Goal: Task Accomplishment & Management: Manage account settings

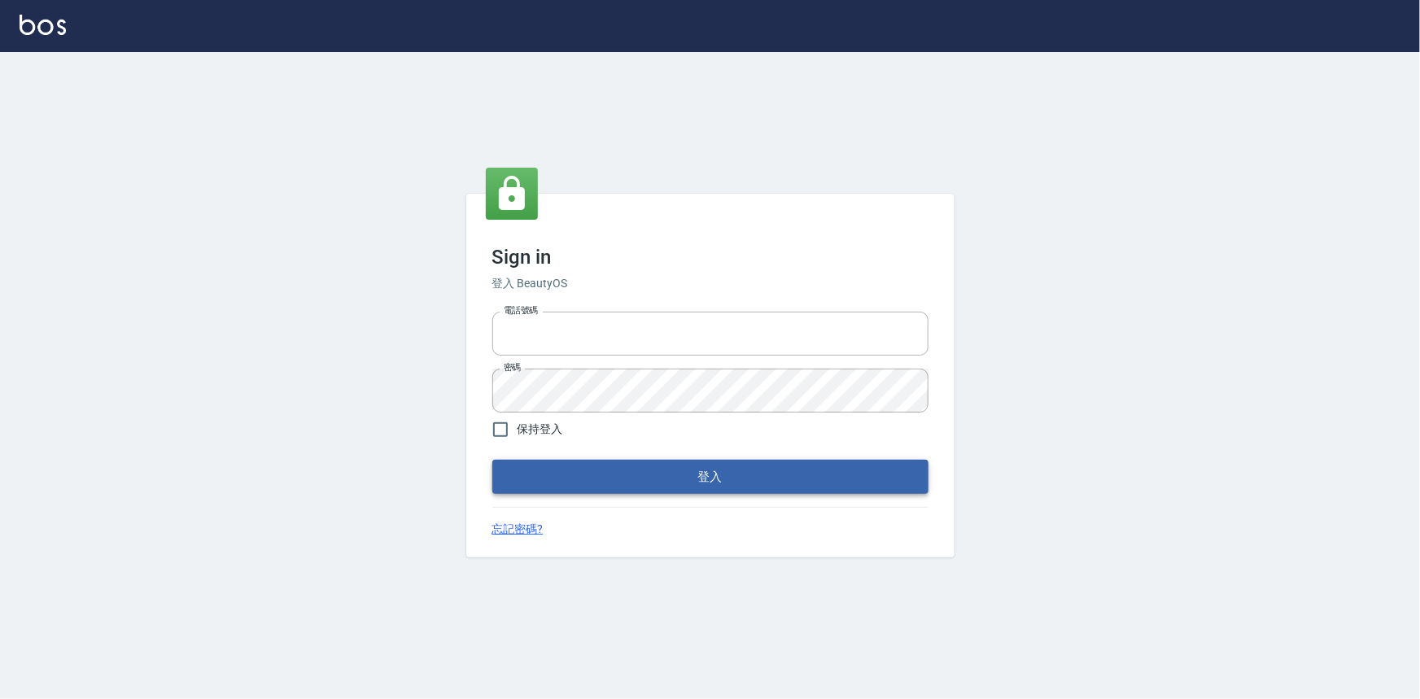
type input "0922670776"
click at [683, 474] on button "登入" at bounding box center [710, 477] width 436 height 34
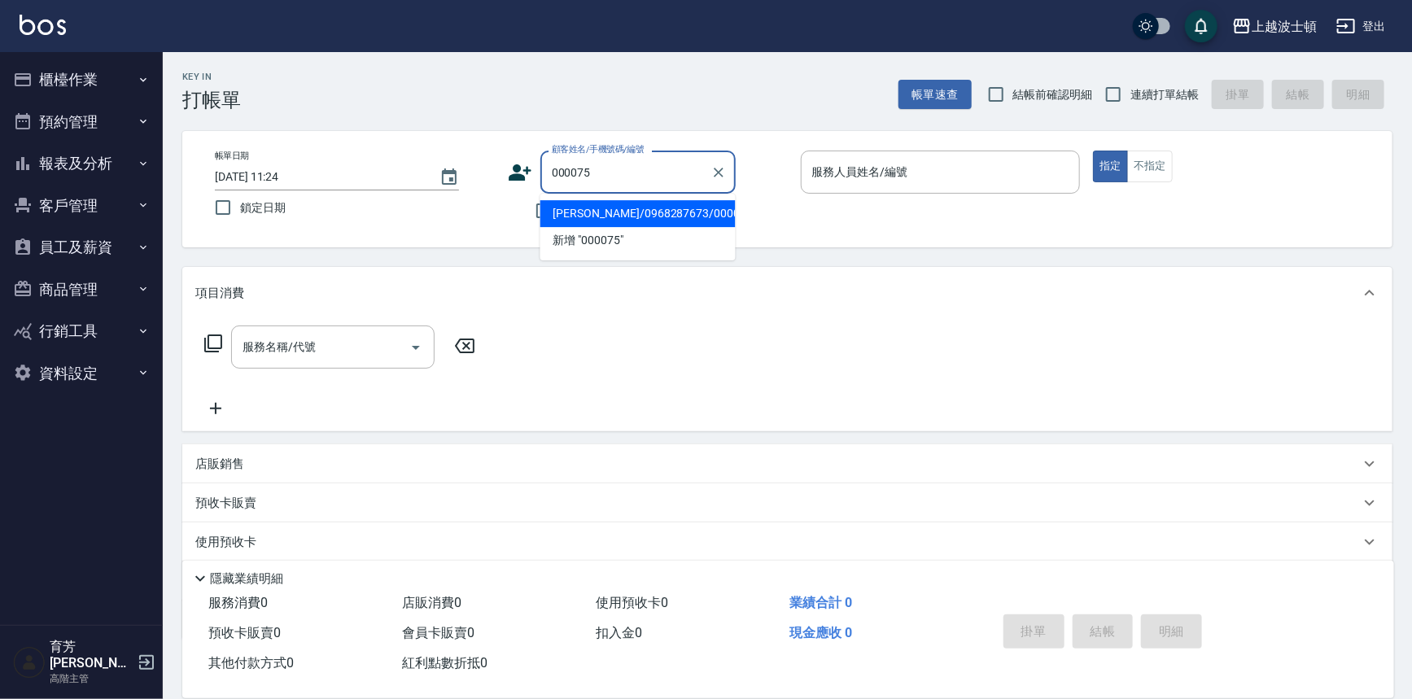
click at [627, 211] on li "許源森/0968287673/000075" at bounding box center [637, 213] width 195 height 27
type input "許源森/0968287673/000075"
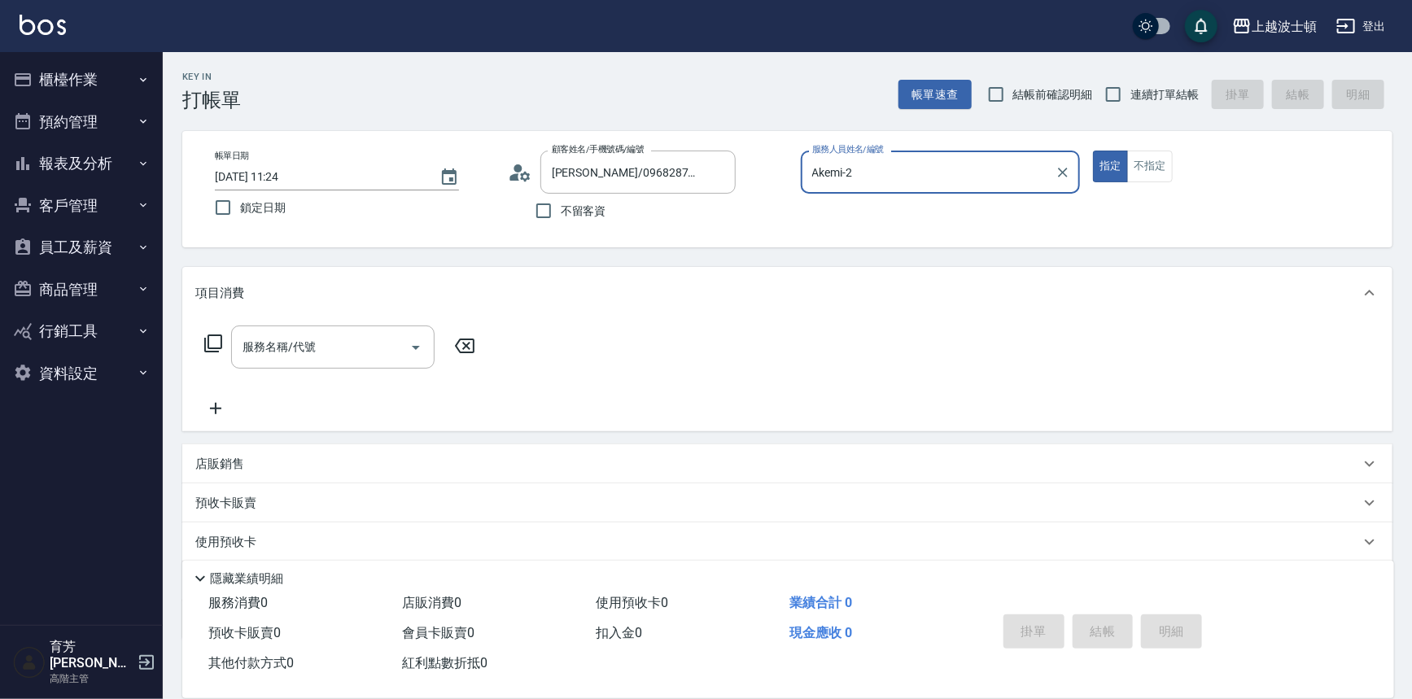
type input "Akemi-2"
click at [521, 173] on icon at bounding box center [525, 176] width 10 height 10
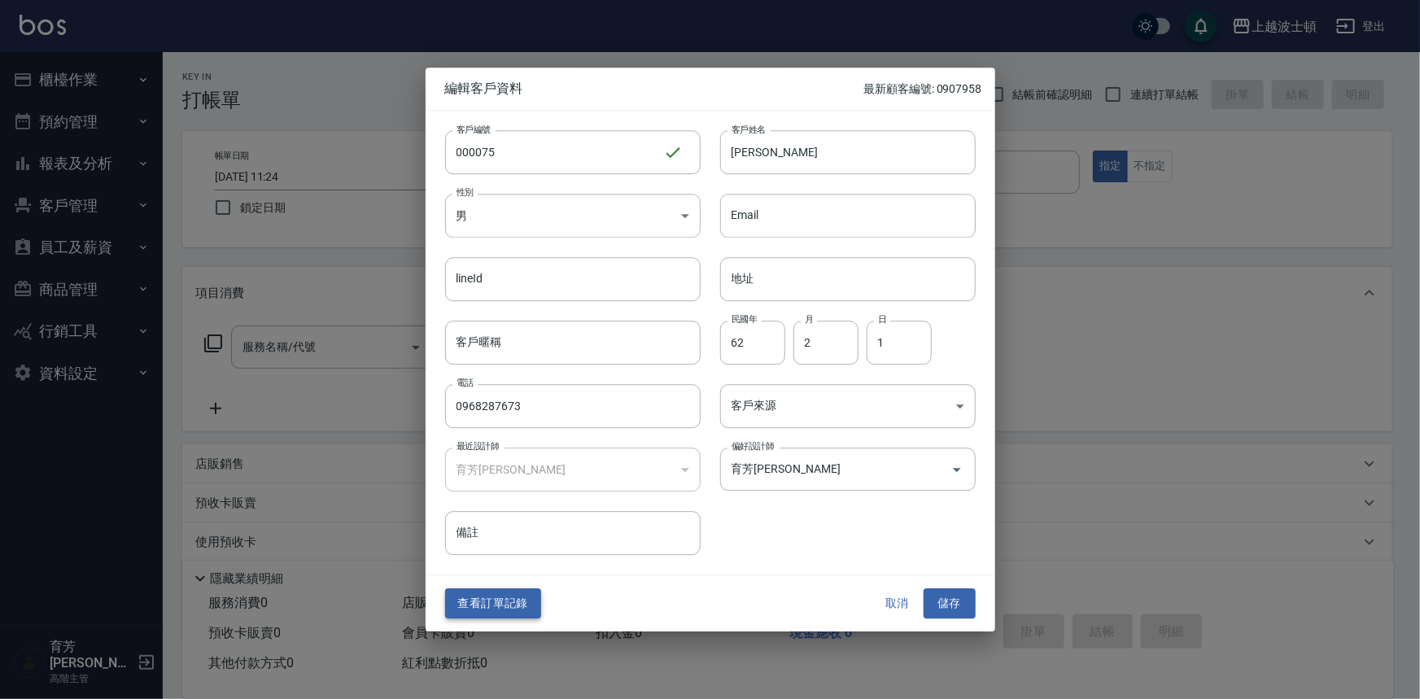
click at [510, 608] on button "查看訂單記錄" at bounding box center [493, 604] width 96 height 30
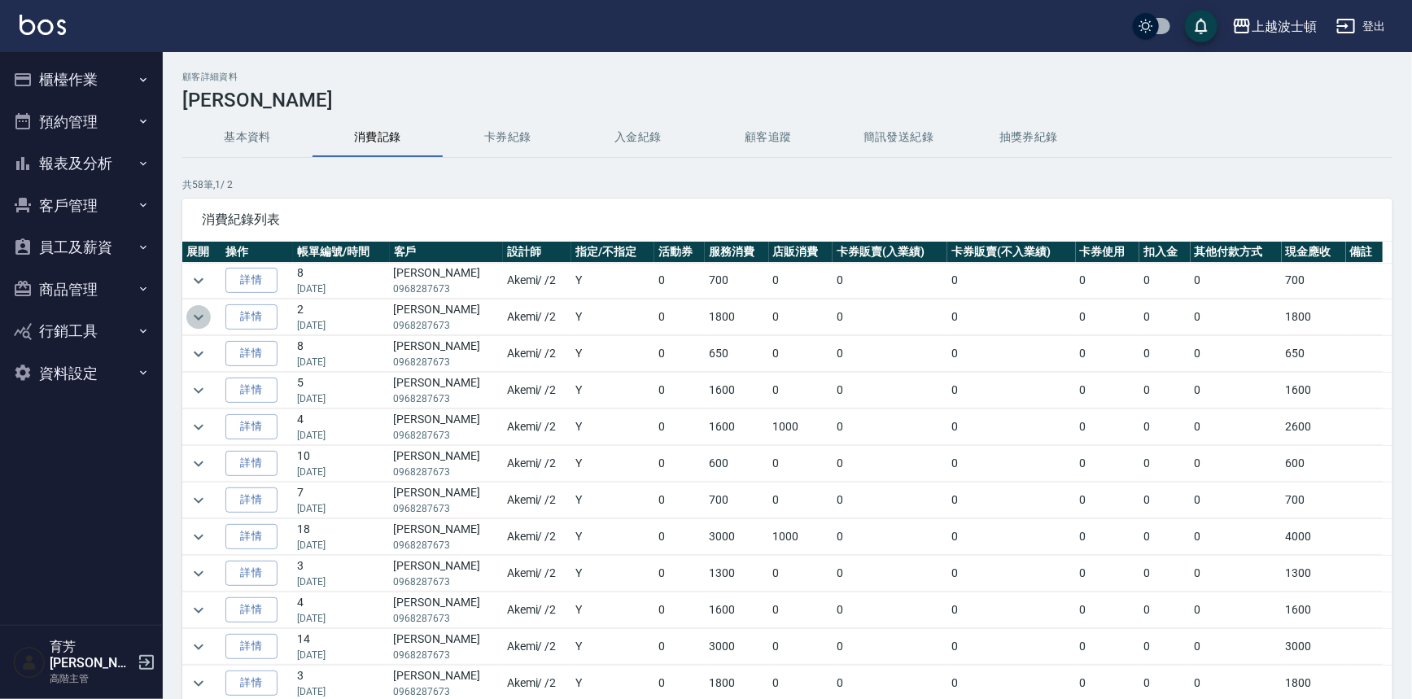
click at [192, 311] on icon "expand row" at bounding box center [199, 318] width 20 height 20
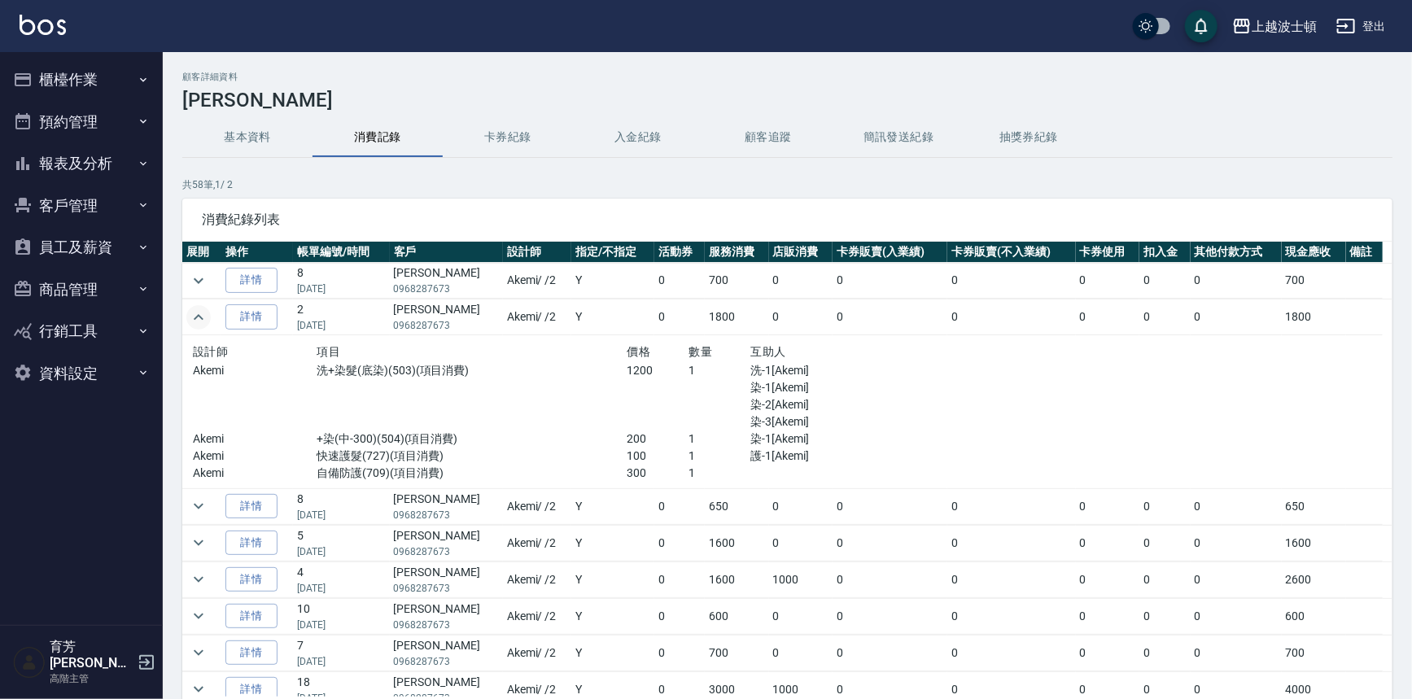
click at [193, 315] on icon "expand row" at bounding box center [199, 318] width 20 height 20
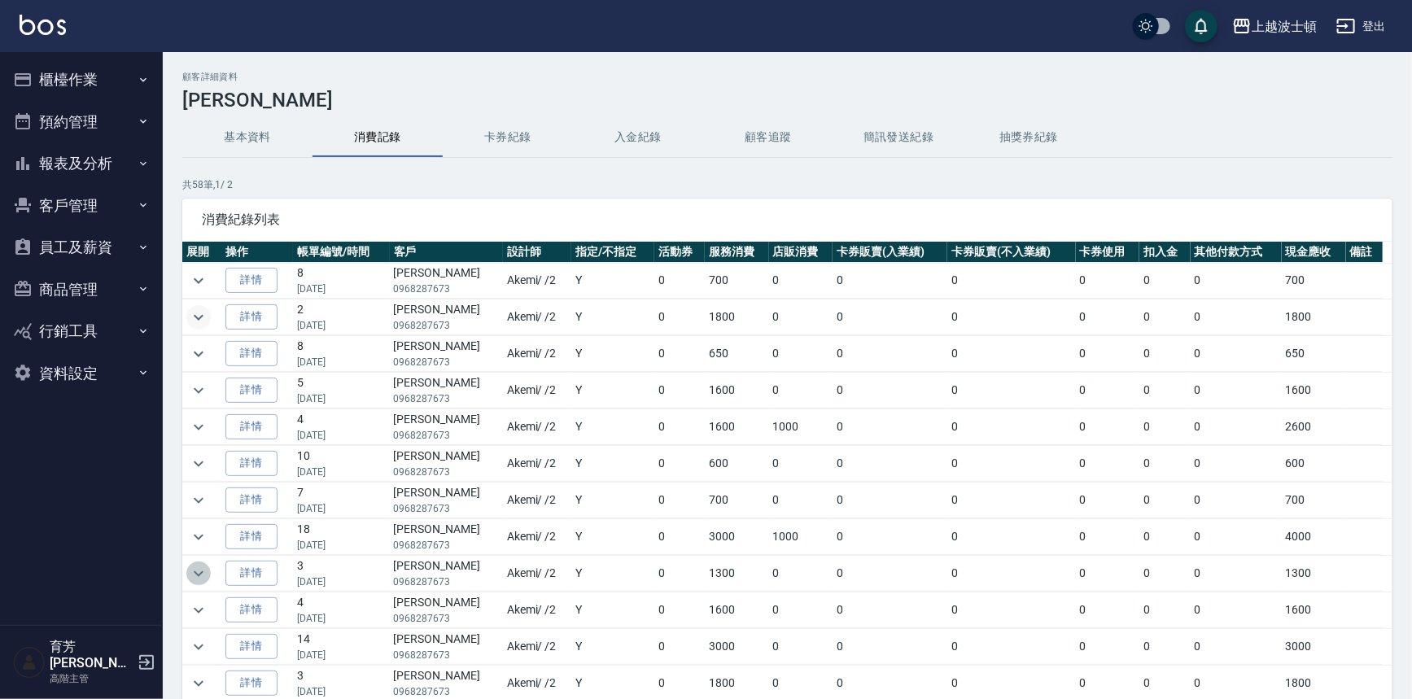
click at [195, 568] on icon "expand row" at bounding box center [199, 574] width 20 height 20
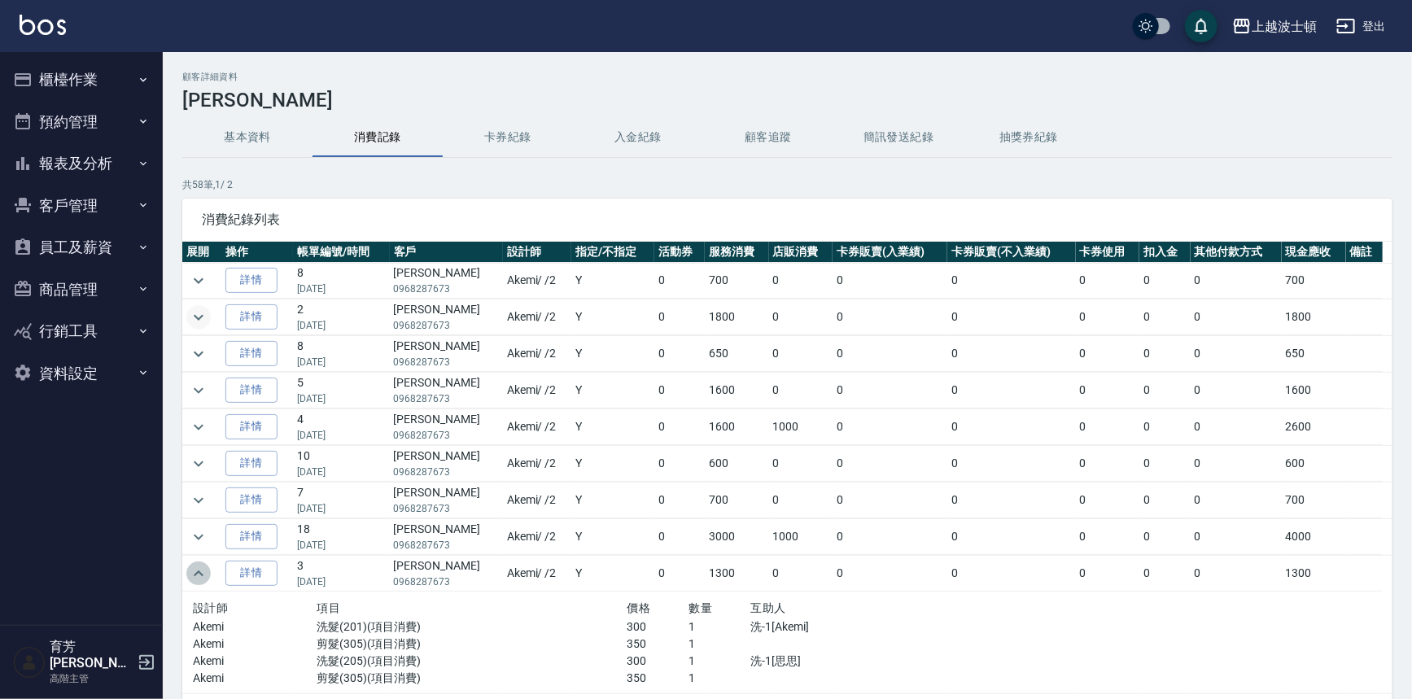
click at [195, 568] on icon "expand row" at bounding box center [199, 574] width 20 height 20
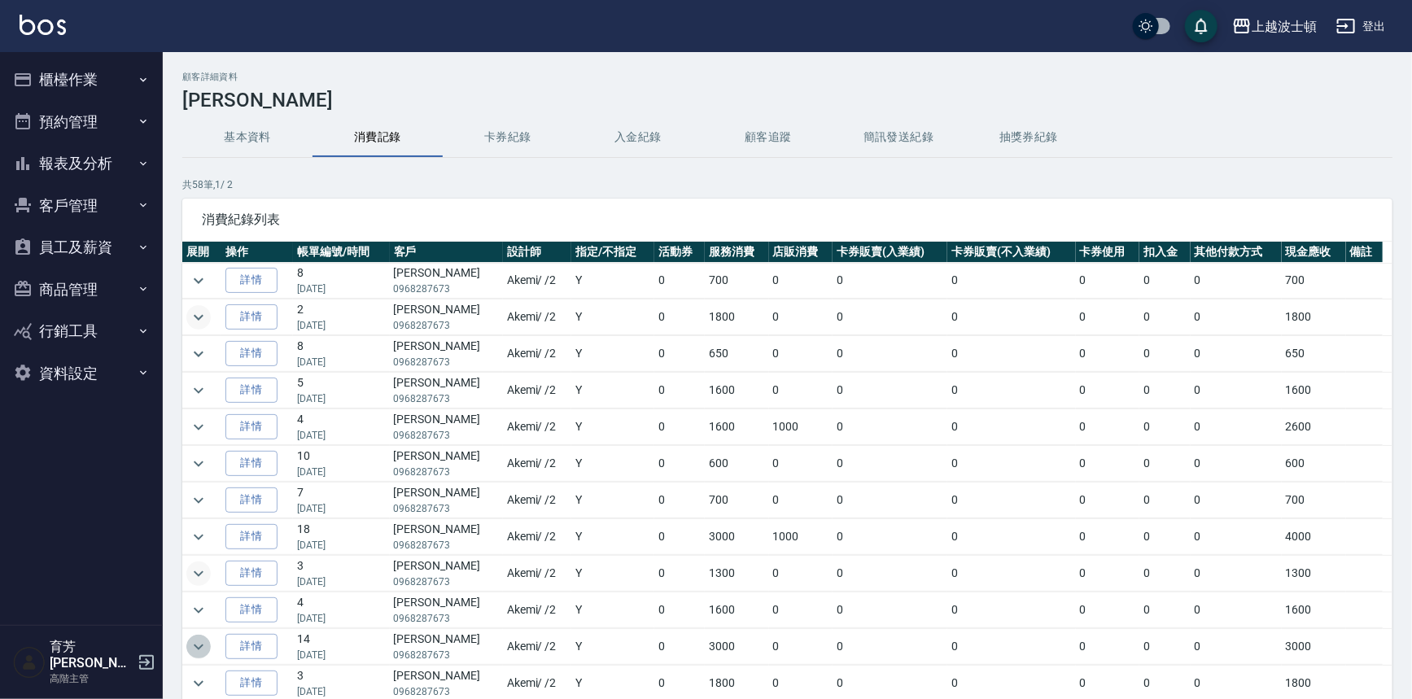
click at [189, 648] on icon "expand row" at bounding box center [199, 647] width 20 height 20
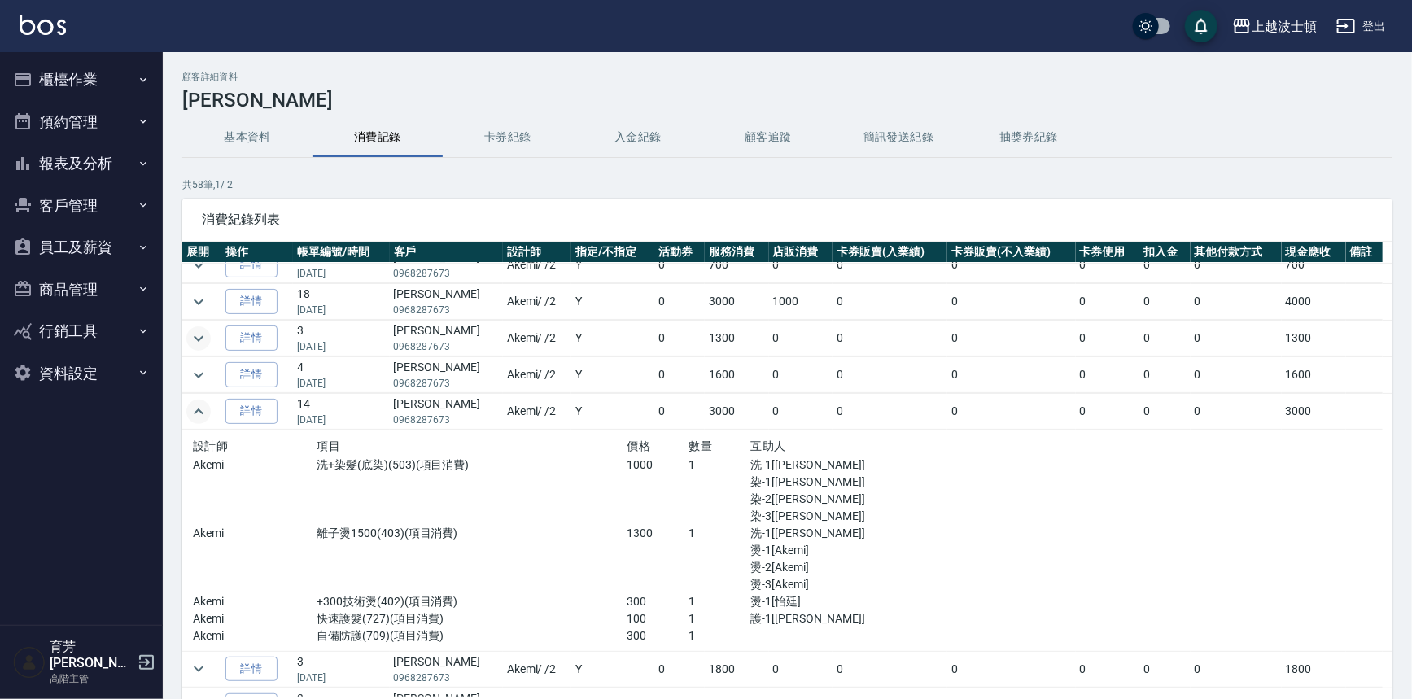
scroll to position [259, 0]
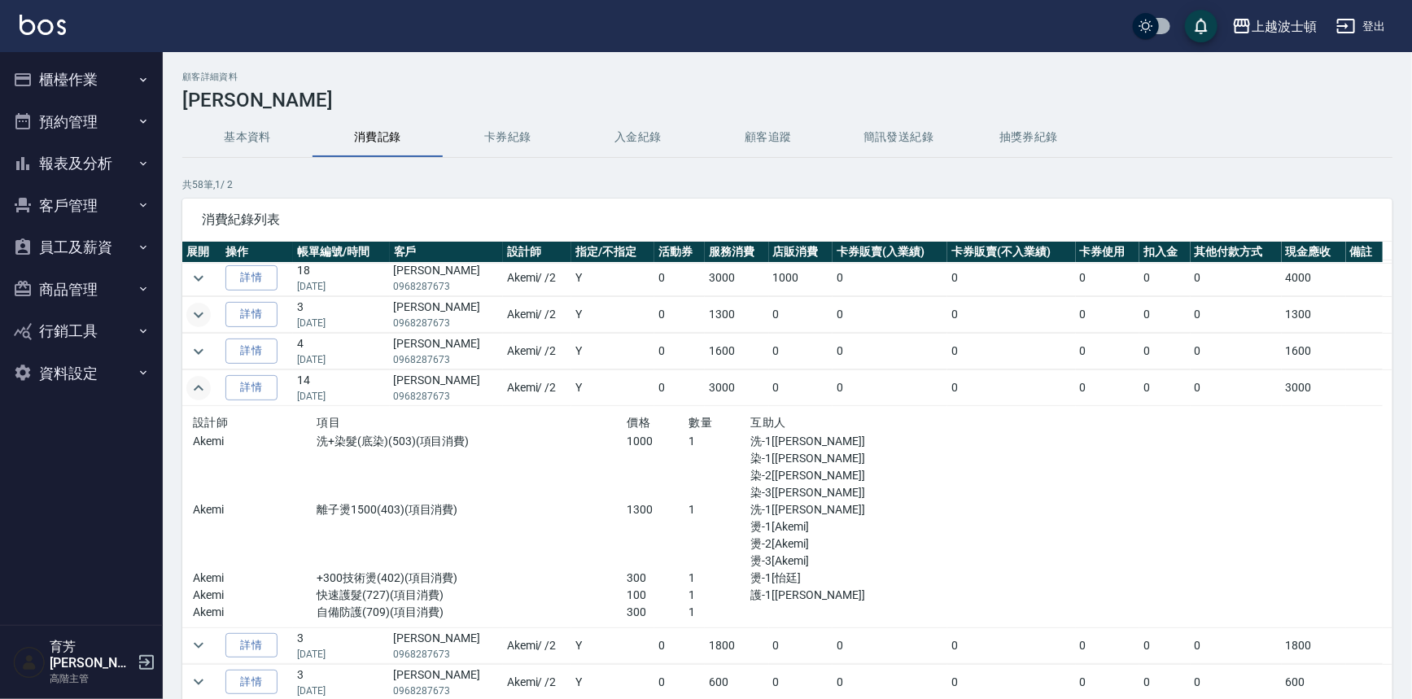
drag, startPoint x: 192, startPoint y: 329, endPoint x: 183, endPoint y: 358, distance: 30.6
drag, startPoint x: 183, startPoint y: 358, endPoint x: 614, endPoint y: 433, distance: 437.8
click at [614, 433] on p "洗+染髮(底染)(503)(項目消費)" at bounding box center [472, 441] width 310 height 17
click at [195, 379] on icon "expand row" at bounding box center [199, 388] width 20 height 20
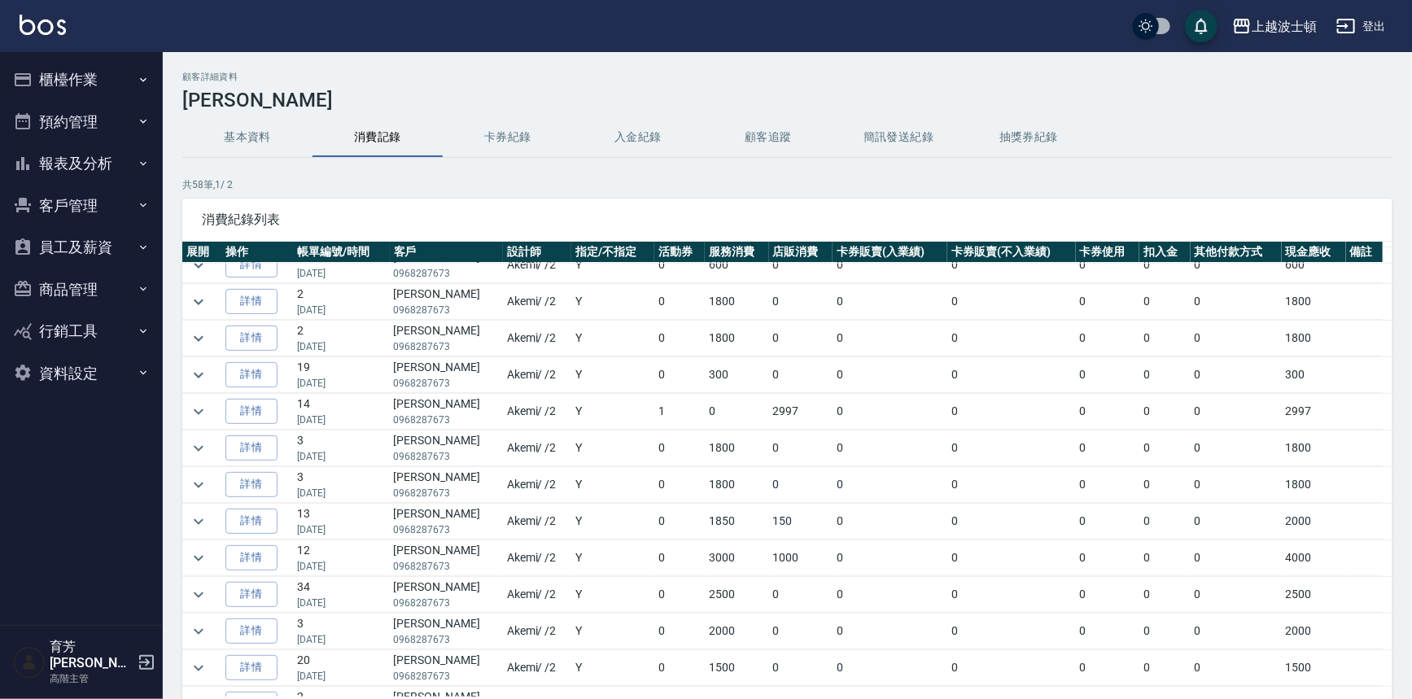
scroll to position [509, 0]
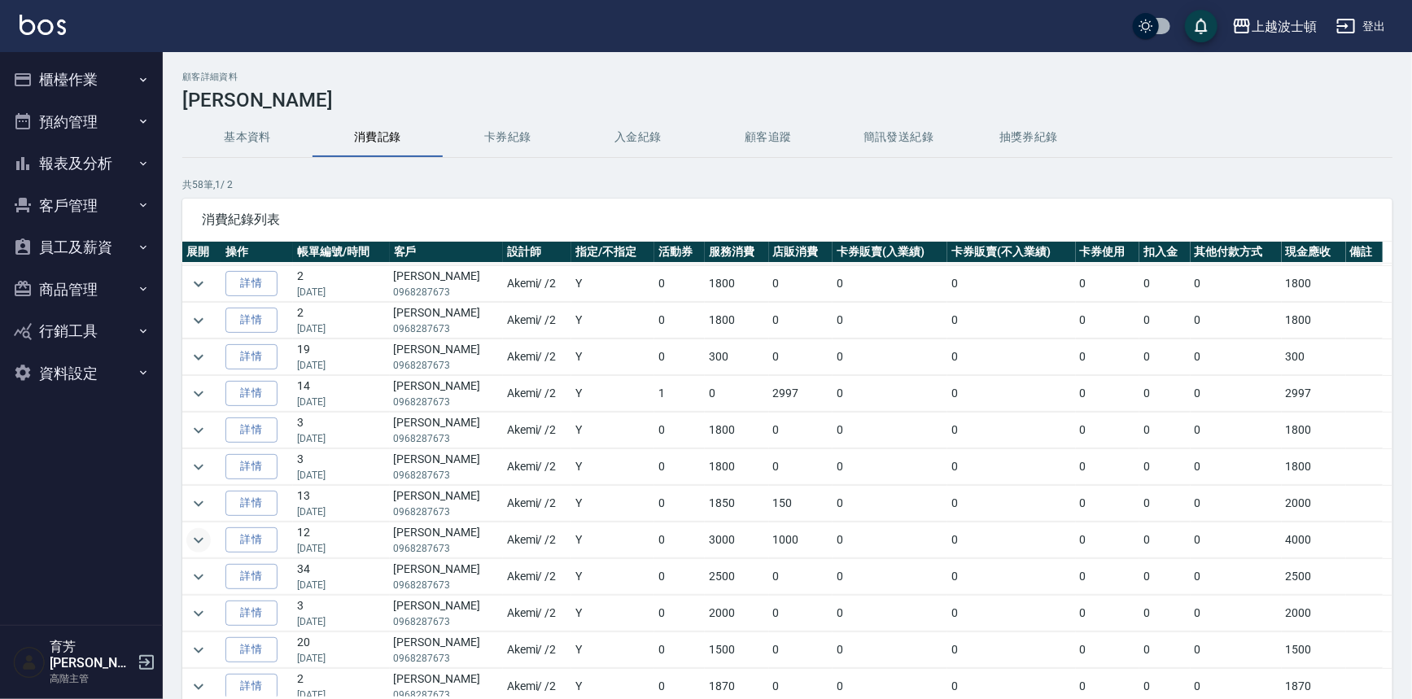
click at [195, 537] on icon "expand row" at bounding box center [199, 541] width 20 height 20
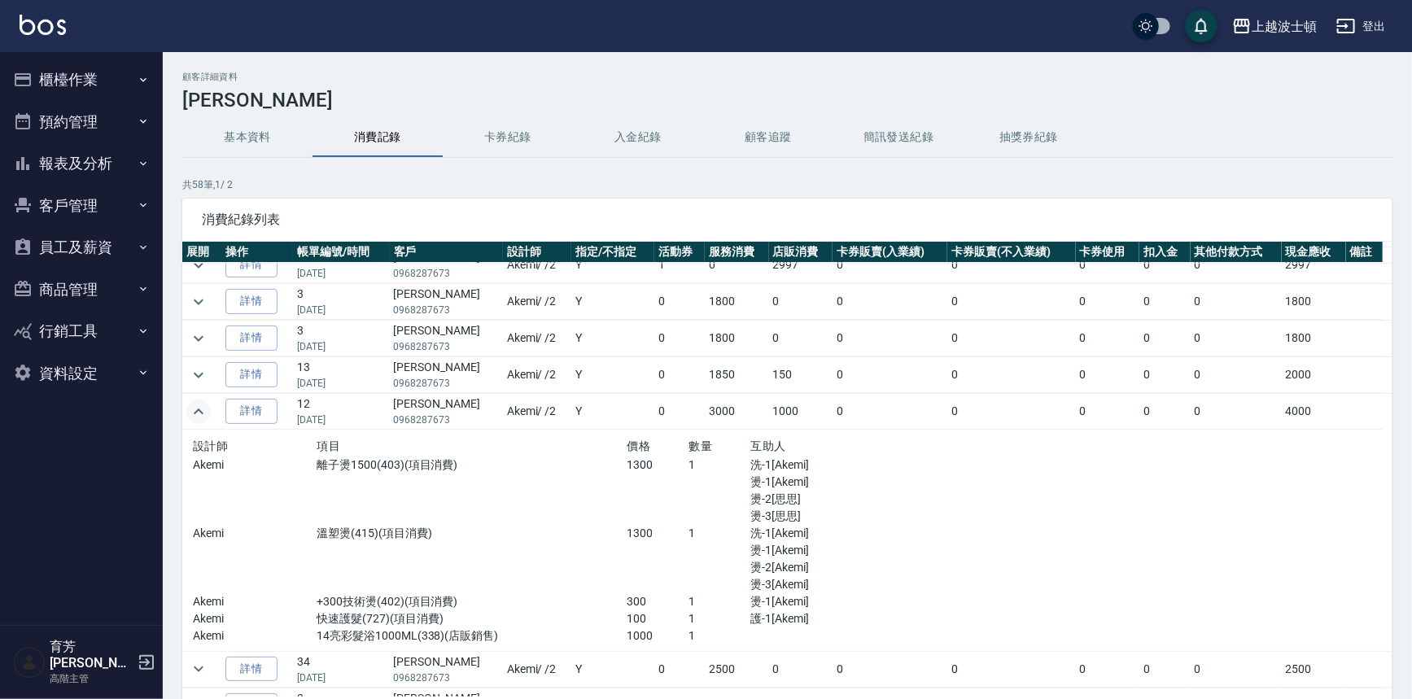
scroll to position [651, 0]
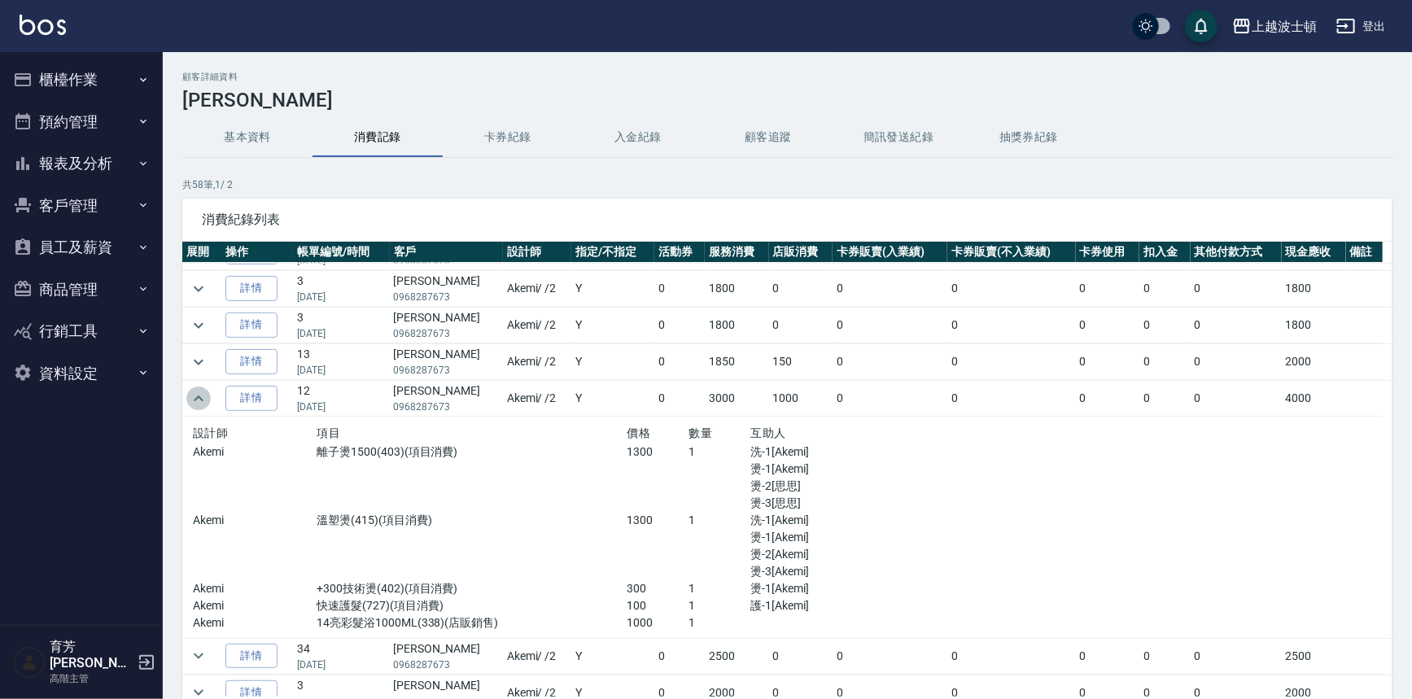
click at [196, 389] on icon "expand row" at bounding box center [199, 399] width 20 height 20
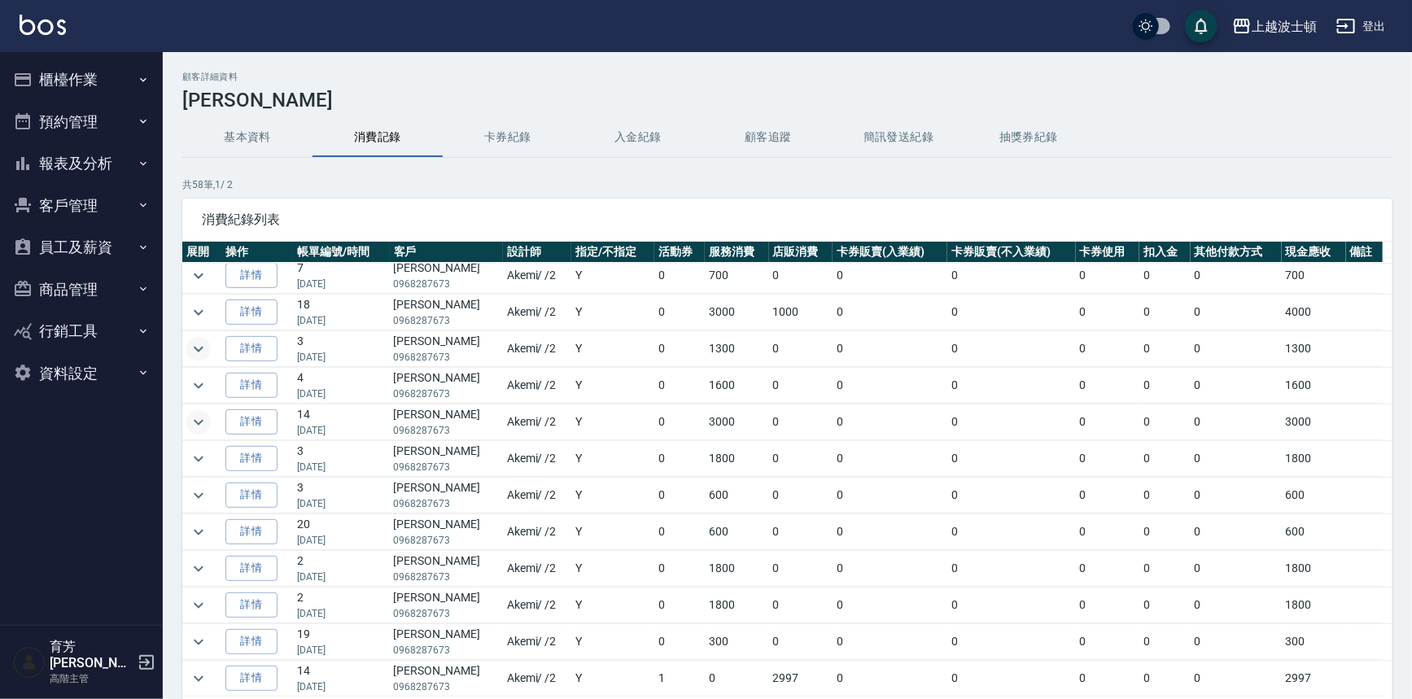
scroll to position [203, 0]
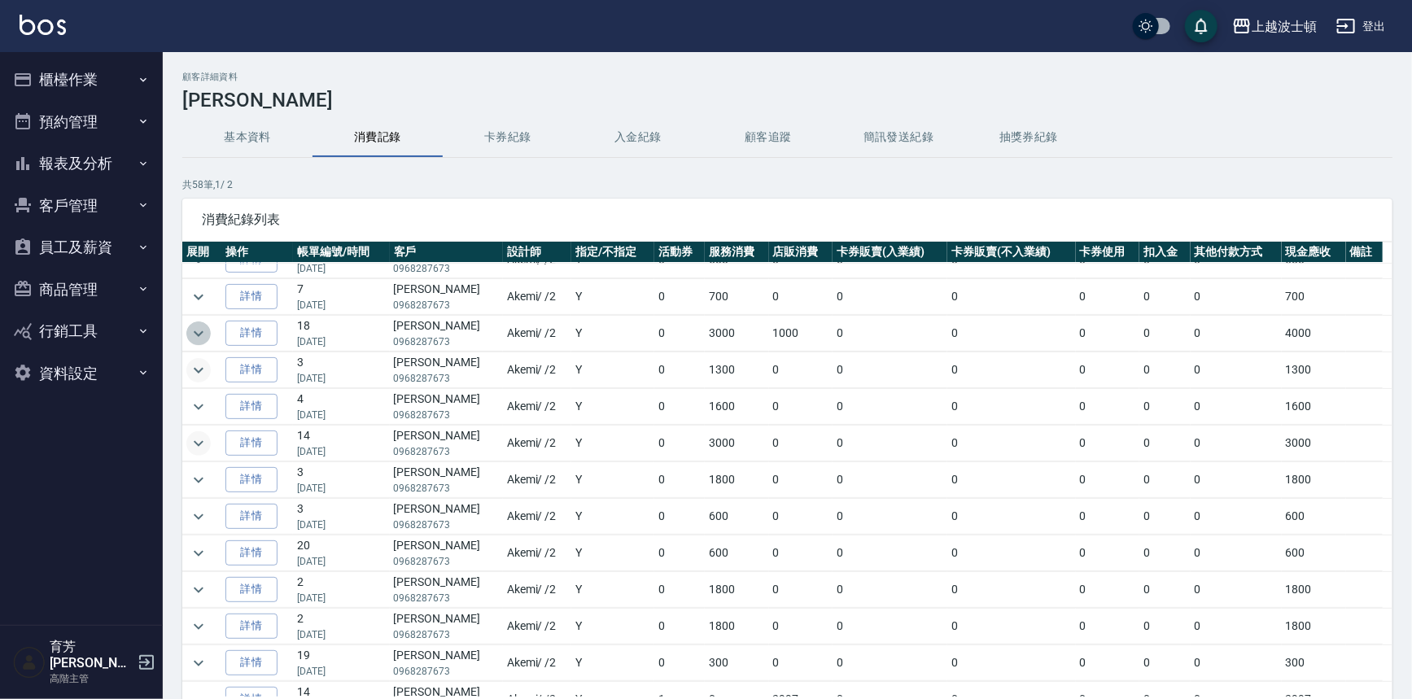
click at [201, 330] on icon "expand row" at bounding box center [199, 333] width 10 height 6
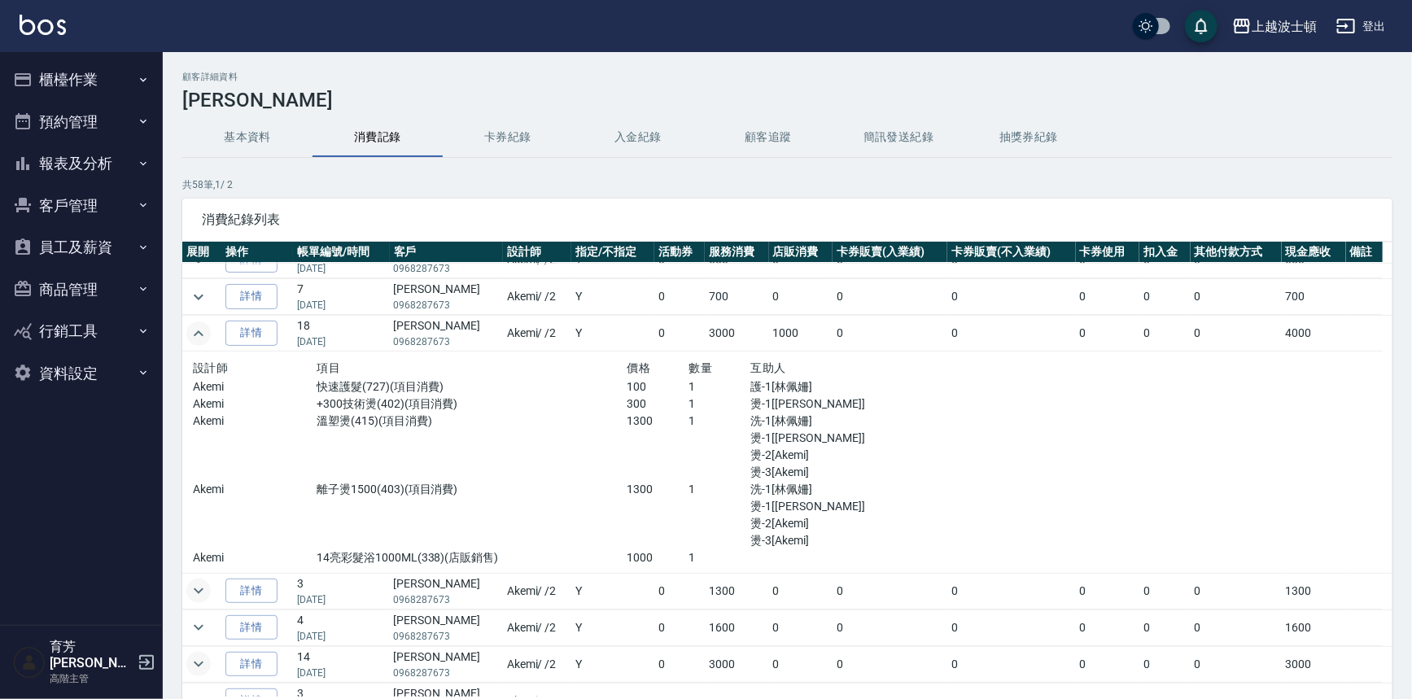
click at [198, 330] on icon "expand row" at bounding box center [199, 333] width 10 height 6
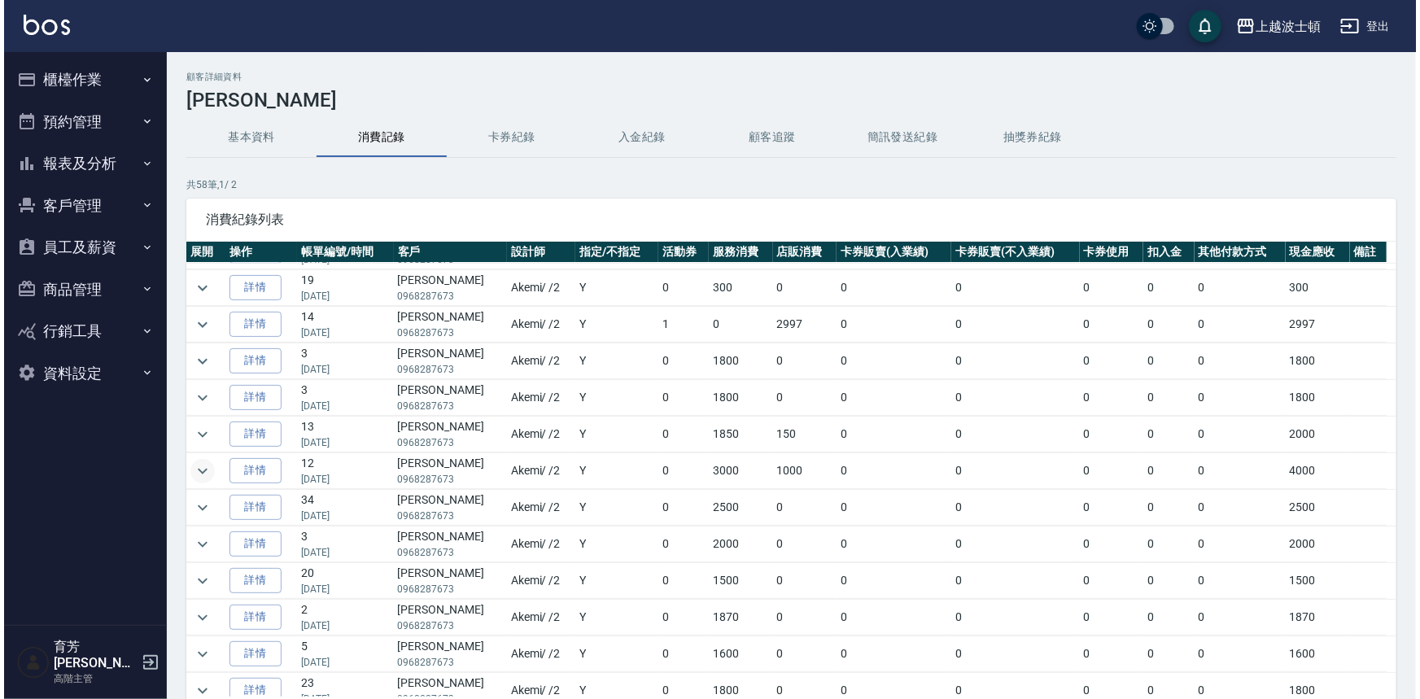
scroll to position [641, 0]
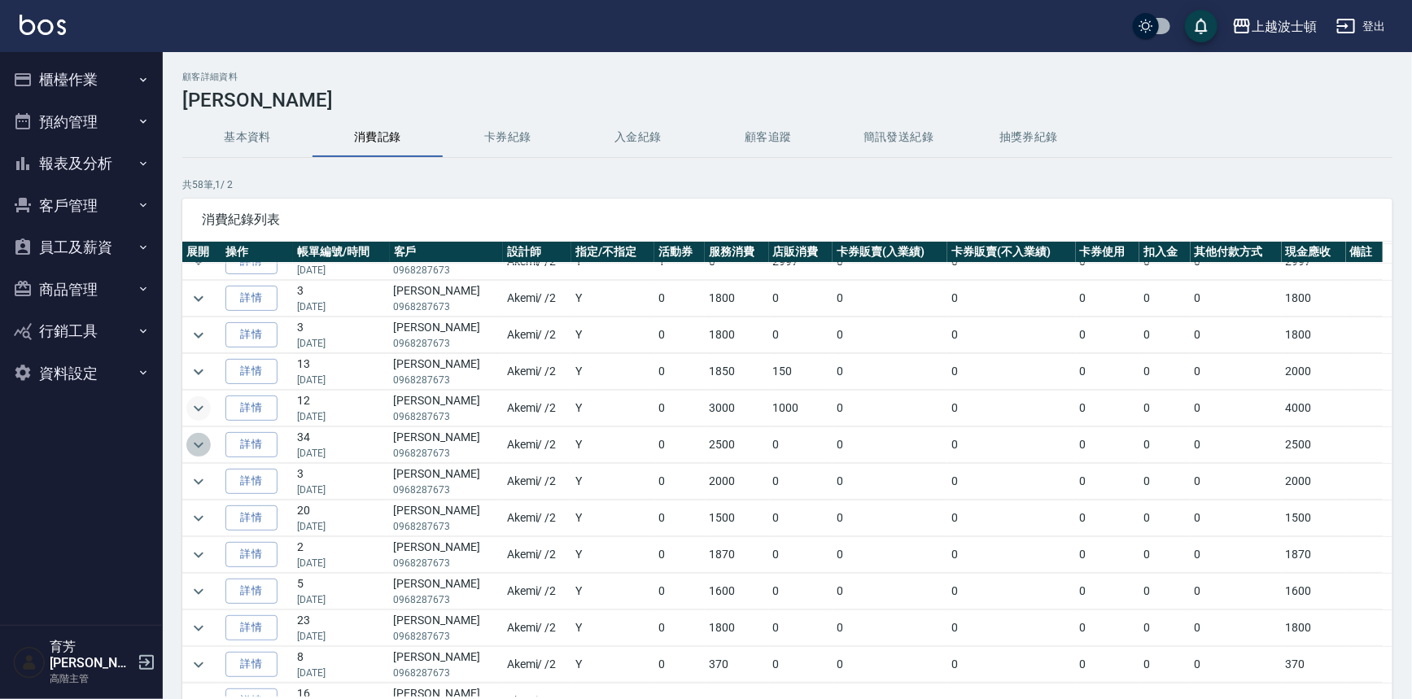
click at [195, 442] on icon "expand row" at bounding box center [199, 445] width 10 height 6
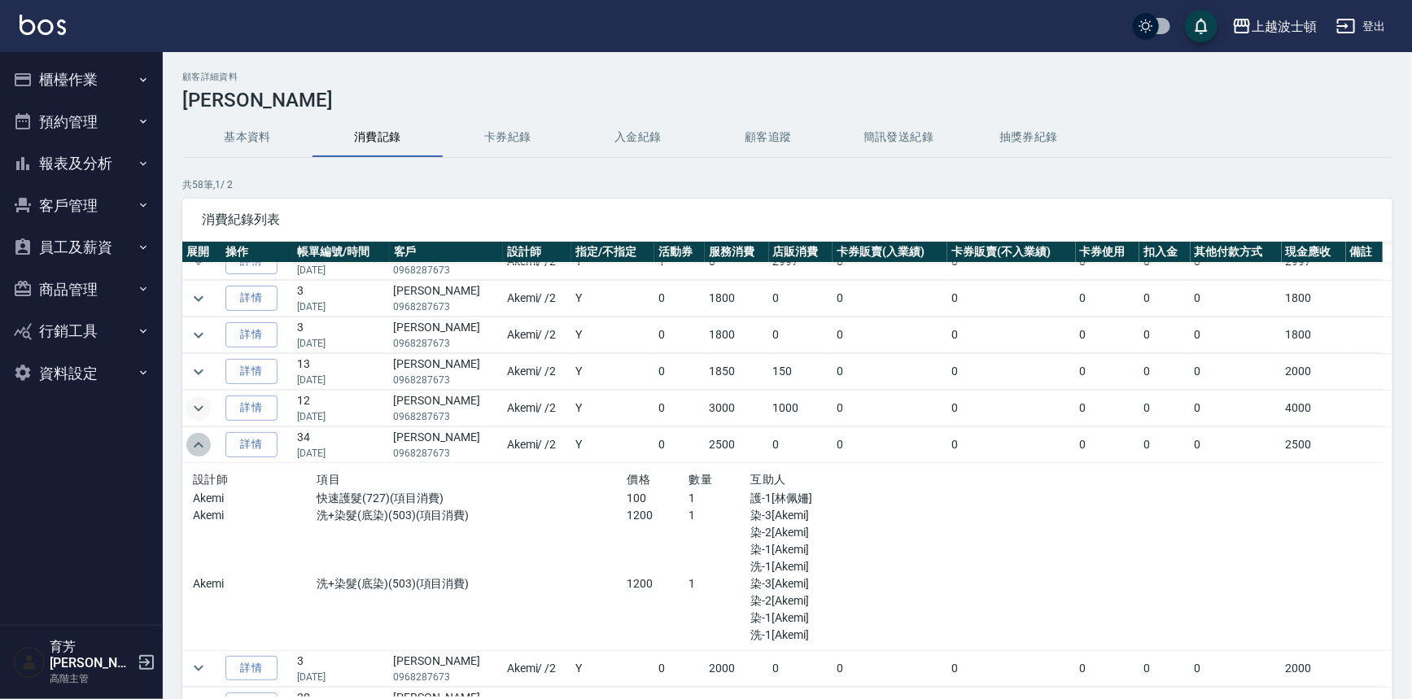
click at [195, 442] on icon "expand row" at bounding box center [199, 445] width 10 height 6
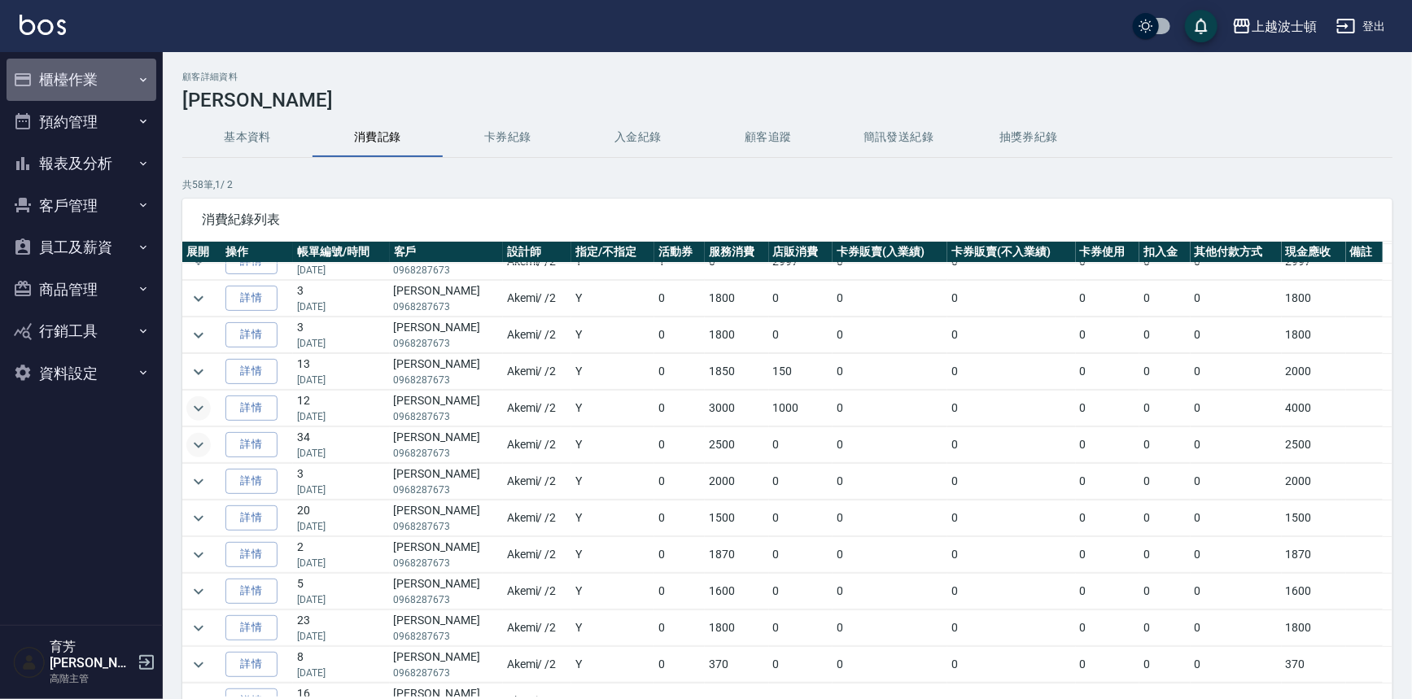
click at [82, 73] on button "櫃檯作業" at bounding box center [82, 80] width 150 height 42
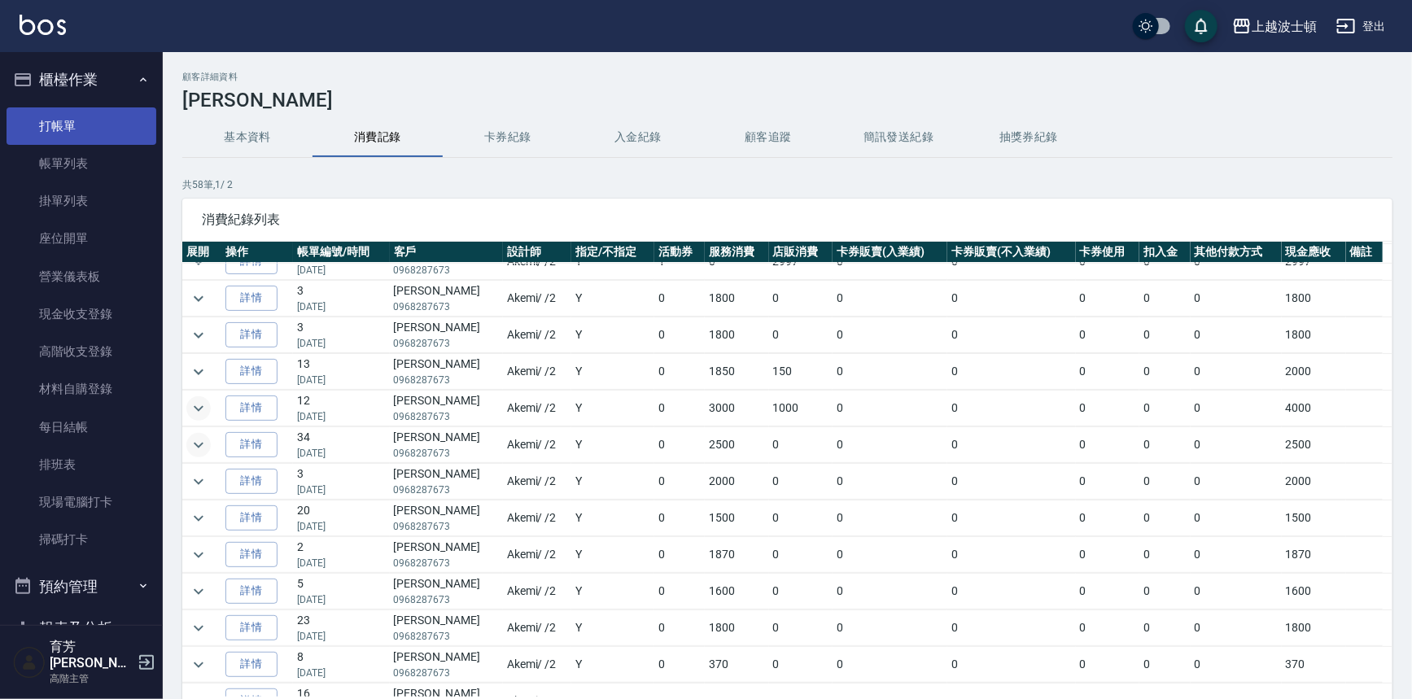
click at [68, 112] on link "打帳單" at bounding box center [82, 125] width 150 height 37
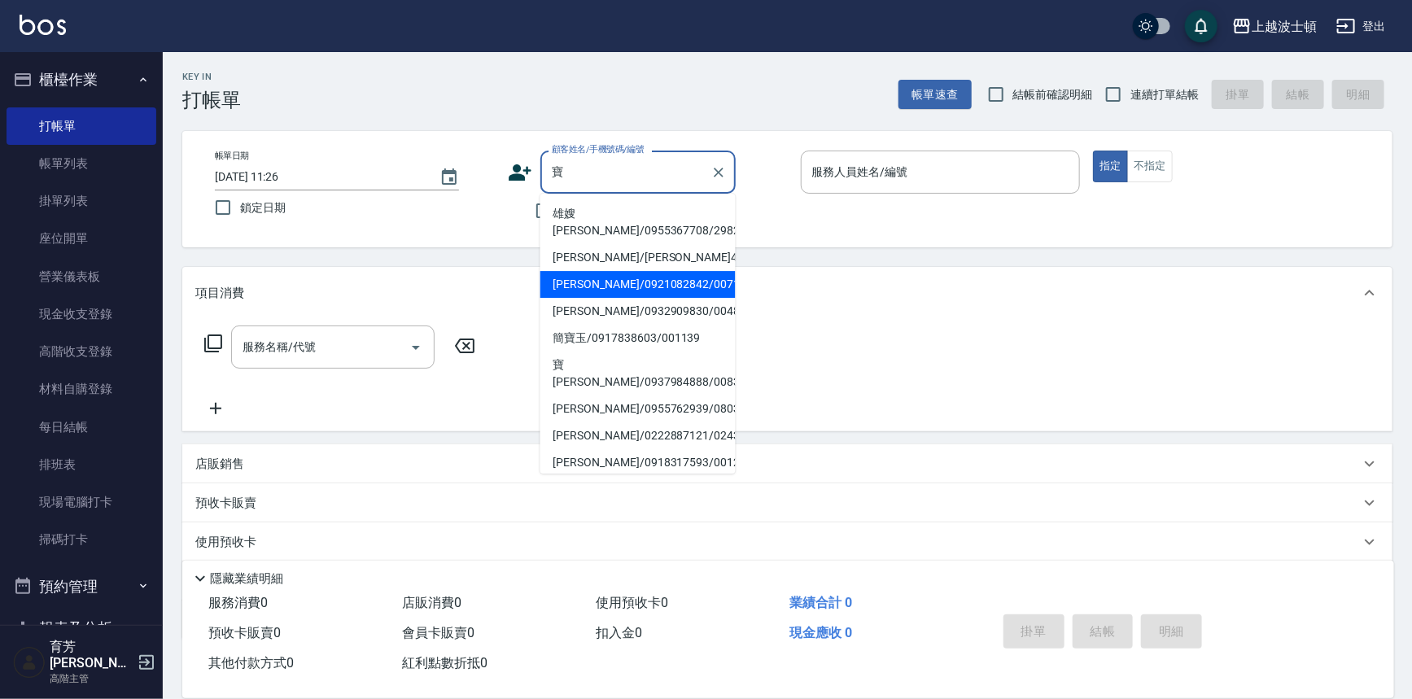
type input "寶"
click at [784, 289] on div "項目消費" at bounding box center [777, 293] width 1165 height 17
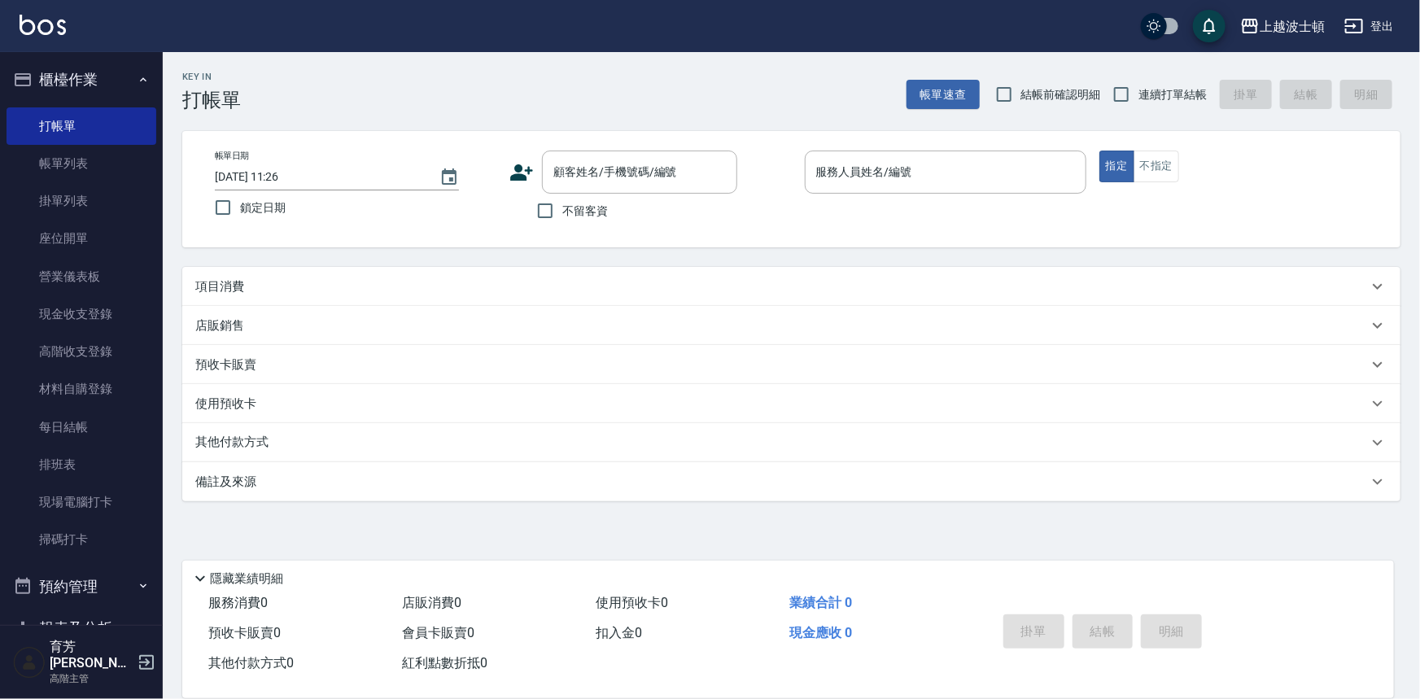
click at [525, 170] on icon at bounding box center [522, 172] width 23 height 16
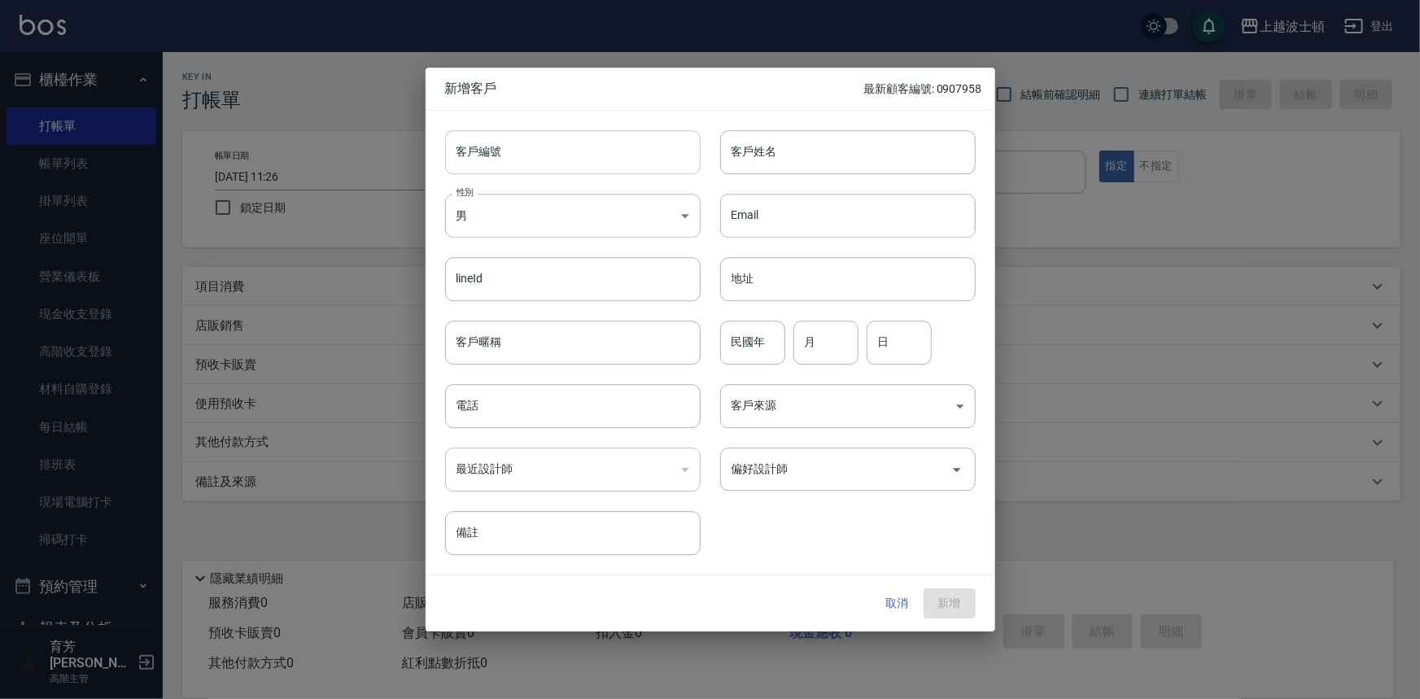
click at [514, 149] on input "客戶編號" at bounding box center [573, 152] width 256 height 44
click at [472, 210] on body "上越波士頓 登出 櫃檯作業 打帳單 帳單列表 掛單列表 座位開單 營業儀表板 現金收支登錄 高階收支登錄 材料自購登錄 每日結帳 排班表 現場電腦打卡 掃碼打…" at bounding box center [710, 349] width 1420 height 699
click at [545, 315] on li "女" at bounding box center [573, 311] width 256 height 27
type input "FEMALE"
click at [578, 155] on input "客戶編號" at bounding box center [573, 152] width 256 height 44
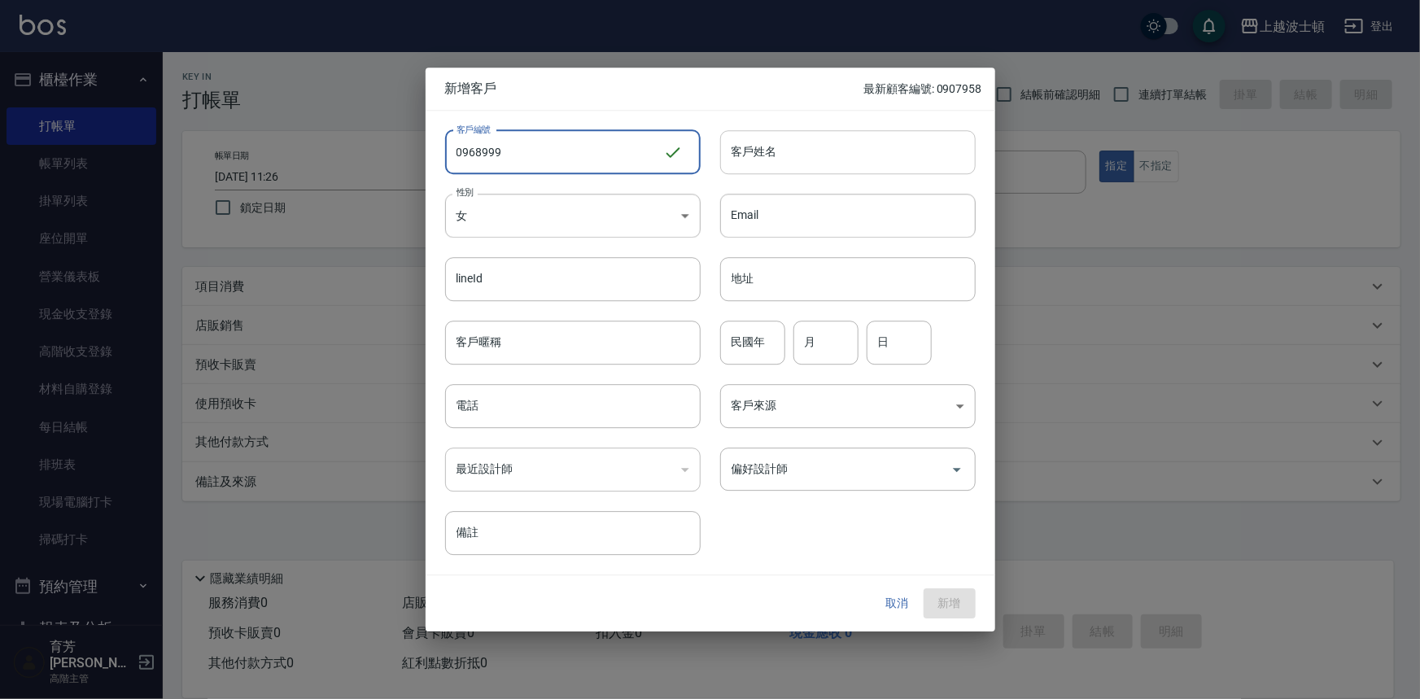
type input "0968999"
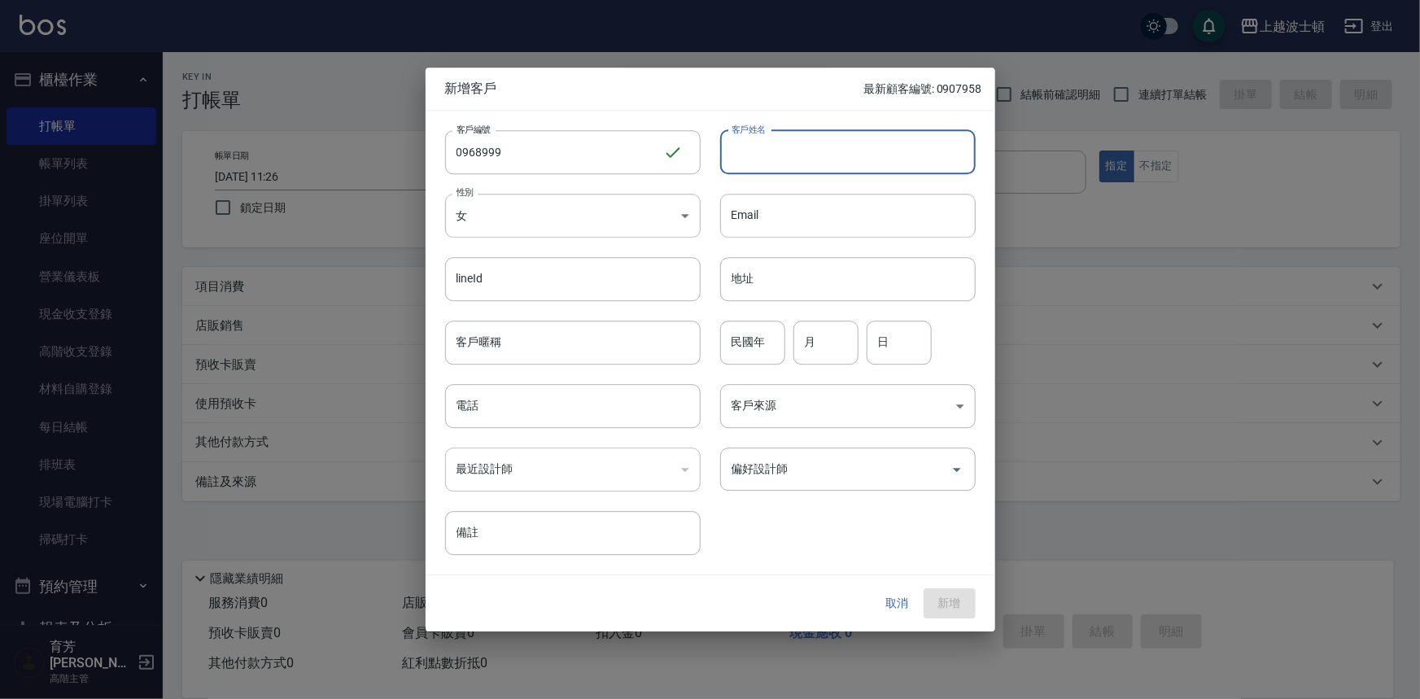
click at [767, 147] on input "客戶姓名" at bounding box center [848, 152] width 256 height 44
type input "採"
type input "蔡寶蘭"
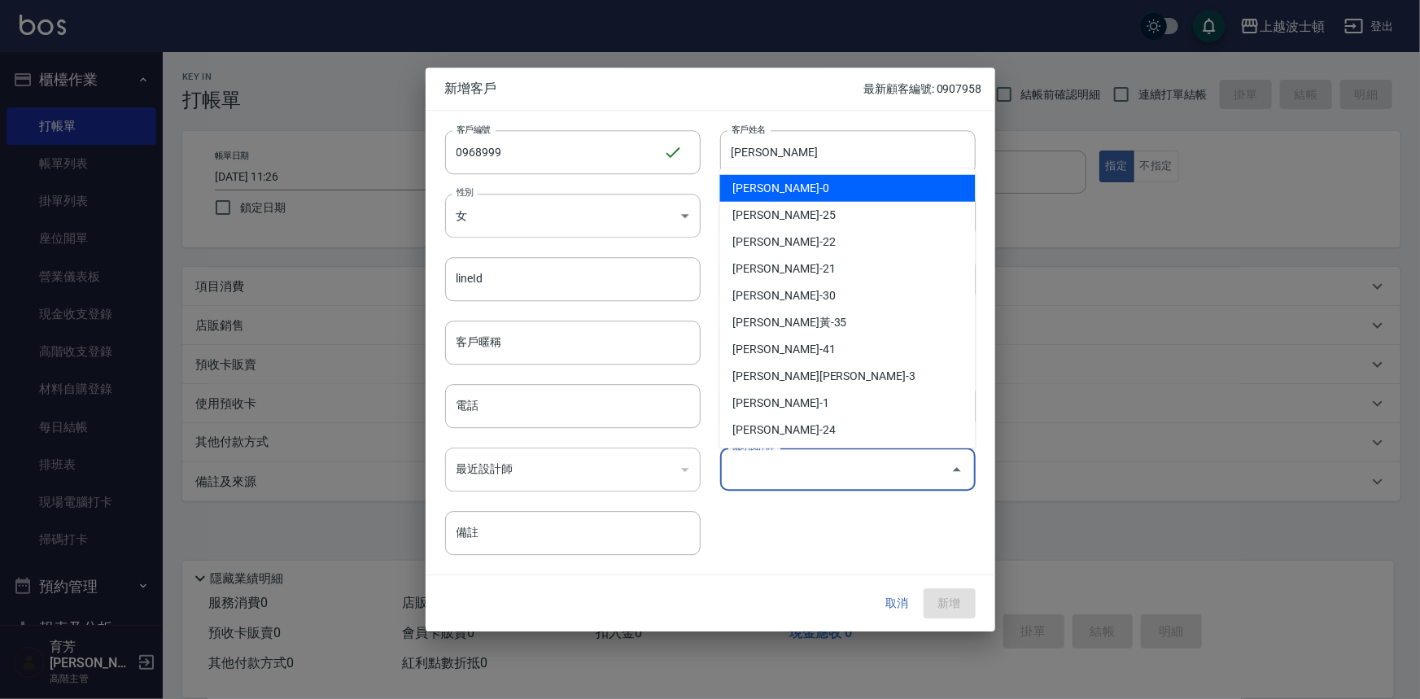
click at [795, 467] on input "偏好設計師" at bounding box center [836, 469] width 216 height 28
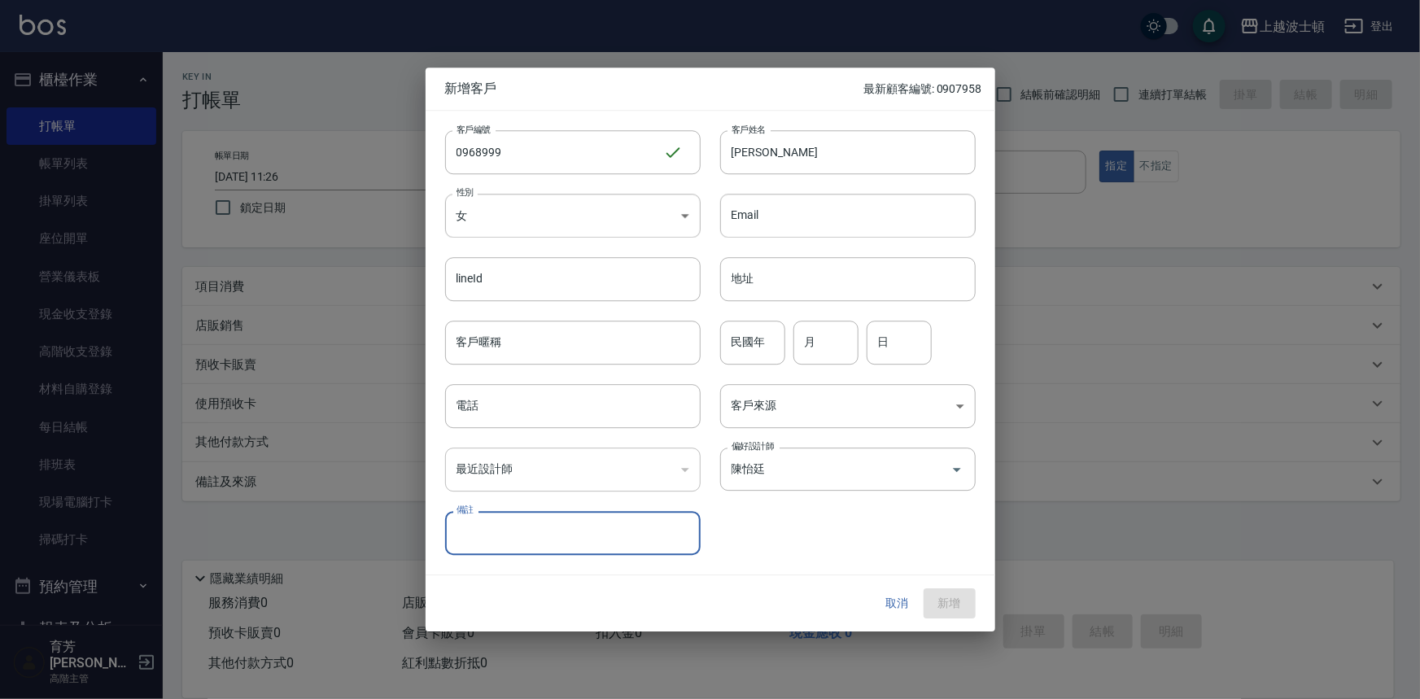
drag, startPoint x: 977, startPoint y: 282, endPoint x: 978, endPoint y: 323, distance: 41.5
click at [978, 323] on div "客戶編號 0968999 ​ 客戶編號 客戶姓名 蔡寶蘭 客戶姓名 性別 女 FEMALE 性別 Email Email lineId lineId 地址 地…" at bounding box center [711, 343] width 570 height 465
click at [793, 481] on input "陳怡廷" at bounding box center [825, 469] width 195 height 28
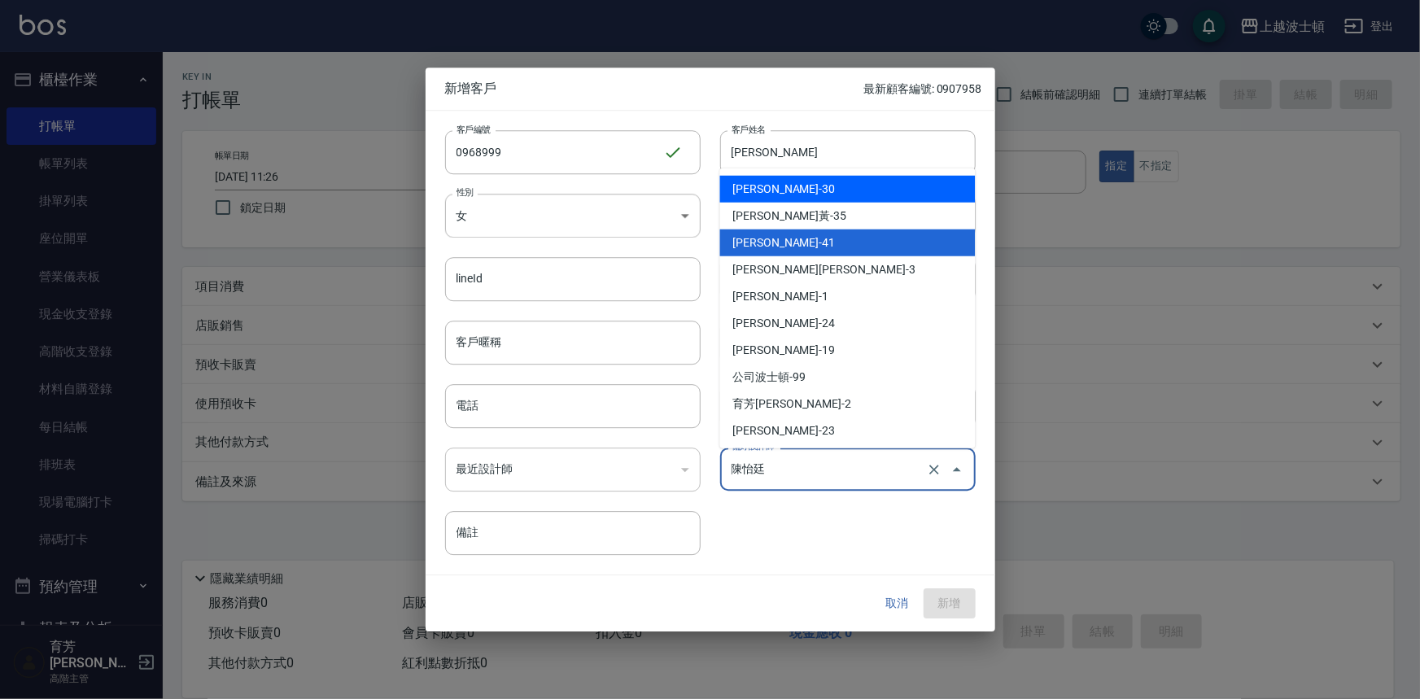
scroll to position [114, 0]
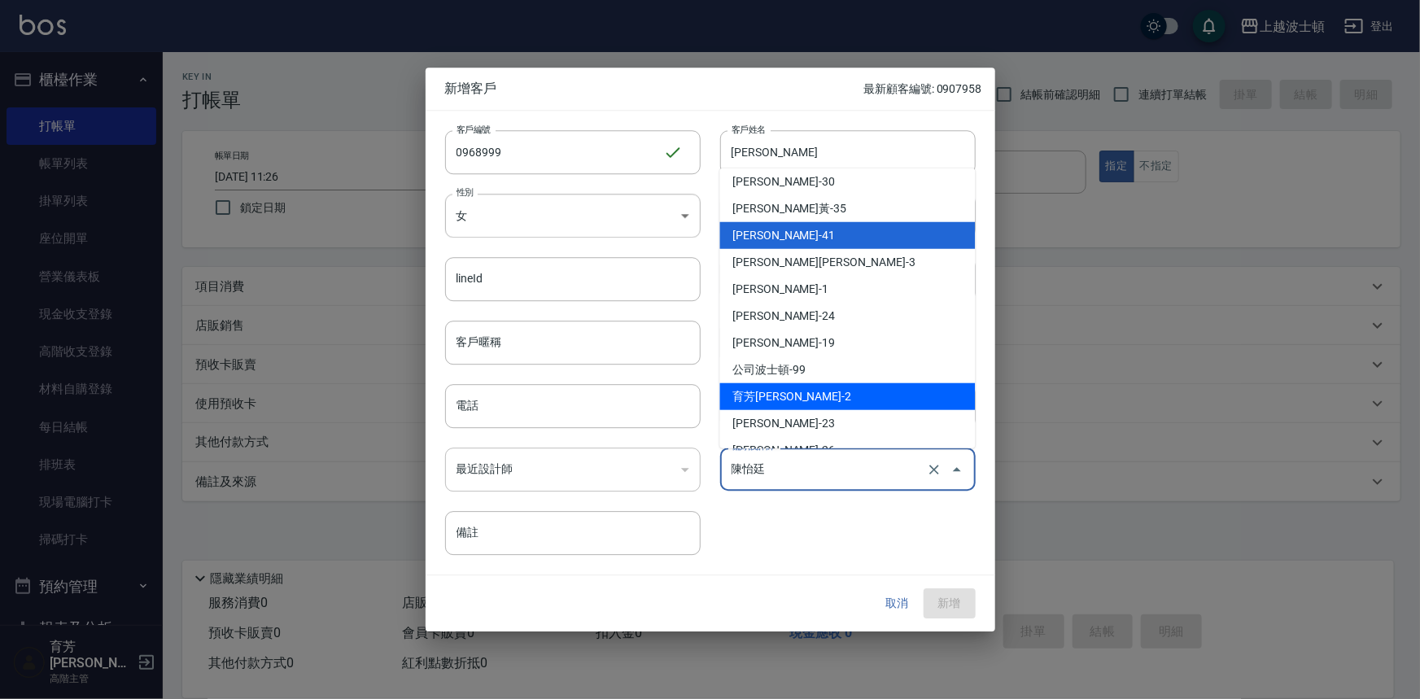
click at [846, 396] on li "育芳蔡-2" at bounding box center [848, 396] width 256 height 27
type input "育芳蔡"
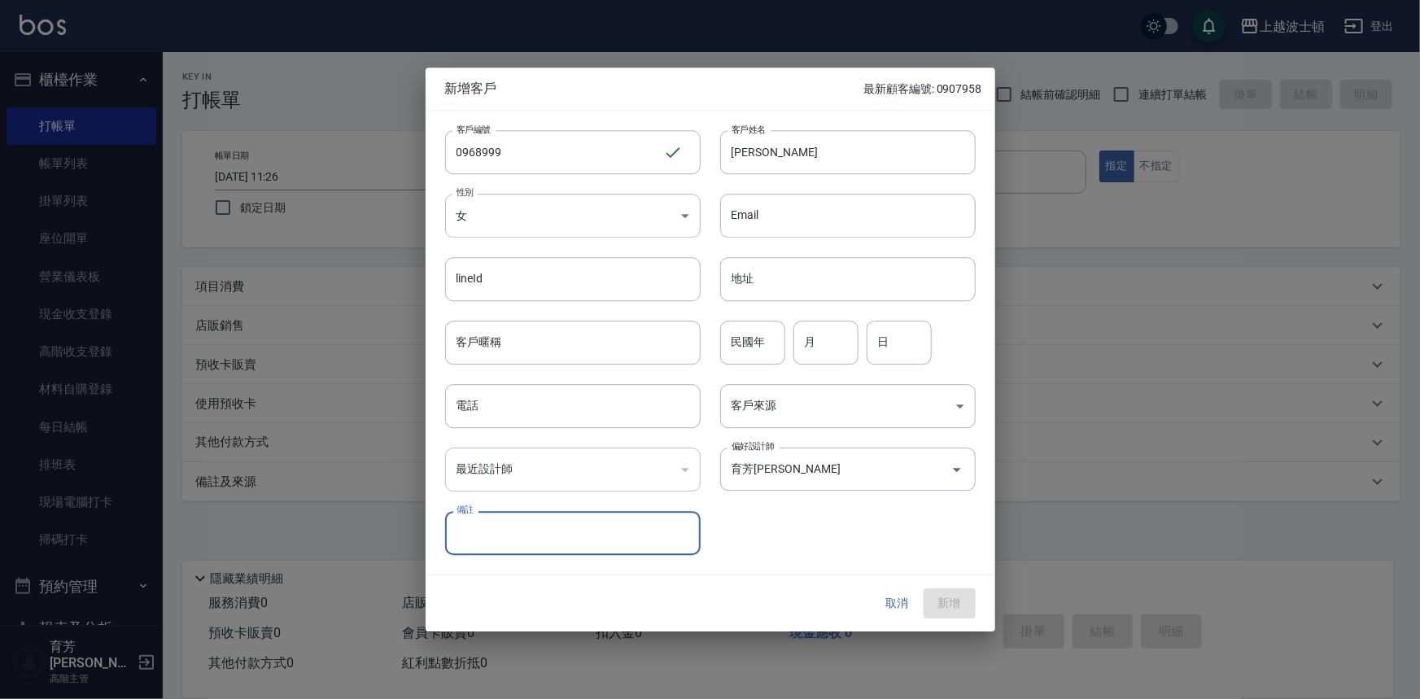
click at [574, 535] on input "備註" at bounding box center [573, 534] width 256 height 44
click at [619, 328] on input "客戶暱稱" at bounding box center [573, 343] width 256 height 44
click at [752, 583] on div "取消 新增" at bounding box center [711, 604] width 570 height 56
click at [953, 606] on div "取消 新增" at bounding box center [924, 604] width 104 height 30
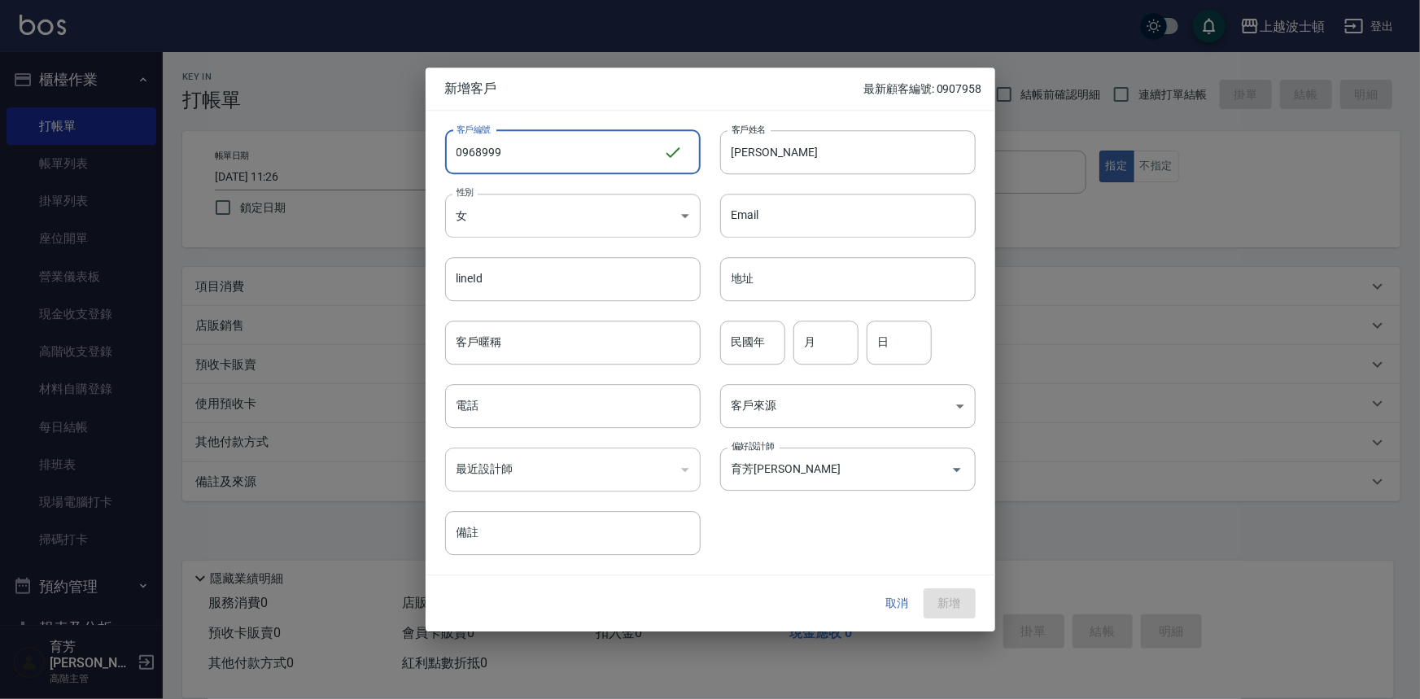
click at [548, 146] on input "0968999" at bounding box center [554, 152] width 218 height 44
type input "0"
type input "0919547250"
click at [543, 209] on body "上越波士頓 登出 櫃檯作業 打帳單 帳單列表 掛單列表 座位開單 營業儀表板 現金收支登錄 高階收支登錄 材料自購登錄 每日結帳 排班表 現場電腦打卡 掃碼打…" at bounding box center [710, 349] width 1420 height 699
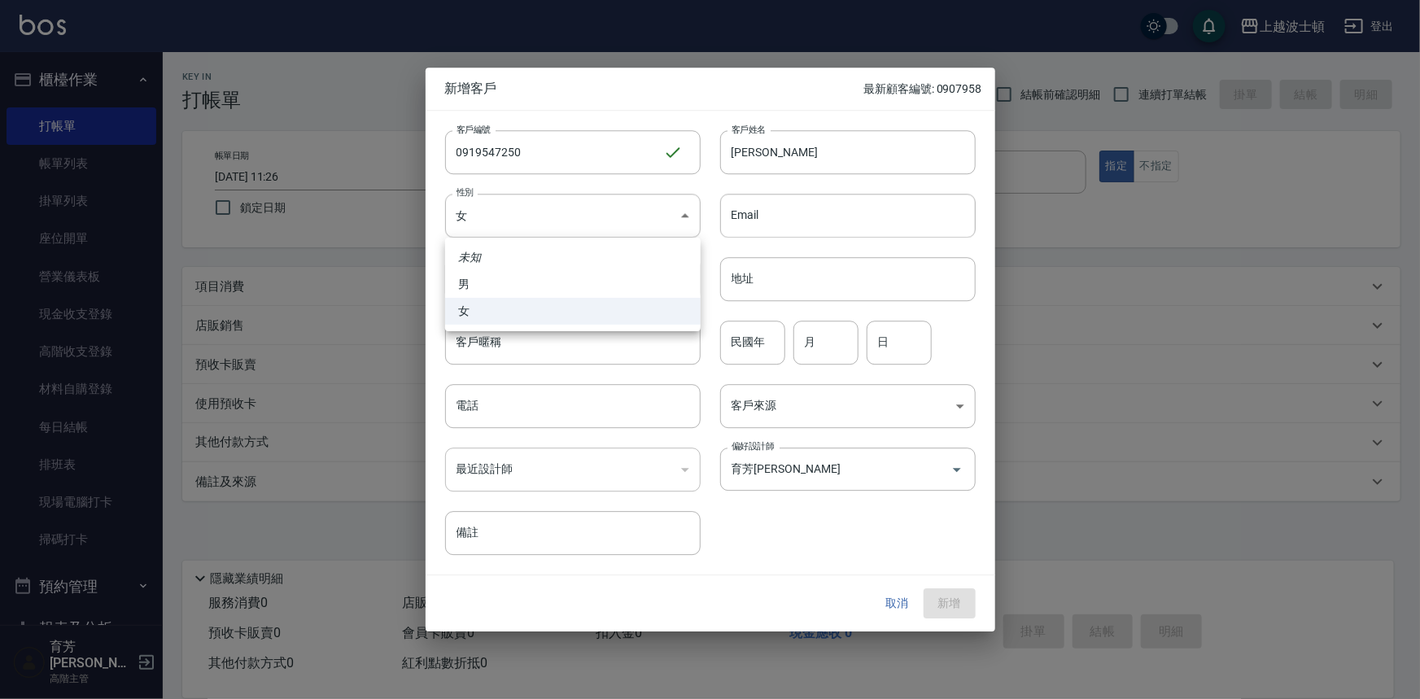
click at [567, 317] on li "女" at bounding box center [573, 311] width 256 height 27
click at [616, 347] on input "客戶暱稱" at bounding box center [573, 343] width 256 height 44
type input "寶蘭"
click at [617, 473] on div "​" at bounding box center [573, 470] width 256 height 44
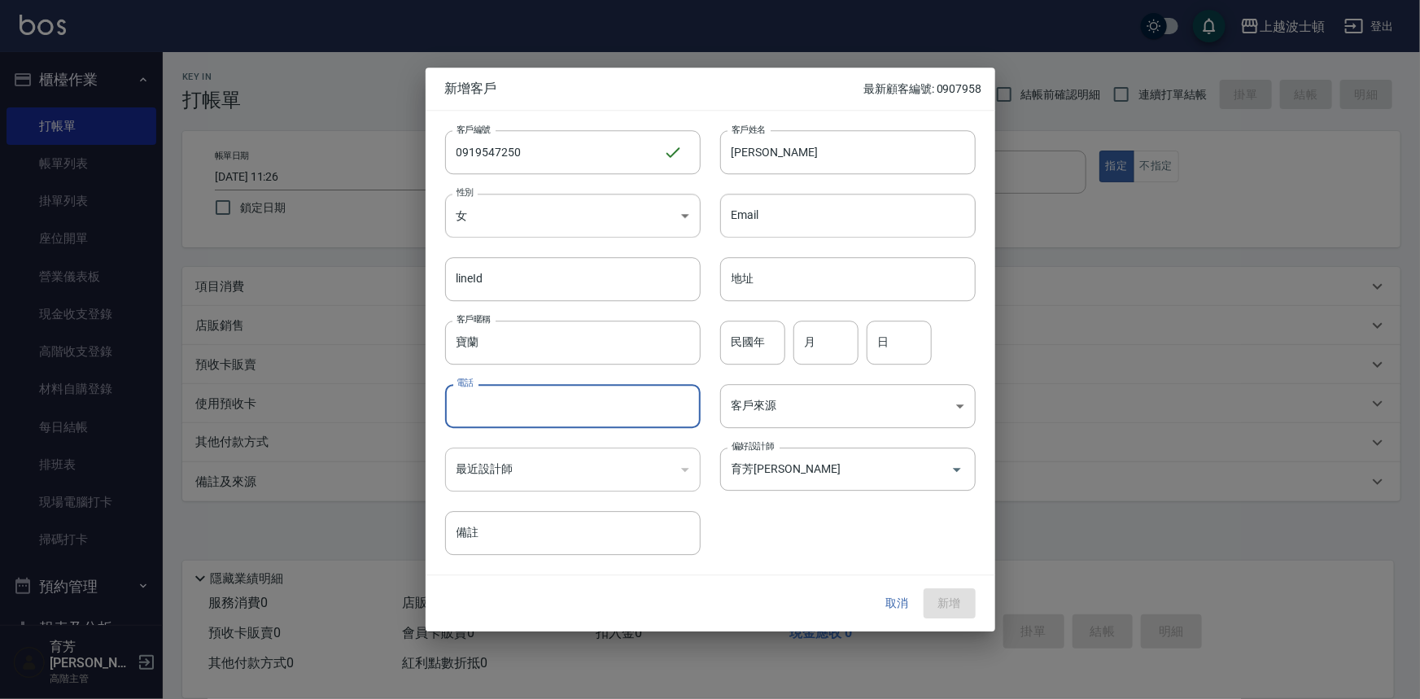
click at [638, 407] on input "電話" at bounding box center [573, 406] width 256 height 44
type input "0919547250"
click at [954, 614] on button "新增" at bounding box center [950, 604] width 52 height 30
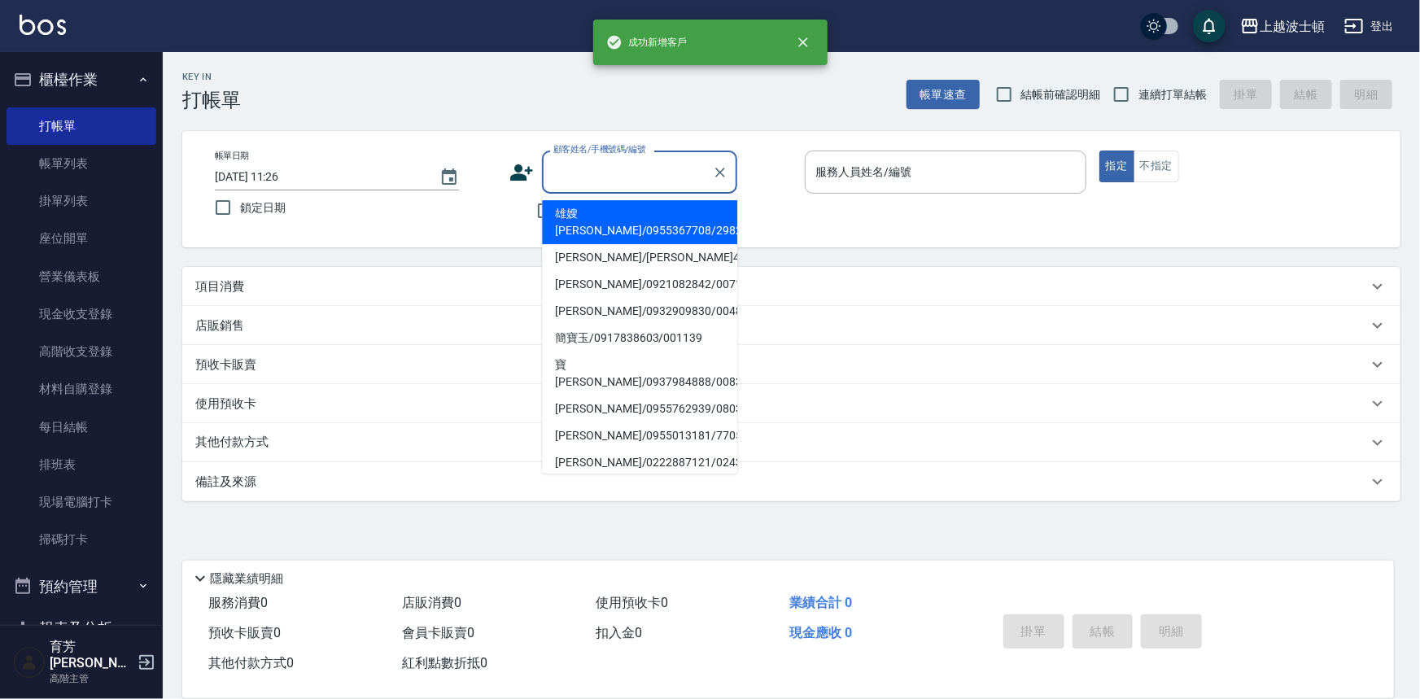
click at [641, 181] on input "顧客姓名/手機號碼/編號" at bounding box center [627, 172] width 156 height 28
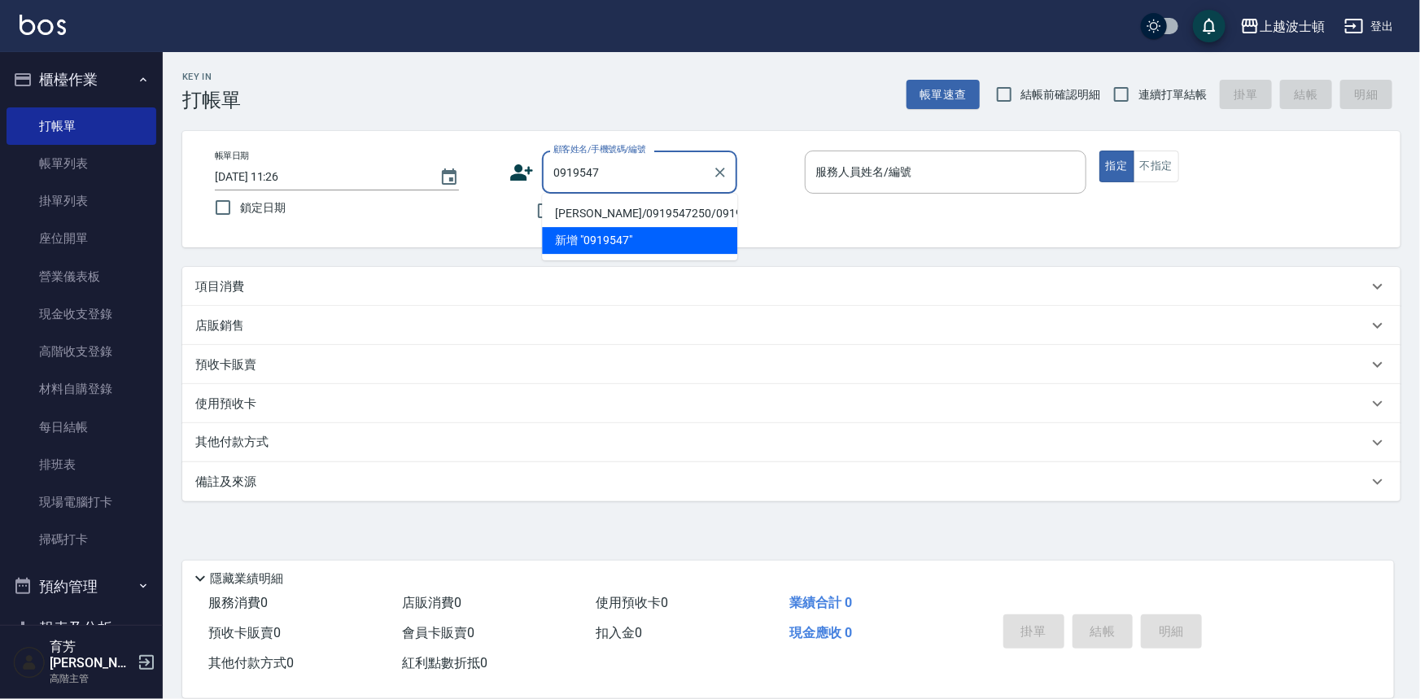
click at [643, 227] on li "蔡寶蘭/0919547250/0919547250" at bounding box center [639, 213] width 195 height 27
type input "蔡寶蘭/0919547250/0919547250"
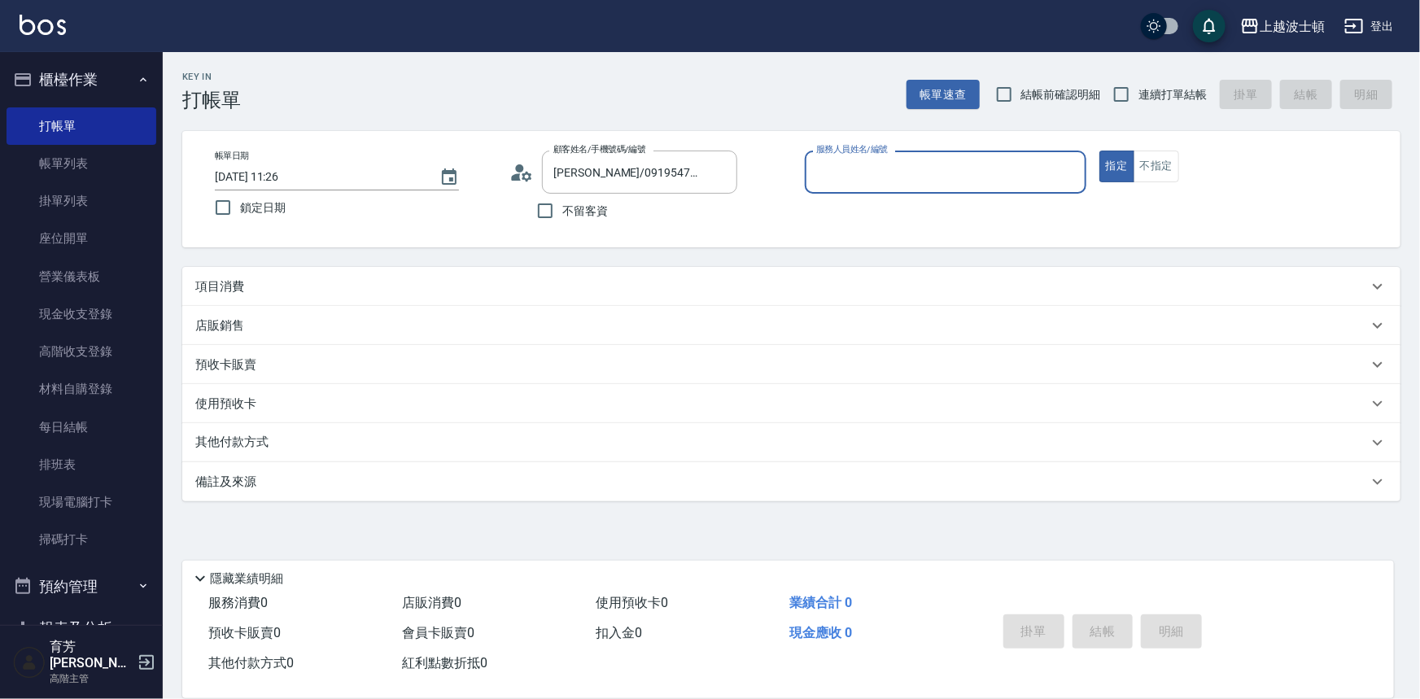
type input "Akemi-2"
click at [235, 286] on p "項目消費" at bounding box center [219, 286] width 49 height 17
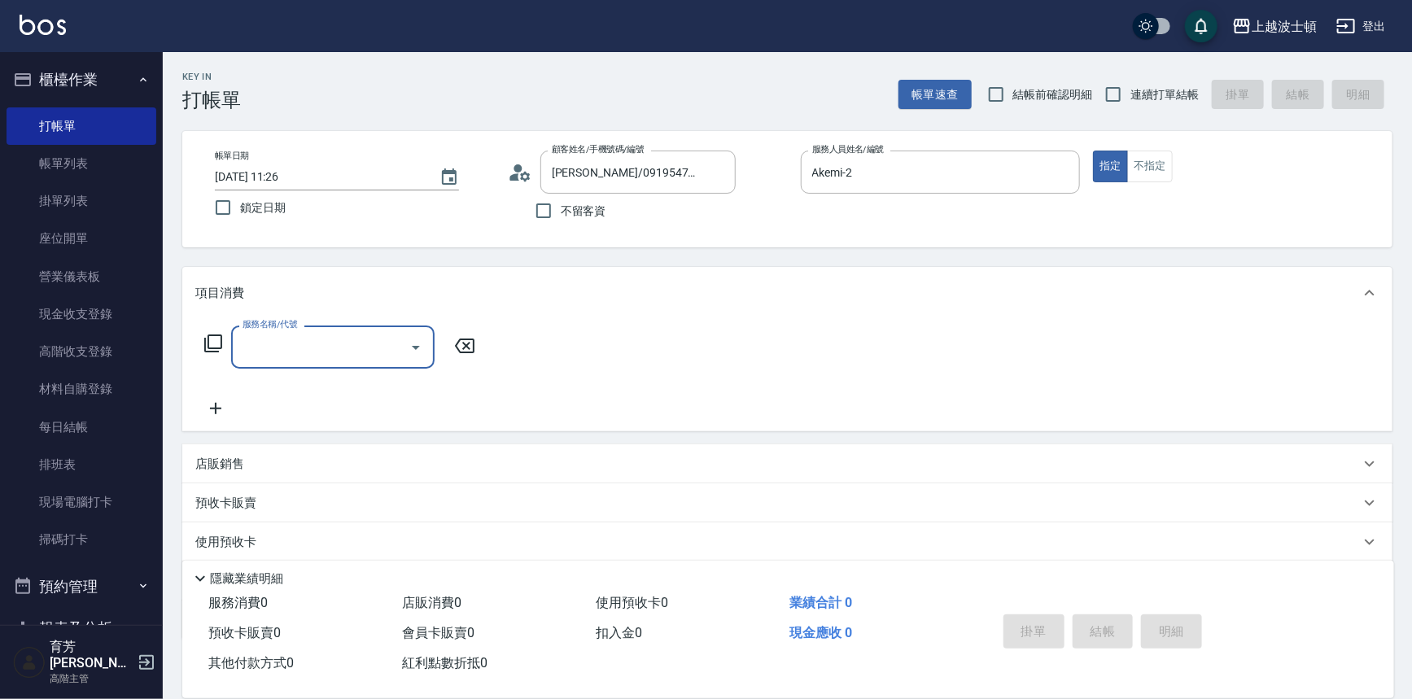
scroll to position [0, 0]
click at [369, 386] on span "洗+染髮(底染) - 1500" at bounding box center [332, 388] width 203 height 27
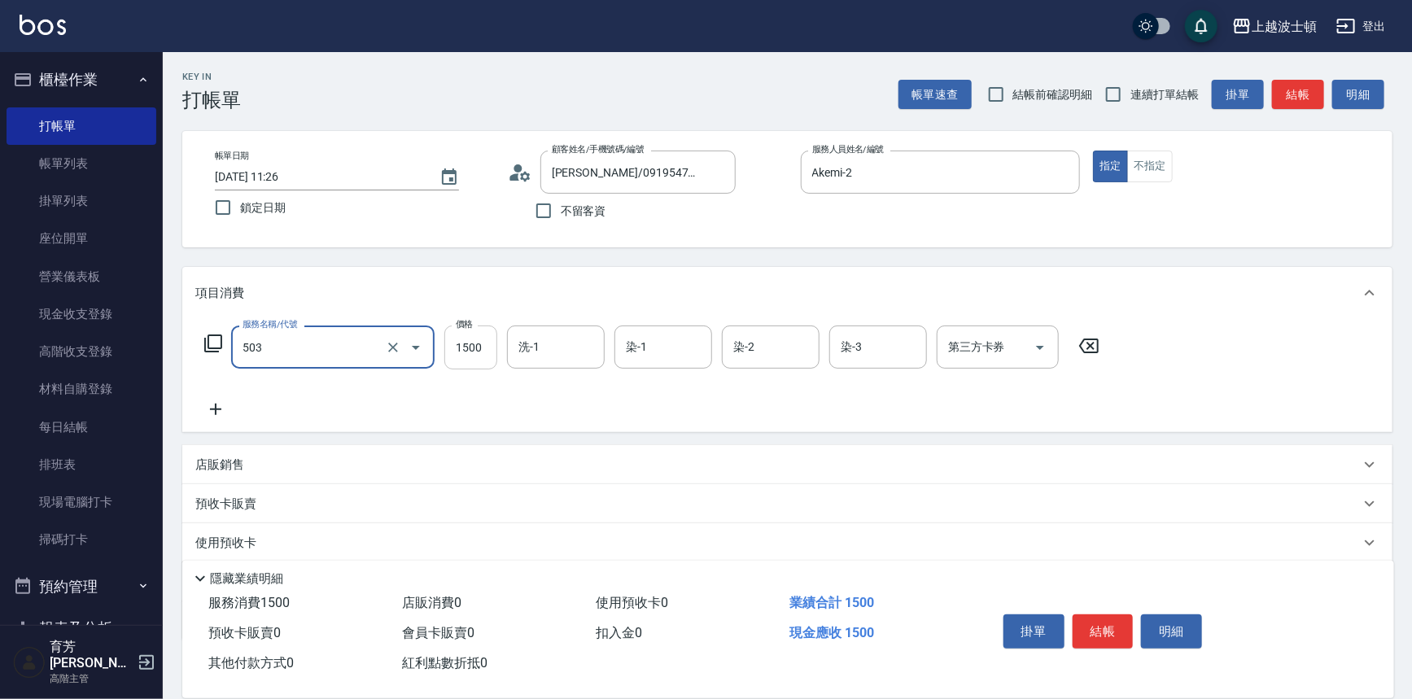
type input "洗+染髮(底染)(503)"
click at [463, 359] on input "1500" at bounding box center [470, 348] width 53 height 44
type input "1100"
click at [553, 344] on input "洗-1" at bounding box center [555, 347] width 83 height 28
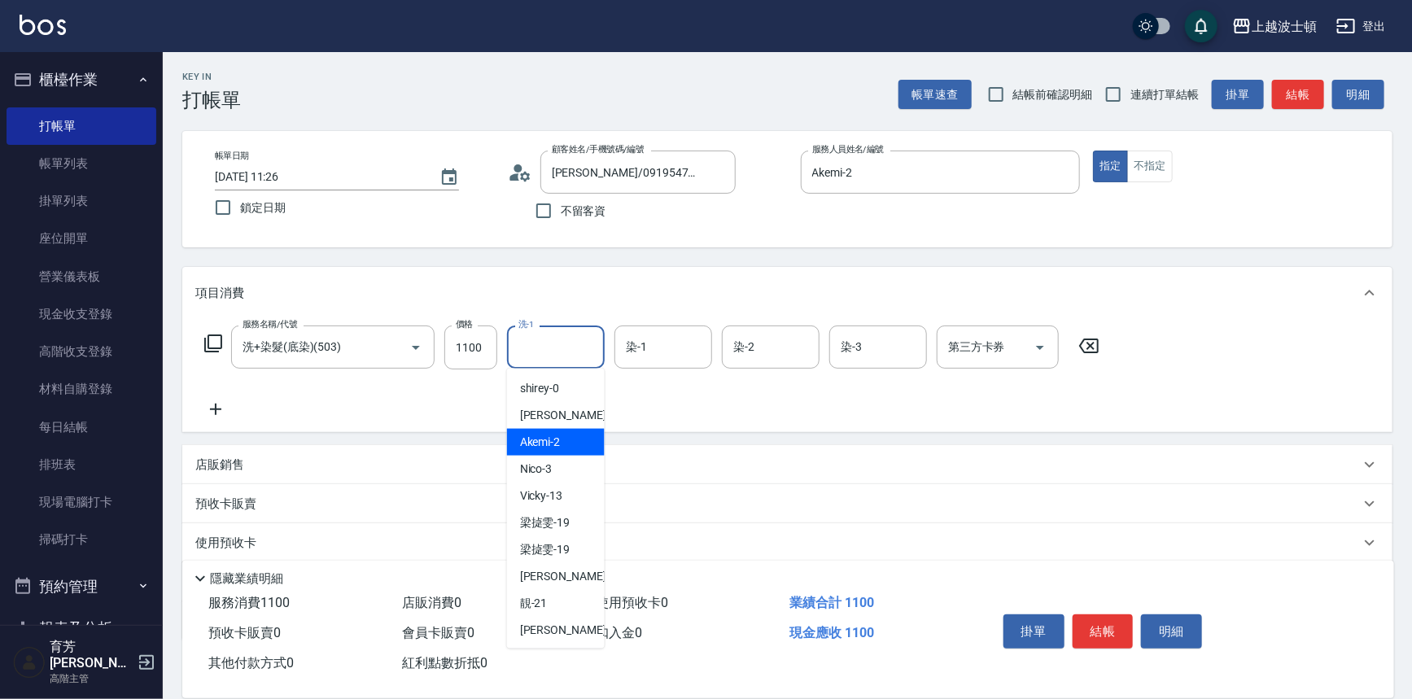
click at [570, 442] on div "Akemi -2" at bounding box center [556, 442] width 98 height 27
type input "Akemi-2"
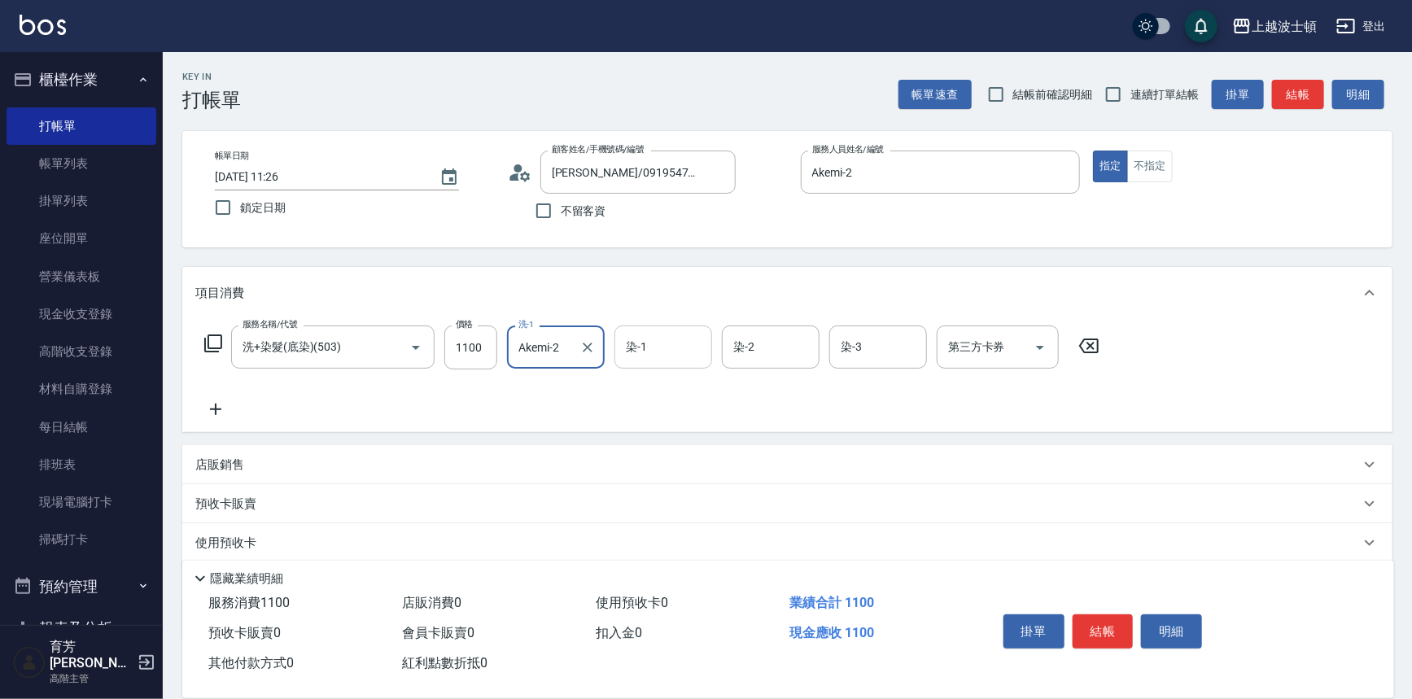
click at [665, 345] on input "染-1" at bounding box center [663, 347] width 83 height 28
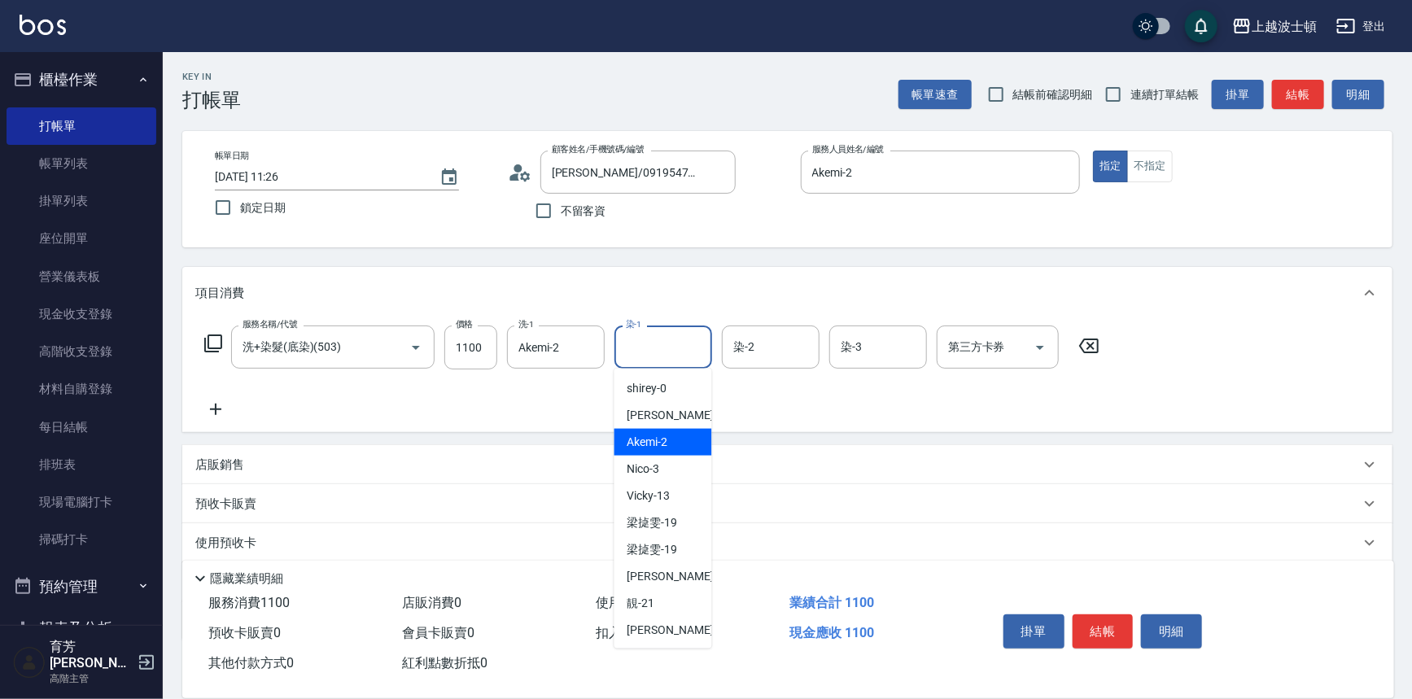
click at [682, 433] on div "Akemi -2" at bounding box center [663, 442] width 98 height 27
type input "Akemi-2"
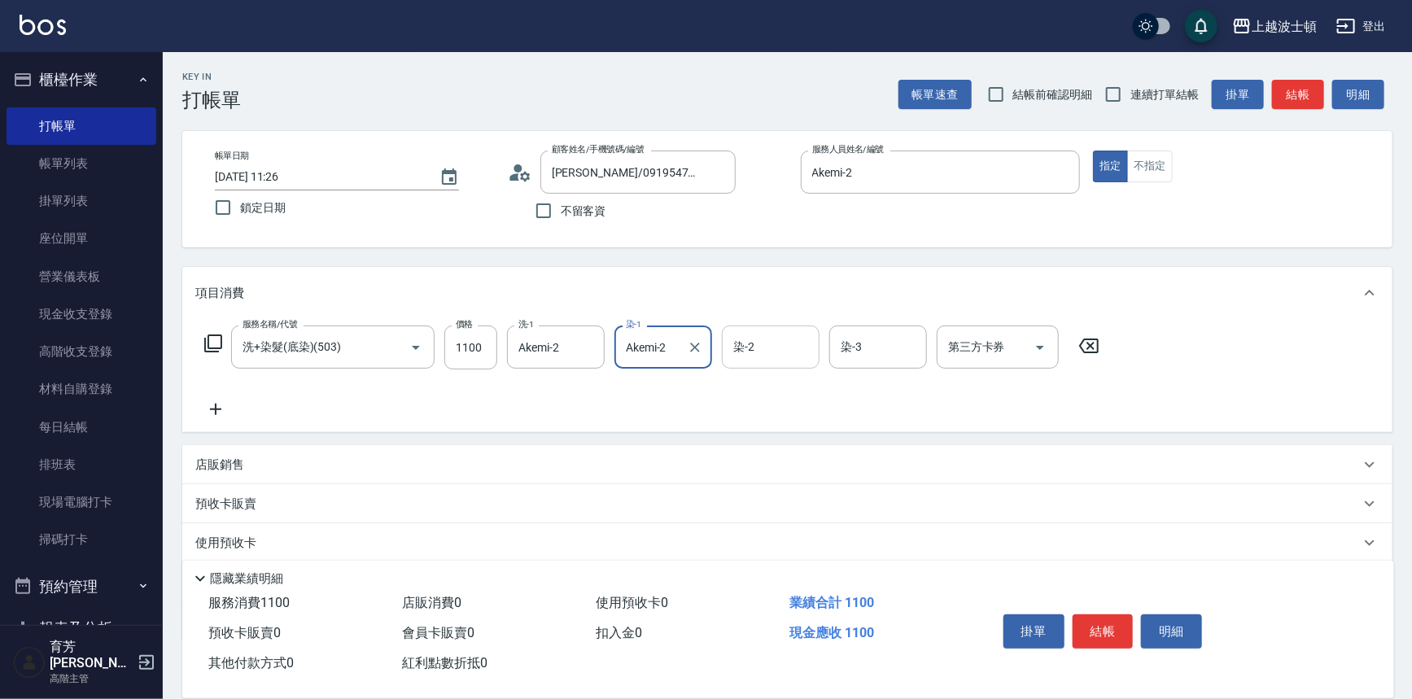
click at [767, 352] on input "染-2" at bounding box center [770, 347] width 83 height 28
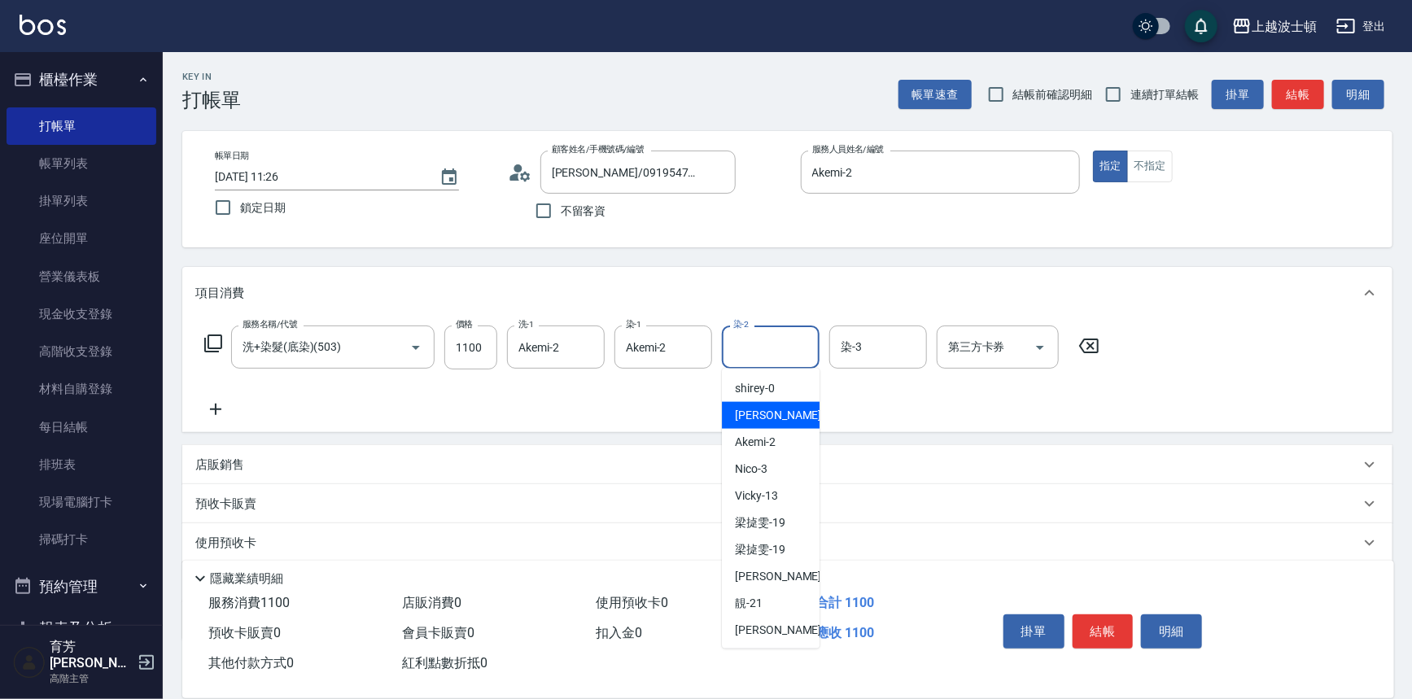
click at [799, 413] on div "麥可 -1" at bounding box center [771, 415] width 98 height 27
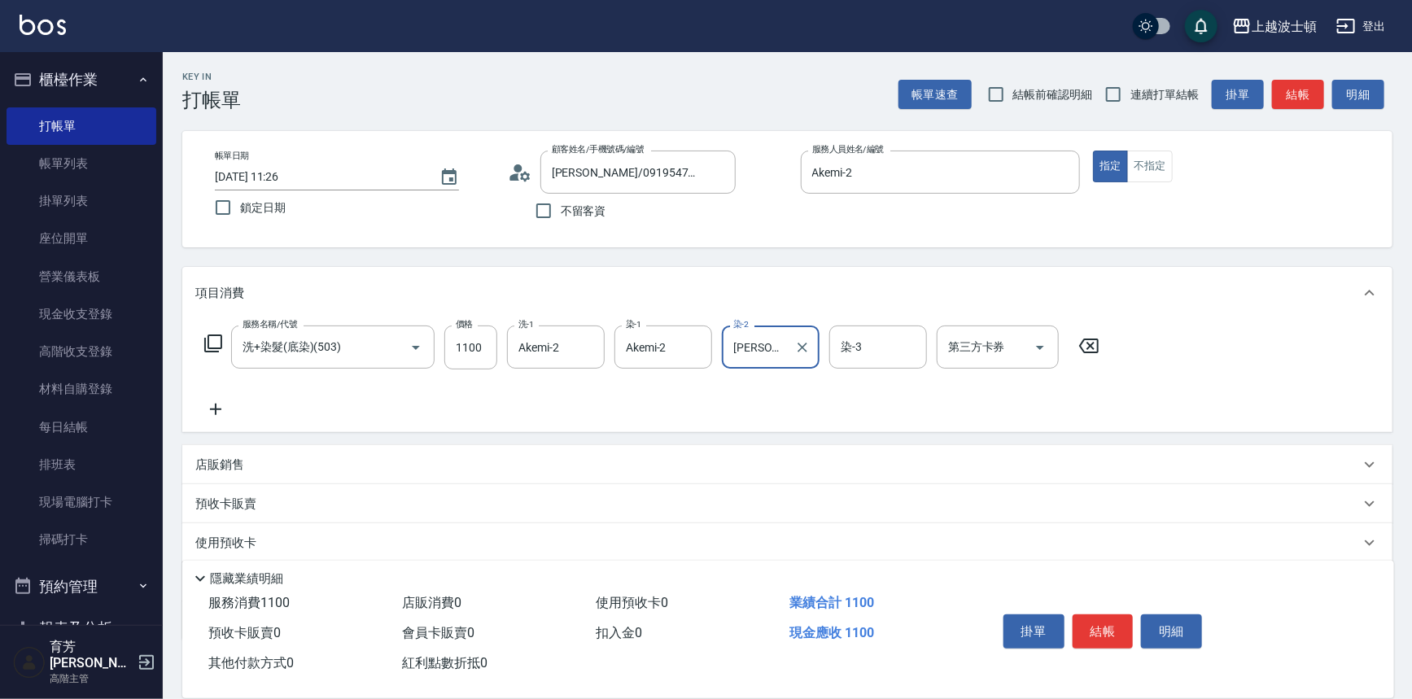
click at [767, 351] on input "麥可-1" at bounding box center [758, 347] width 59 height 28
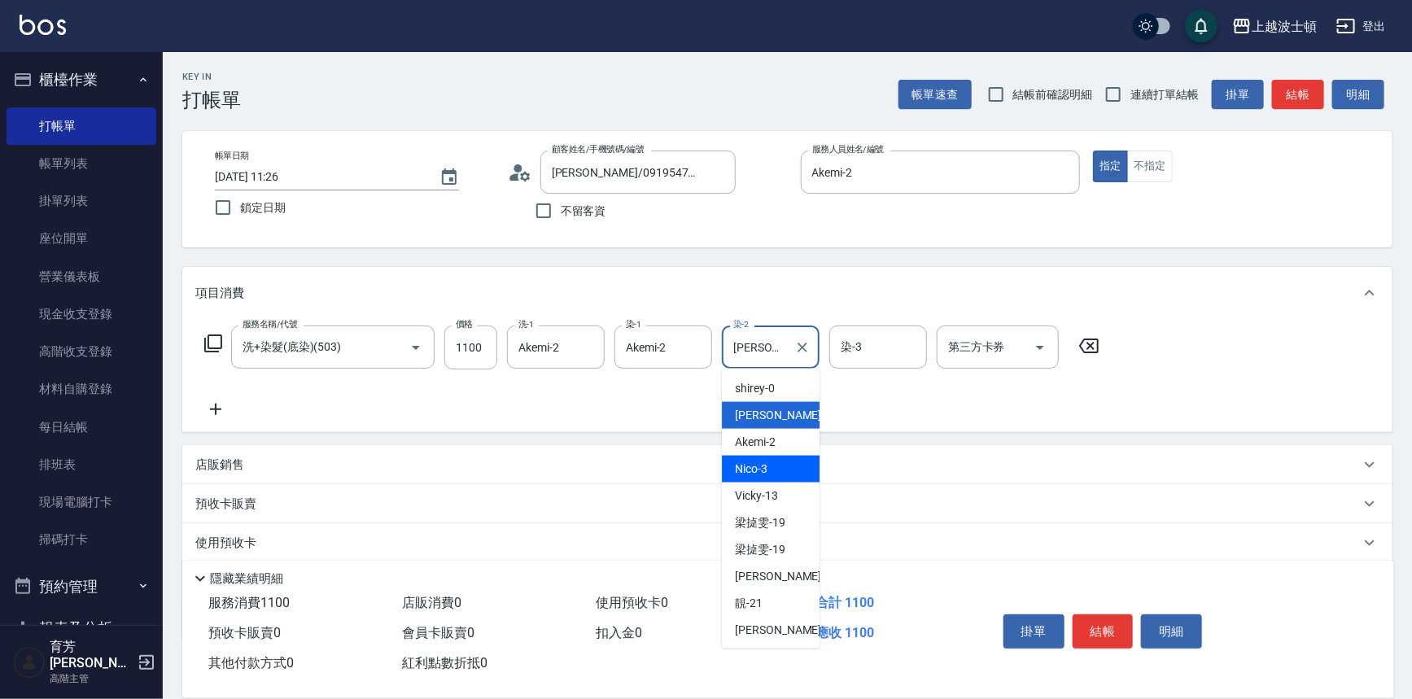
click at [777, 470] on div "Nico -3" at bounding box center [771, 469] width 98 height 27
click at [763, 339] on input "Nico-3" at bounding box center [758, 347] width 59 height 28
click at [772, 446] on span "Akemi -2" at bounding box center [755, 442] width 41 height 17
type input "Akemi-2"
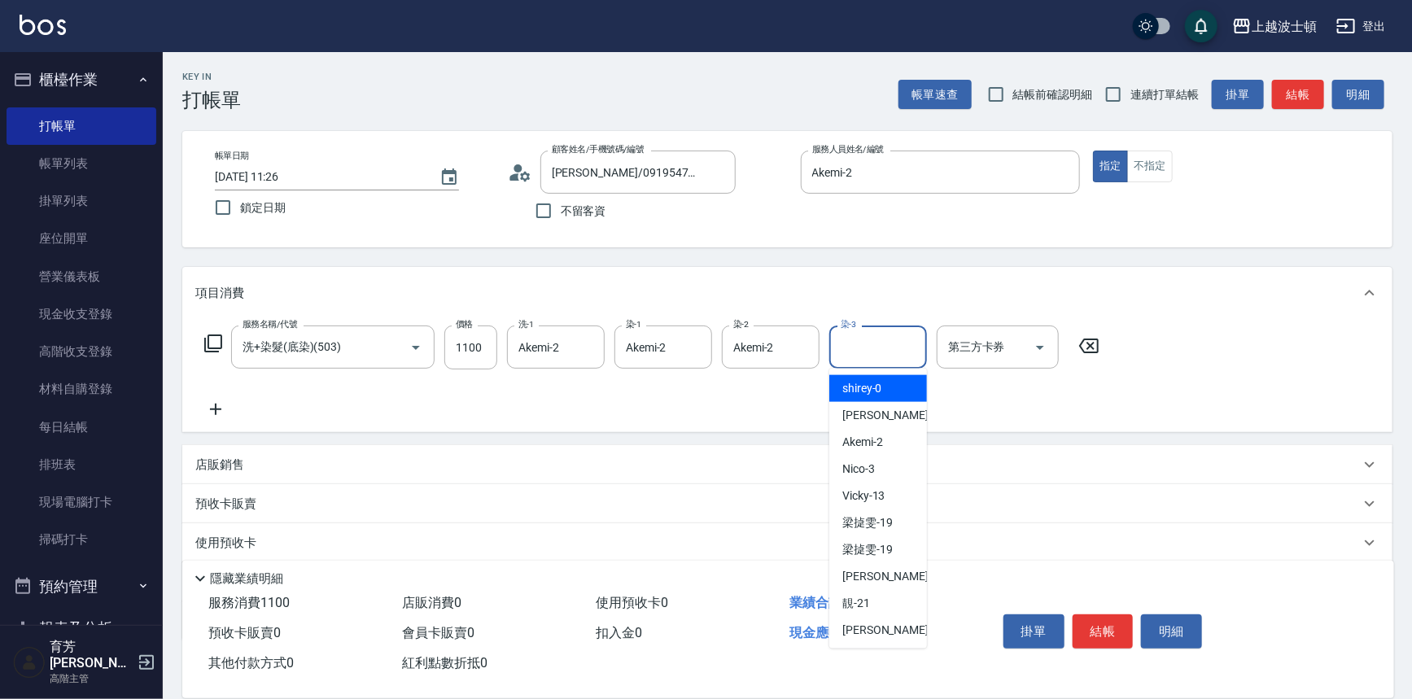
click at [874, 347] on input "染-3" at bounding box center [878, 347] width 83 height 28
click at [869, 434] on span "Akemi -2" at bounding box center [862, 442] width 41 height 17
type input "Akemi-2"
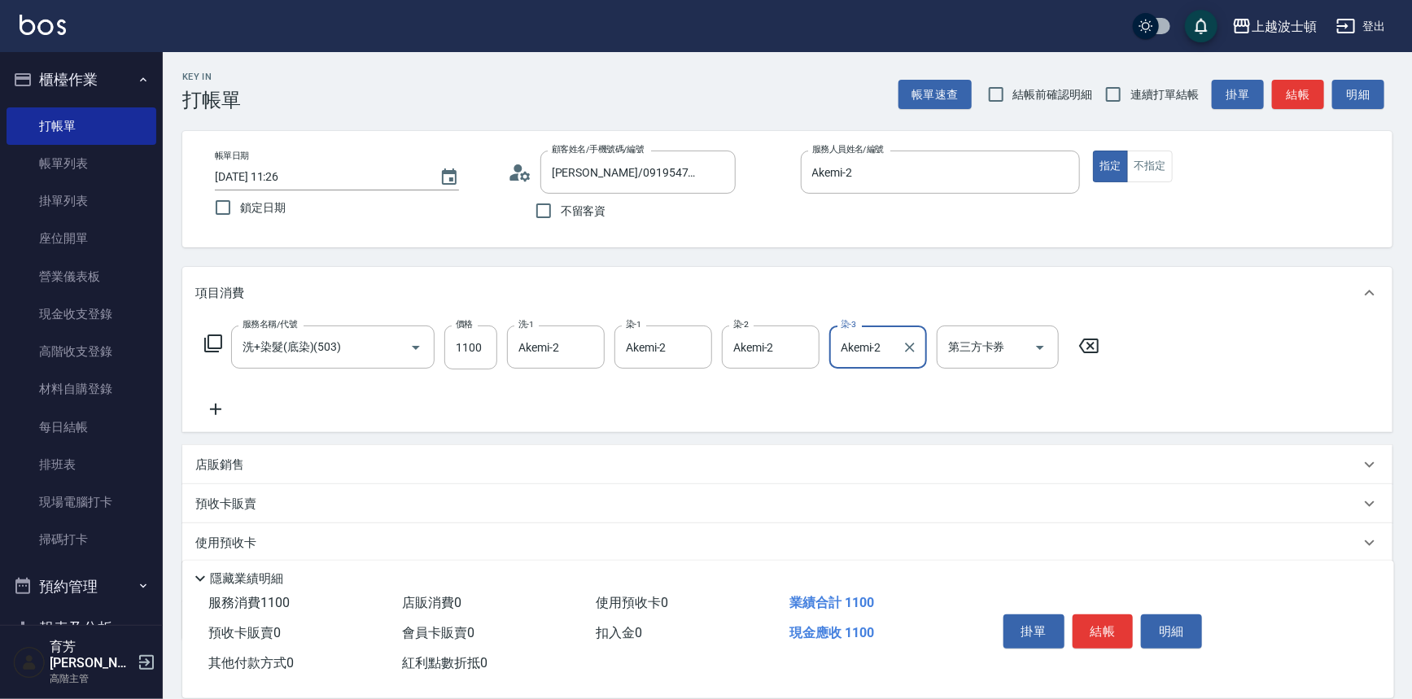
click at [211, 406] on icon at bounding box center [215, 410] width 41 height 20
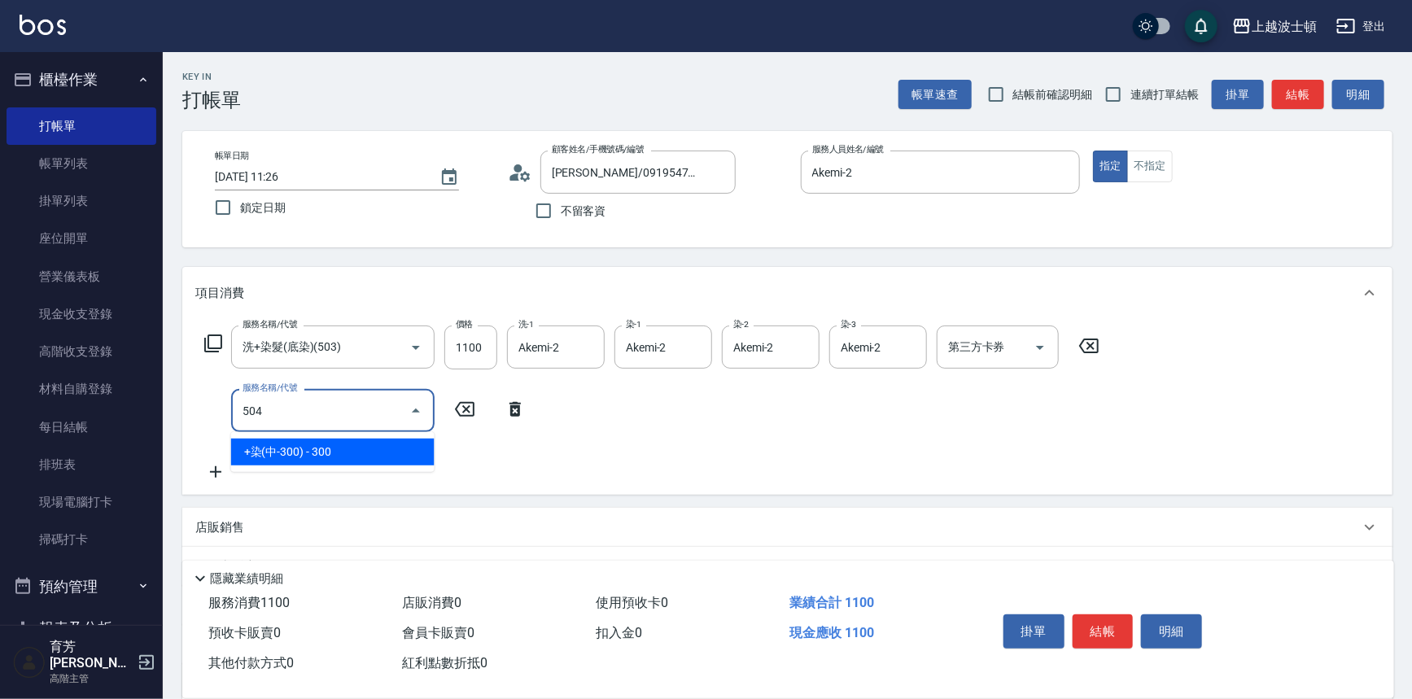
click at [356, 445] on span "+染(中-300) - 300" at bounding box center [332, 452] width 203 height 27
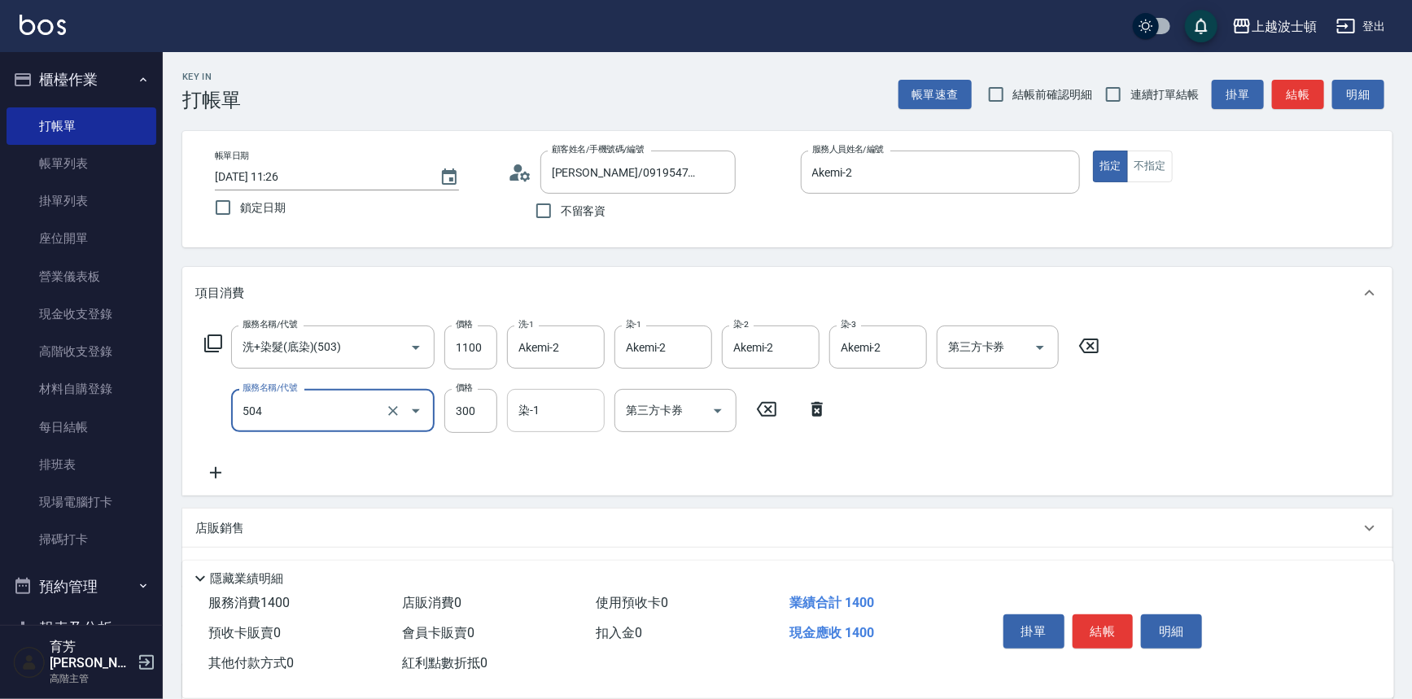
type input "+染(中-300)(504)"
click at [543, 417] on input "染-1" at bounding box center [555, 410] width 83 height 28
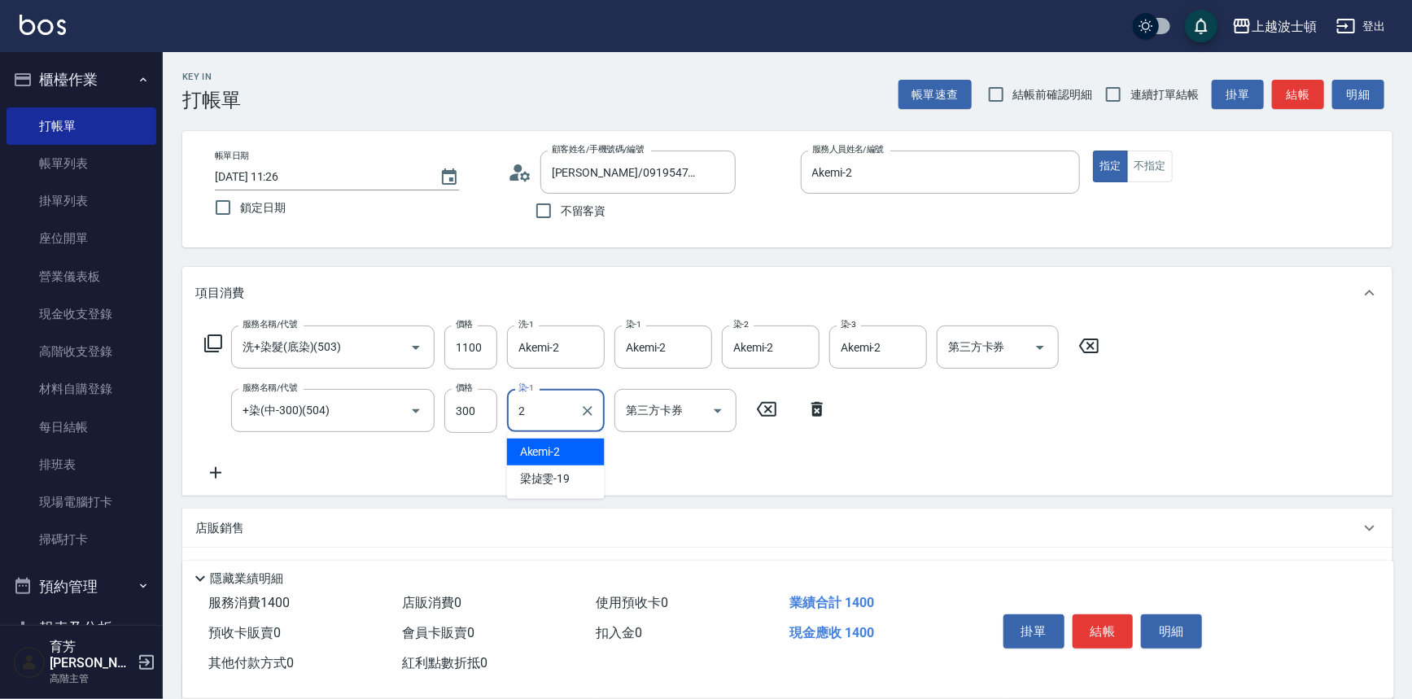
click at [570, 452] on div "Akemi -2" at bounding box center [556, 452] width 98 height 27
type input "Akemi-2"
click at [218, 472] on icon at bounding box center [215, 472] width 11 height 11
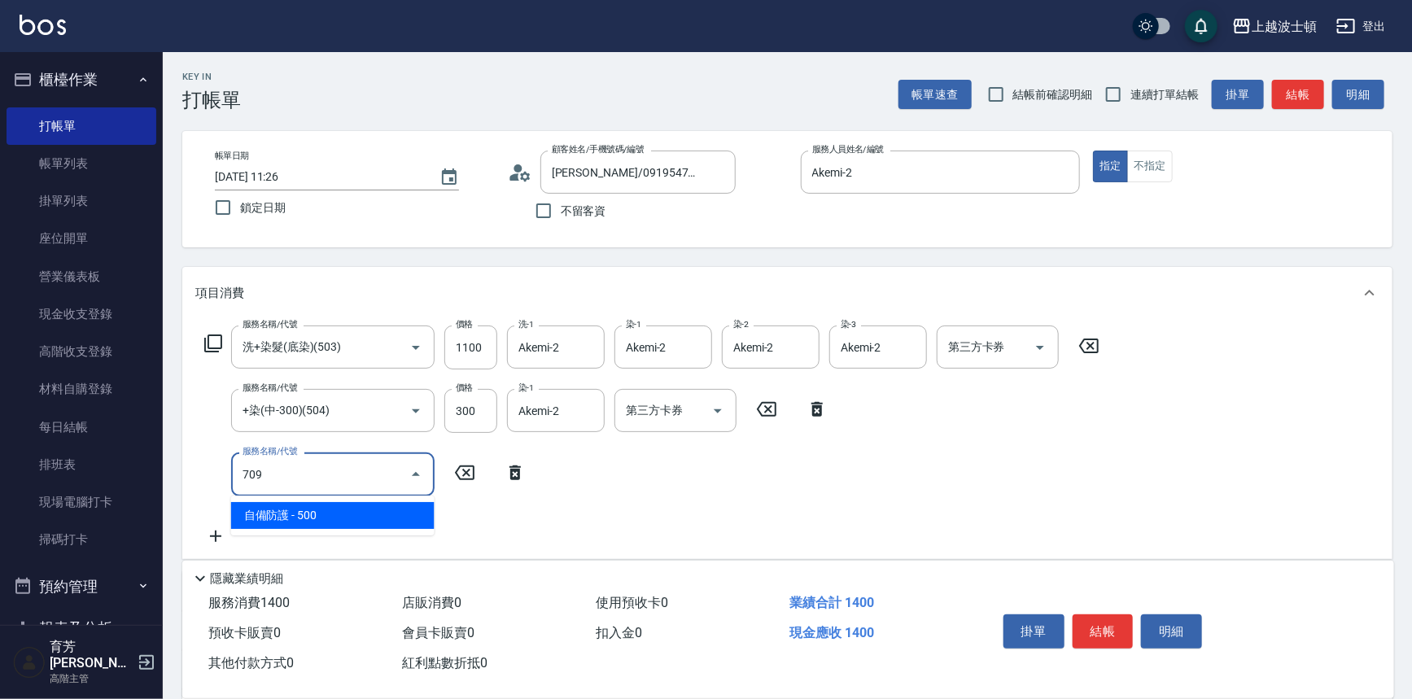
click at [348, 518] on span "自備防護 - 500" at bounding box center [332, 515] width 203 height 27
type input "自備防護(709)"
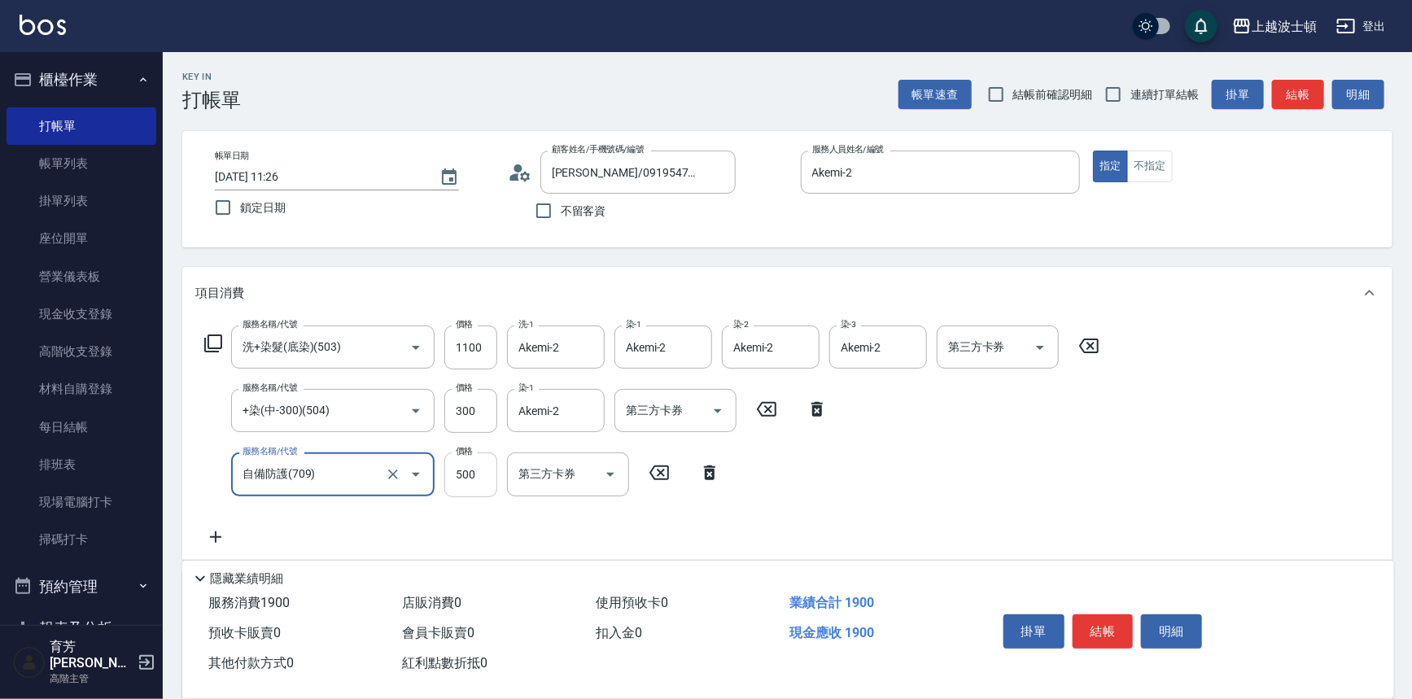
click at [466, 488] on input "500" at bounding box center [470, 474] width 53 height 44
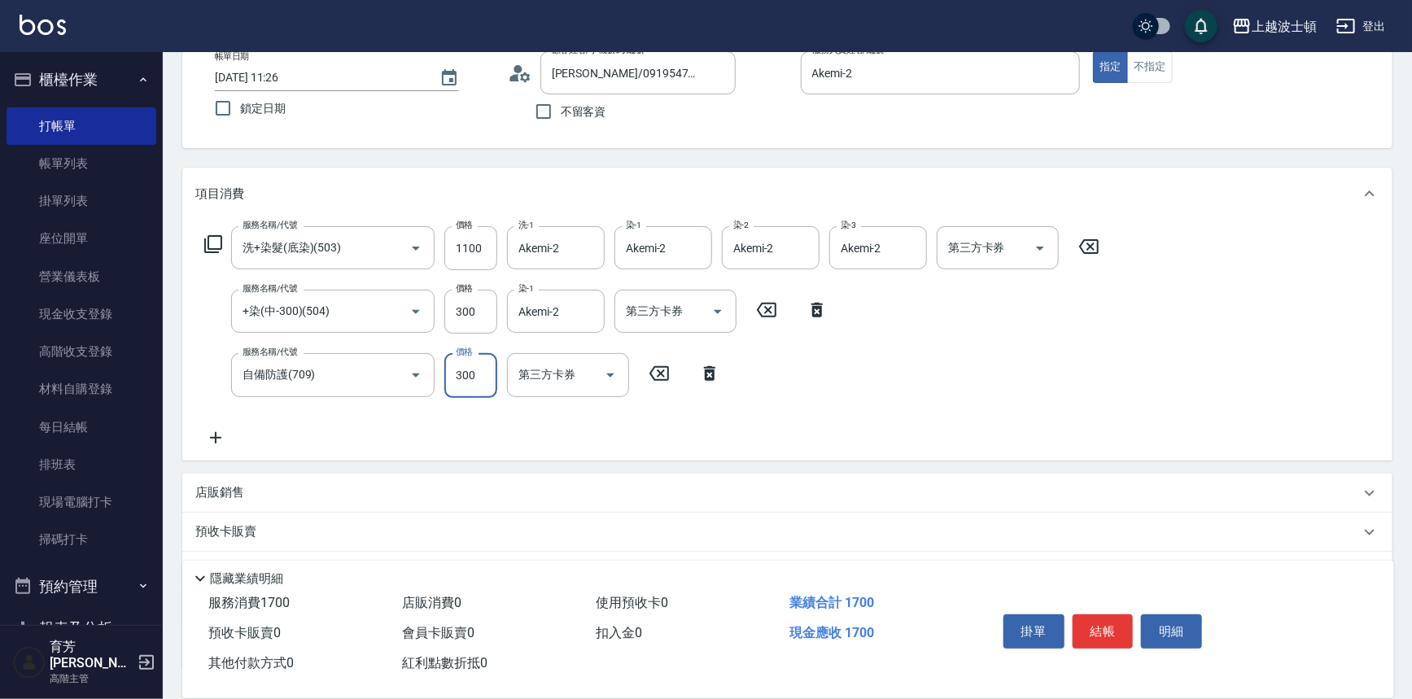
scroll to position [103, 0]
type input "300"
click at [208, 431] on icon at bounding box center [215, 435] width 41 height 20
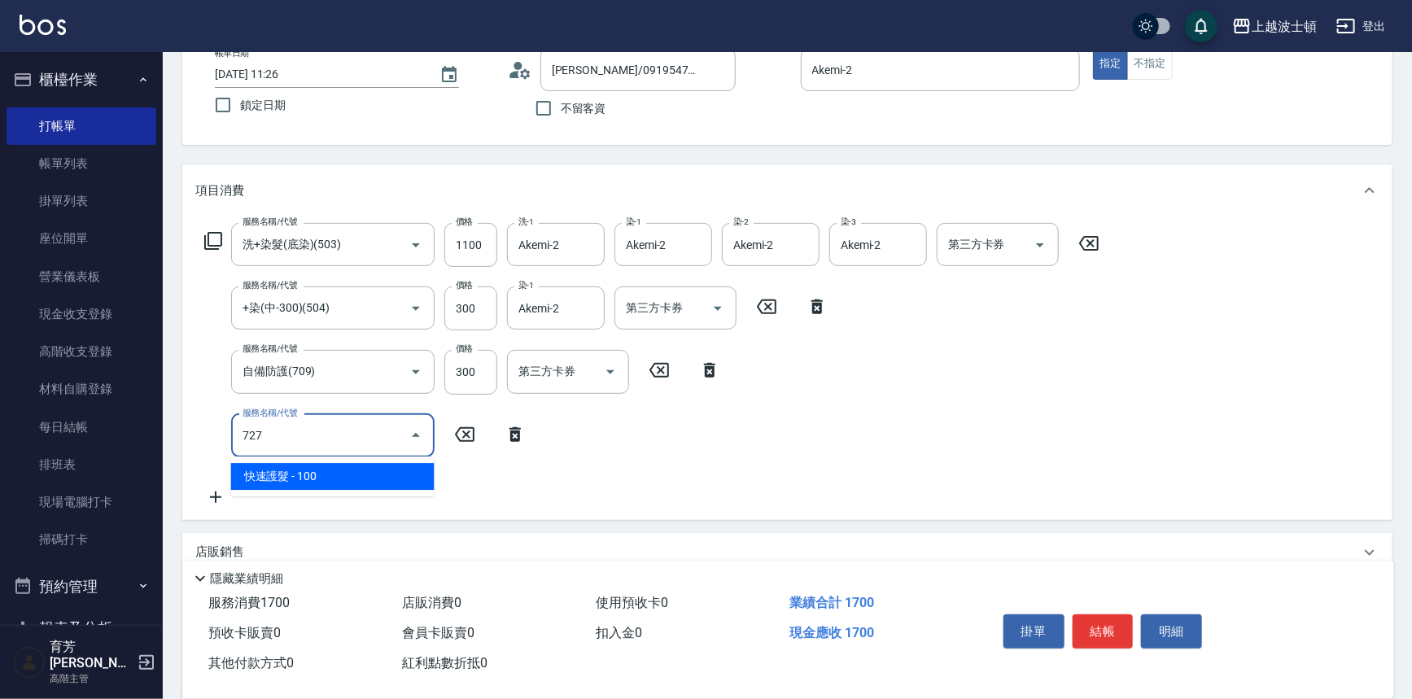
click at [355, 472] on span "快速護髮 - 100" at bounding box center [332, 476] width 203 height 27
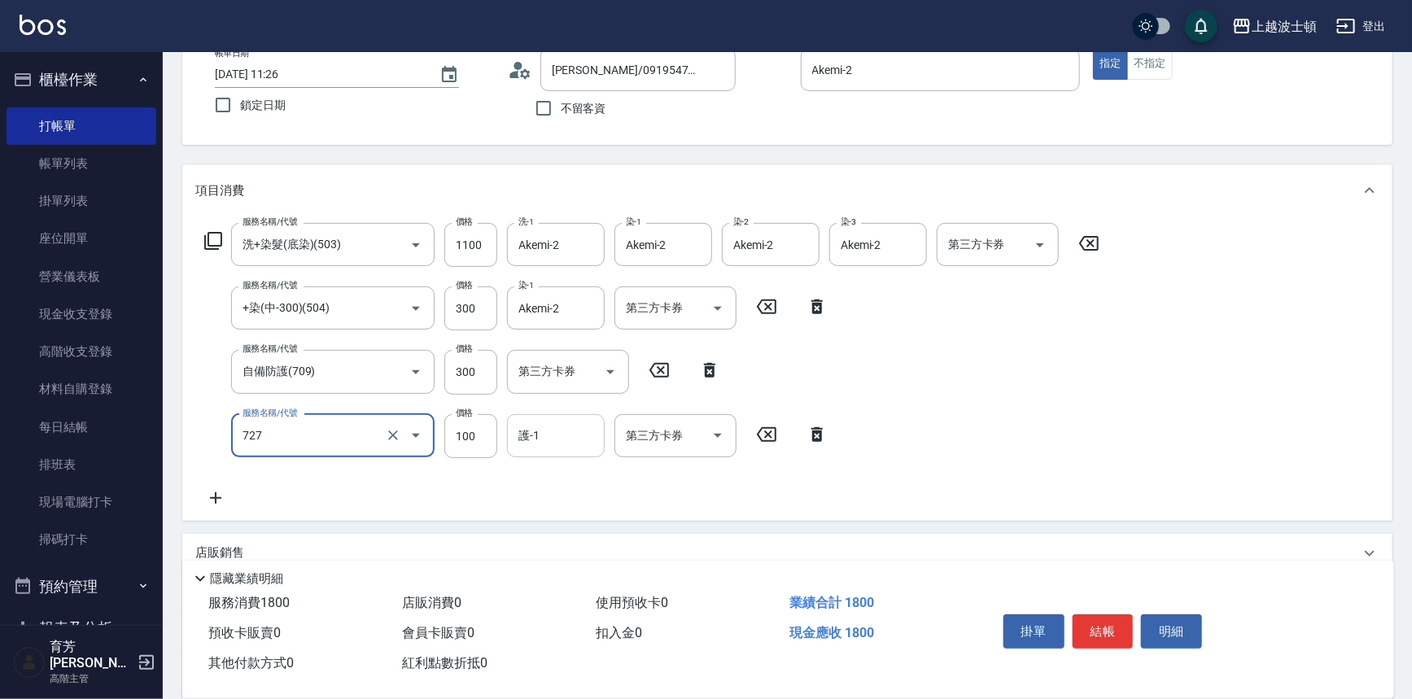
type input "快速護髮(727)"
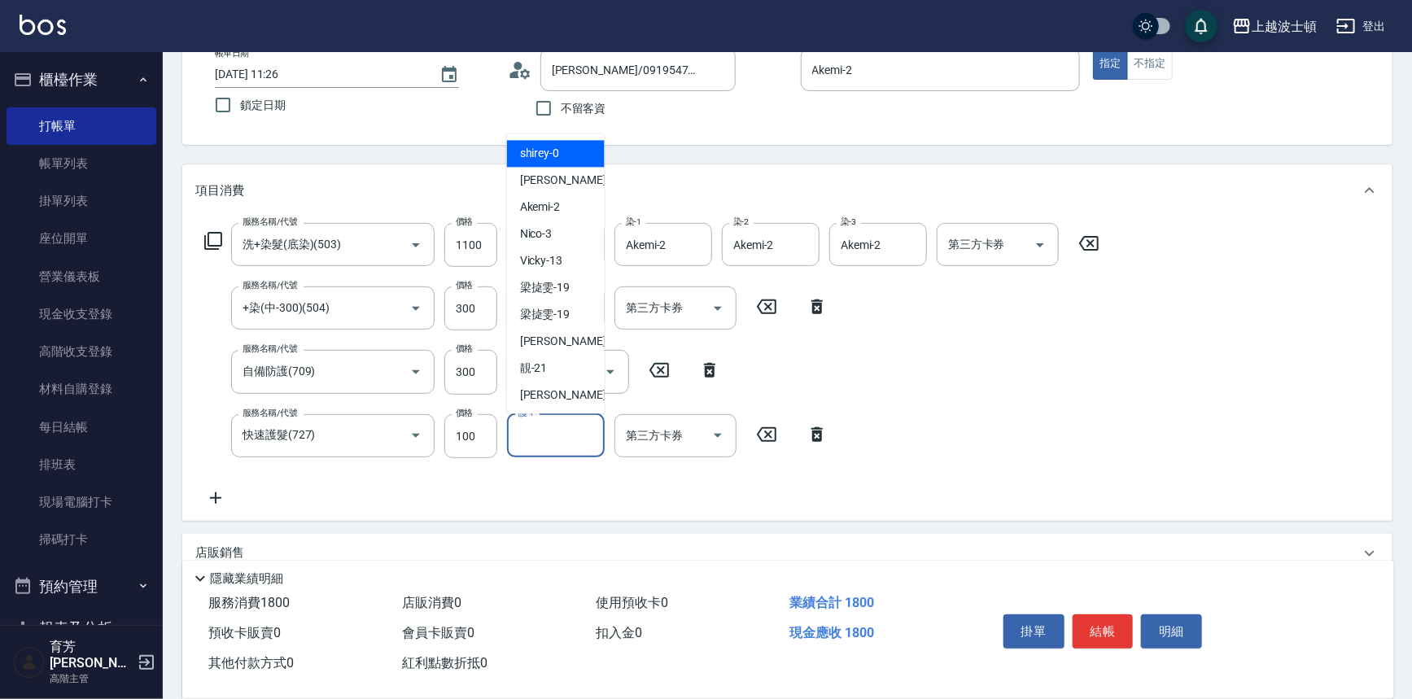
click at [552, 437] on input "護-1" at bounding box center [555, 436] width 83 height 28
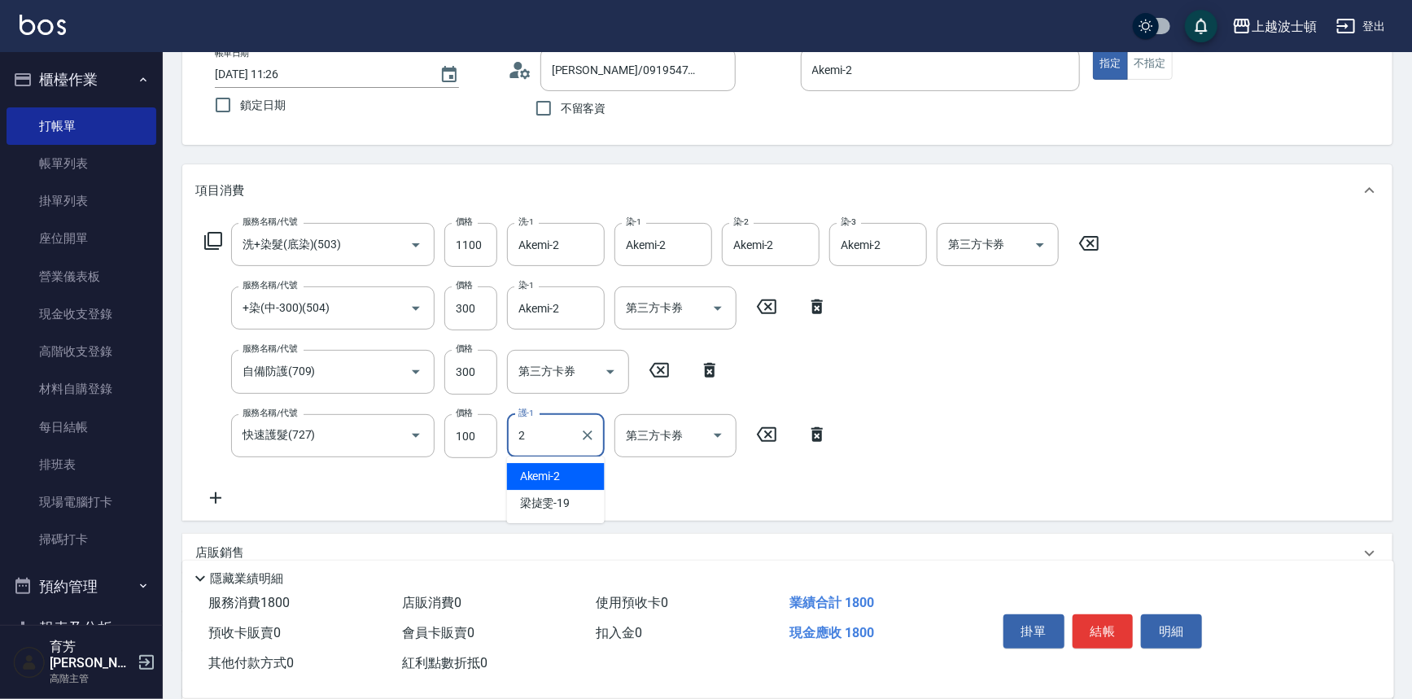
click at [579, 485] on div "Akemi -2" at bounding box center [556, 476] width 98 height 27
type input "Akemi-2"
click at [1191, 431] on div "服務名稱/代號 洗+染髮(底染)(503) 服務名稱/代號 價格 1100 價格 洗-1 Akemi-2 洗-1 染-1 Akemi-2 染-1 染-2 Ak…" at bounding box center [787, 368] width 1210 height 304
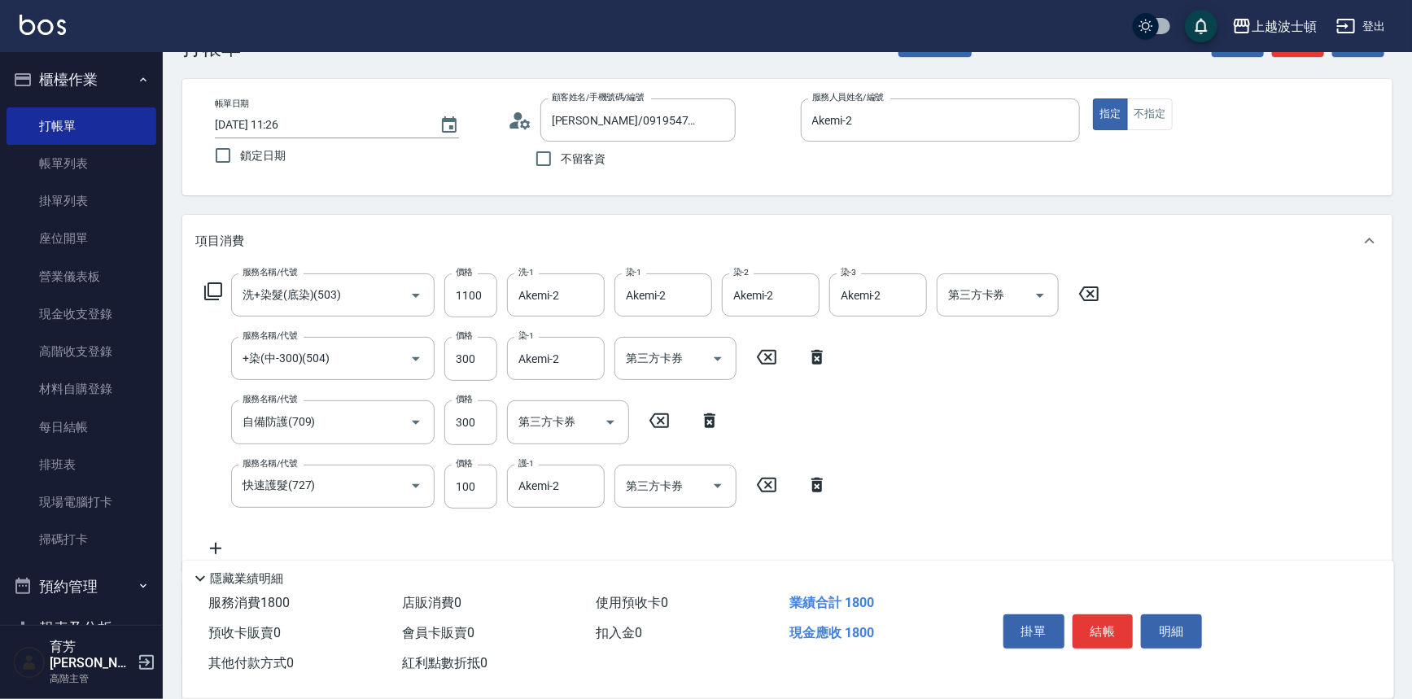
scroll to position [0, 0]
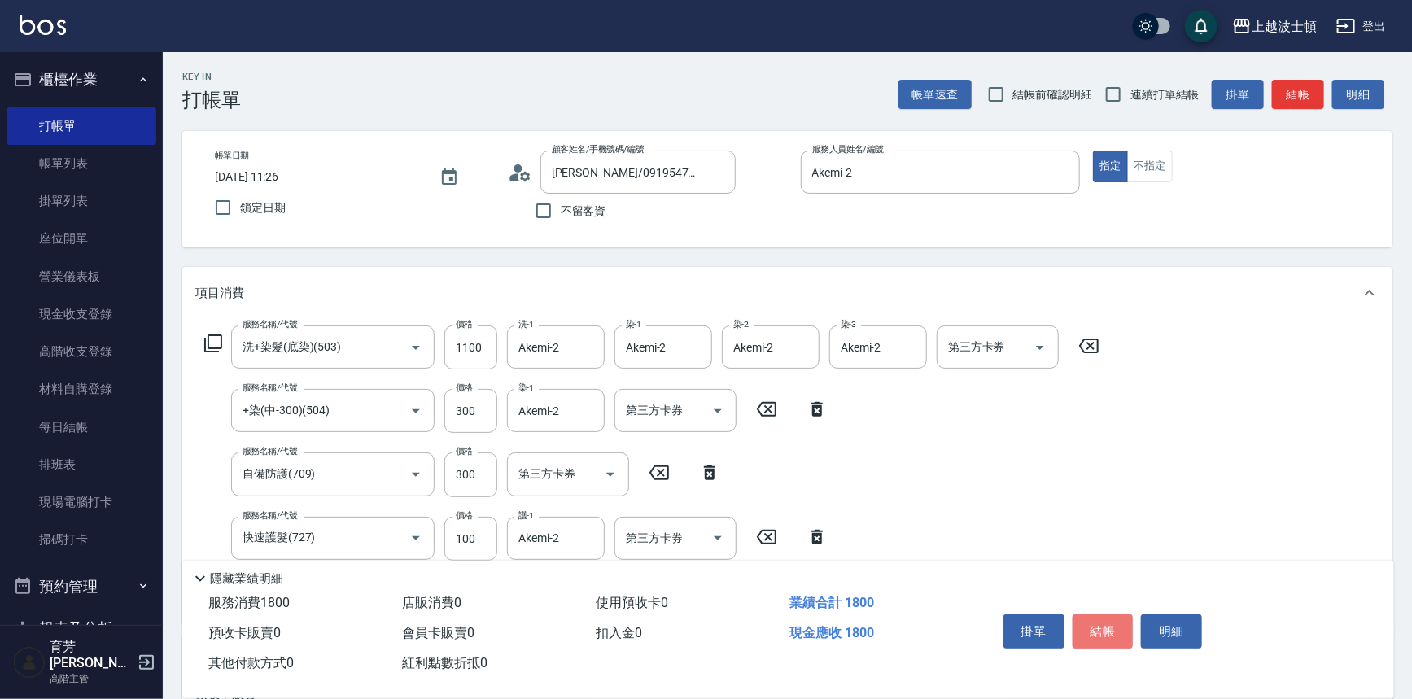
click at [1095, 631] on button "結帳" at bounding box center [1103, 631] width 61 height 34
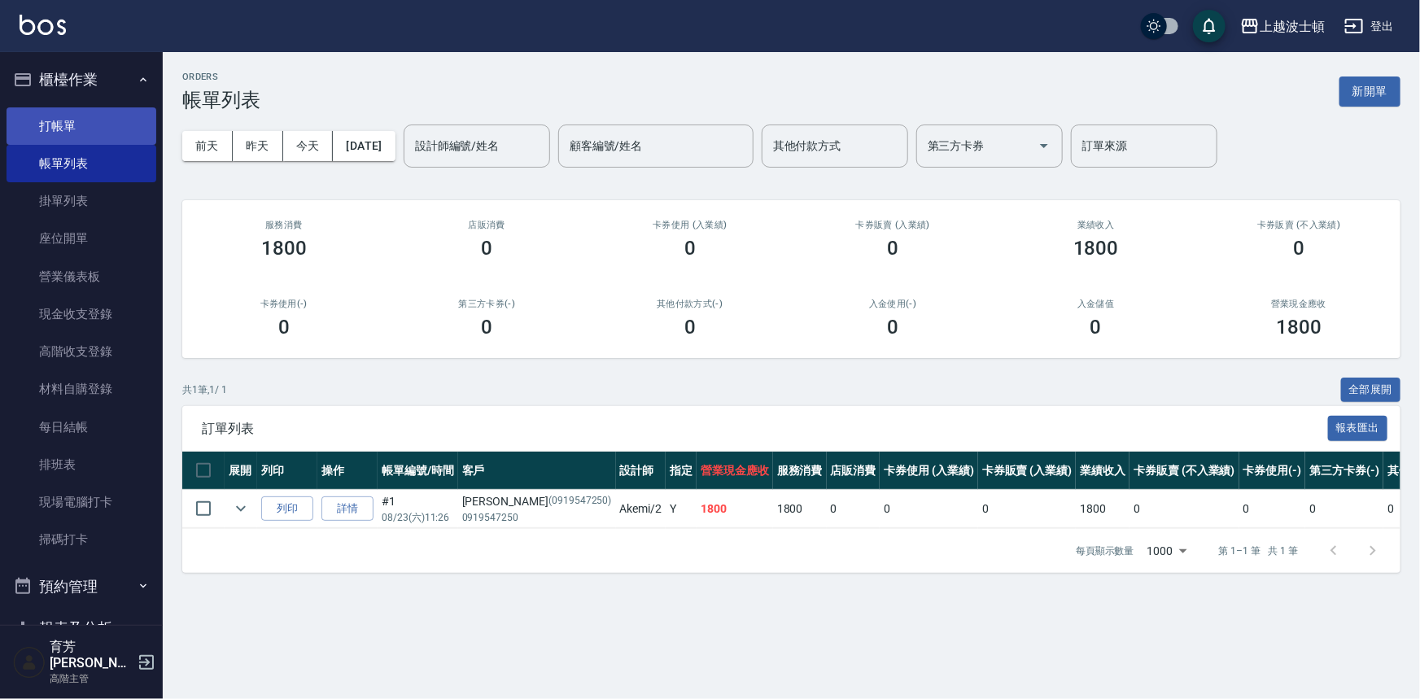
click at [77, 111] on link "打帳單" at bounding box center [82, 125] width 150 height 37
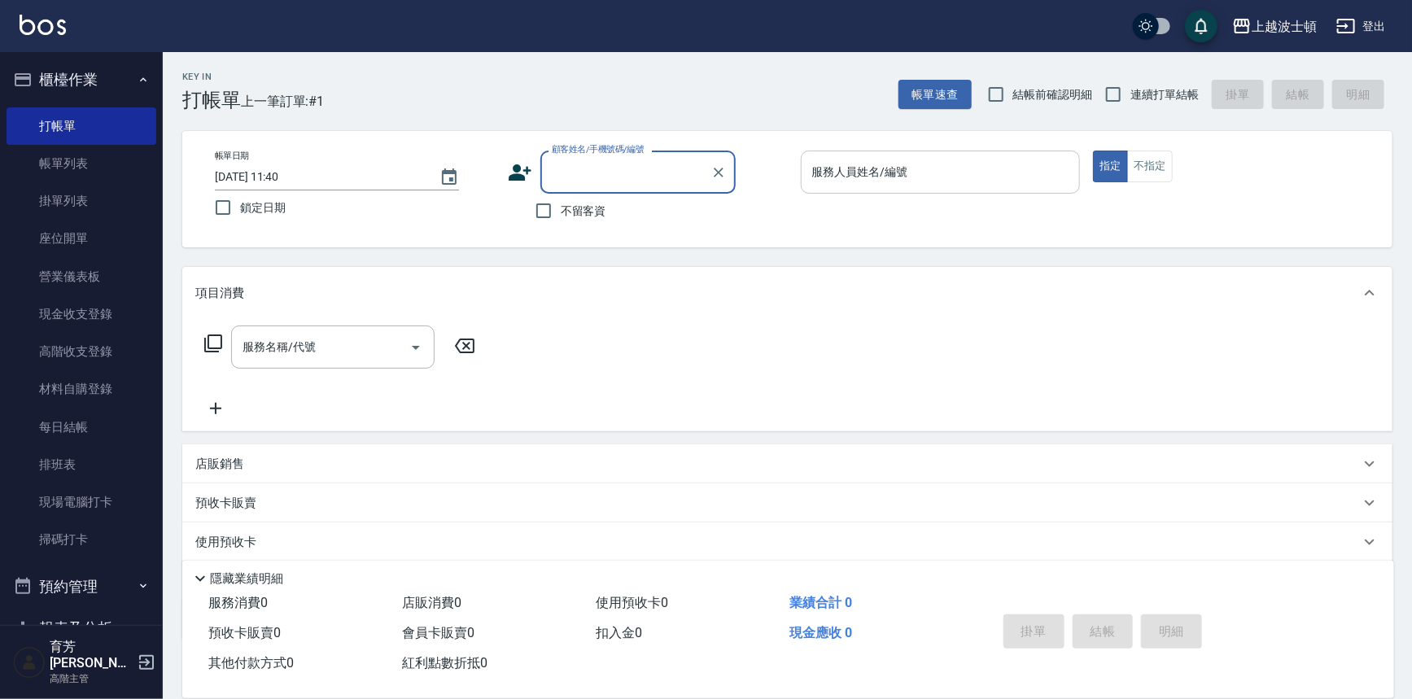
click at [850, 174] on input "服務人員姓名/編號" at bounding box center [940, 172] width 265 height 28
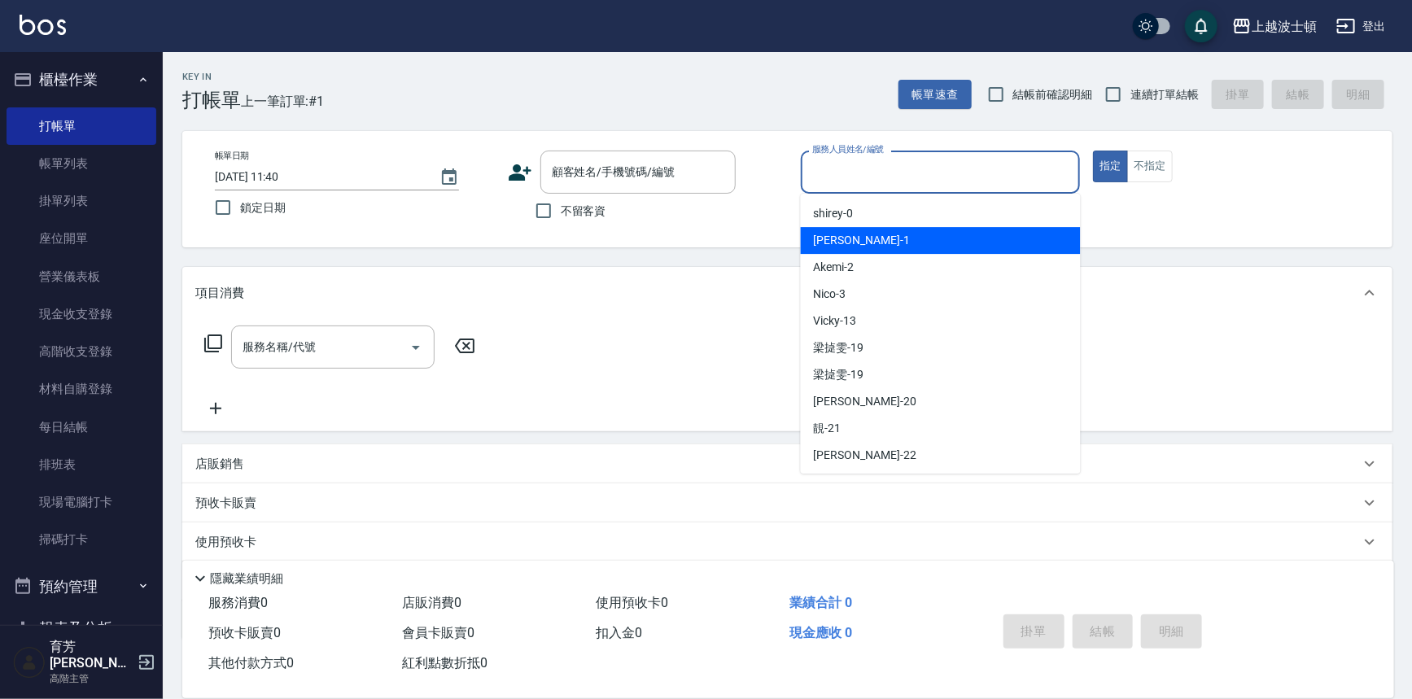
click at [855, 235] on div "麥可 -1" at bounding box center [941, 240] width 280 height 27
type input "麥可-1"
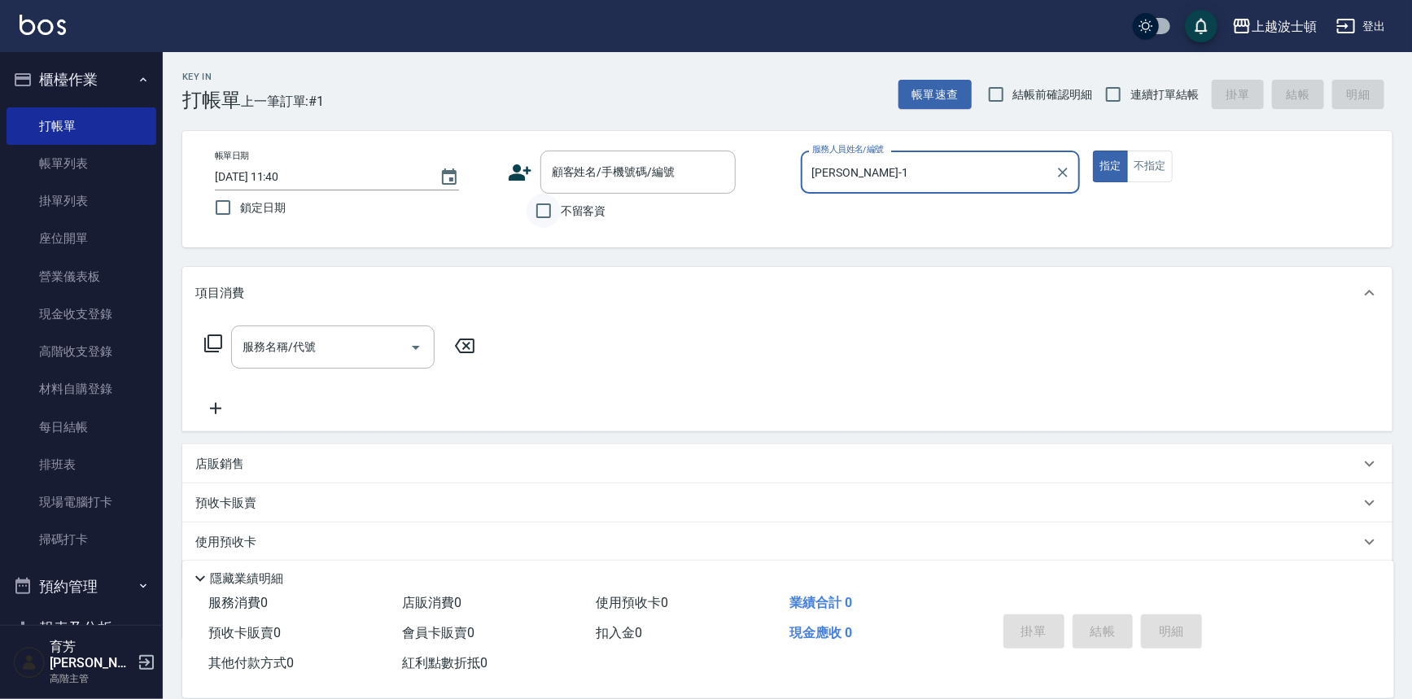
click at [545, 200] on input "不留客資" at bounding box center [544, 211] width 34 height 34
checkbox input "true"
click at [273, 342] on input "服務名稱/代號" at bounding box center [320, 347] width 164 height 28
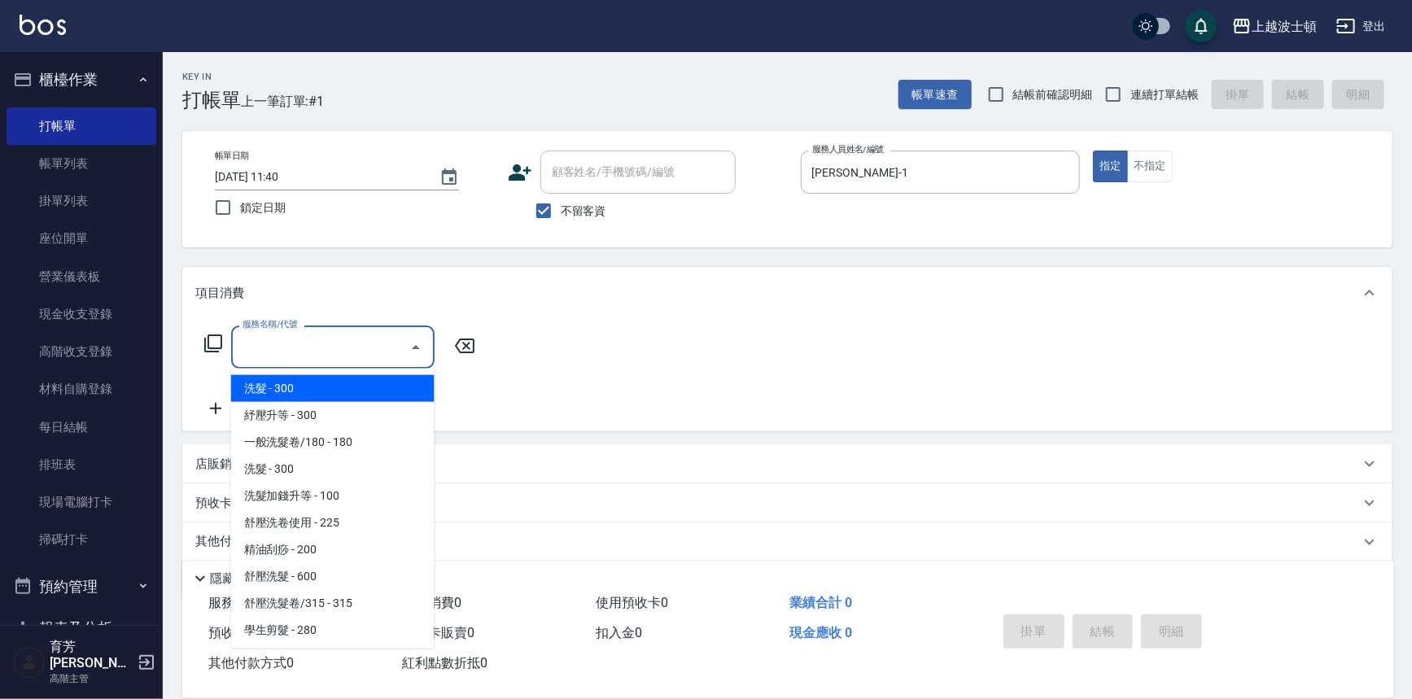
scroll to position [162, 0]
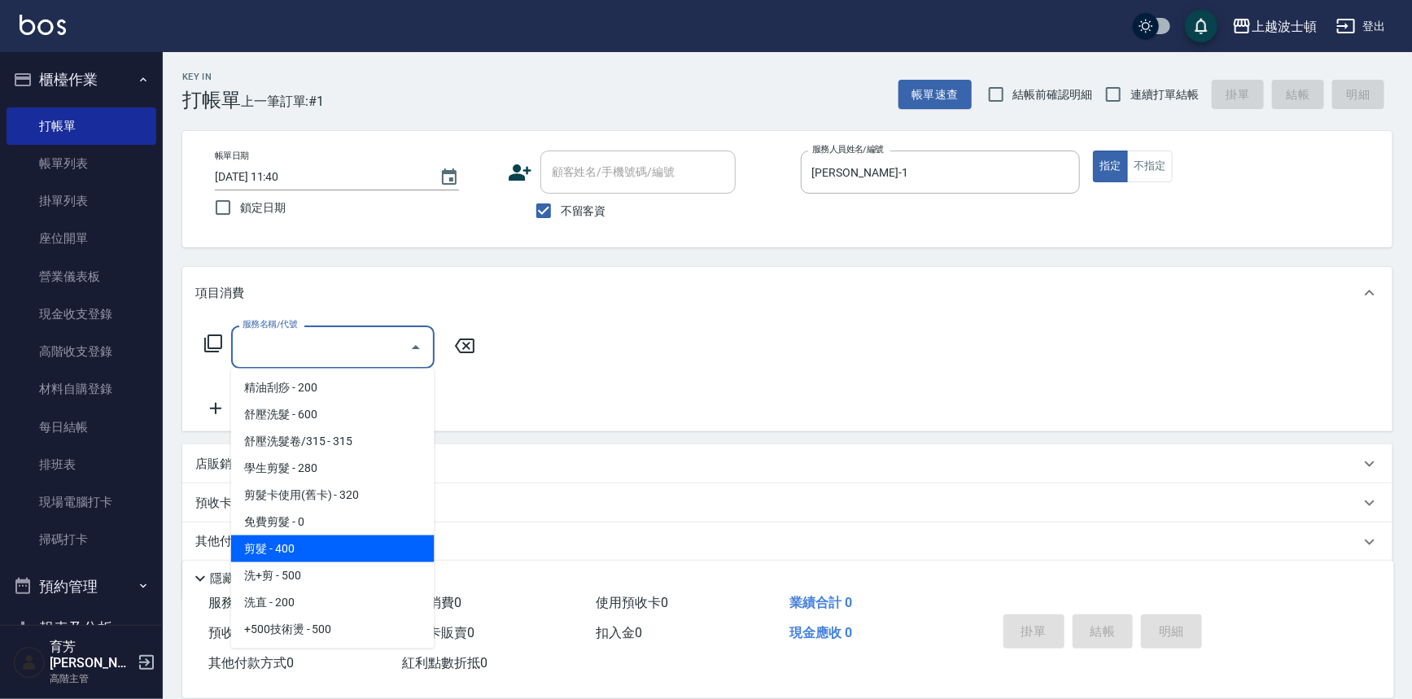
drag, startPoint x: 303, startPoint y: 542, endPoint x: 312, endPoint y: 513, distance: 30.6
click at [303, 543] on span "剪髮 - 400" at bounding box center [332, 548] width 203 height 27
type input "剪髮(305)"
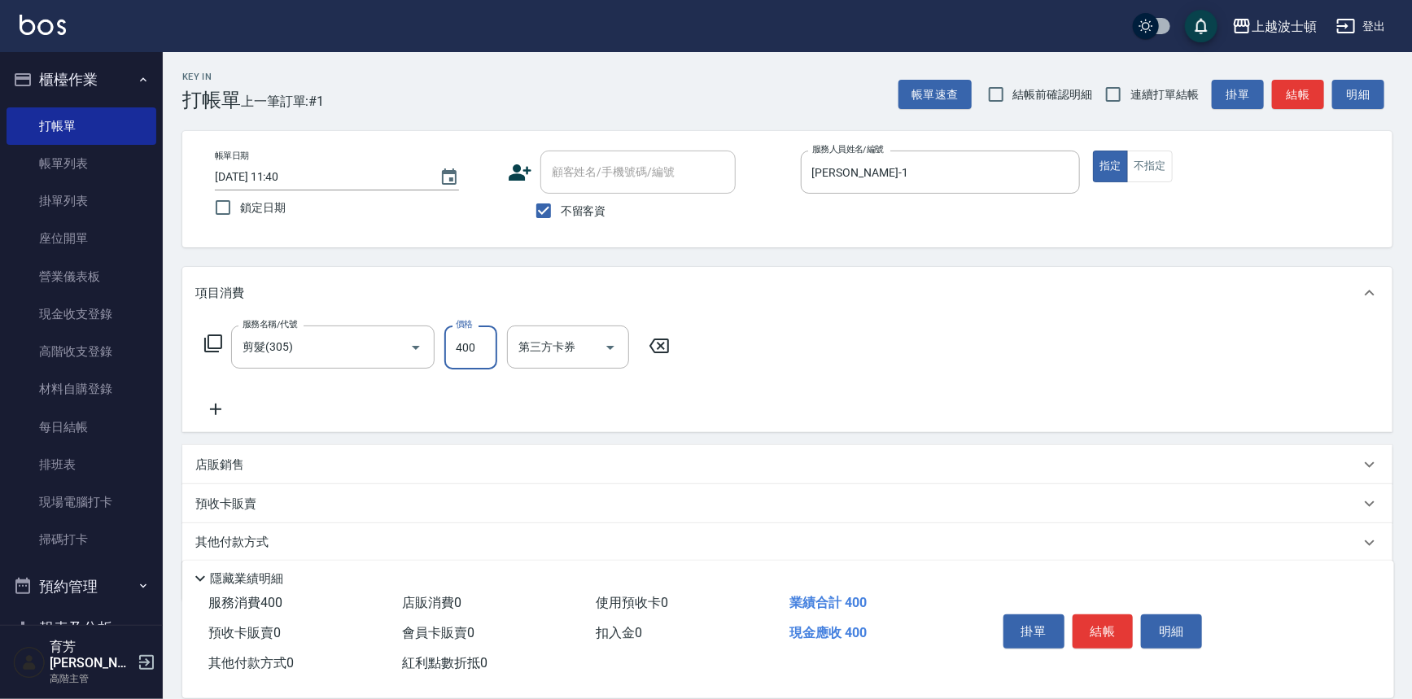
click at [487, 344] on input "400" at bounding box center [470, 348] width 53 height 44
type input "350"
click at [1118, 627] on button "結帳" at bounding box center [1103, 631] width 61 height 34
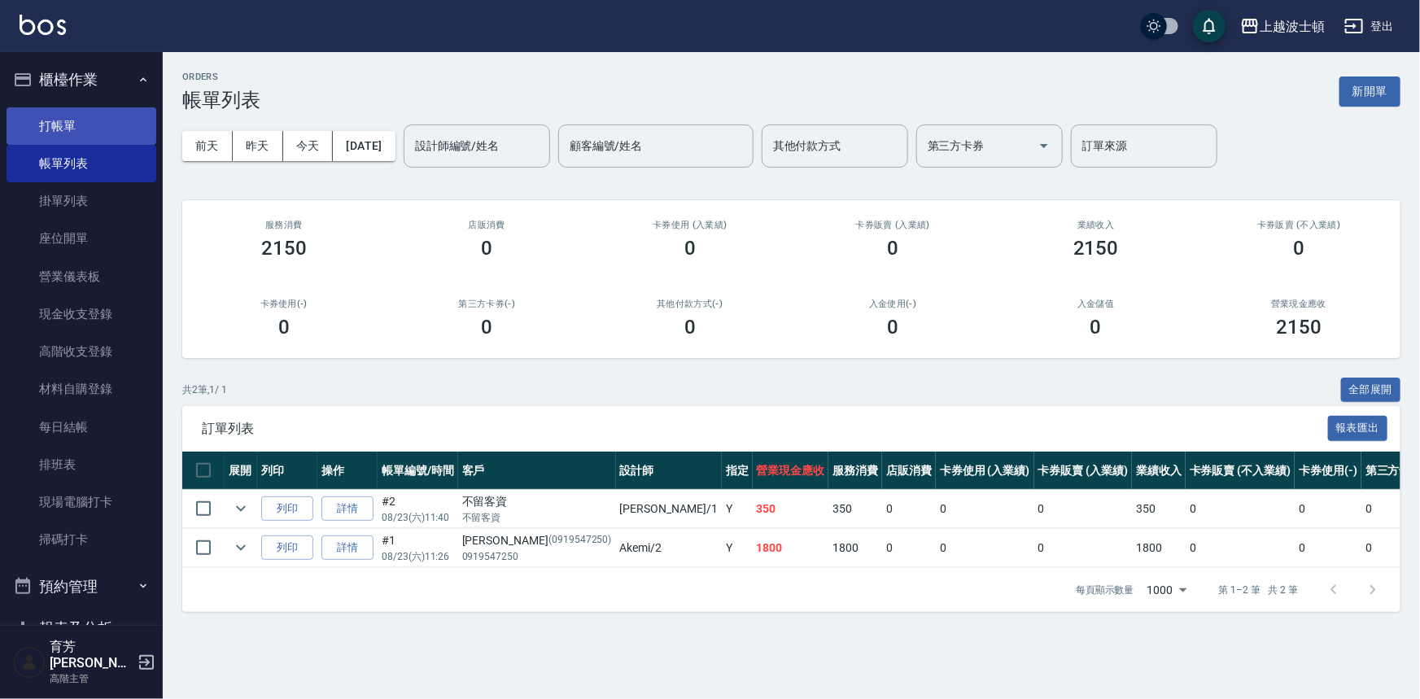
click at [58, 128] on link "打帳單" at bounding box center [82, 125] width 150 height 37
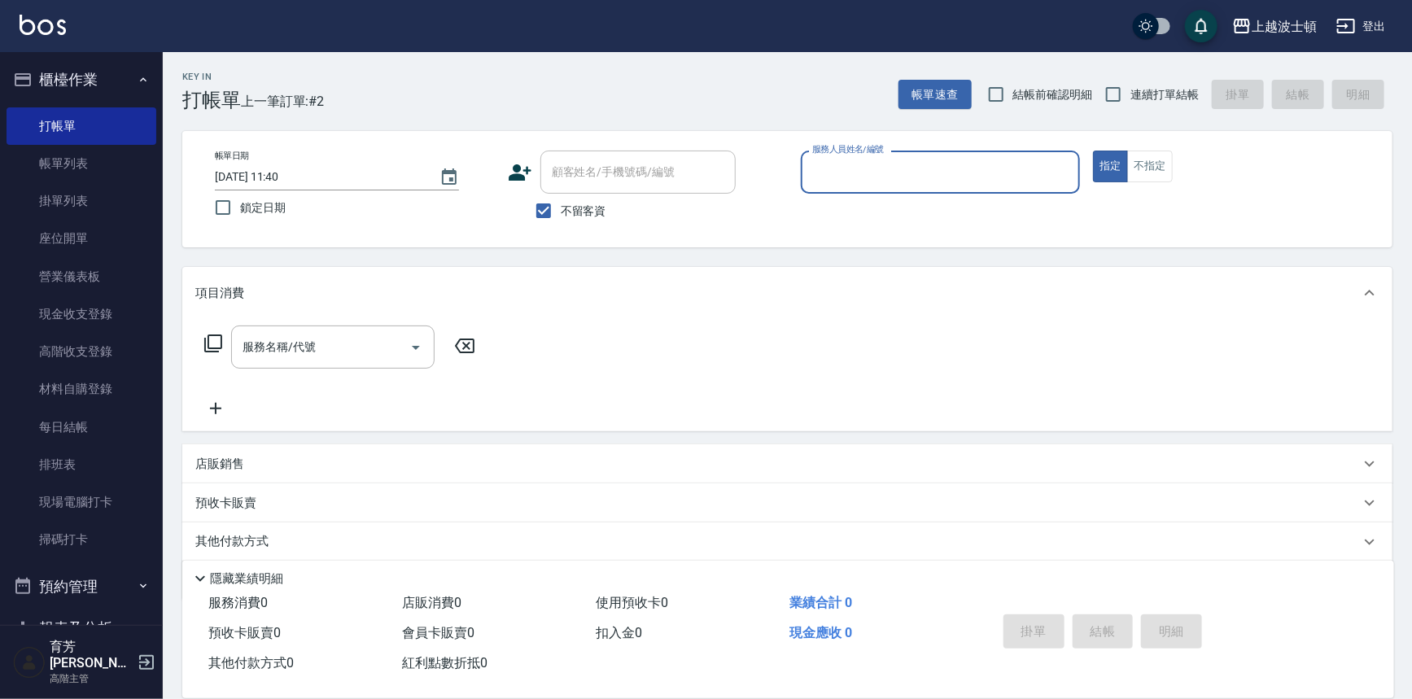
click at [881, 181] on input "服務人員姓名/編號" at bounding box center [940, 172] width 265 height 28
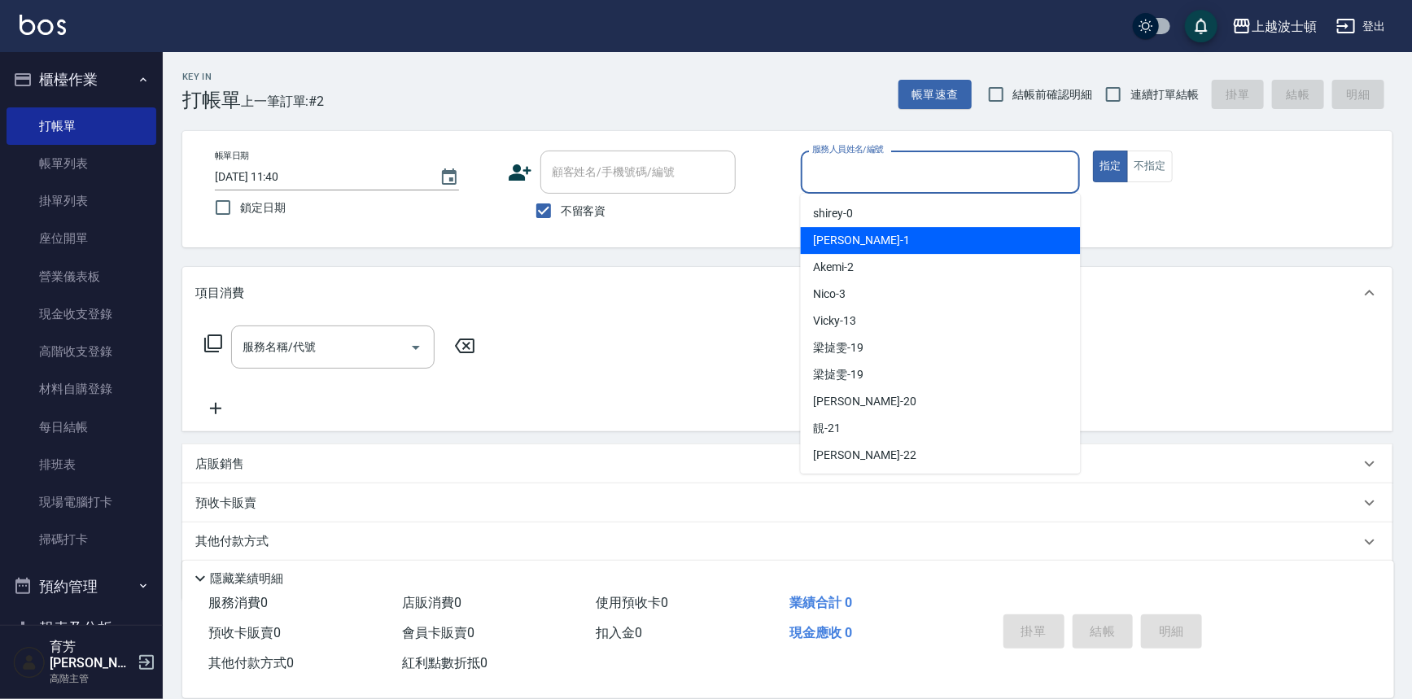
click at [849, 244] on div "麥可 -1" at bounding box center [941, 240] width 280 height 27
type input "麥可-1"
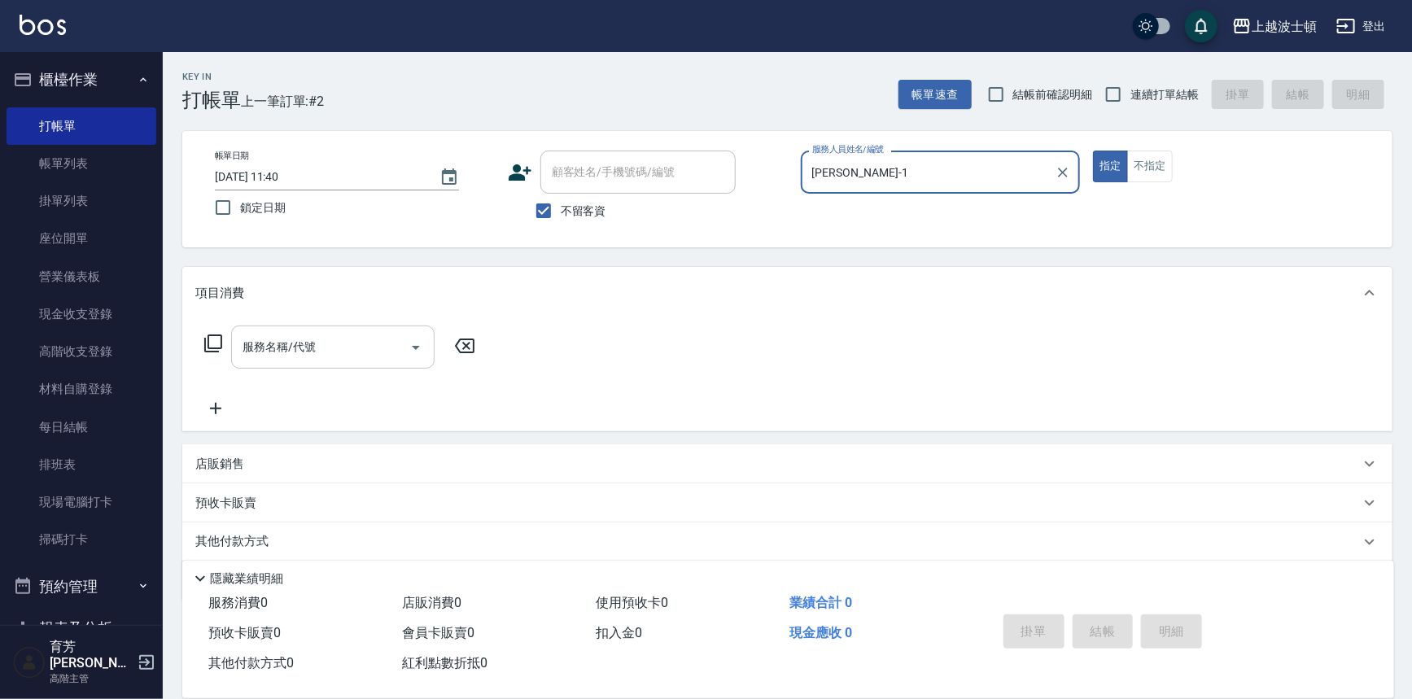
click at [326, 356] on input "服務名稱/代號" at bounding box center [320, 347] width 164 height 28
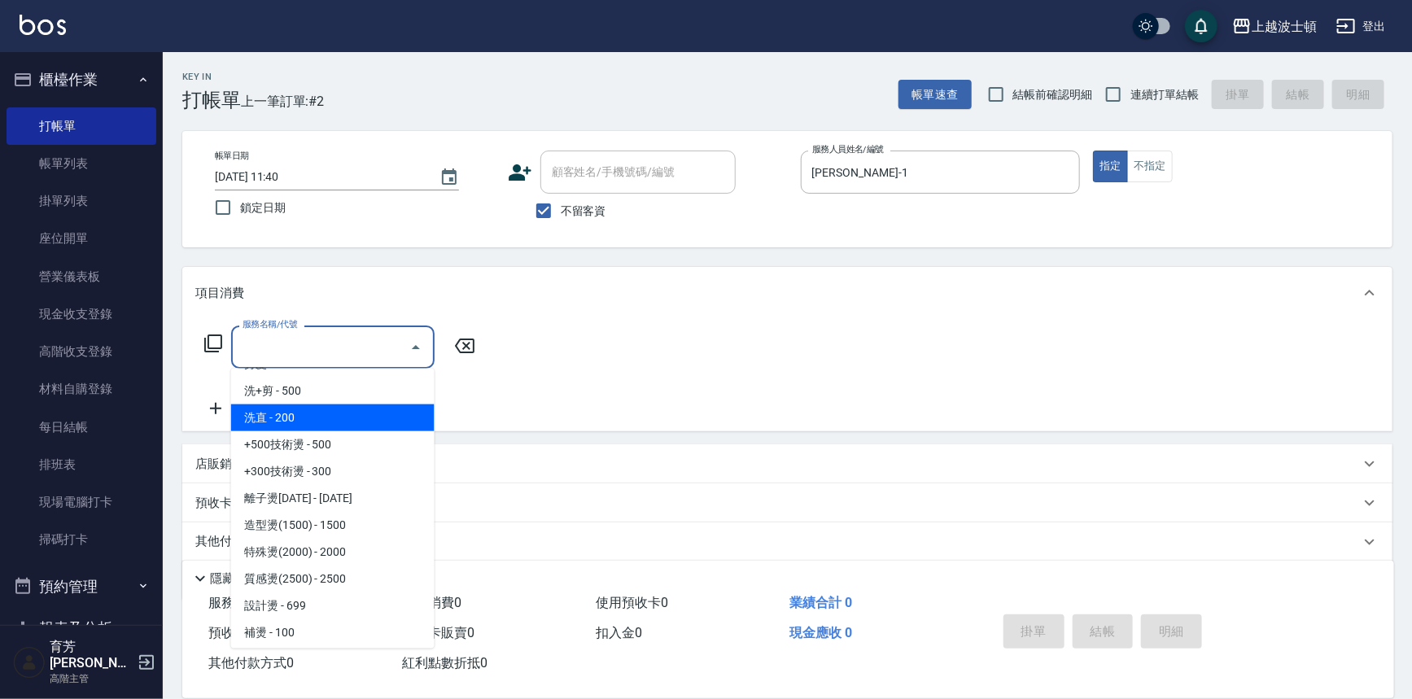
scroll to position [155, 0]
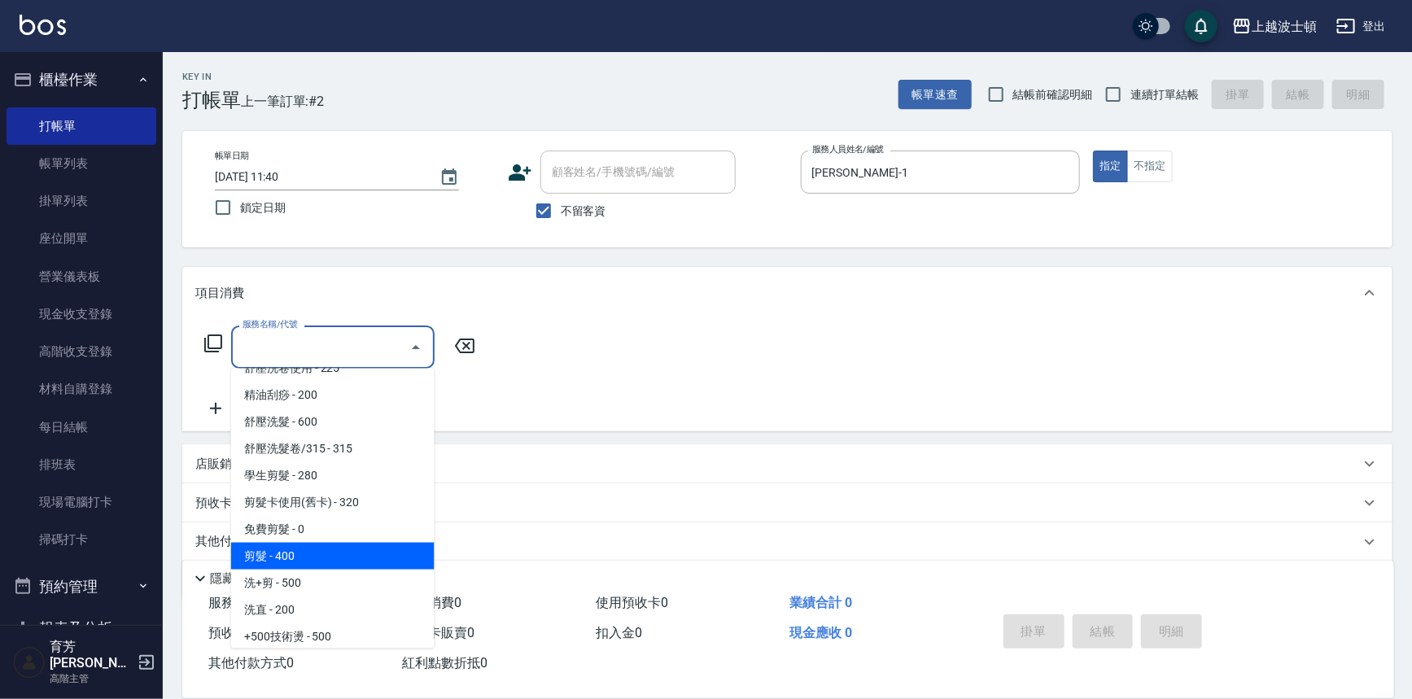
click at [340, 548] on span "剪髮 - 400" at bounding box center [332, 556] width 203 height 27
type input "剪髮(305)"
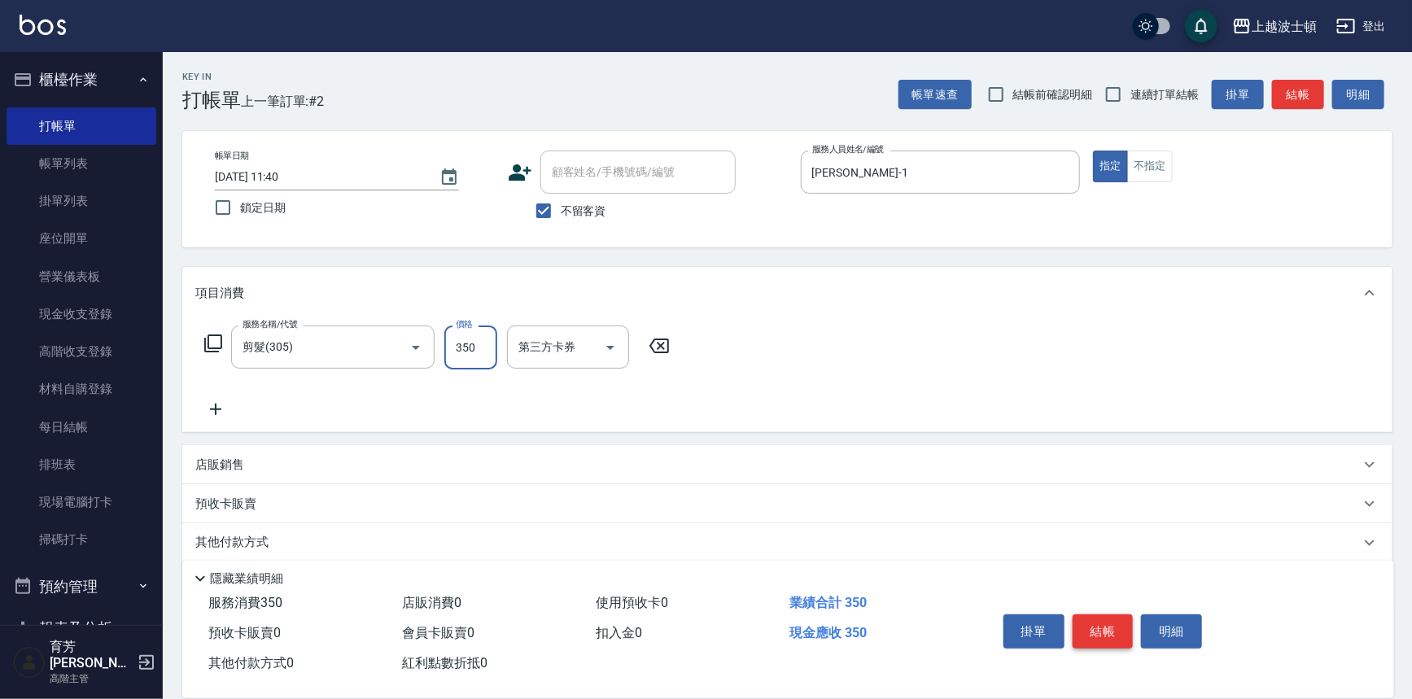
type input "350"
click at [1094, 640] on button "結帳" at bounding box center [1103, 631] width 61 height 34
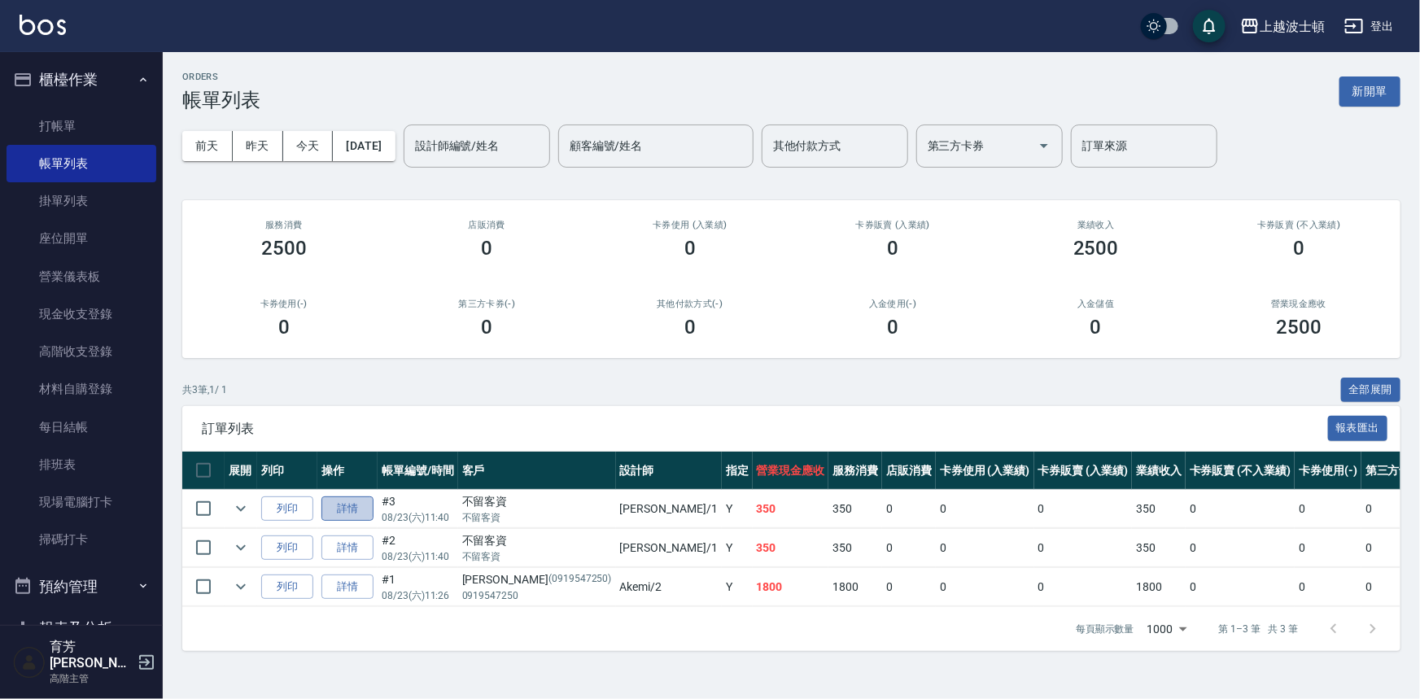
click at [342, 505] on link "詳情" at bounding box center [347, 508] width 52 height 25
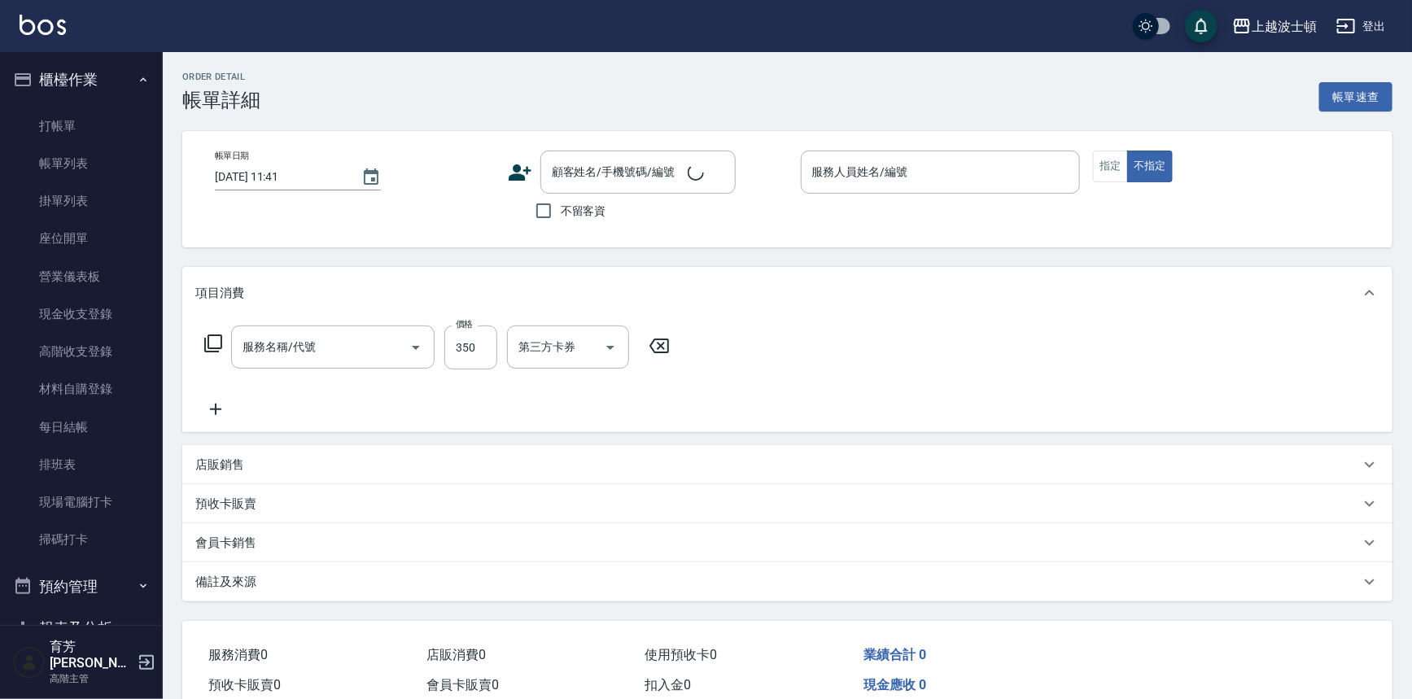
type input "2025/08/23 11:40"
checkbox input "true"
type input "麥可-1"
type input "剪髮(305)"
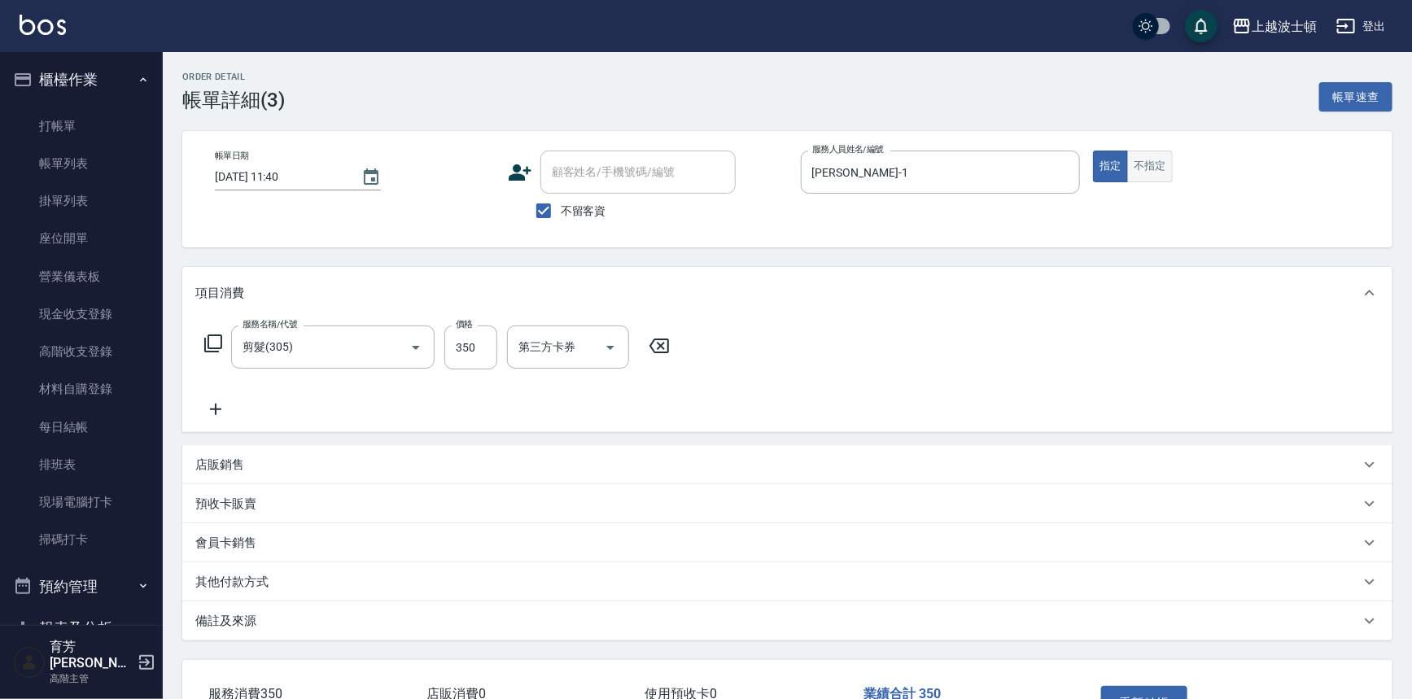
click at [1150, 155] on button "不指定" at bounding box center [1150, 167] width 46 height 32
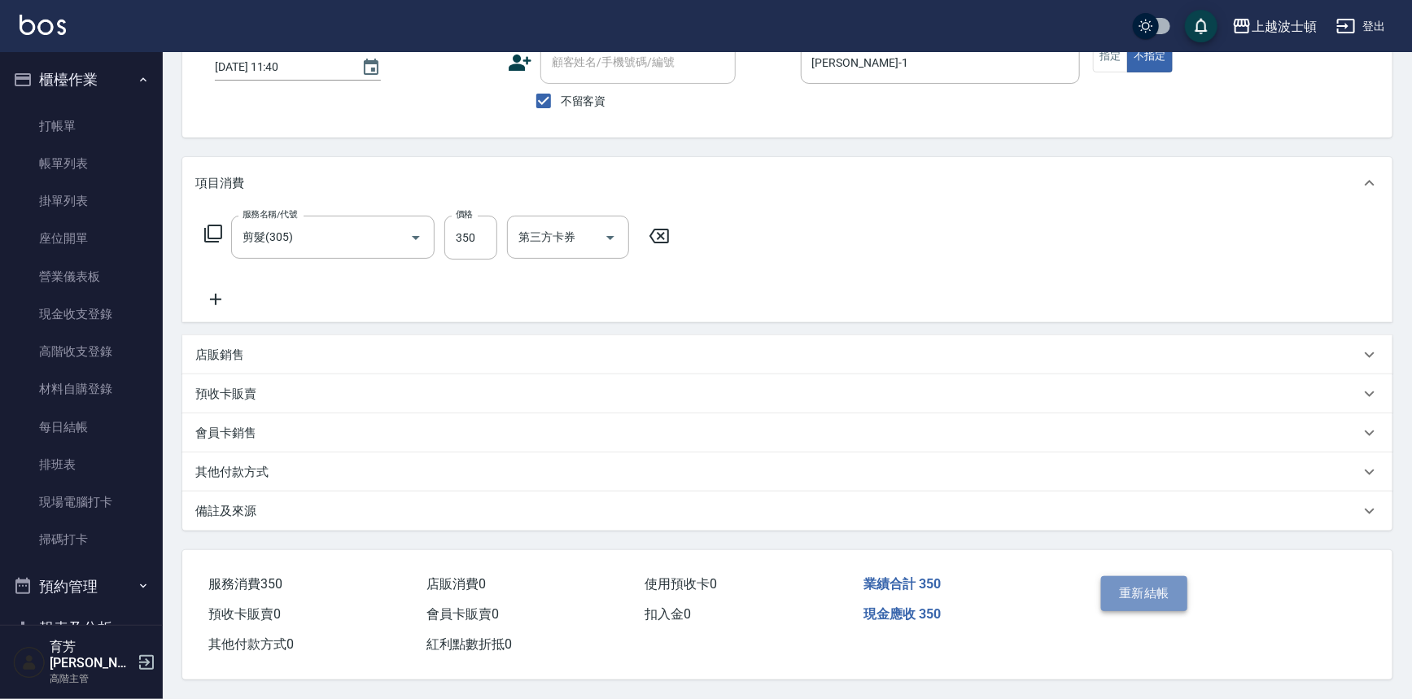
click at [1112, 583] on button "重新結帳" at bounding box center [1144, 593] width 86 height 34
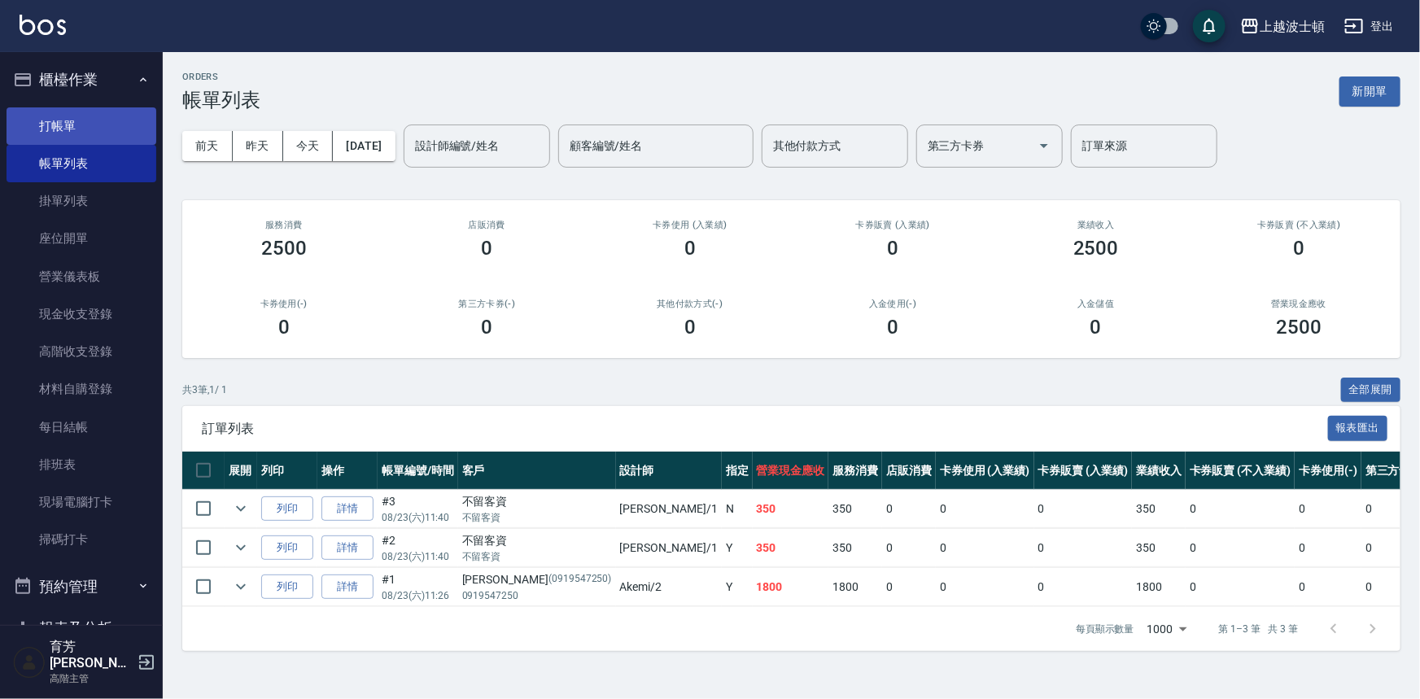
click at [63, 119] on link "打帳單" at bounding box center [82, 125] width 150 height 37
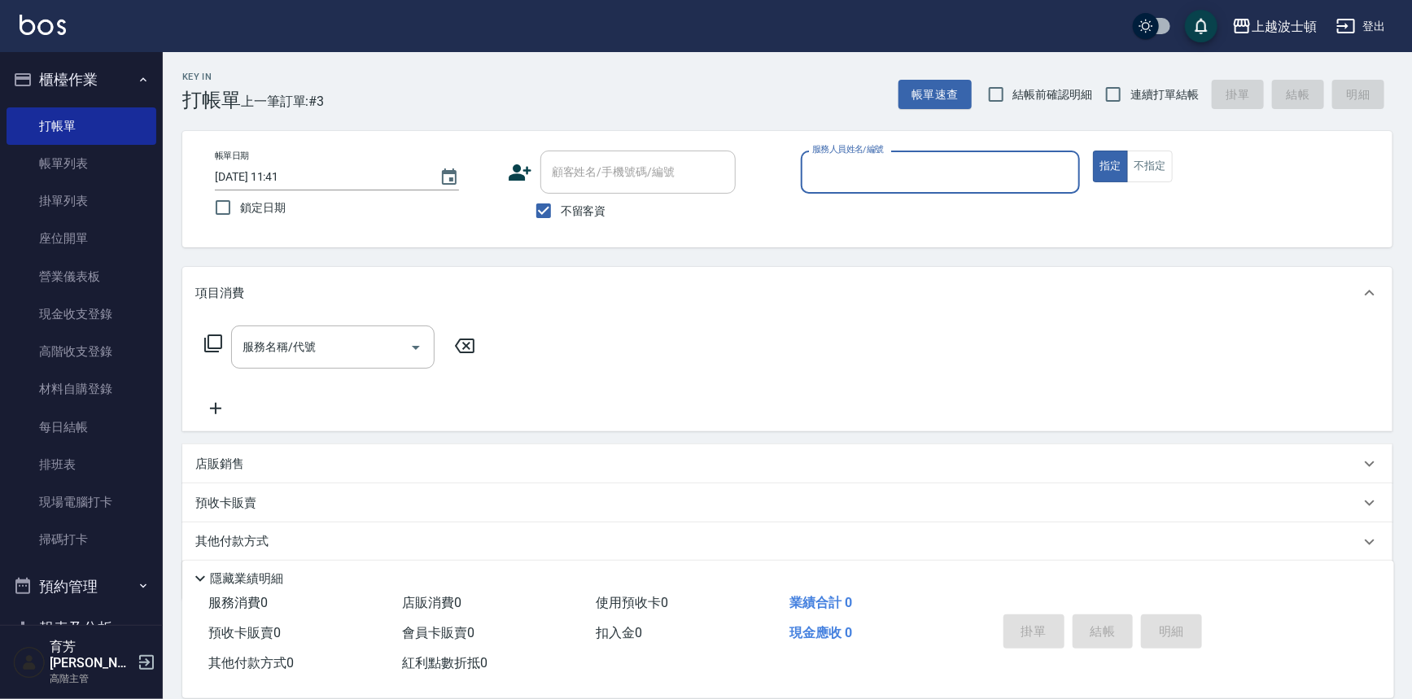
click at [846, 172] on input "服務人員姓名/編號" at bounding box center [940, 172] width 265 height 28
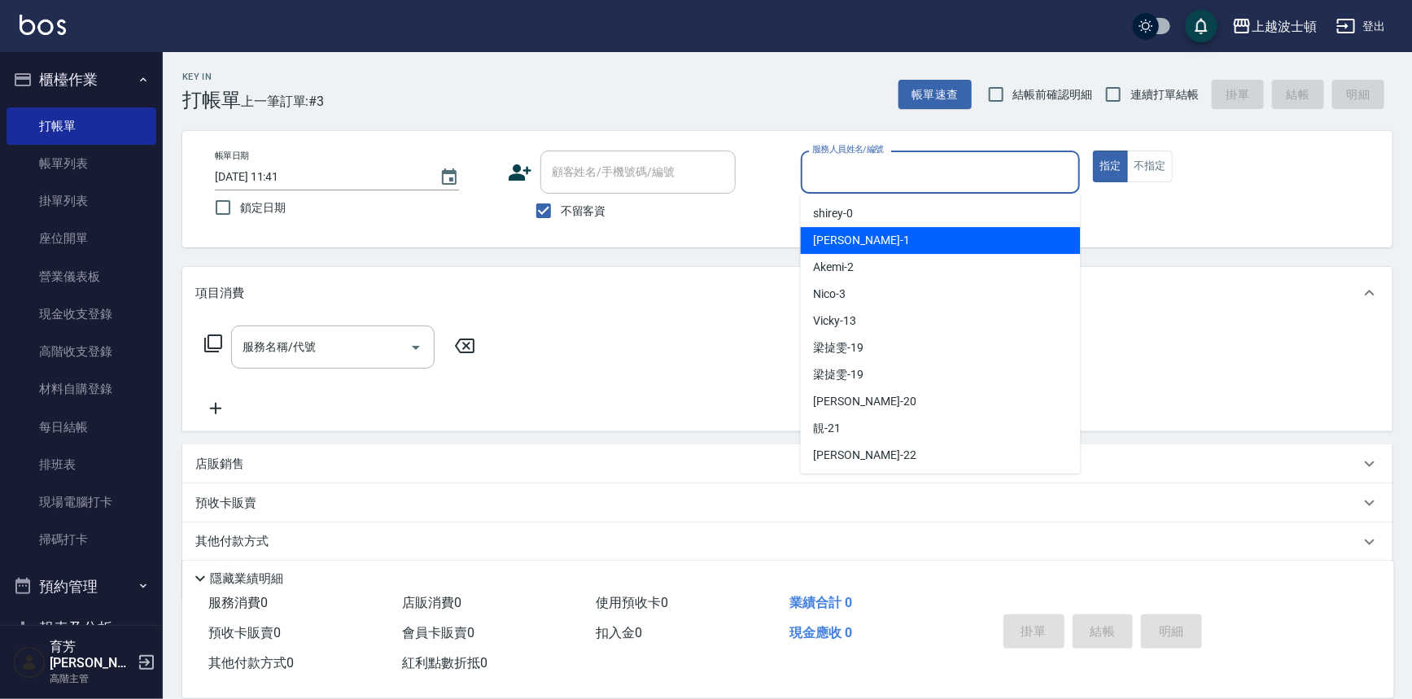
click at [855, 235] on div "麥可 -1" at bounding box center [941, 240] width 280 height 27
type input "麥可-1"
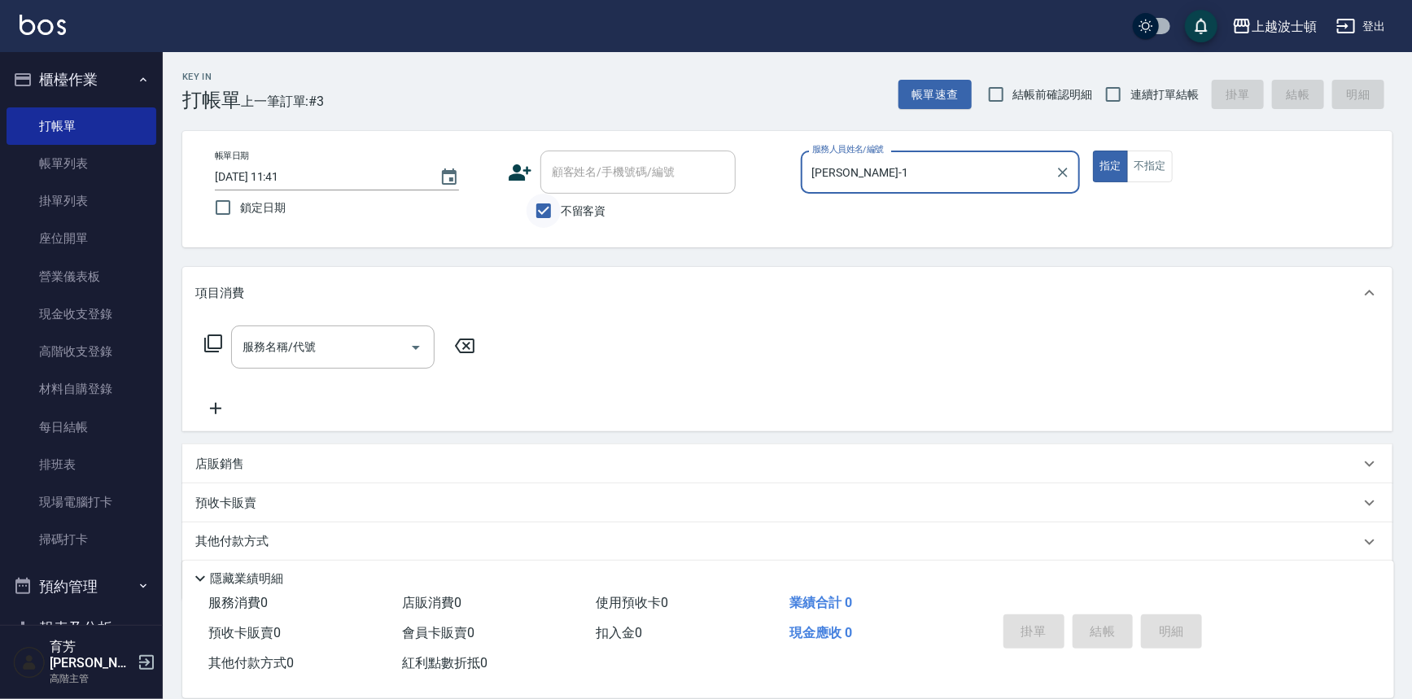
click at [527, 212] on input "不留客資" at bounding box center [544, 211] width 34 height 34
checkbox input "false"
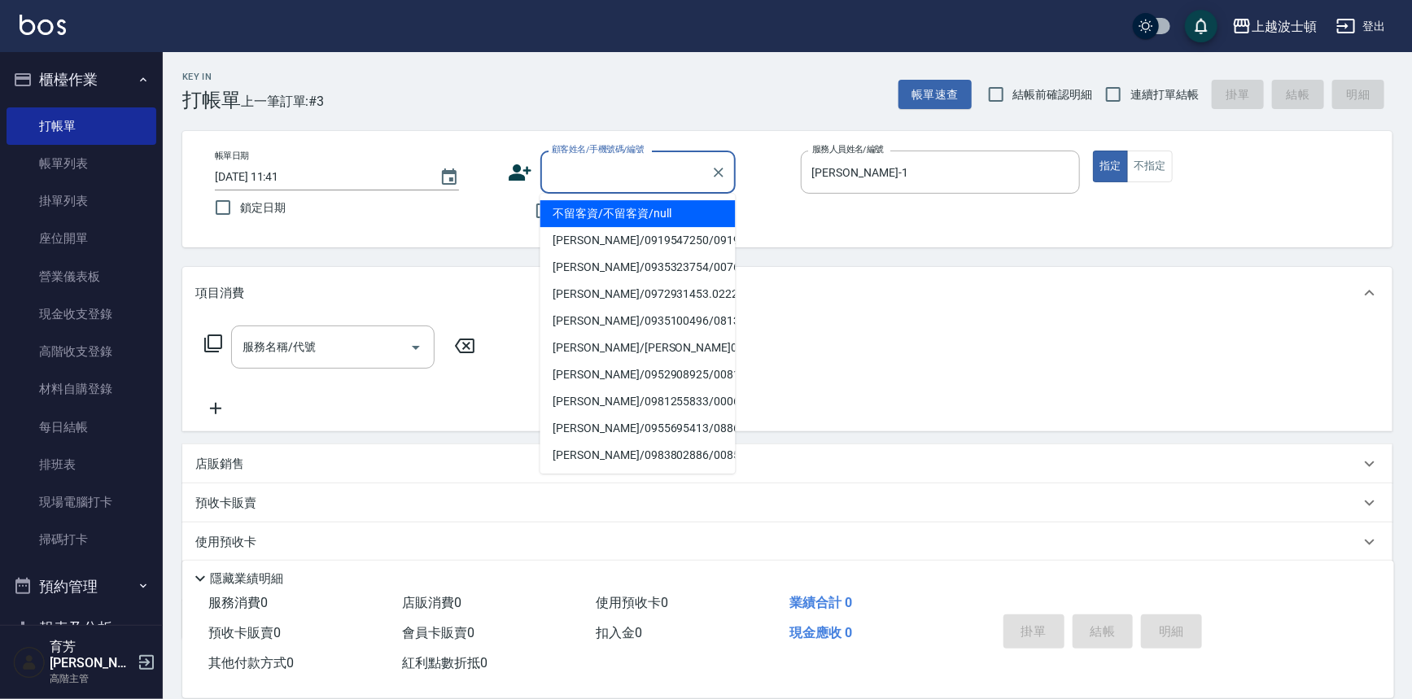
click at [596, 171] on input "顧客姓名/手機號碼/編號" at bounding box center [626, 172] width 156 height 28
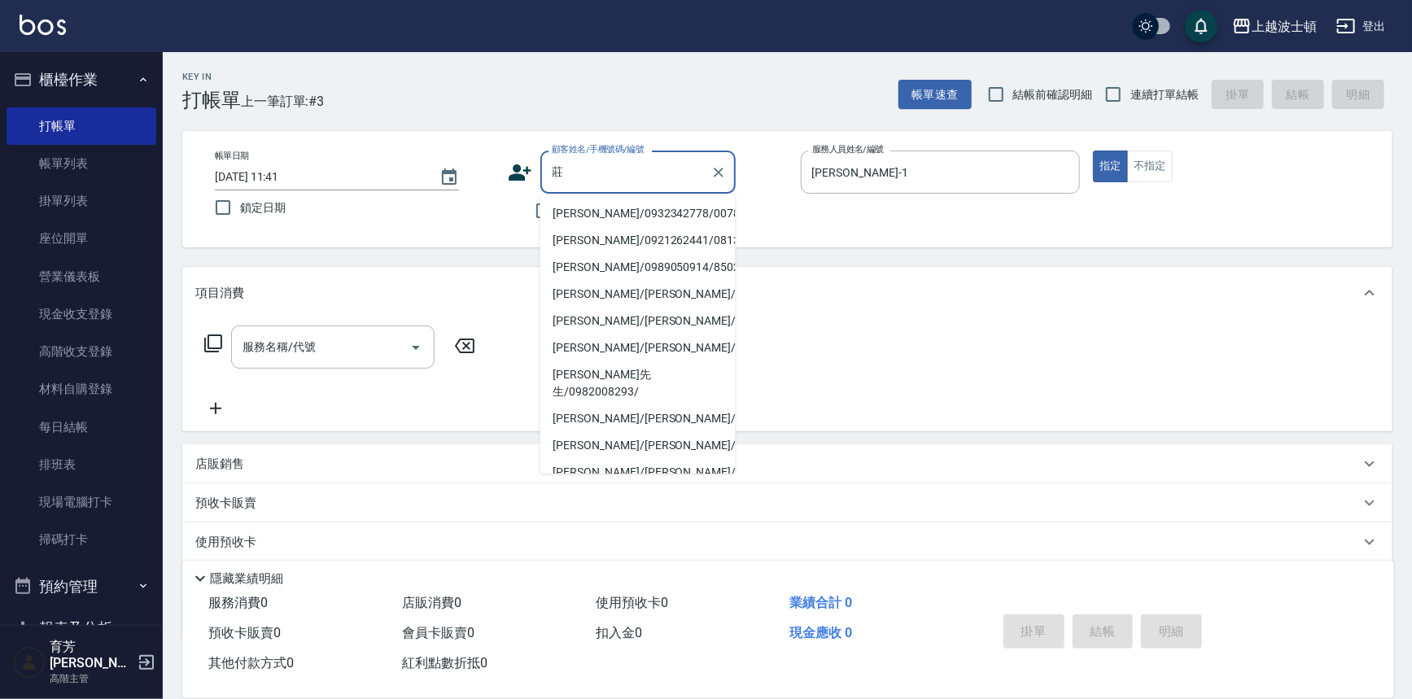
click at [578, 215] on li "莊吳美霞/0932342778/00788" at bounding box center [637, 213] width 195 height 27
type input "莊吳美霞/0932342778/00788"
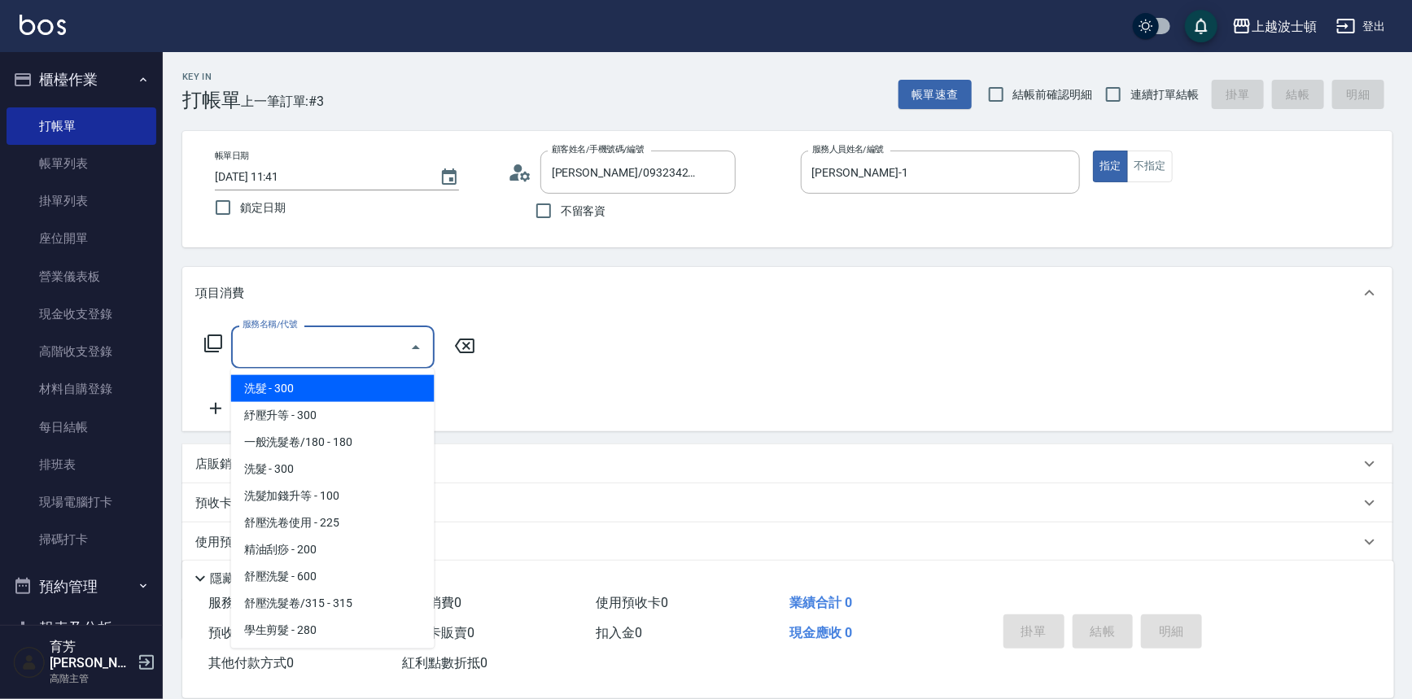
click at [272, 349] on input "服務名稱/代號" at bounding box center [320, 347] width 164 height 28
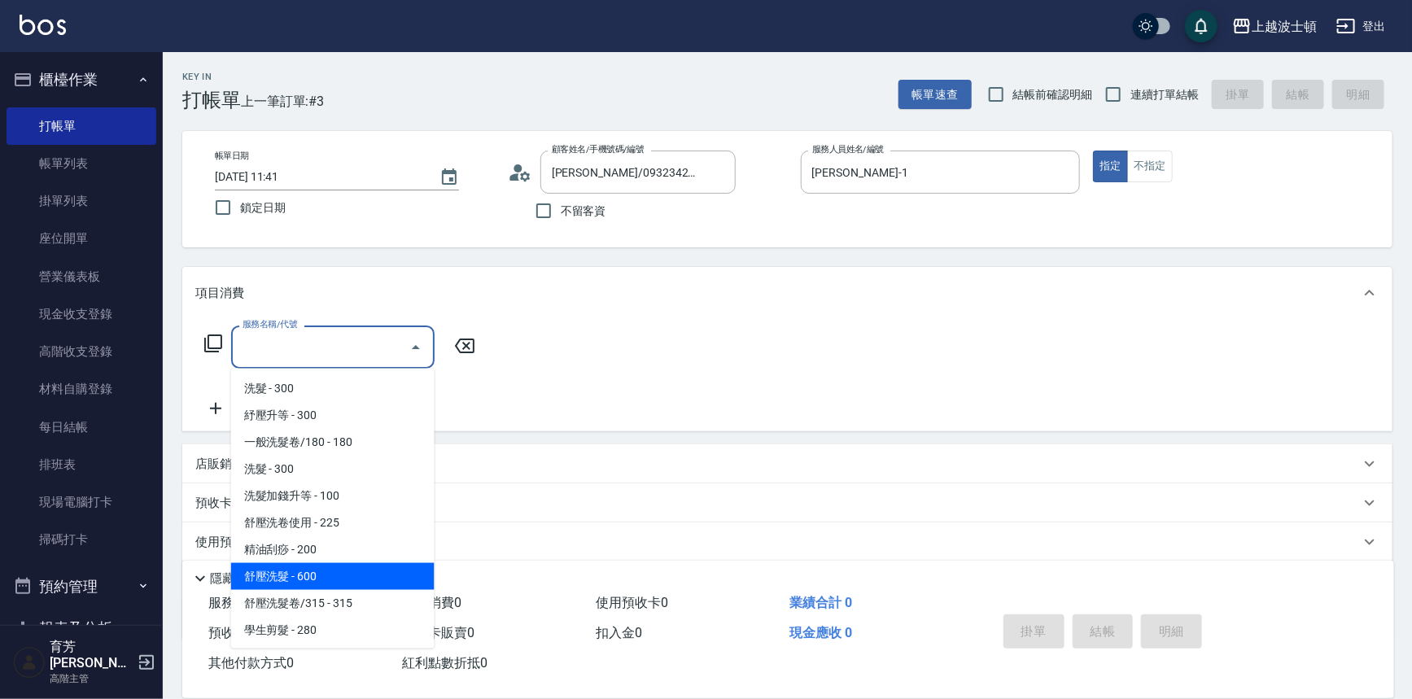
click at [293, 574] on span "舒壓洗髮 - 600" at bounding box center [332, 576] width 203 height 27
type input "舒壓洗髮(211)"
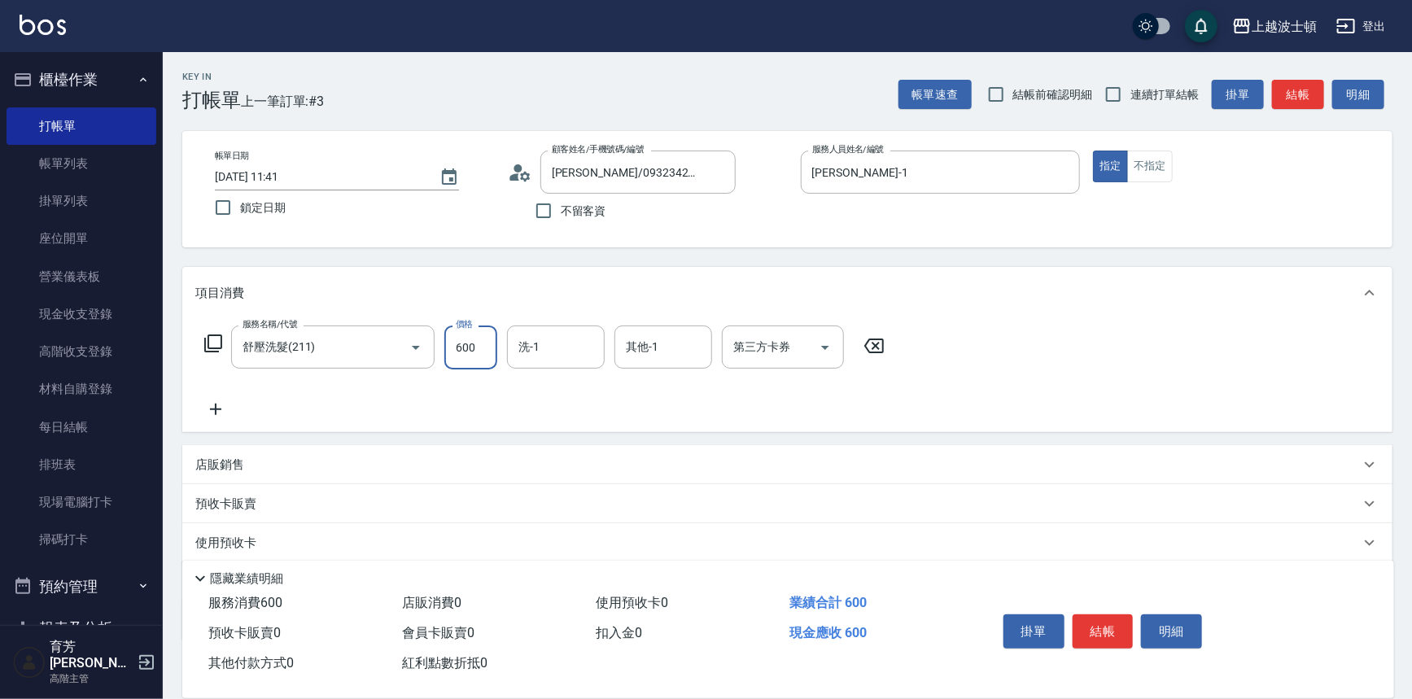
click at [475, 355] on input "600" at bounding box center [470, 348] width 53 height 44
type input "560"
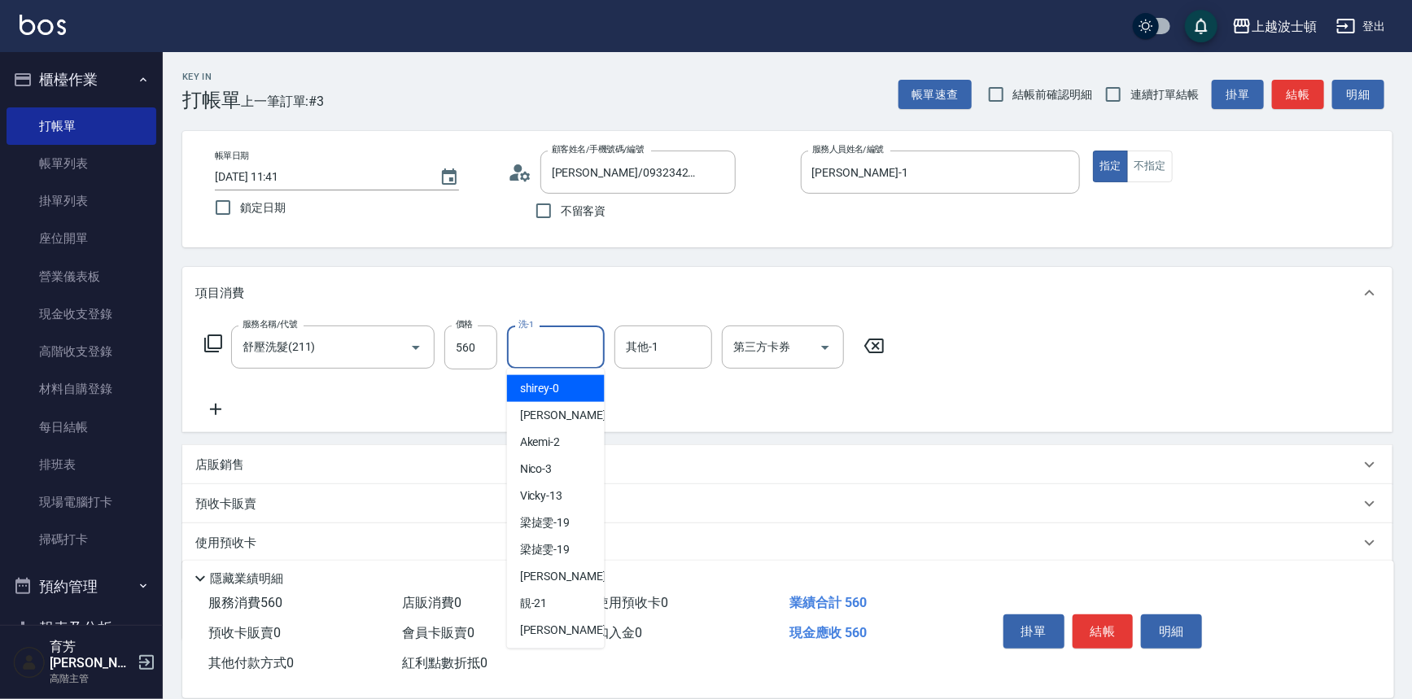
click at [550, 352] on input "洗-1" at bounding box center [555, 347] width 83 height 28
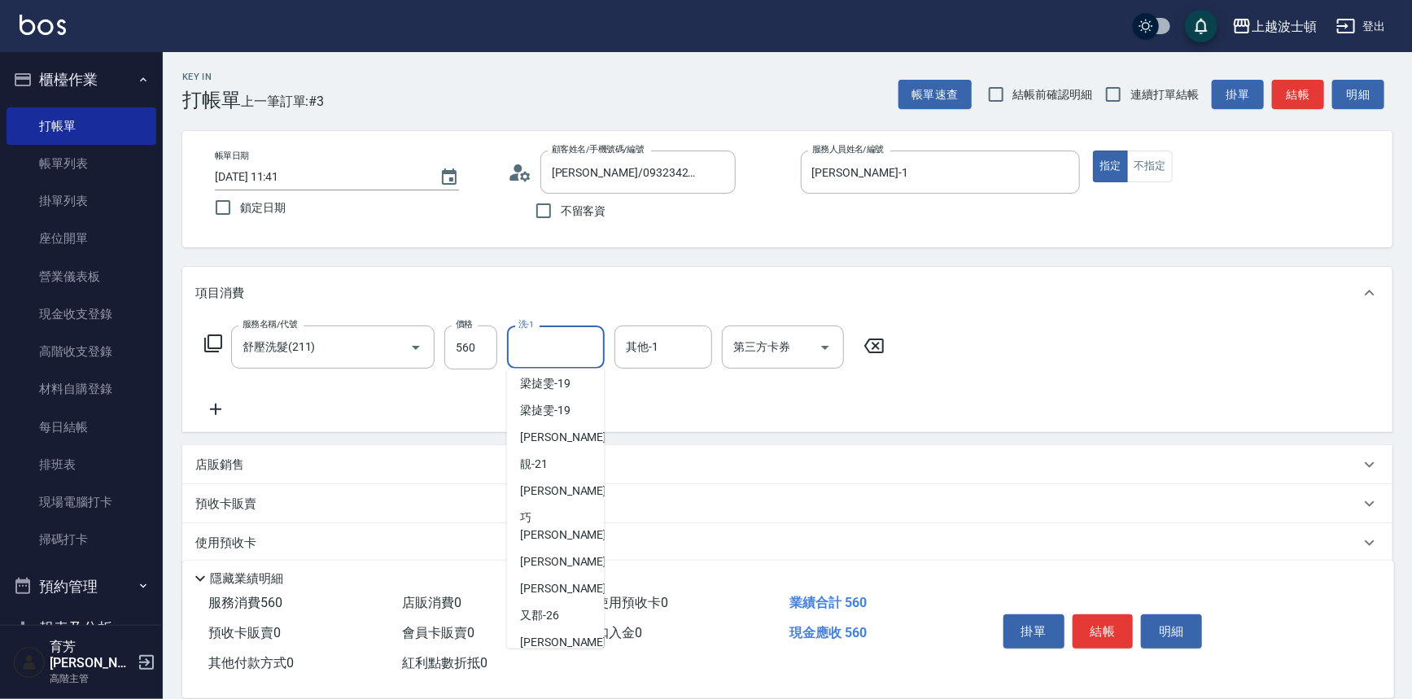
scroll to position [142, 0]
click at [523, 577] on span "林佩姍 -25" at bounding box center [571, 585] width 103 height 17
type input "林佩姍-25"
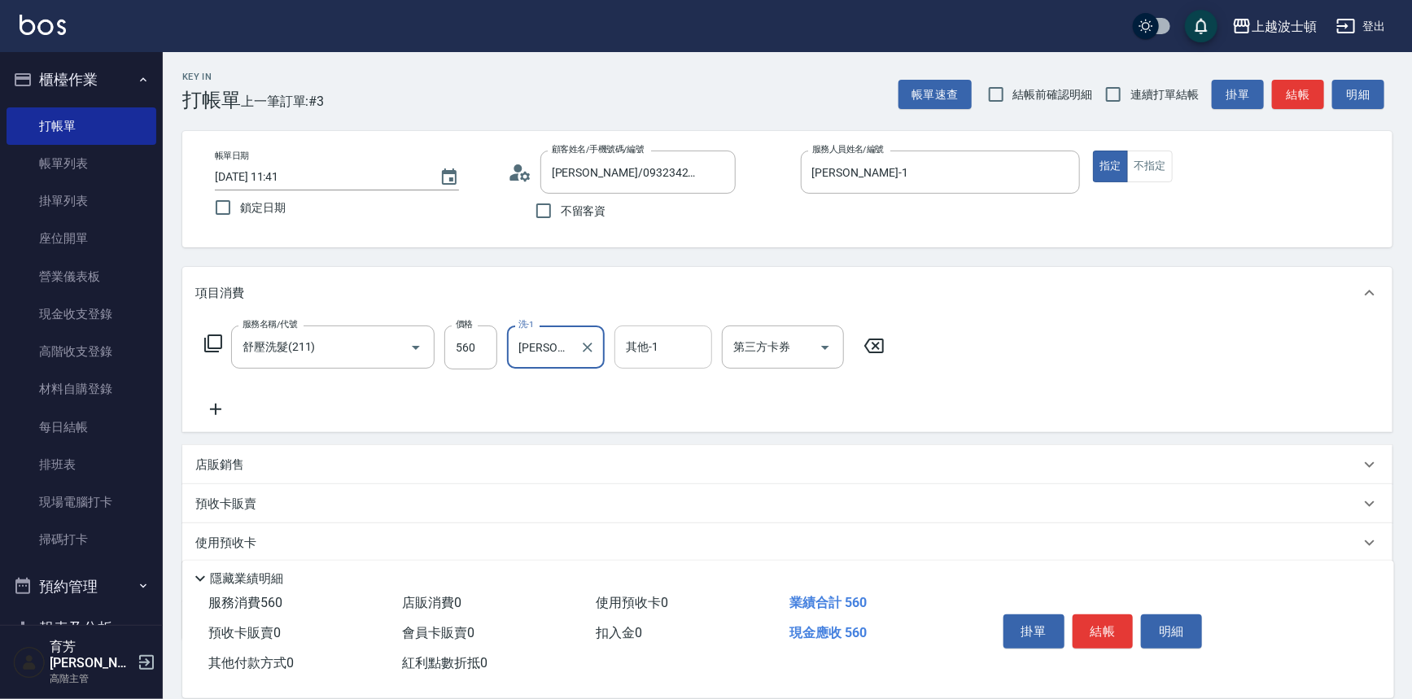
click at [662, 343] on input "其他-1" at bounding box center [663, 347] width 83 height 28
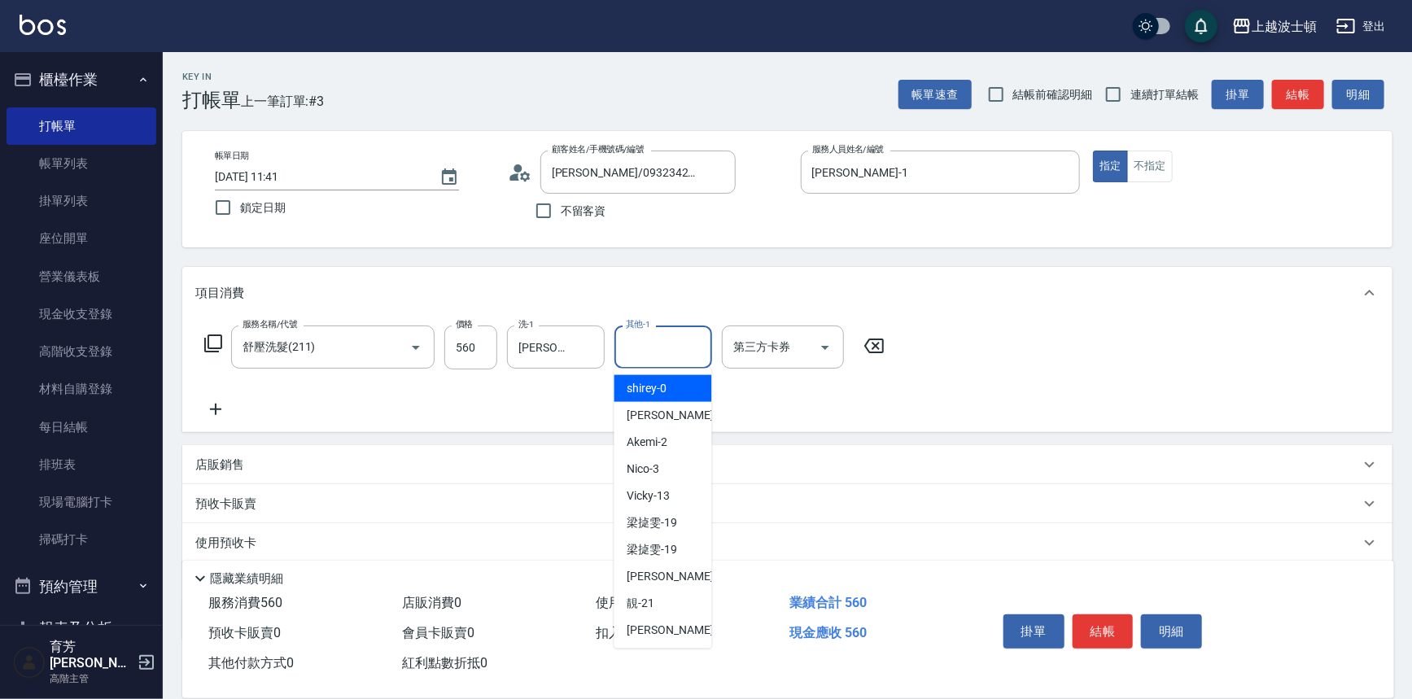
scroll to position [116, 0]
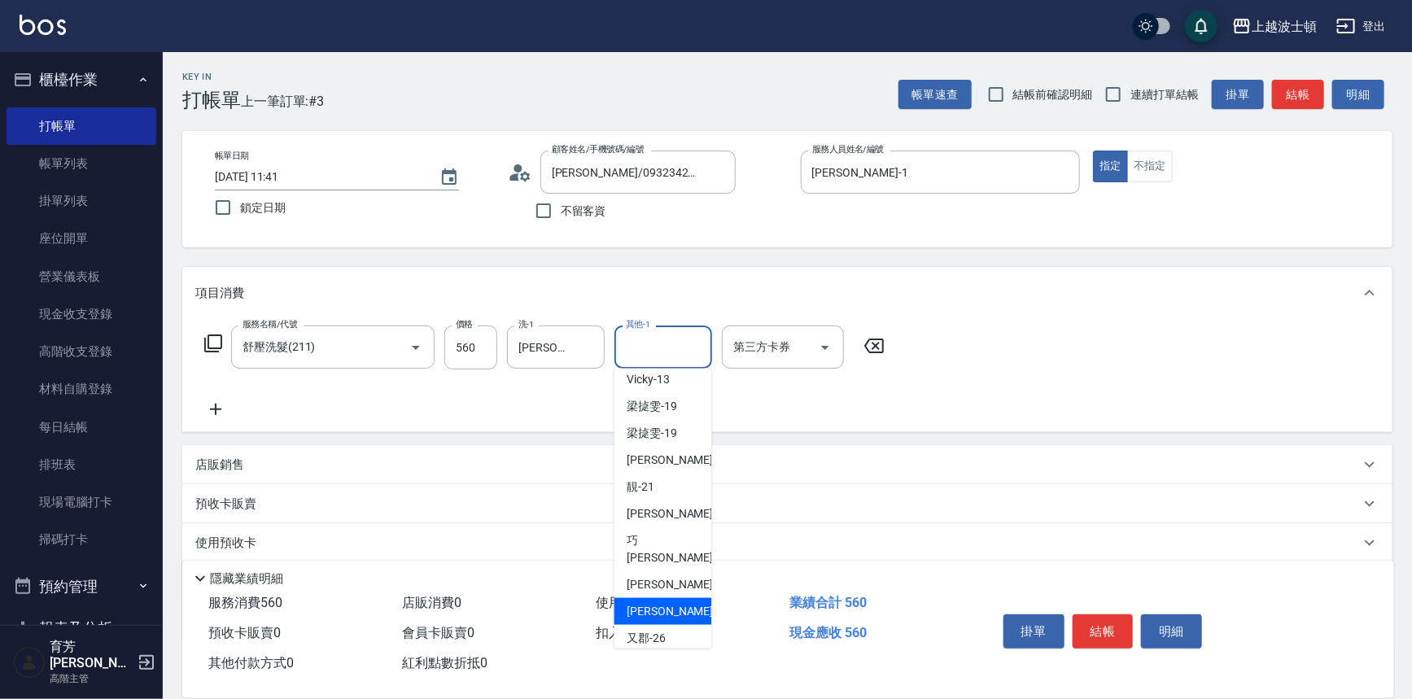
click at [640, 603] on span "林佩姍 -25" at bounding box center [678, 611] width 103 height 17
type input "林佩姍-25"
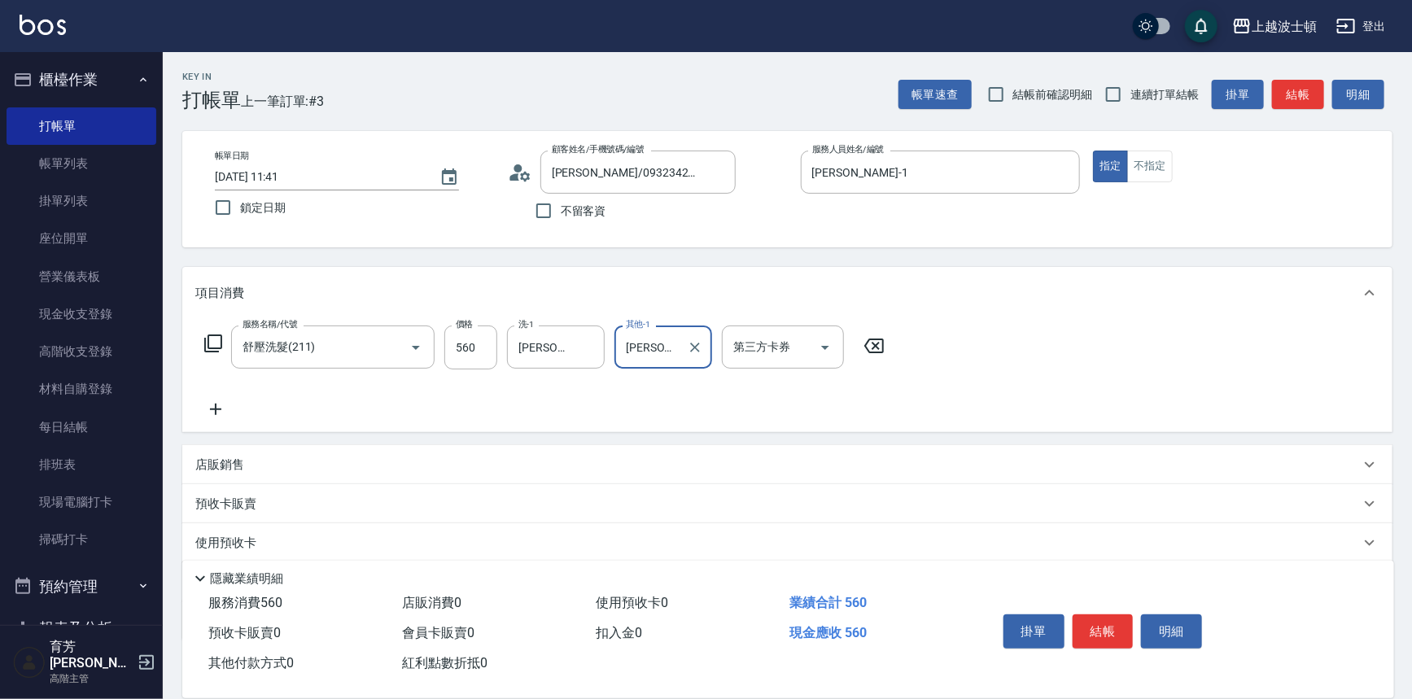
scroll to position [94, 0]
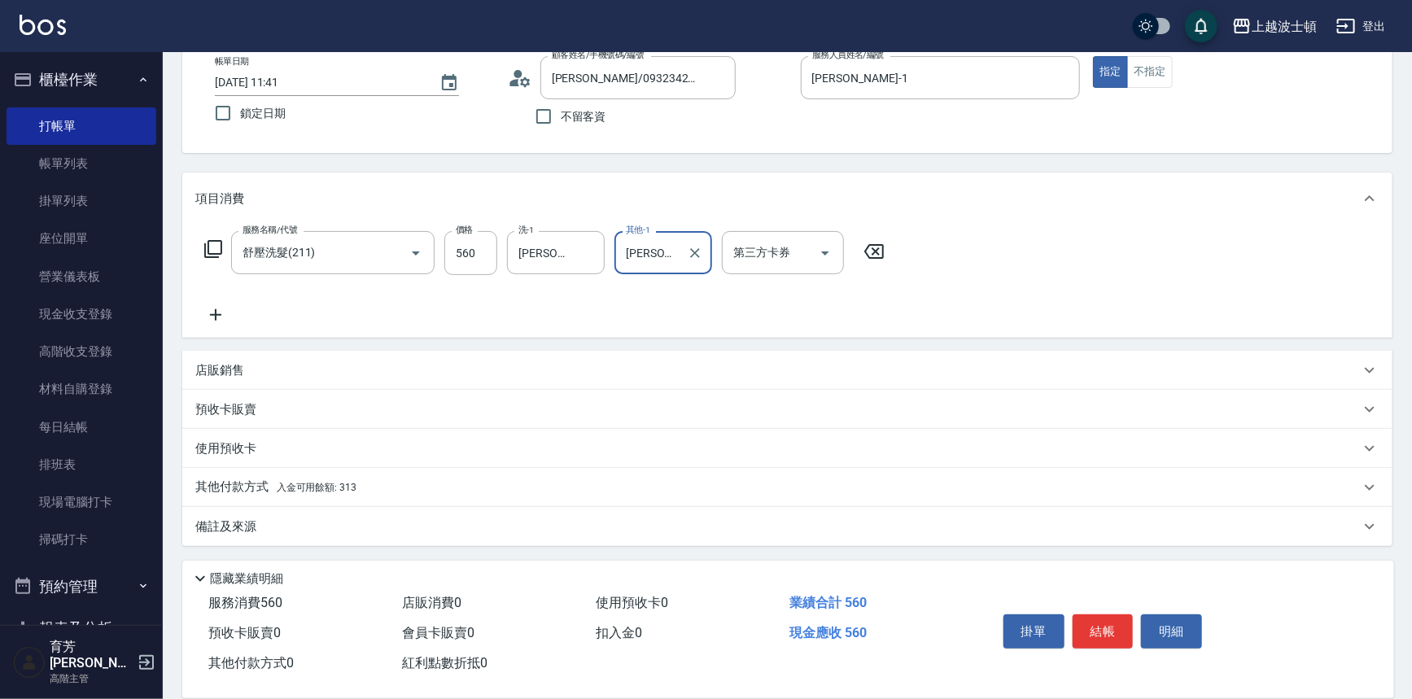
click at [233, 483] on p "其他付款方式 入金可用餘額: 313" at bounding box center [275, 488] width 161 height 18
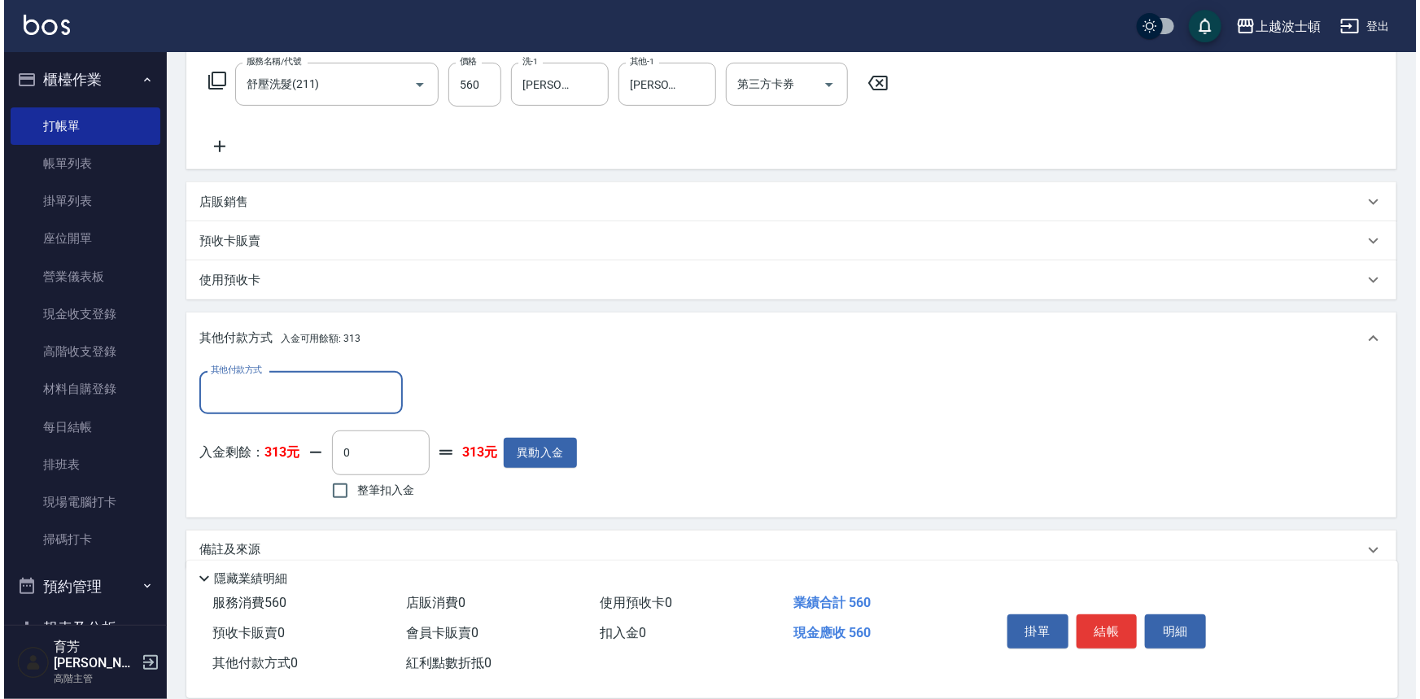
scroll to position [285, 0]
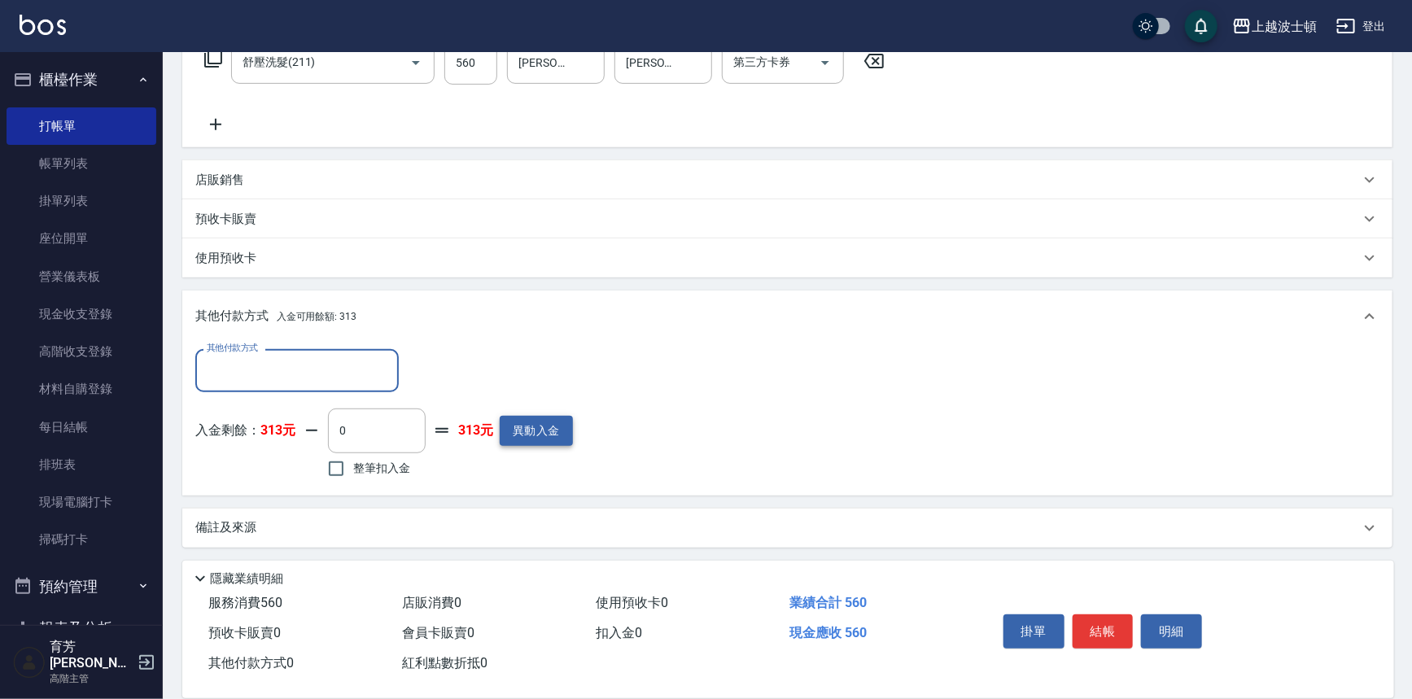
click at [544, 433] on button "異動入金" at bounding box center [536, 431] width 73 height 30
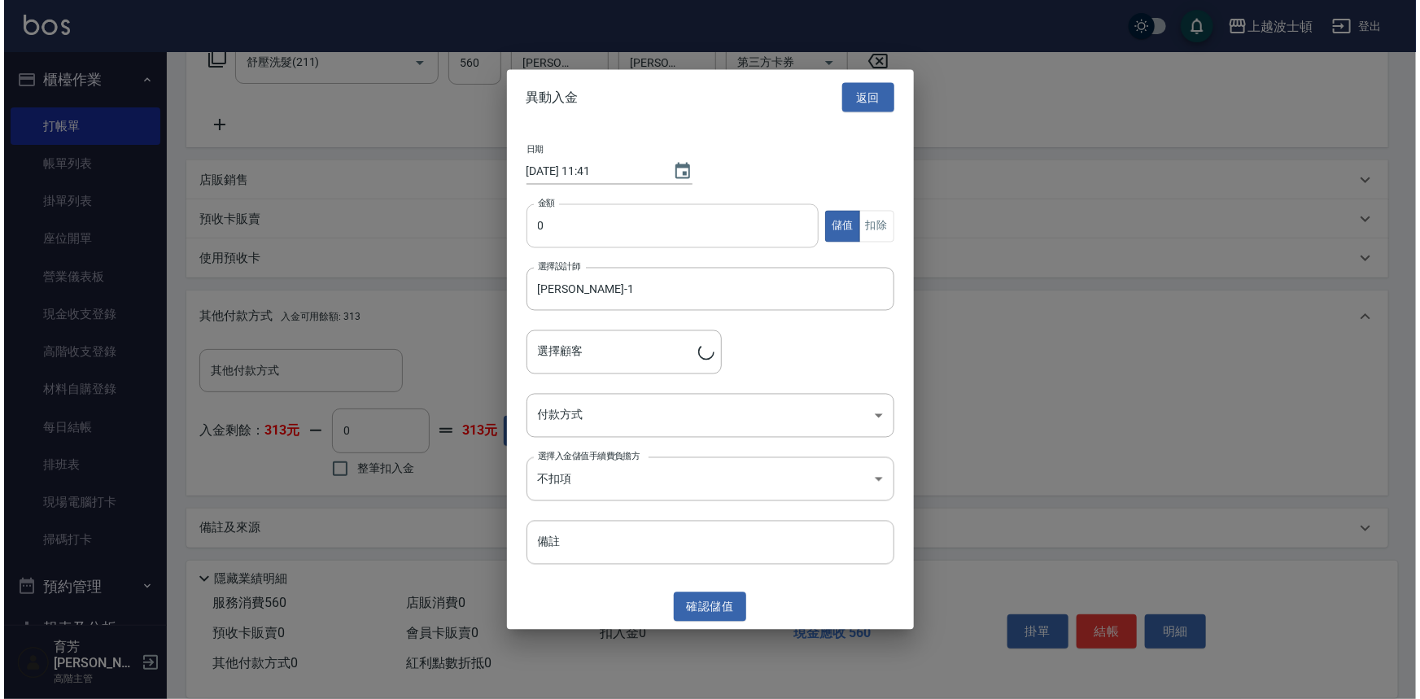
type input "莊吳美霞/0932342778/00788"
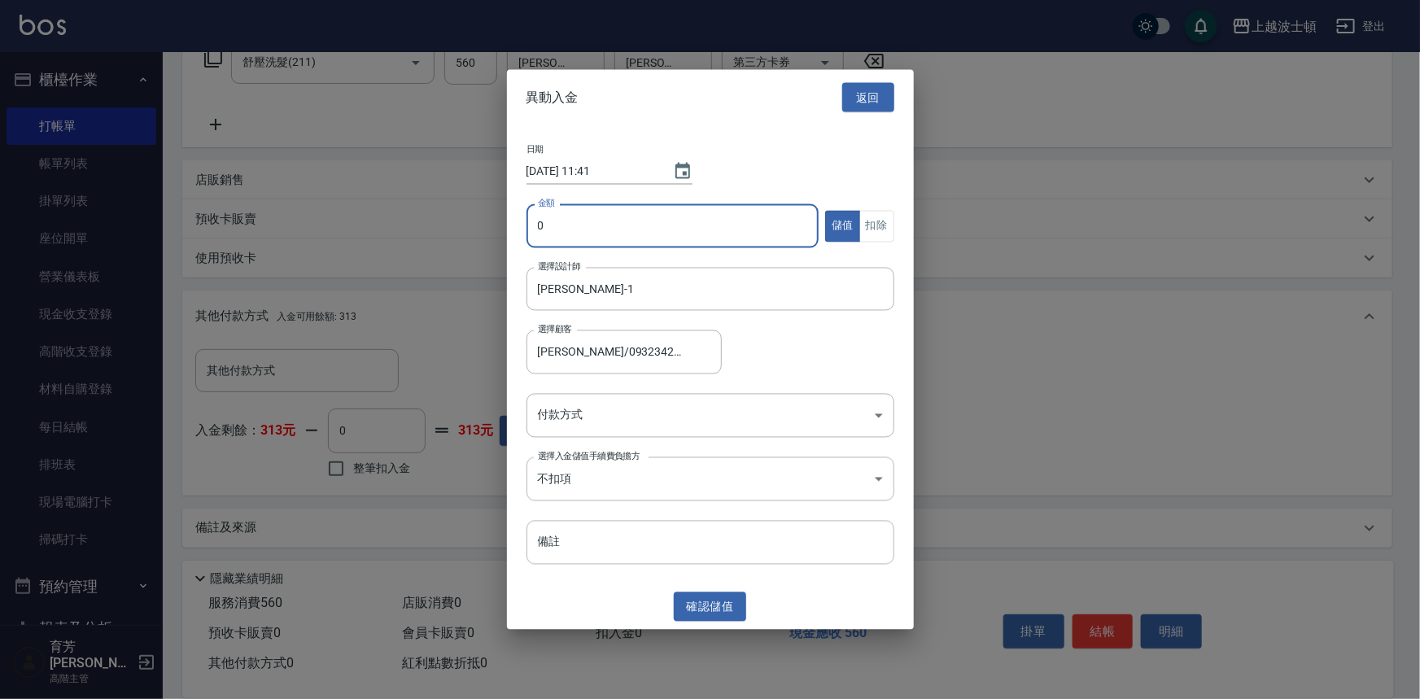
click at [530, 220] on input "0" at bounding box center [673, 226] width 293 height 44
type input "1000"
click at [606, 392] on body "上越波士頓 登出 櫃檯作業 打帳單 帳單列表 掛單列表 座位開單 營業儀表板 現金收支登錄 高階收支登錄 材料自購登錄 每日結帳 排班表 現場電腦打卡 掃碼打…" at bounding box center [710, 208] width 1420 height 986
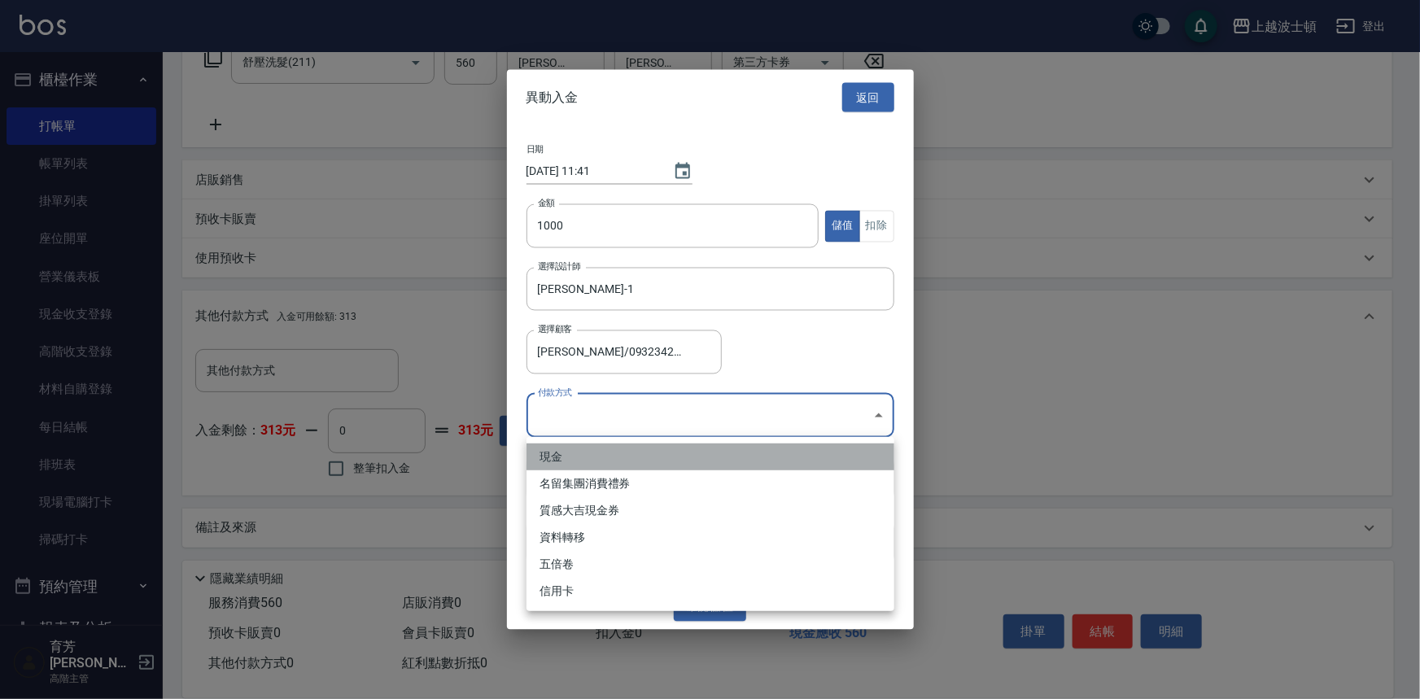
click at [576, 447] on li "現金" at bounding box center [711, 457] width 368 height 27
type input "現金"
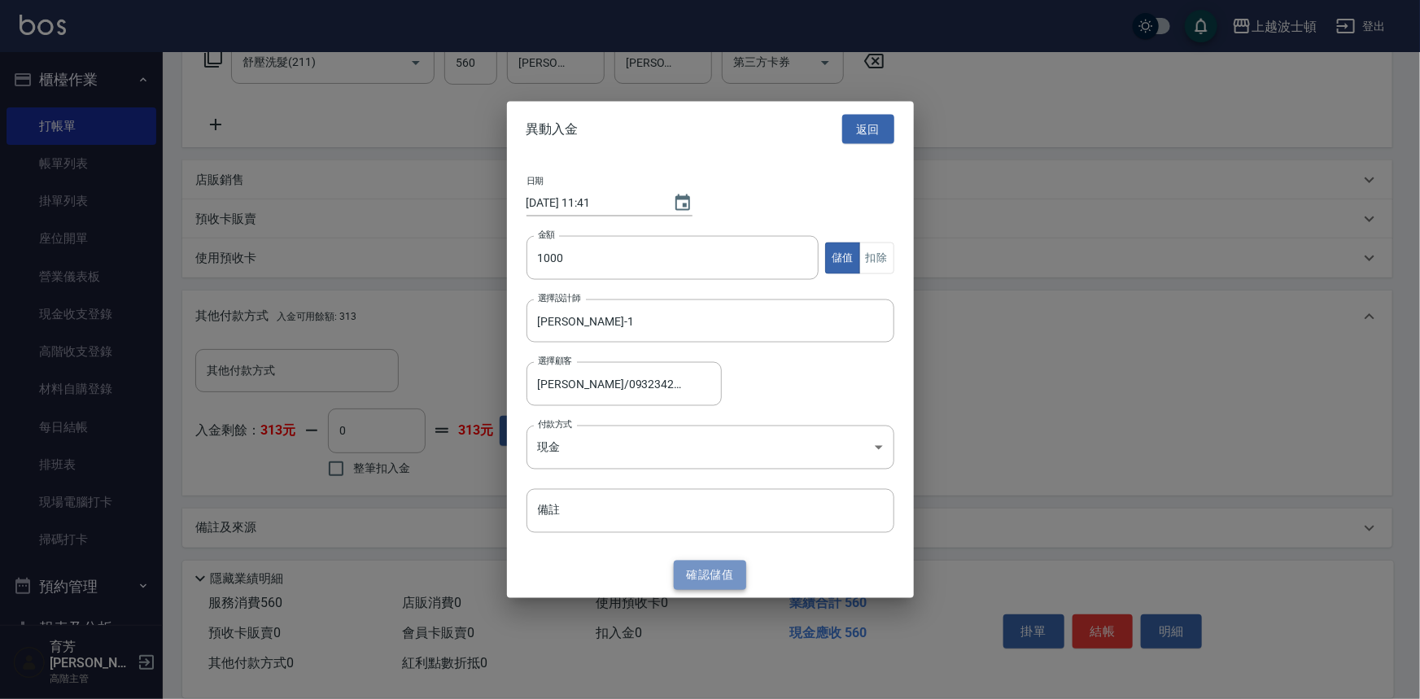
drag, startPoint x: 719, startPoint y: 578, endPoint x: 589, endPoint y: 522, distance: 140.7
click at [719, 576] on button "確認 儲值" at bounding box center [710, 575] width 73 height 30
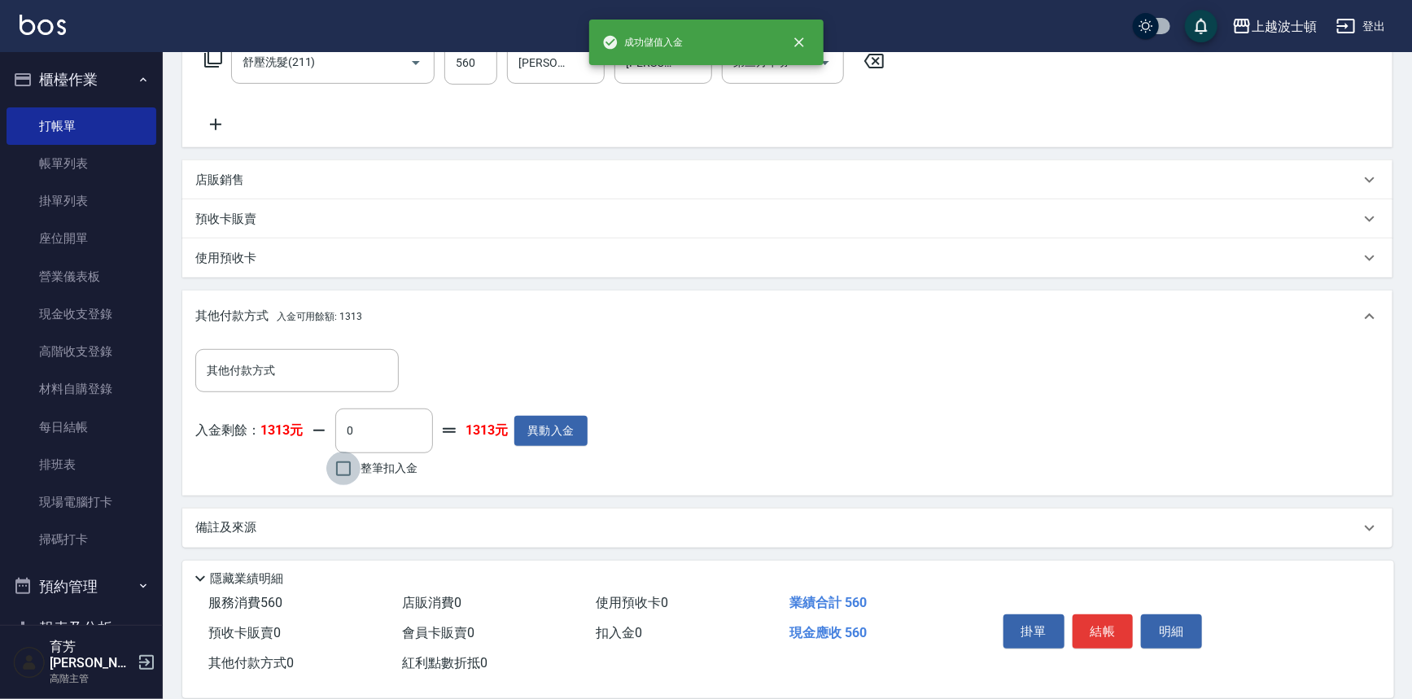
click at [343, 461] on input "整筆扣入金" at bounding box center [343, 469] width 34 height 34
checkbox input "true"
type input "560"
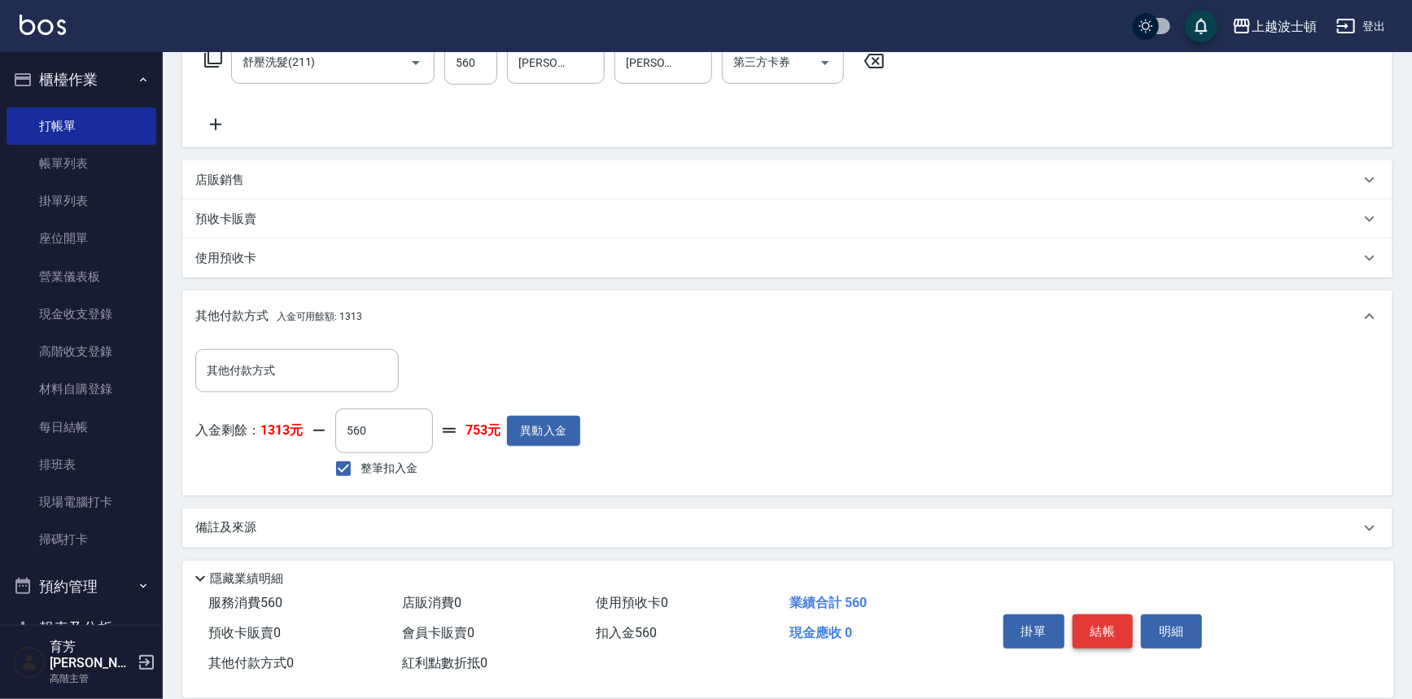
click at [1111, 632] on button "結帳" at bounding box center [1103, 631] width 61 height 34
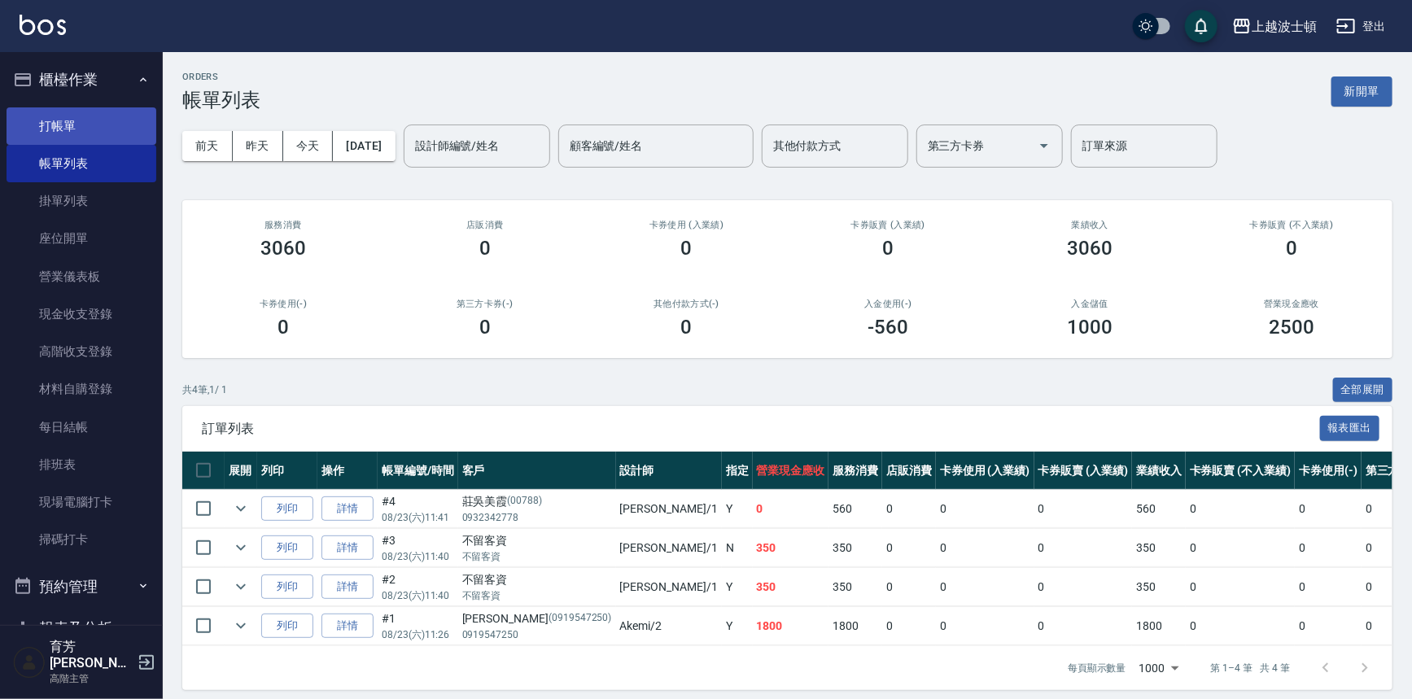
click at [85, 114] on link "打帳單" at bounding box center [82, 125] width 150 height 37
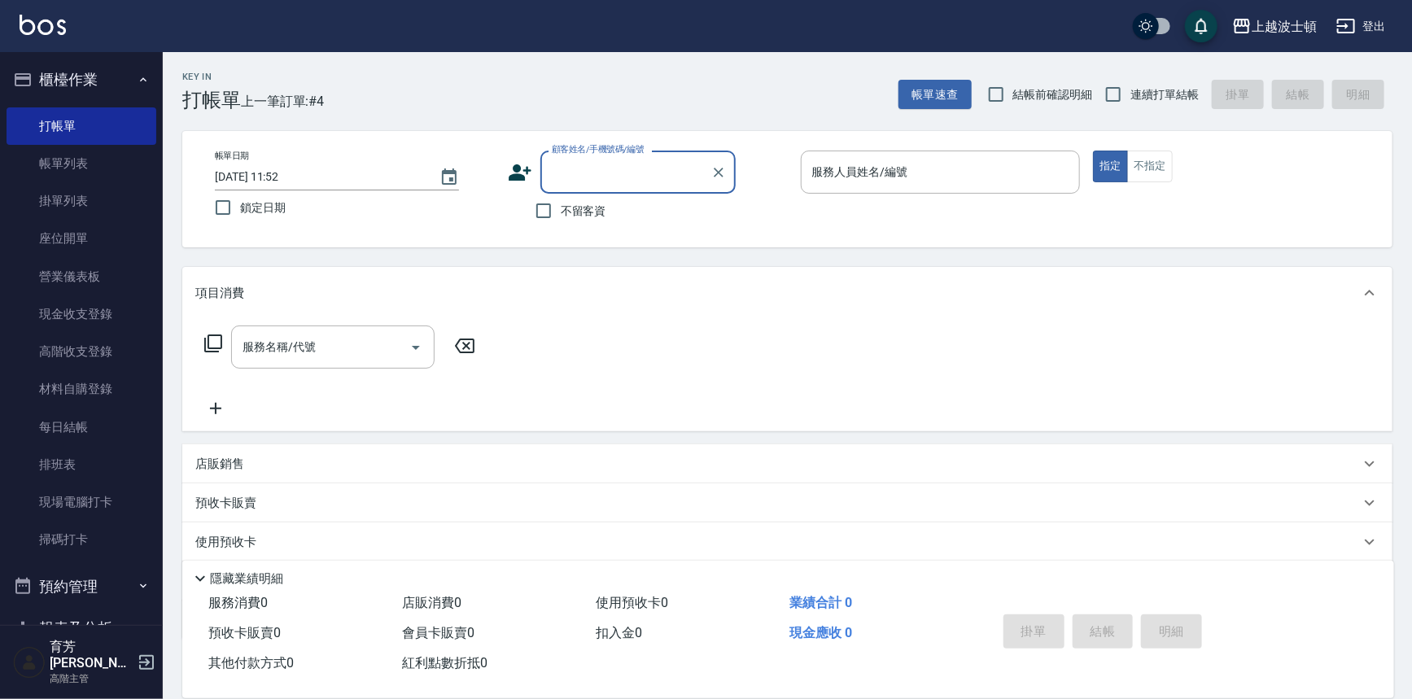
click at [578, 172] on input "顧客姓名/手機號碼/編號" at bounding box center [626, 172] width 156 height 28
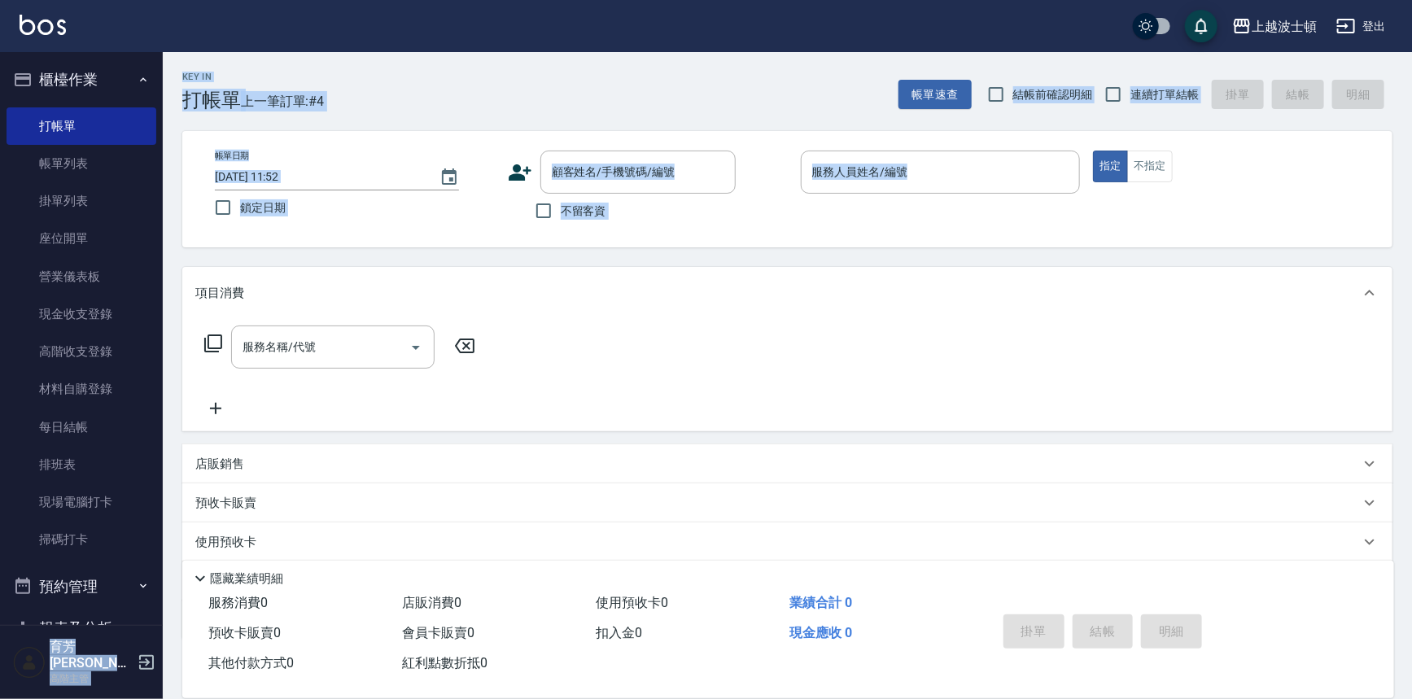
drag, startPoint x: 153, startPoint y: 225, endPoint x: 168, endPoint y: 351, distance: 126.2
click at [168, 351] on div "上越波士頓 登出 櫃檯作業 打帳單 帳單列表 掛單列表 座位開單 營業儀表板 現金收支登錄 高階收支登錄 材料自購登錄 每日結帳 排班表 現場電腦打卡 掃碼打…" at bounding box center [706, 396] width 1412 height 793
click at [169, 242] on div "Key In 打帳單 上一筆訂單:#4 帳單速查 結帳前確認明細 連續打單結帳 掛單 結帳 明細 帳單日期 2025/08/23 11:52 鎖定日期 顧客姓…" at bounding box center [787, 422] width 1249 height 741
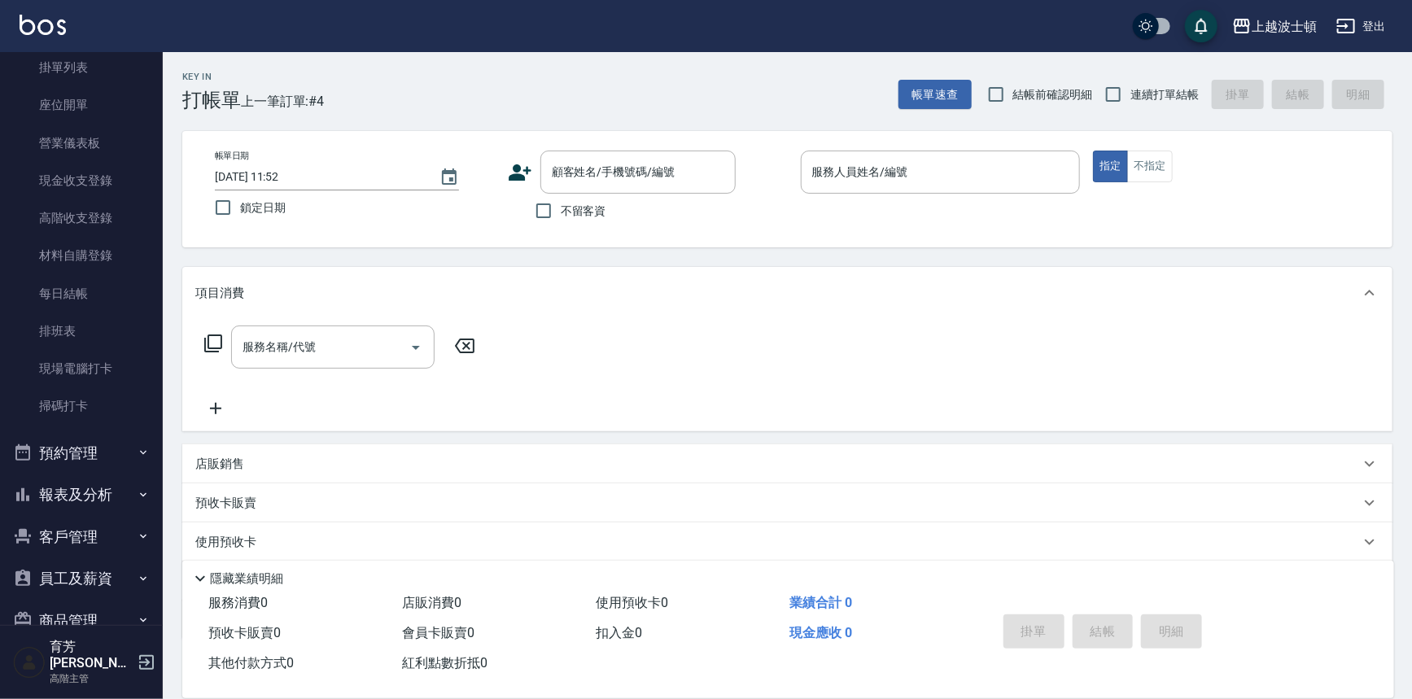
scroll to position [146, 0]
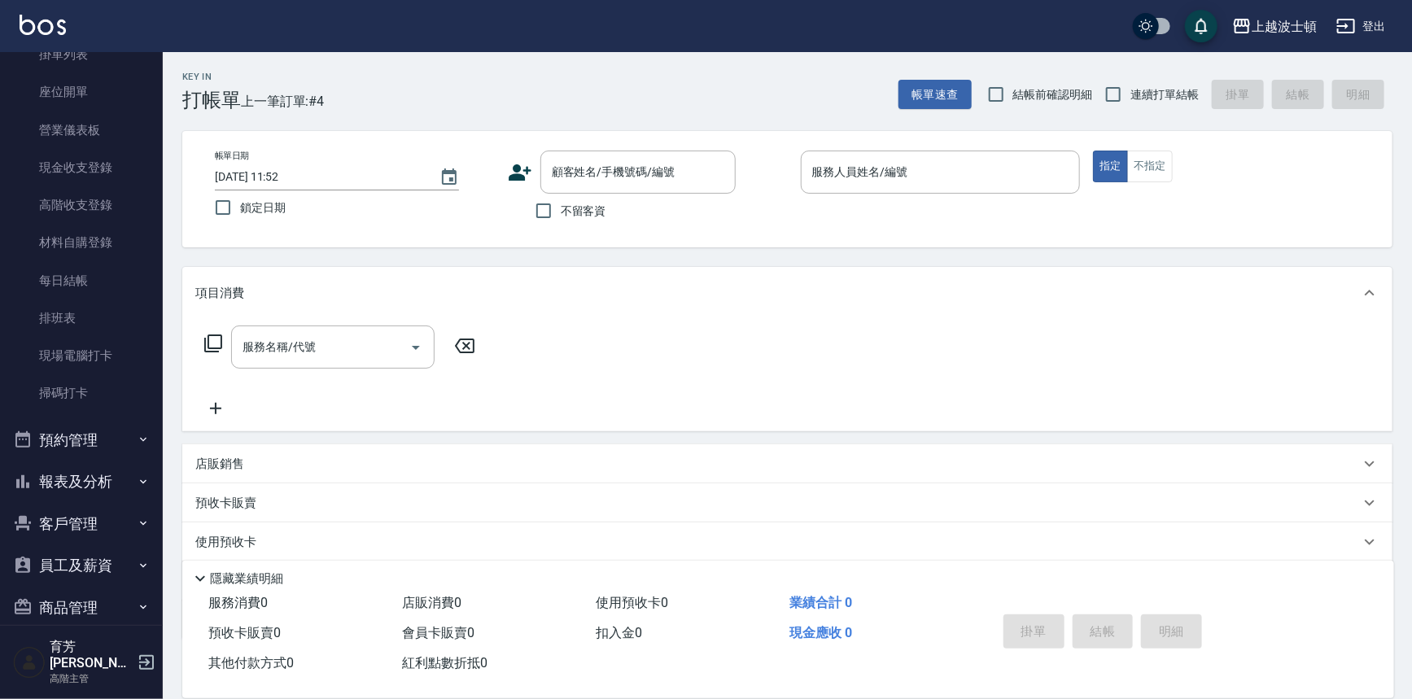
click at [109, 522] on button "客戶管理" at bounding box center [82, 524] width 150 height 42
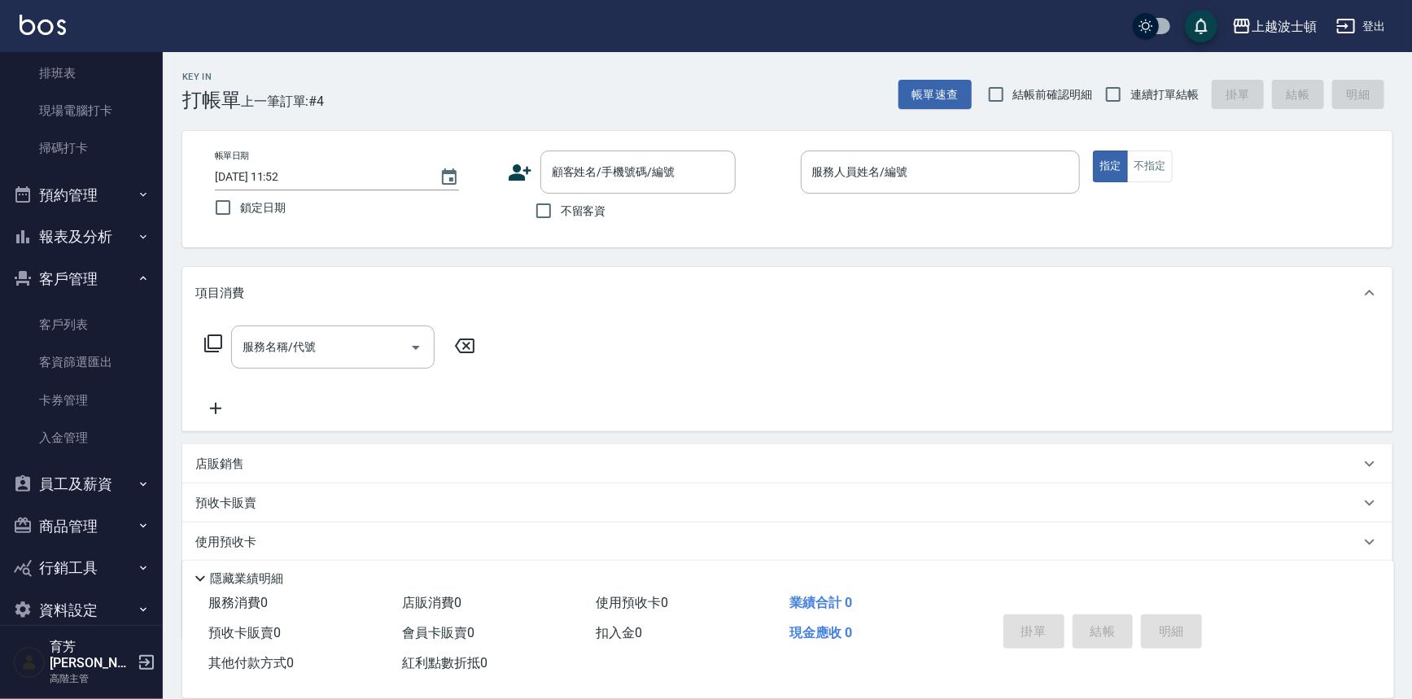
scroll to position [397, 0]
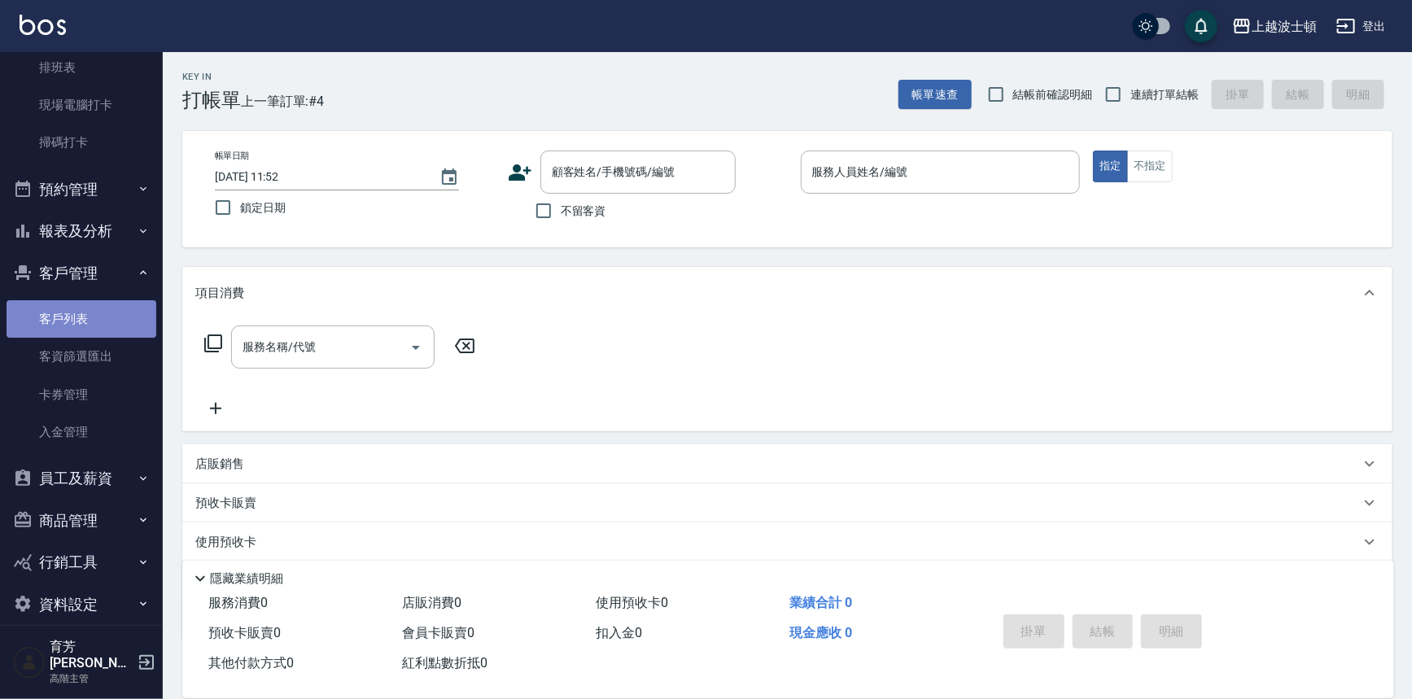
click at [91, 308] on link "客戶列表" at bounding box center [82, 318] width 150 height 37
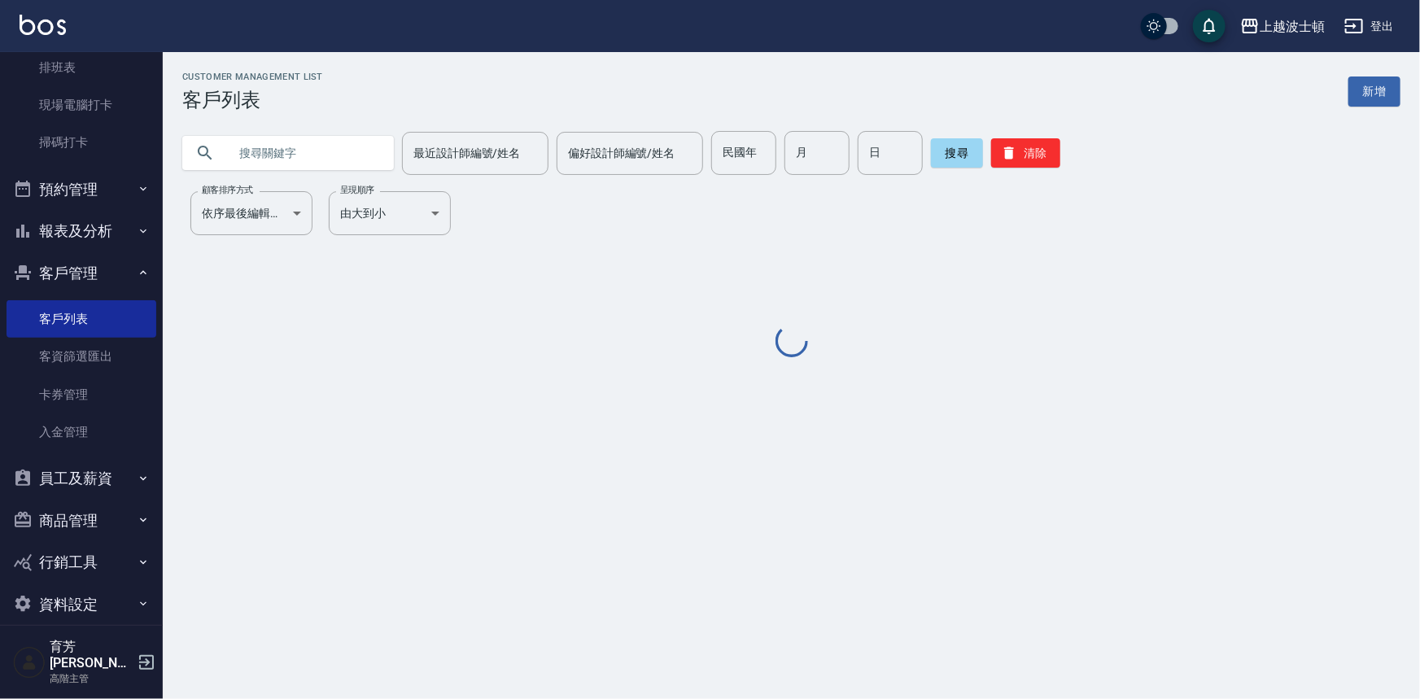
click at [285, 160] on input "text" at bounding box center [304, 153] width 153 height 44
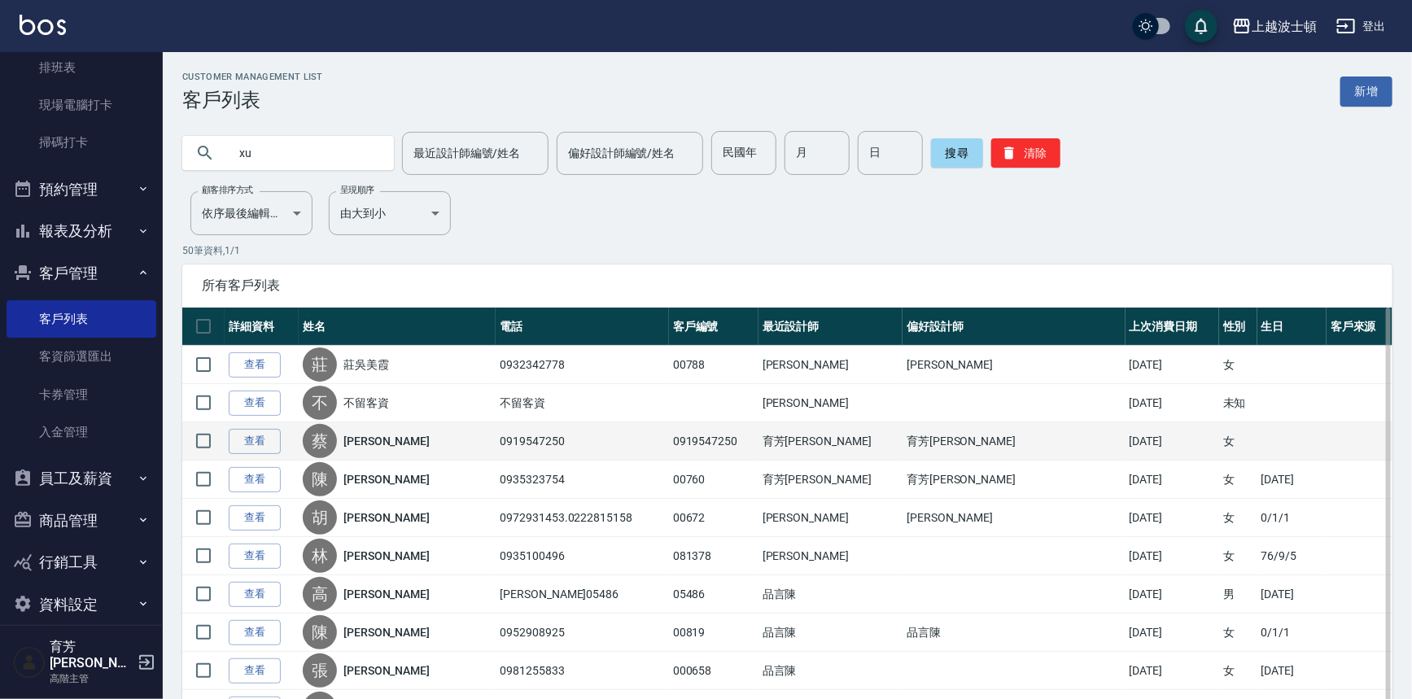
type input "x"
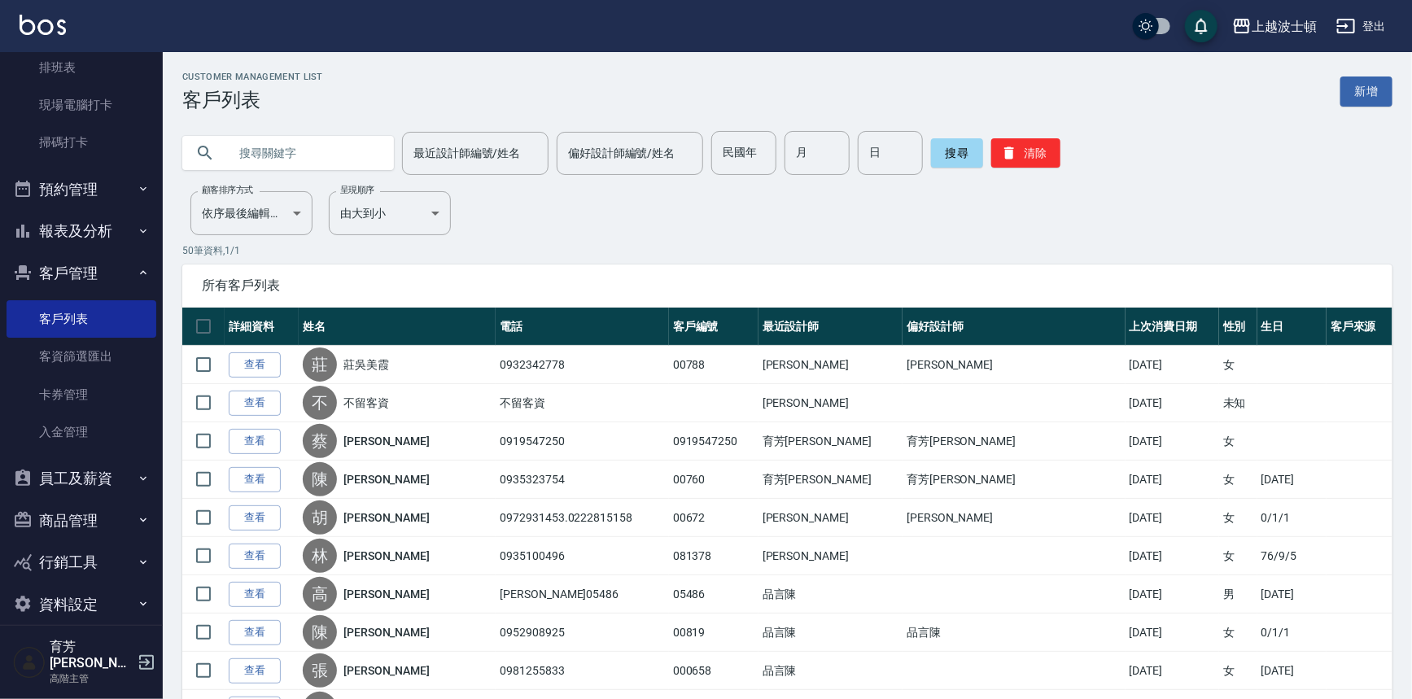
click at [234, 146] on input "text" at bounding box center [304, 153] width 153 height 44
type input "李秋"
drag, startPoint x: 964, startPoint y: 160, endPoint x: 953, endPoint y: 160, distance: 11.4
click at [957, 160] on button "搜尋" at bounding box center [957, 152] width 52 height 29
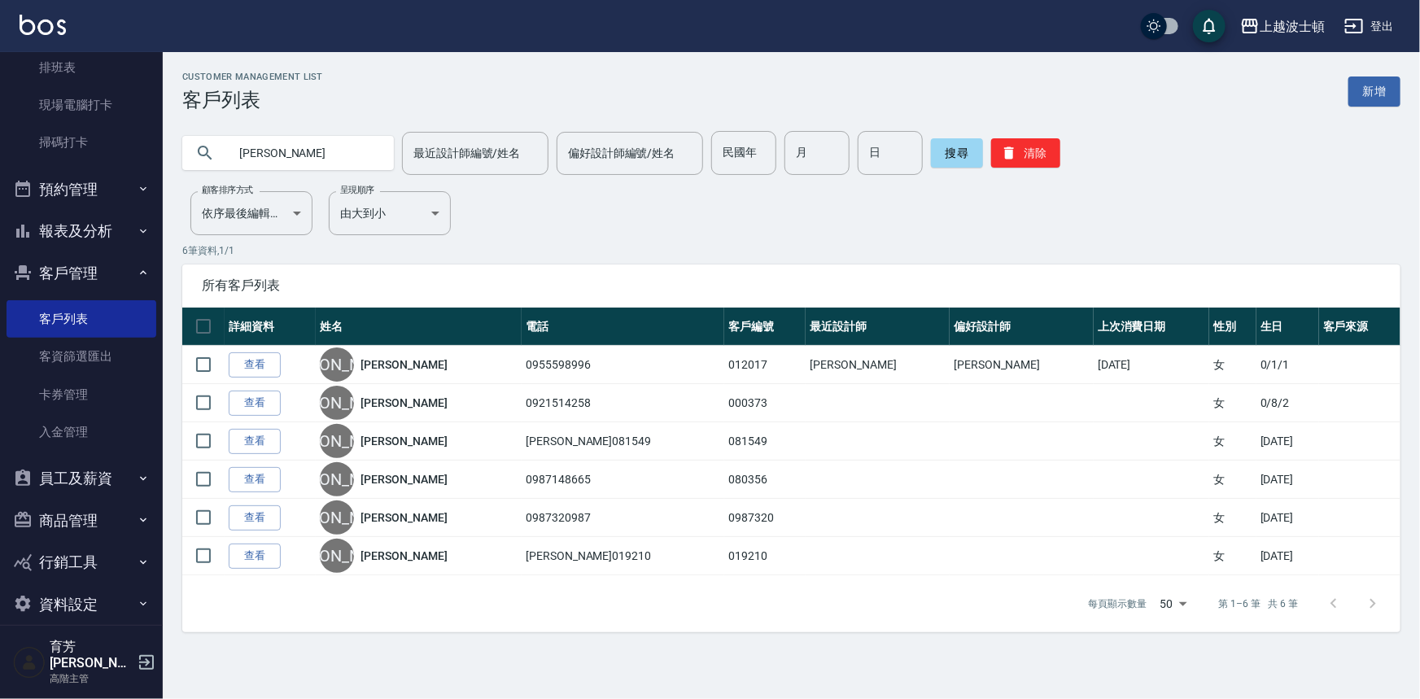
drag, startPoint x: 256, startPoint y: 360, endPoint x: 256, endPoint y: 350, distance: 9.8
click at [256, 360] on link "查看" at bounding box center [255, 364] width 52 height 25
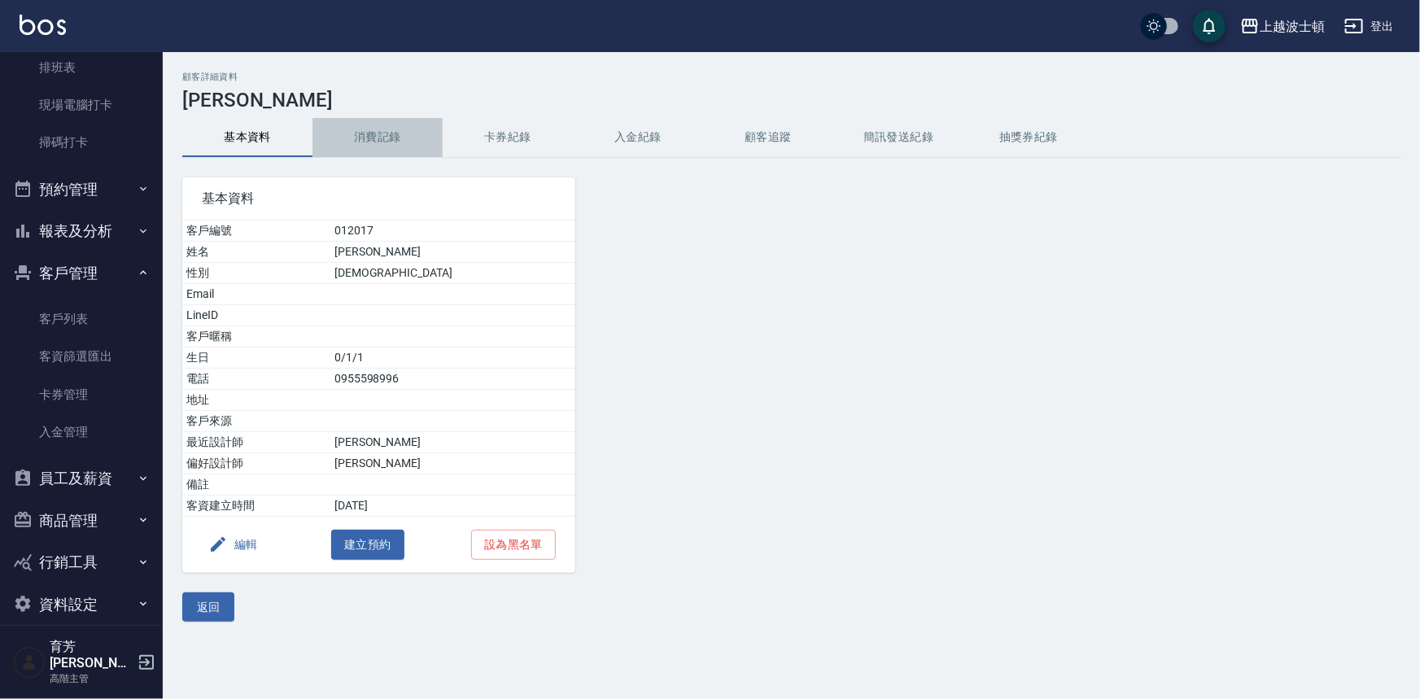
click at [382, 138] on button "消費記錄" at bounding box center [378, 137] width 130 height 39
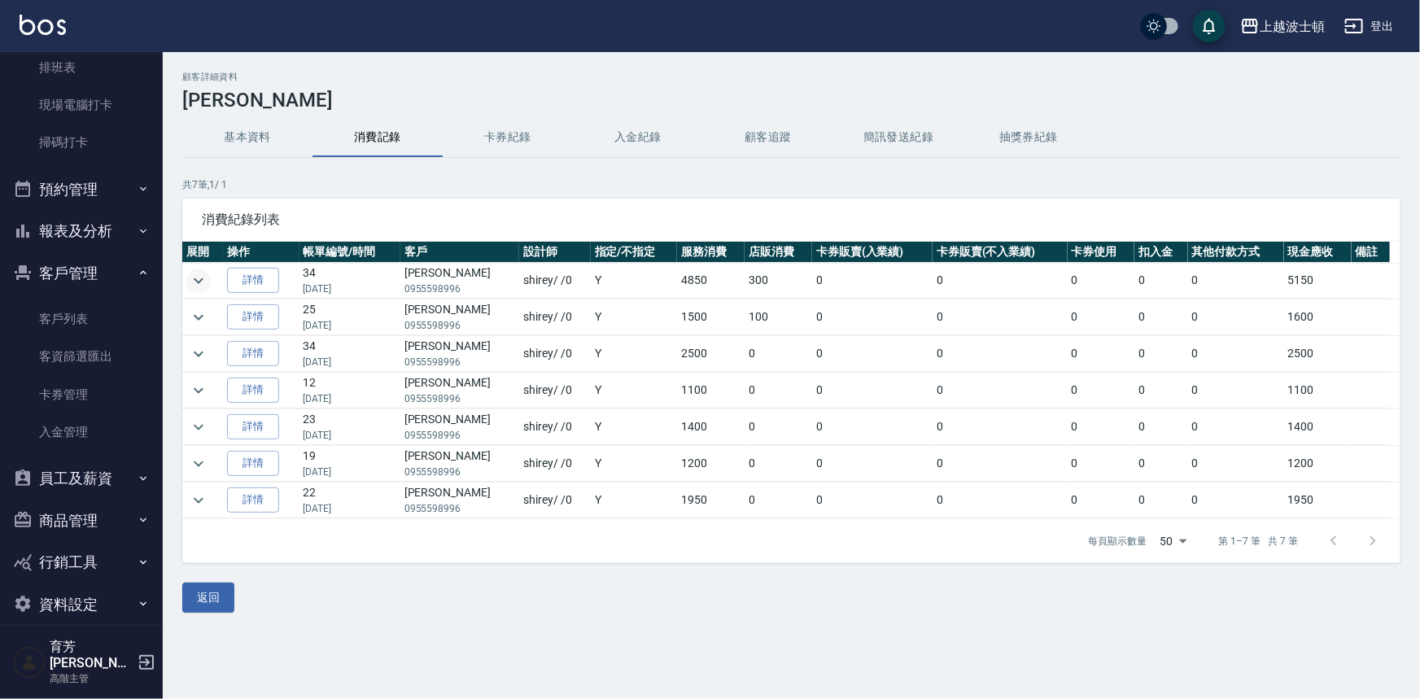
click at [196, 280] on icon "expand row" at bounding box center [199, 281] width 10 height 6
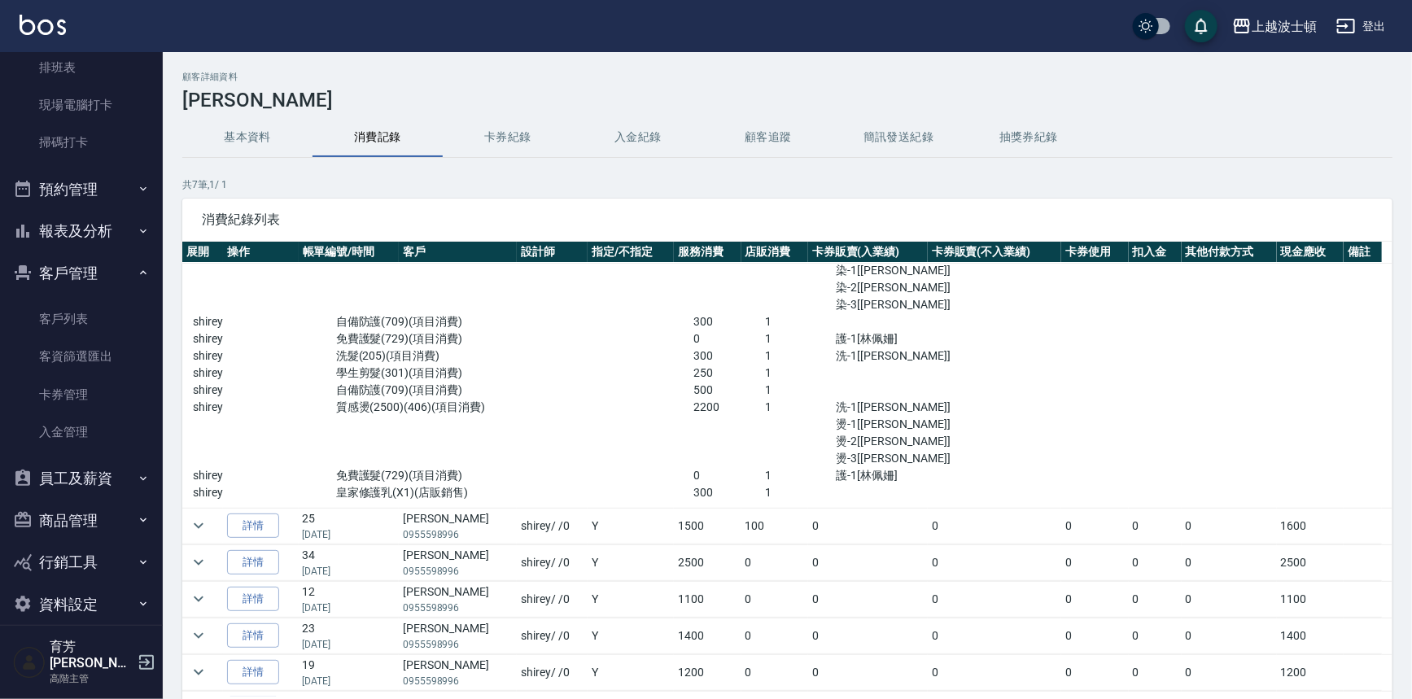
scroll to position [110, 0]
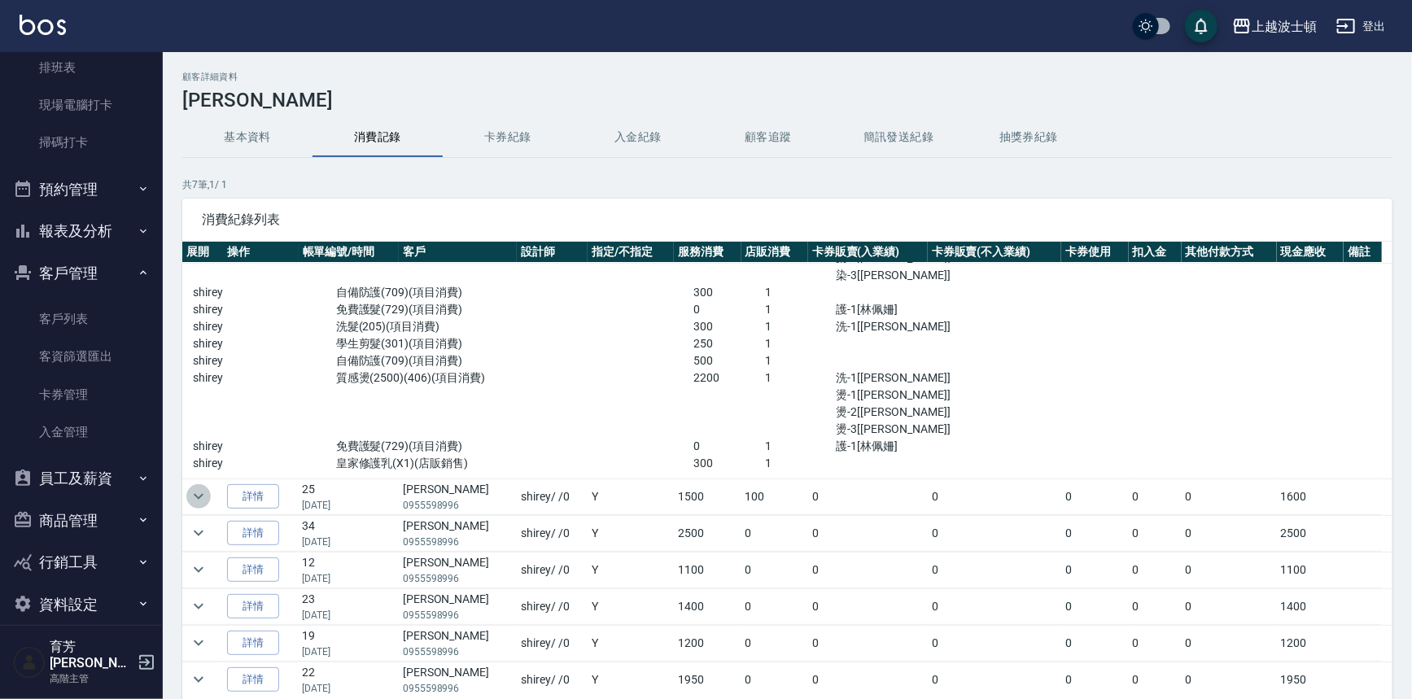
click at [199, 488] on icon "expand row" at bounding box center [199, 497] width 20 height 20
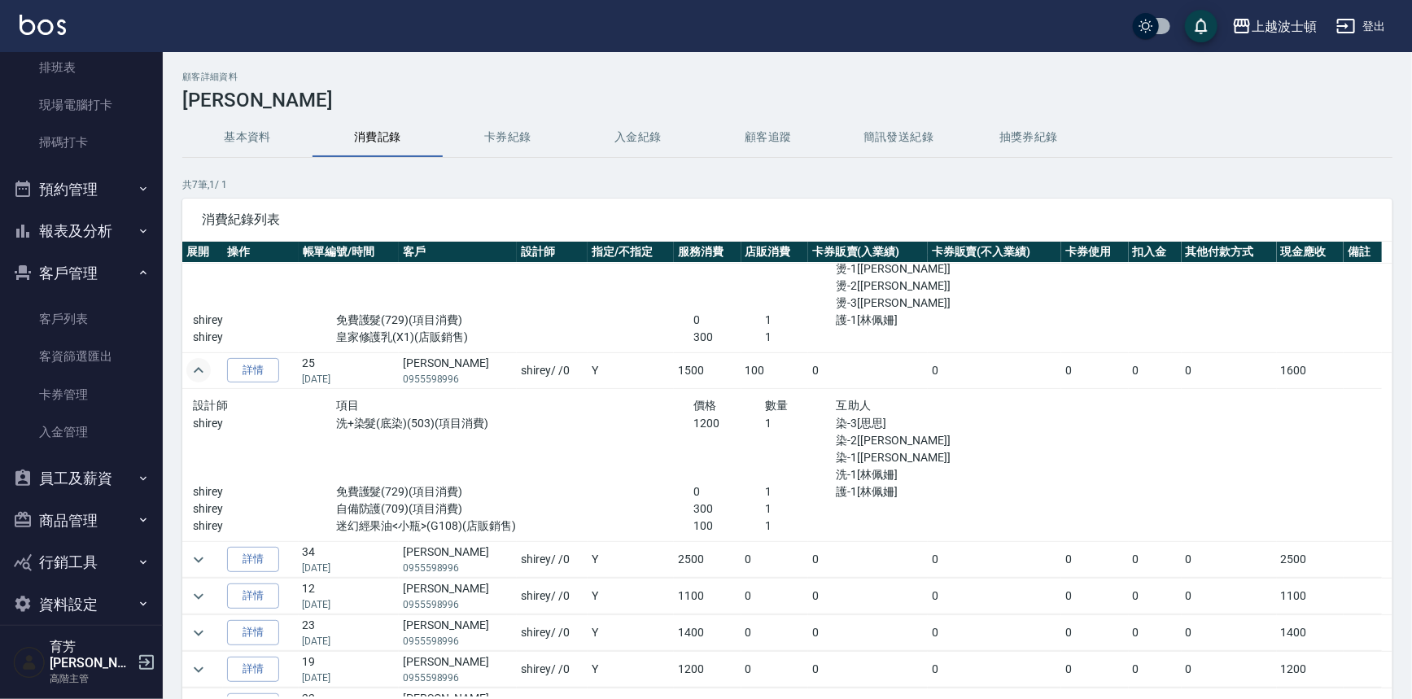
scroll to position [241, 0]
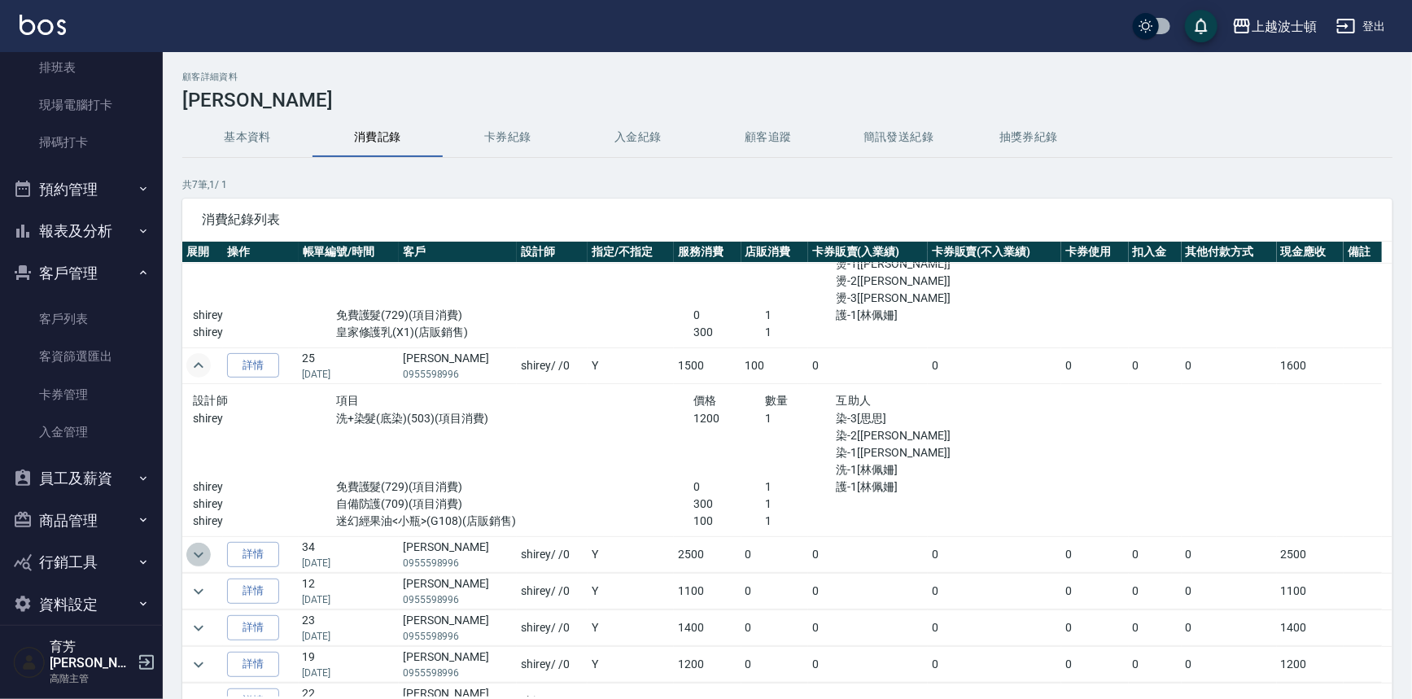
click at [195, 553] on icon "expand row" at bounding box center [199, 555] width 10 height 6
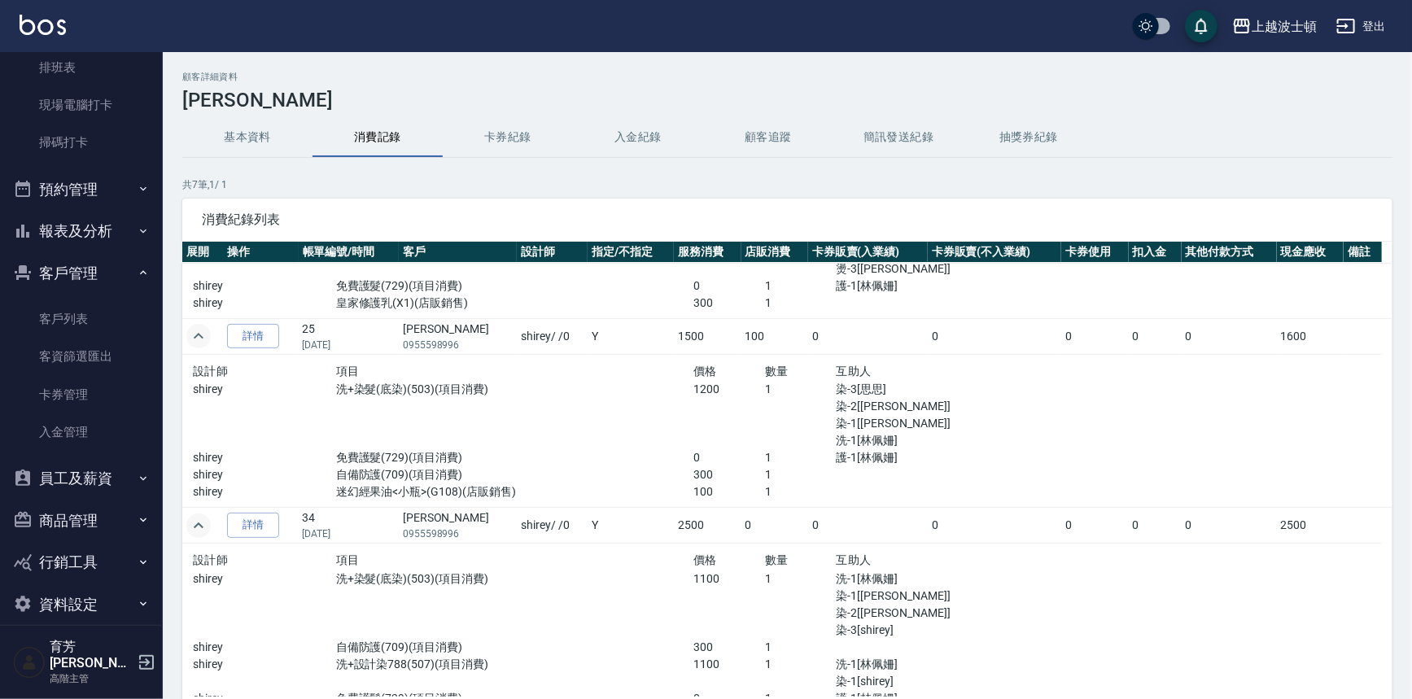
scroll to position [432, 0]
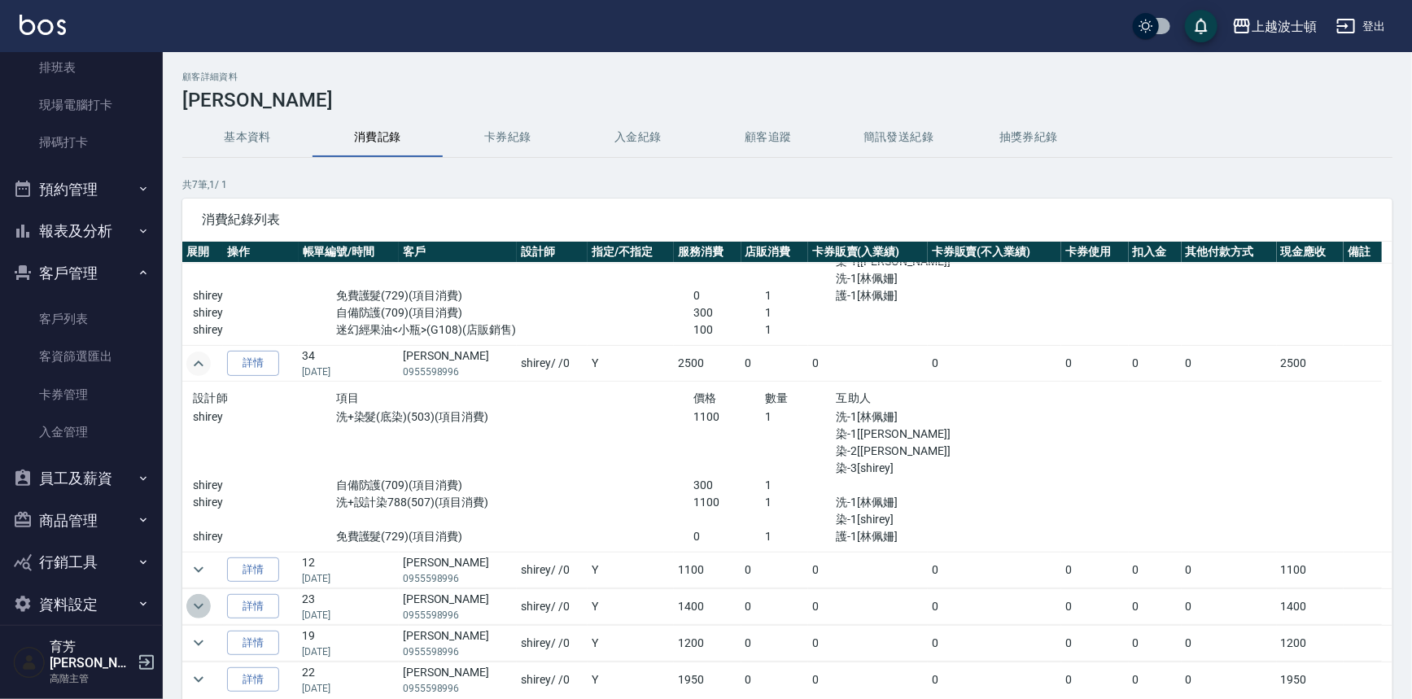
click at [197, 598] on icon "expand row" at bounding box center [199, 607] width 20 height 20
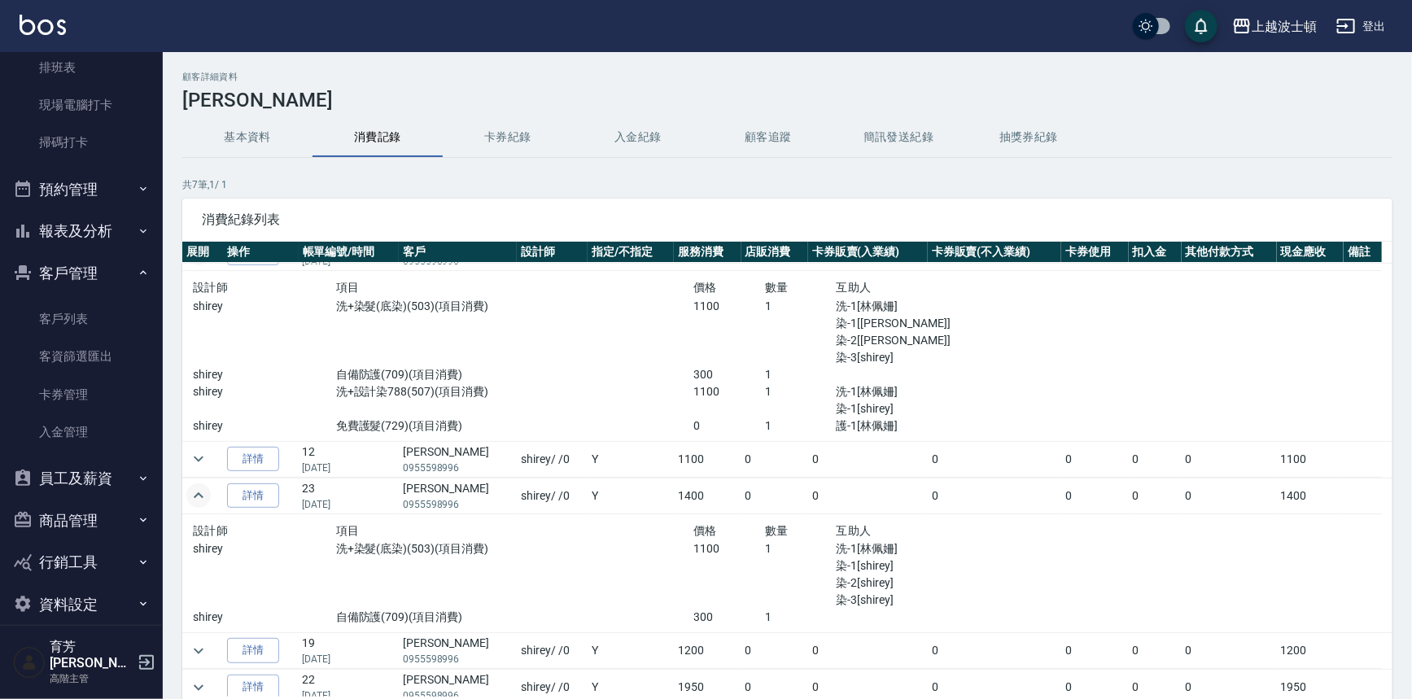
scroll to position [551, 0]
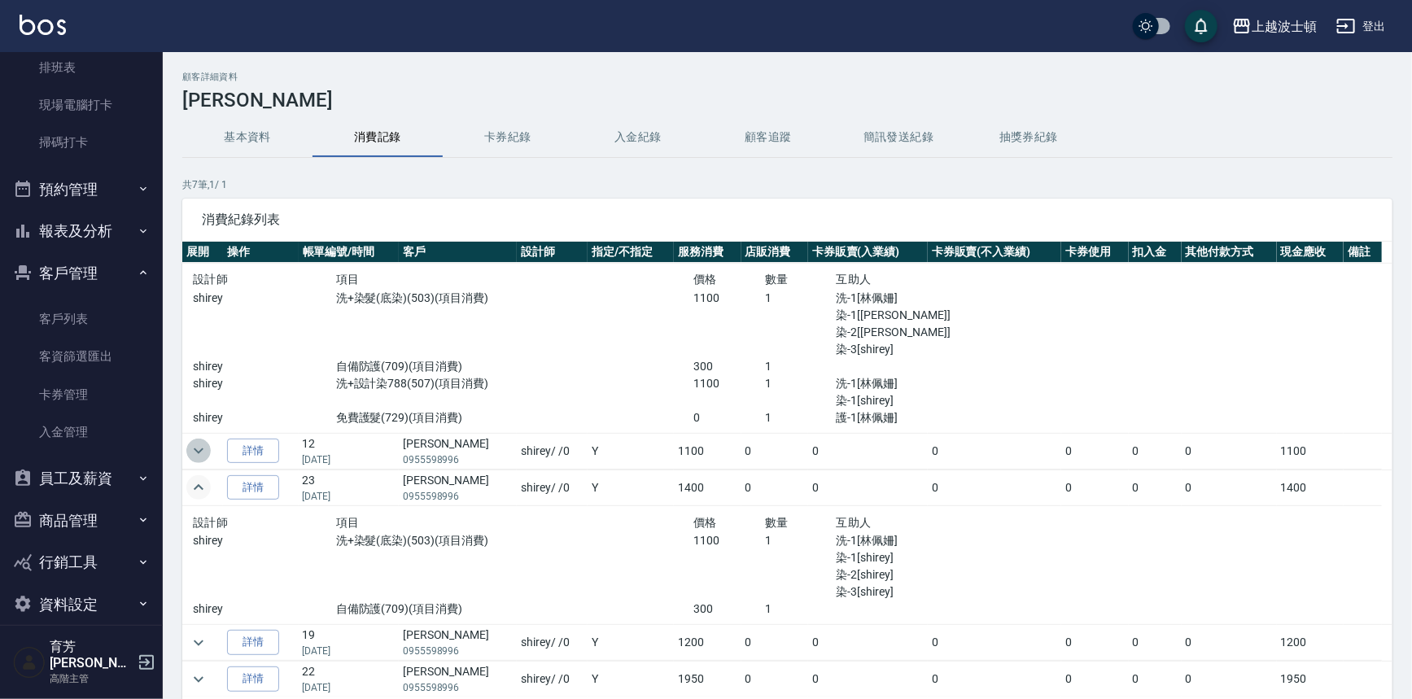
click at [194, 444] on icon "expand row" at bounding box center [199, 451] width 20 height 20
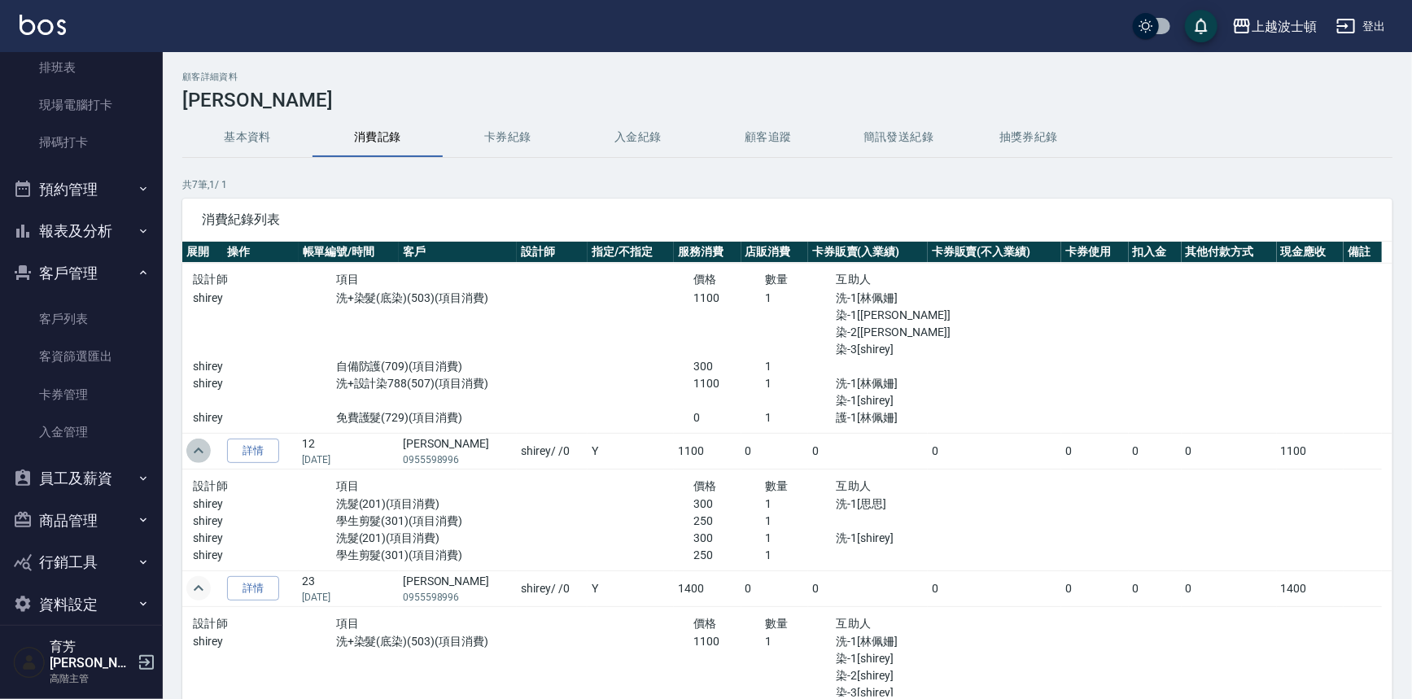
click at [194, 444] on icon "expand row" at bounding box center [199, 451] width 20 height 20
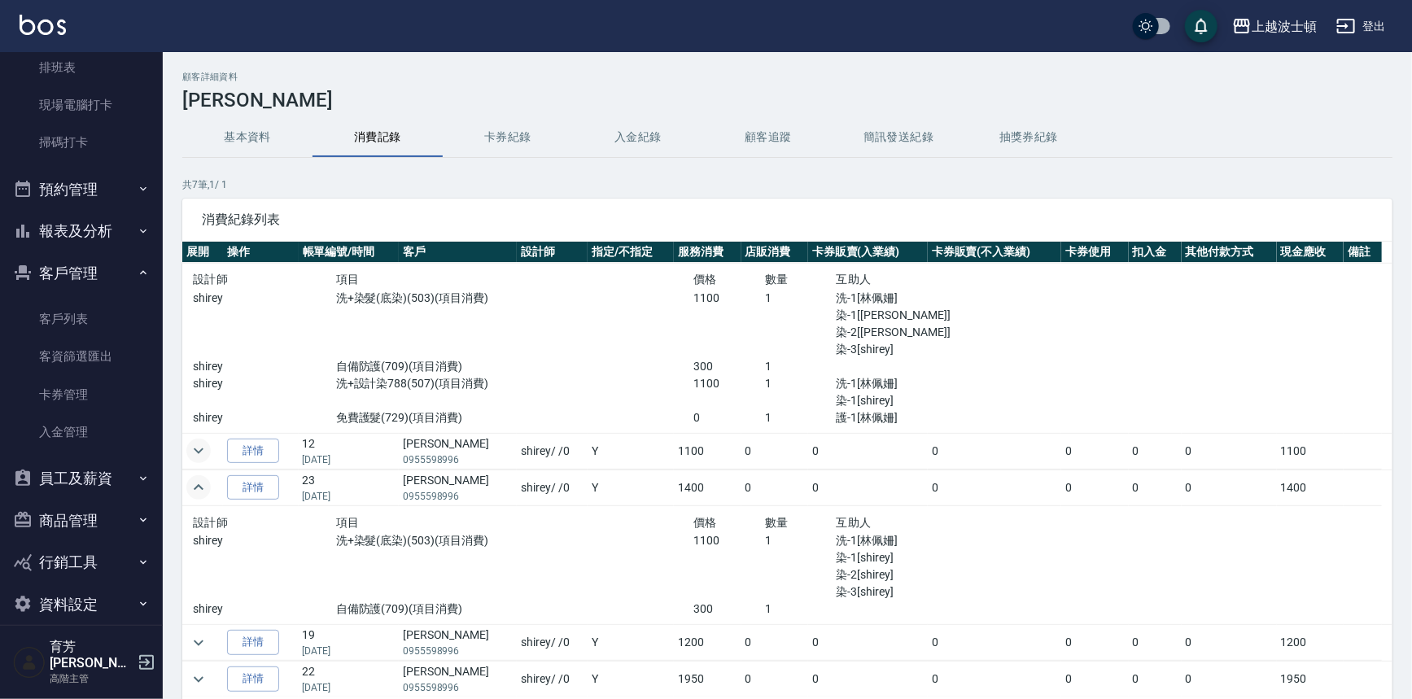
click at [194, 444] on icon "expand row" at bounding box center [199, 451] width 20 height 20
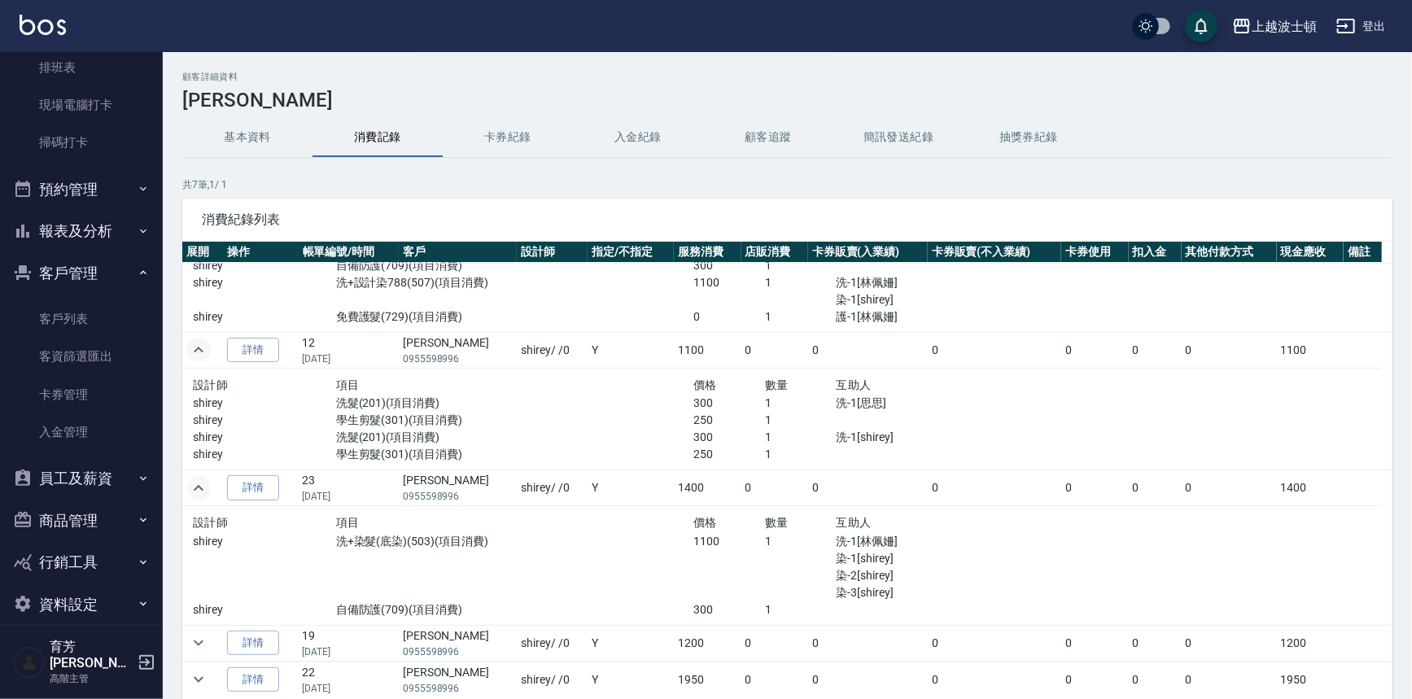
scroll to position [560, 0]
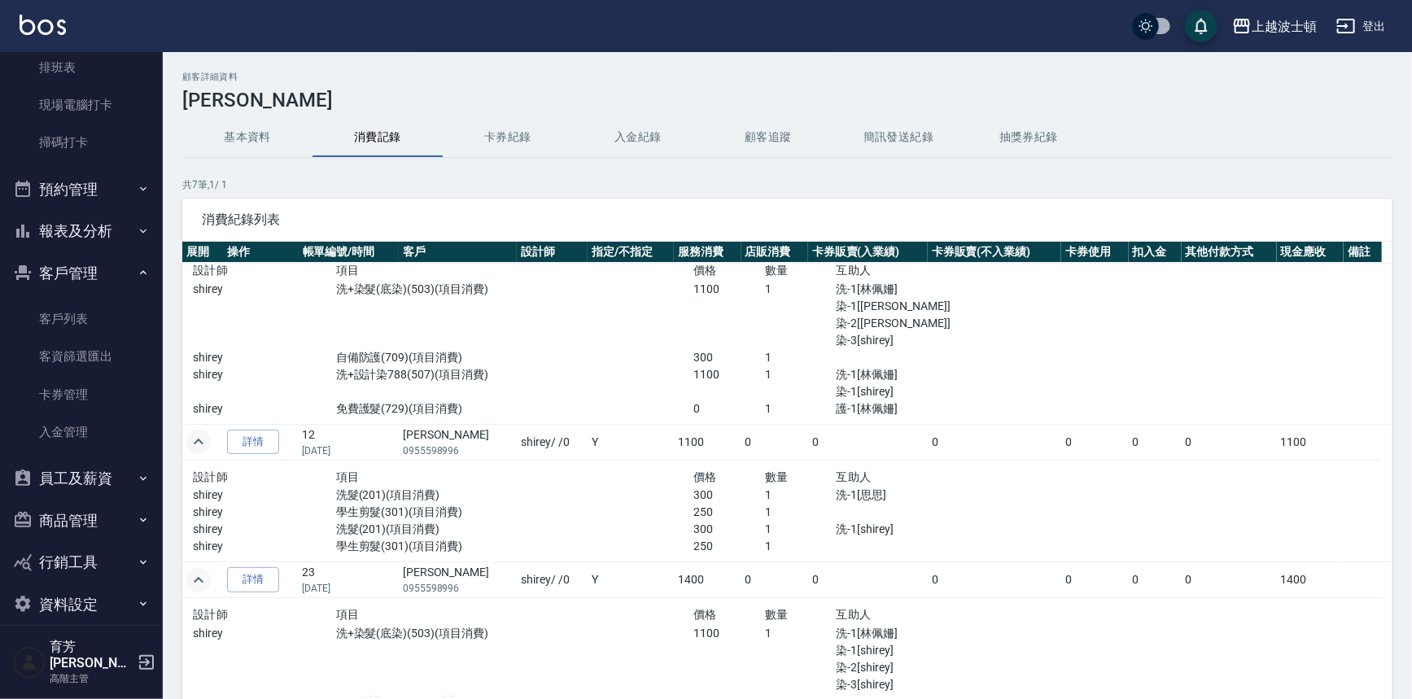
click at [1400, 477] on div "顧客詳細資料 李秋如 基本資料 消費記錄 卡券紀錄 入金紀錄 顧客追蹤 簡訊發送紀錄 抽獎券紀錄 共 7 筆, 1 / 1 消費紀錄列表 展開 操作 帳單編號…" at bounding box center [787, 431] width 1249 height 719
drag, startPoint x: 1396, startPoint y: 482, endPoint x: 1399, endPoint y: 439, distance: 42.4
click at [1399, 439] on div "顧客詳細資料 李秋如 基本資料 消費記錄 卡券紀錄 入金紀錄 顧客追蹤 簡訊發送紀錄 抽獎券紀錄 共 7 筆, 1 / 1 消費紀錄列表 展開 操作 帳單編號…" at bounding box center [787, 431] width 1249 height 719
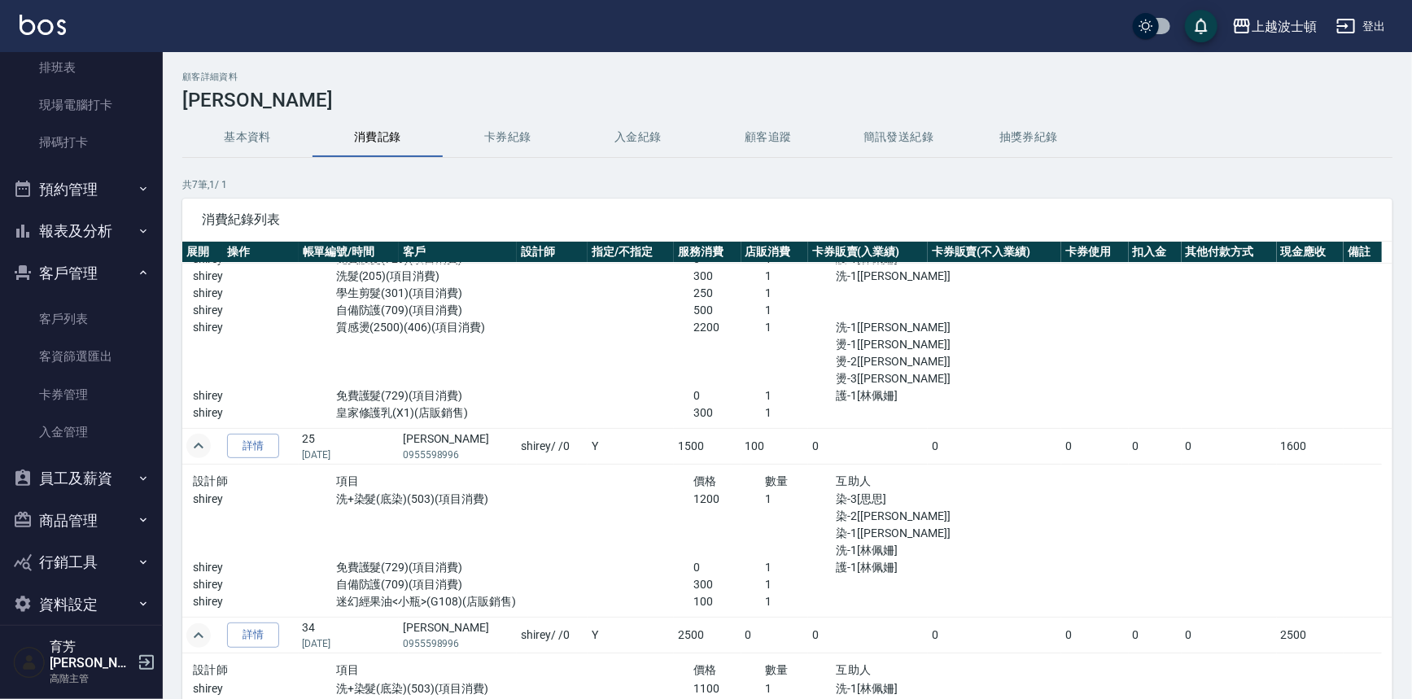
scroll to position [162, 0]
click at [113, 301] on link "客戶列表" at bounding box center [82, 318] width 150 height 37
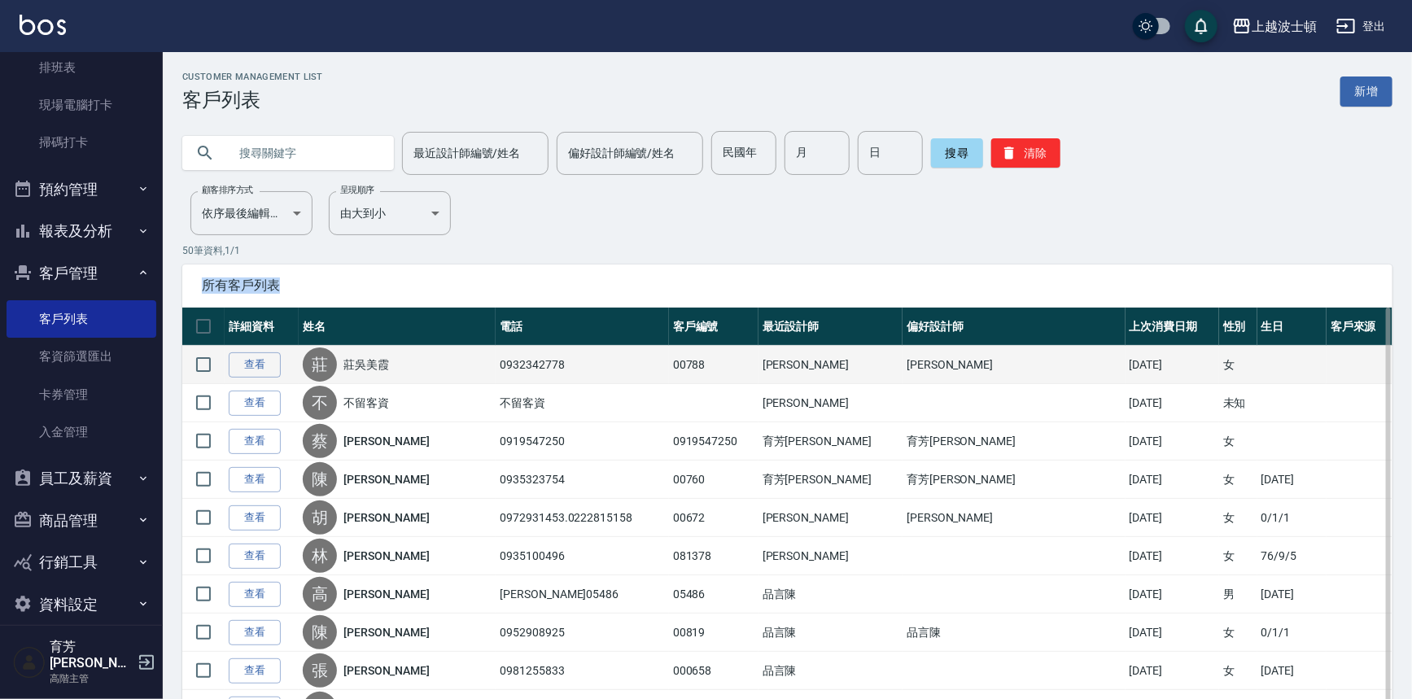
drag, startPoint x: 697, startPoint y: 257, endPoint x: 661, endPoint y: 357, distance: 106.3
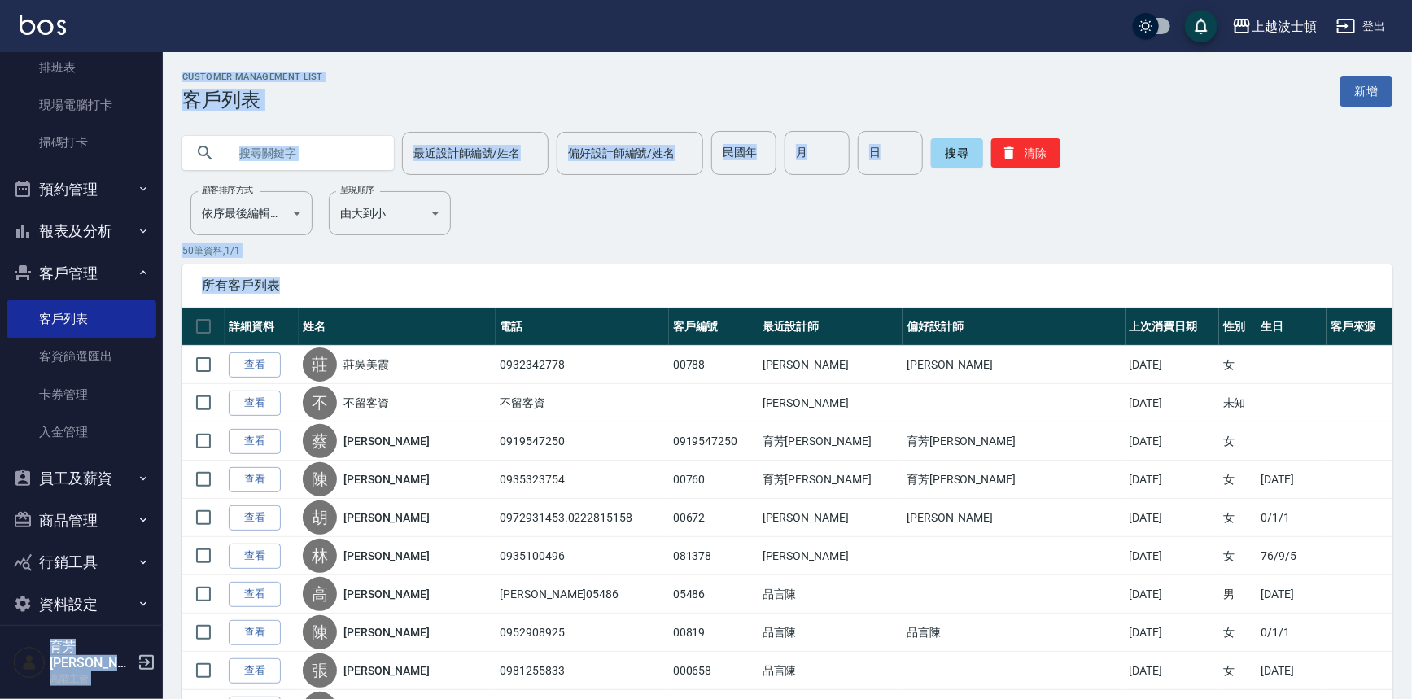
drag, startPoint x: 163, startPoint y: 396, endPoint x: 176, endPoint y: 477, distance: 81.6
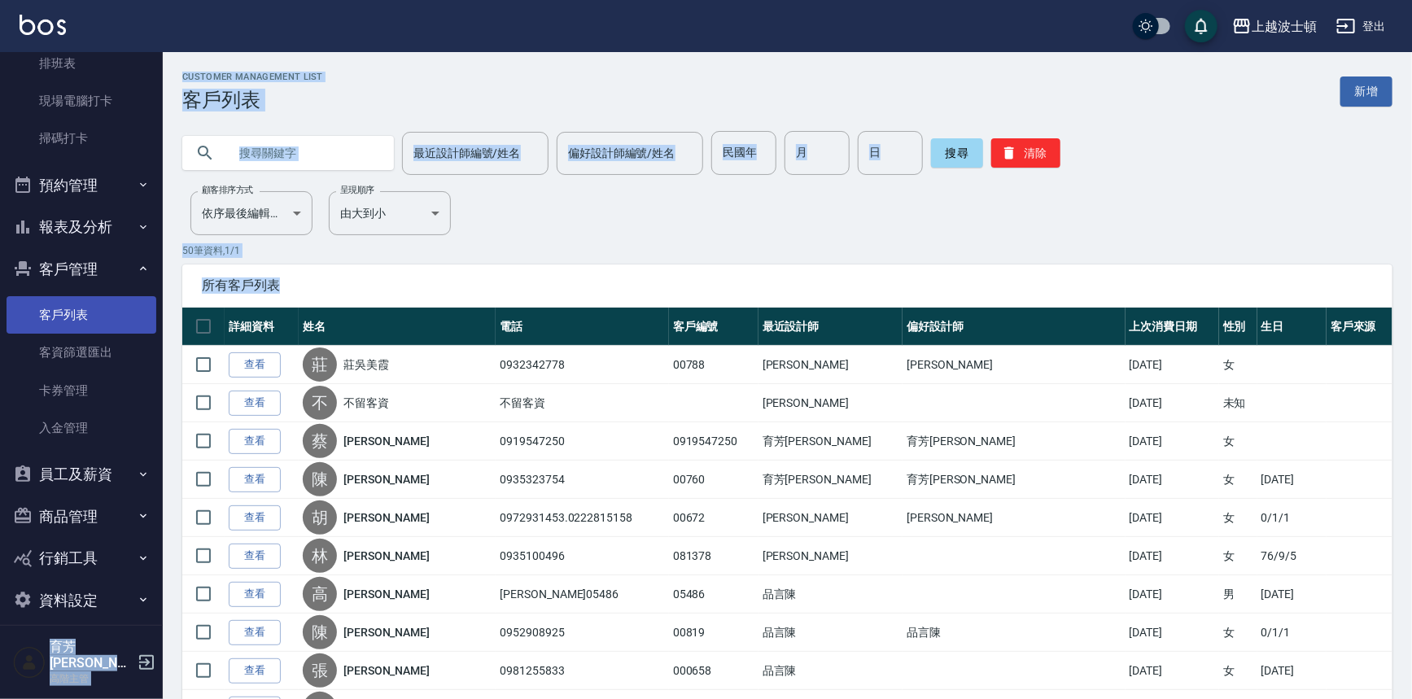
click at [62, 305] on link "客戶列表" at bounding box center [82, 314] width 150 height 37
click at [256, 153] on input "text" at bounding box center [304, 153] width 153 height 44
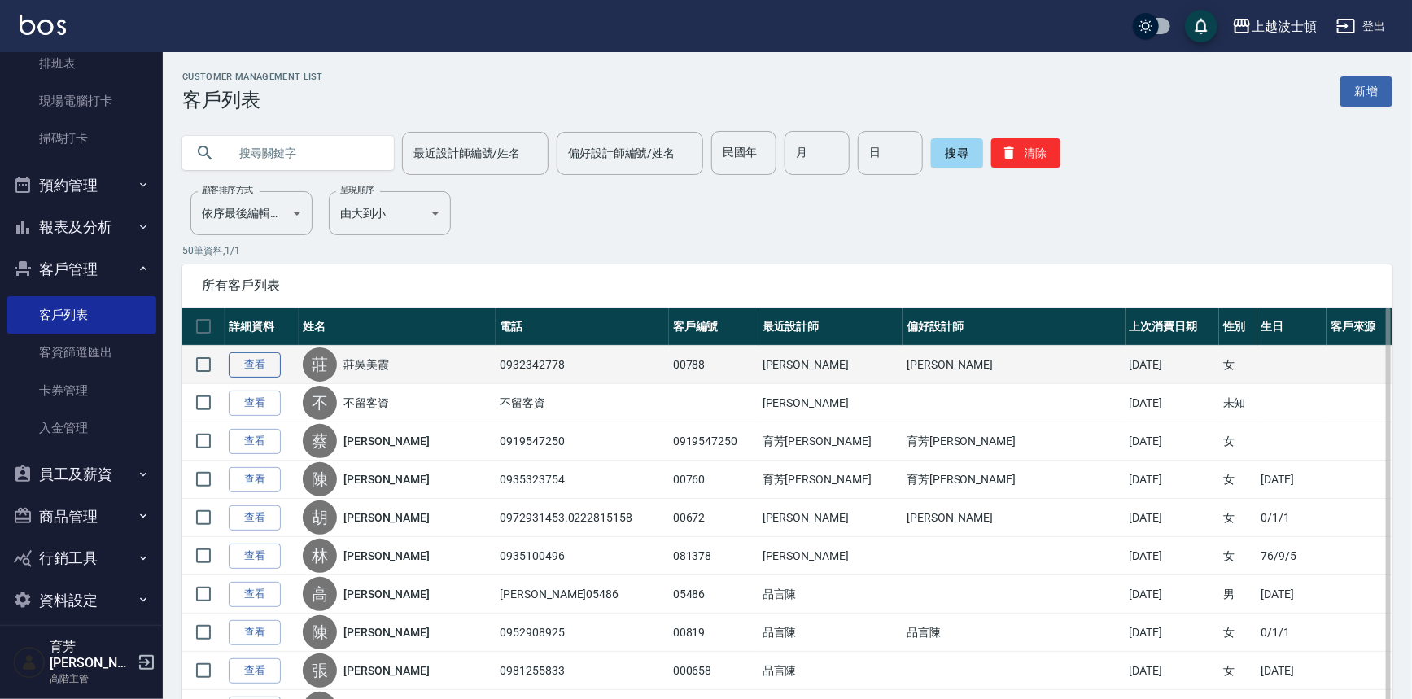
click at [244, 364] on link "查看" at bounding box center [255, 364] width 52 height 25
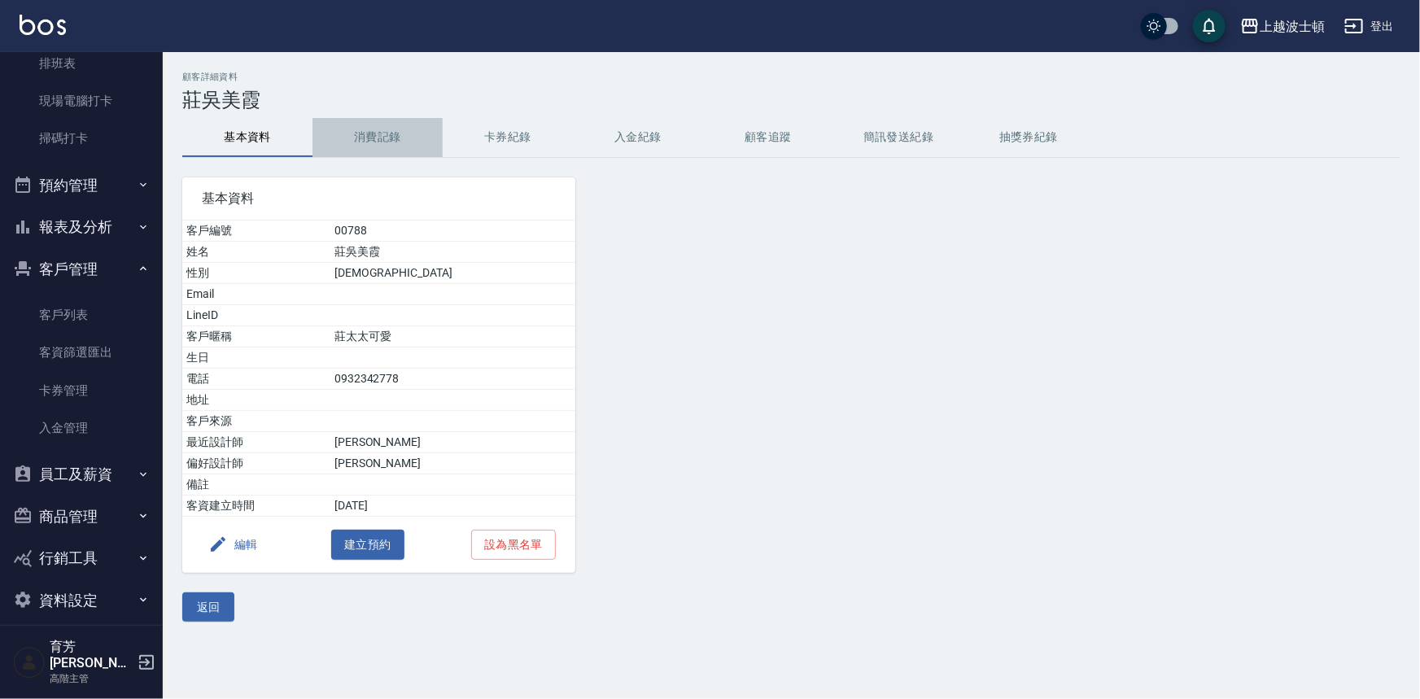
click at [369, 139] on button "消費記錄" at bounding box center [378, 137] width 130 height 39
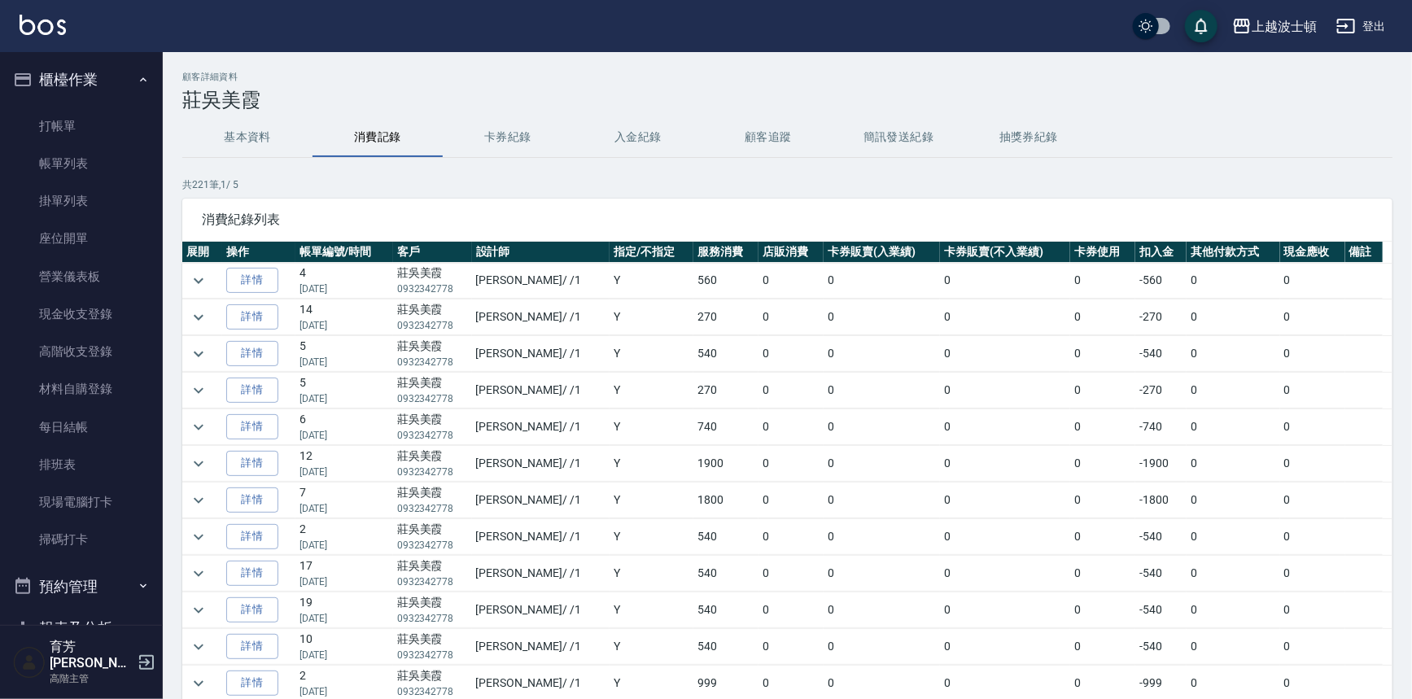
click at [102, 88] on button "櫃檯作業" at bounding box center [82, 80] width 150 height 42
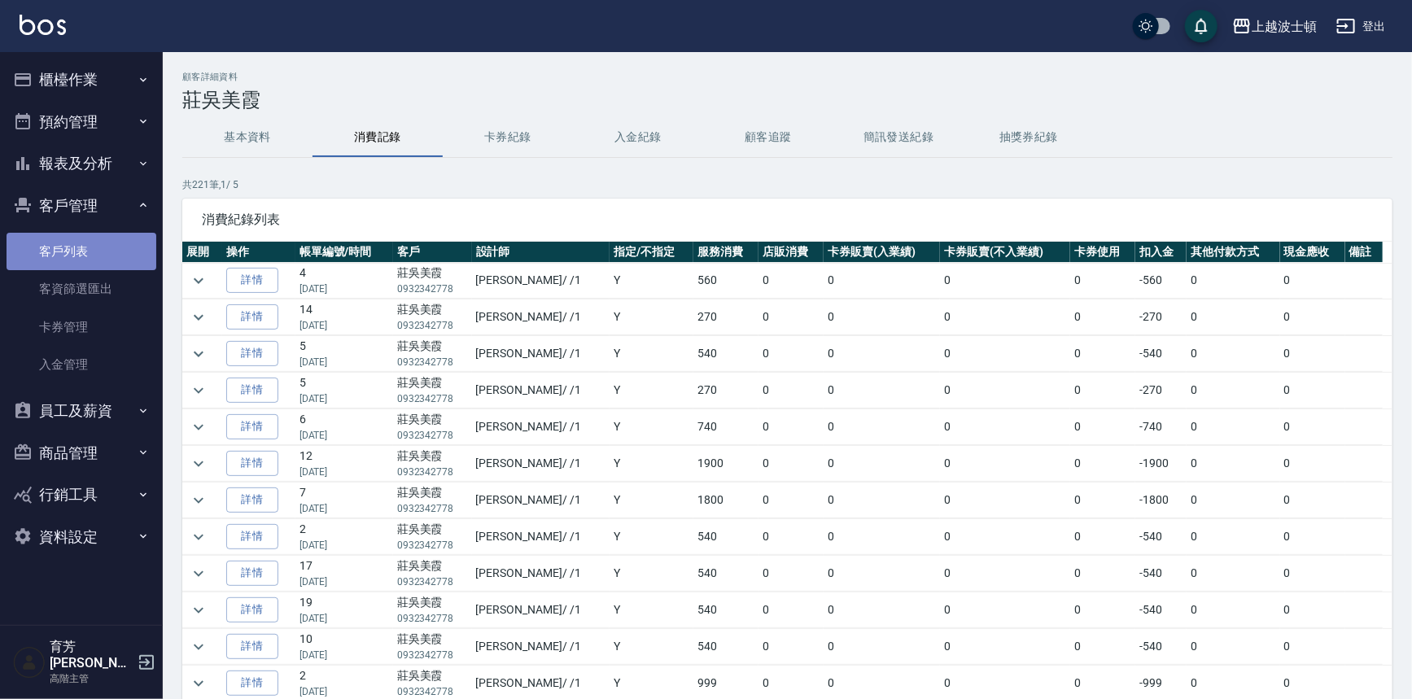
click at [55, 244] on link "客戶列表" at bounding box center [82, 251] width 150 height 37
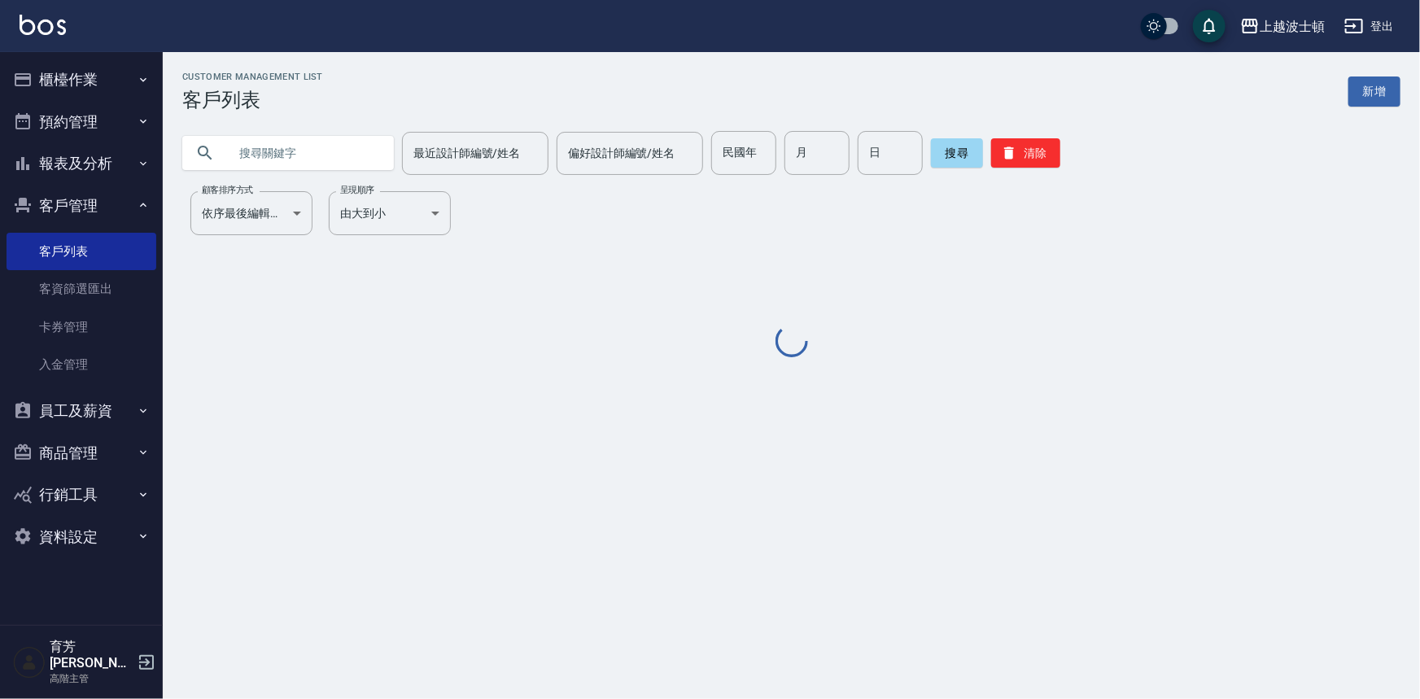
click at [272, 160] on input "text" at bounding box center [304, 153] width 153 height 44
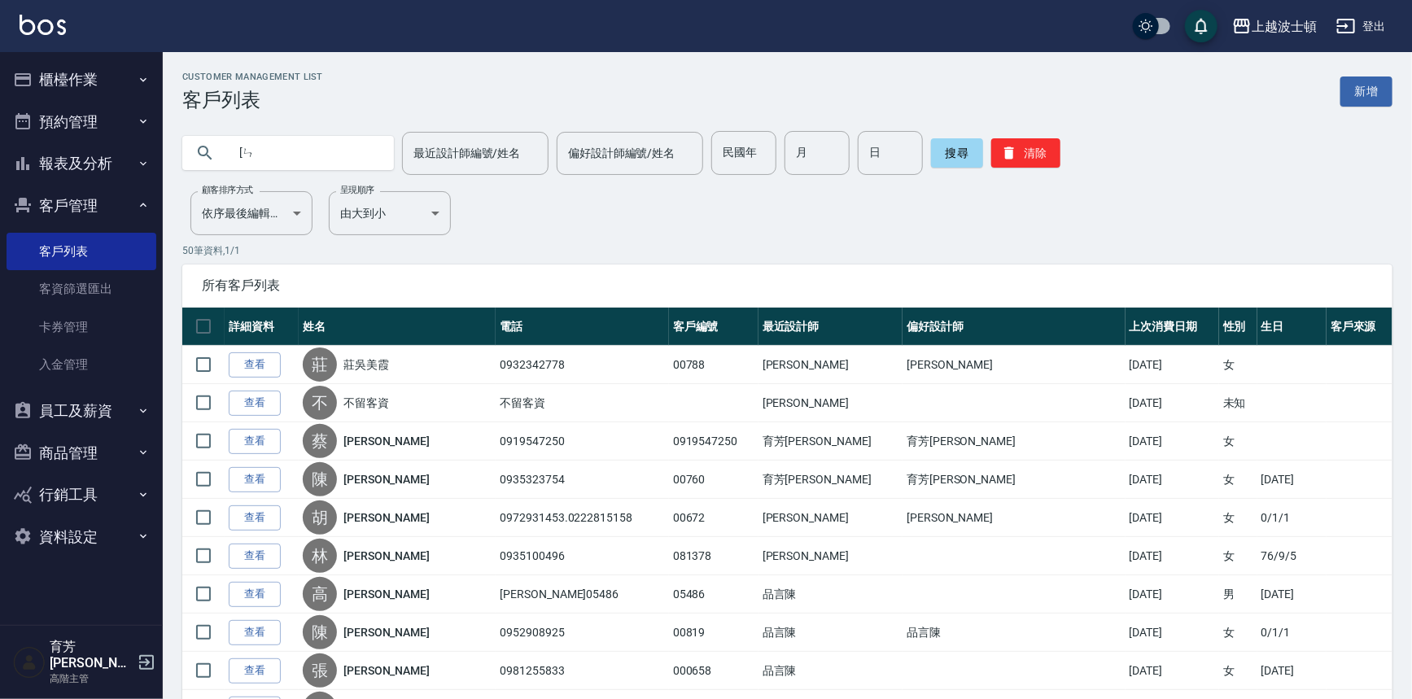
type input "["
type input "榛"
click at [951, 147] on button "搜尋" at bounding box center [957, 152] width 52 height 29
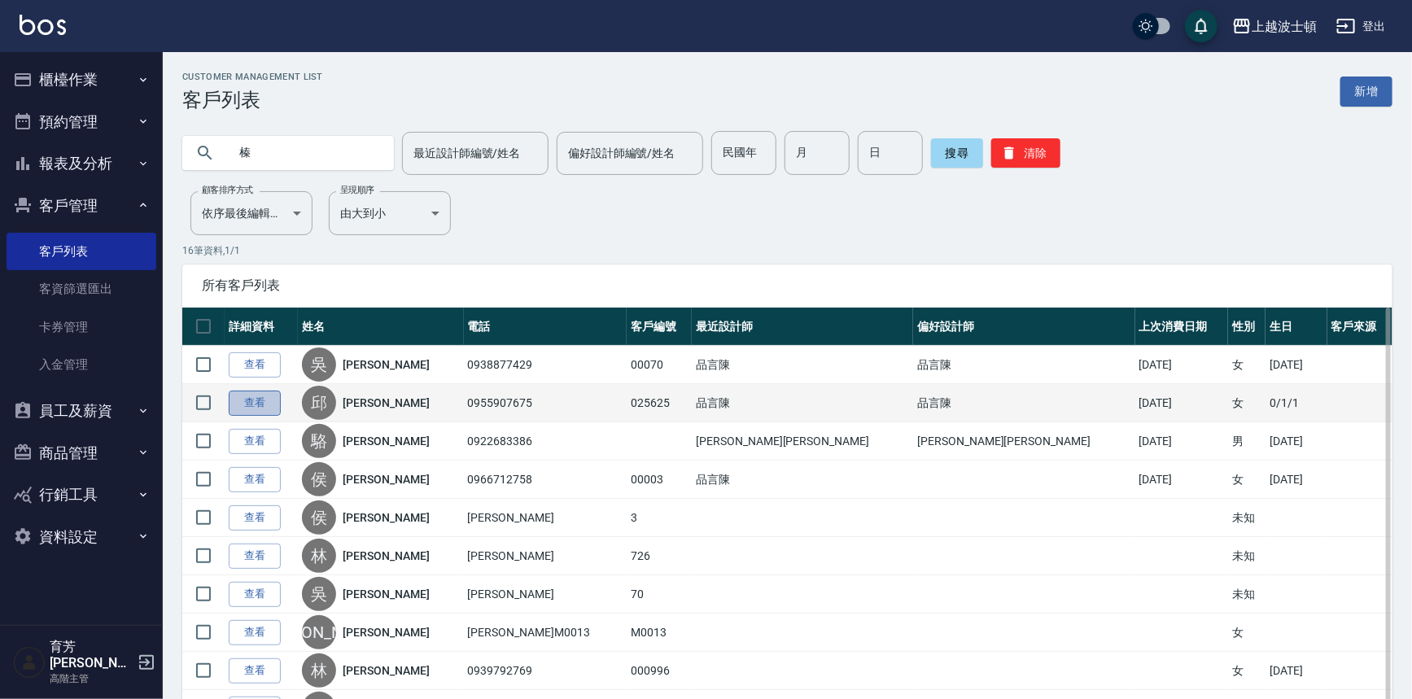
click at [251, 403] on link "查看" at bounding box center [255, 403] width 52 height 25
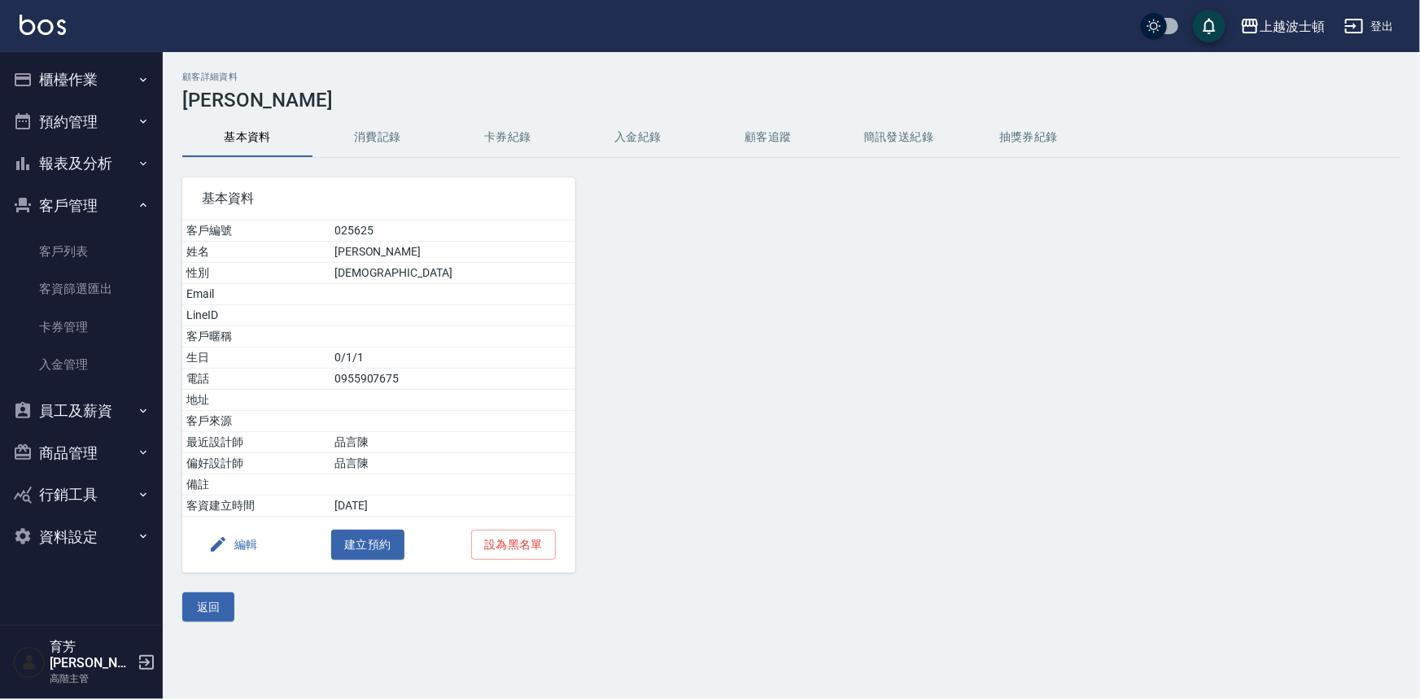
click at [396, 138] on button "消費記錄" at bounding box center [378, 137] width 130 height 39
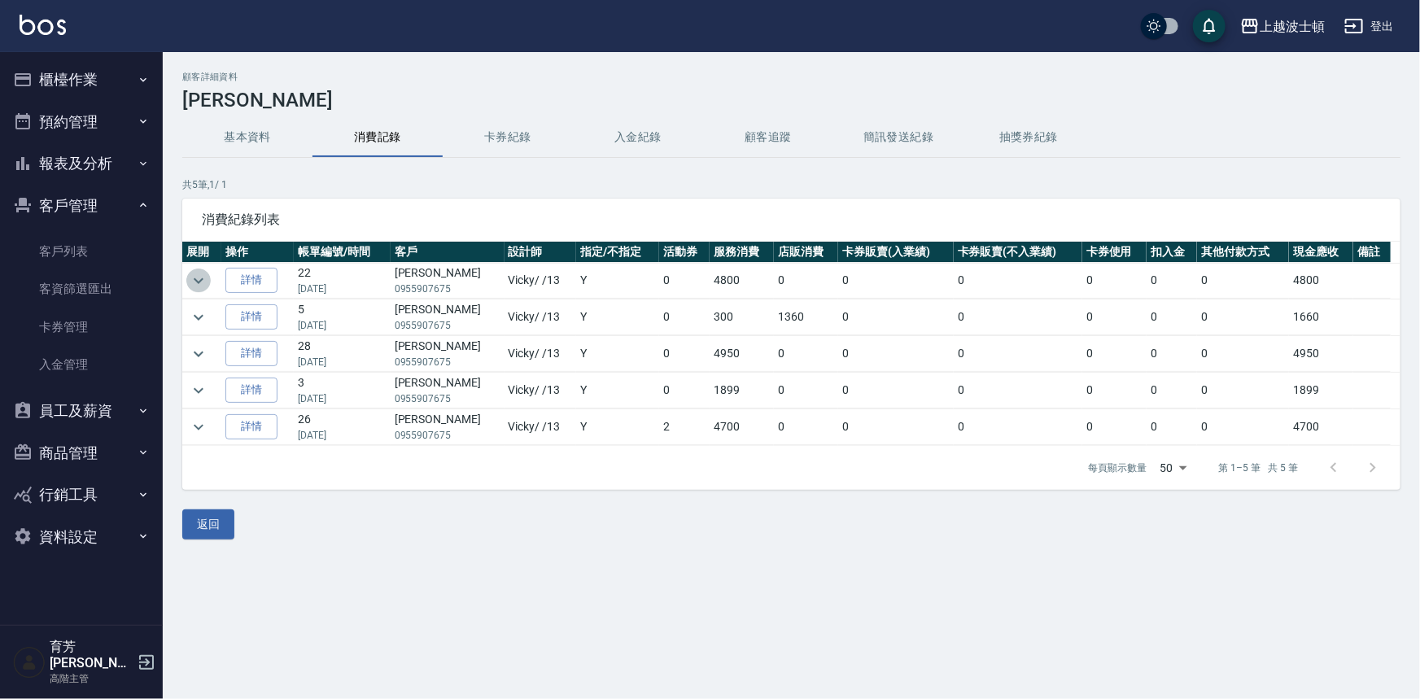
click at [203, 274] on icon "expand row" at bounding box center [199, 281] width 20 height 20
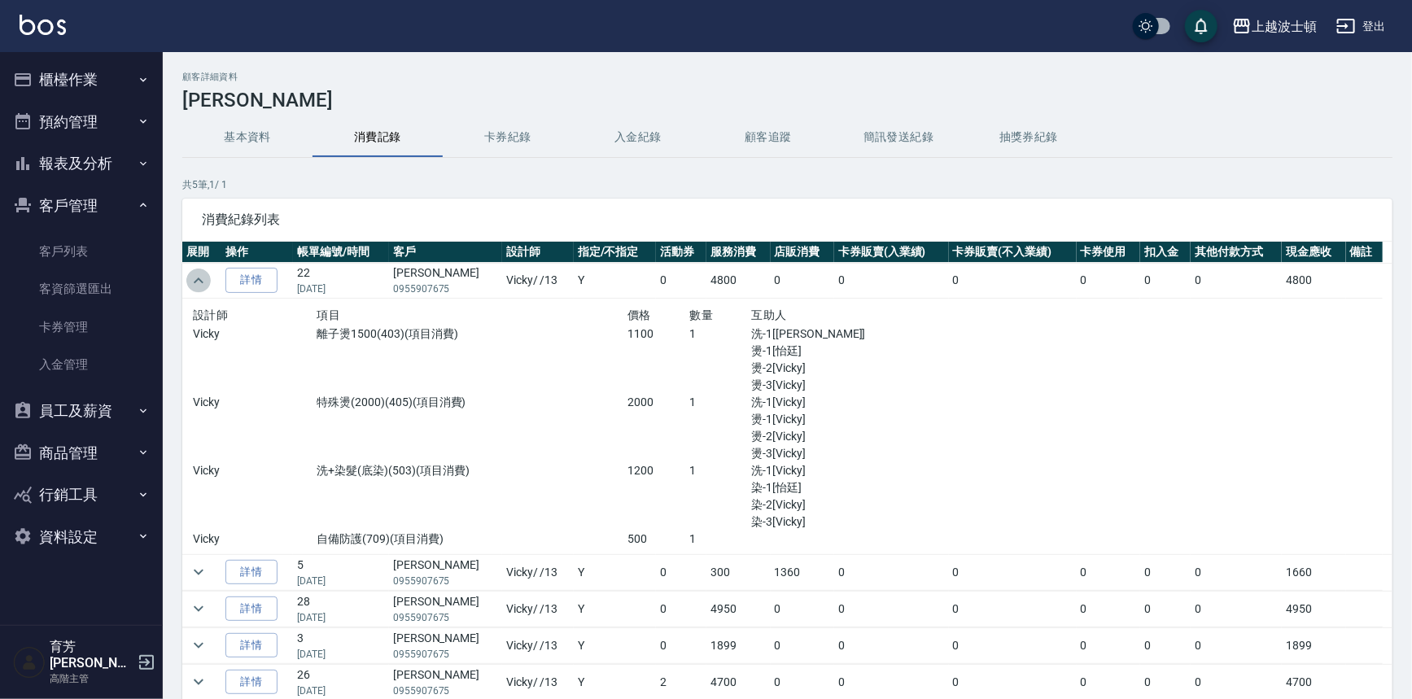
click at [203, 274] on icon "expand row" at bounding box center [199, 281] width 20 height 20
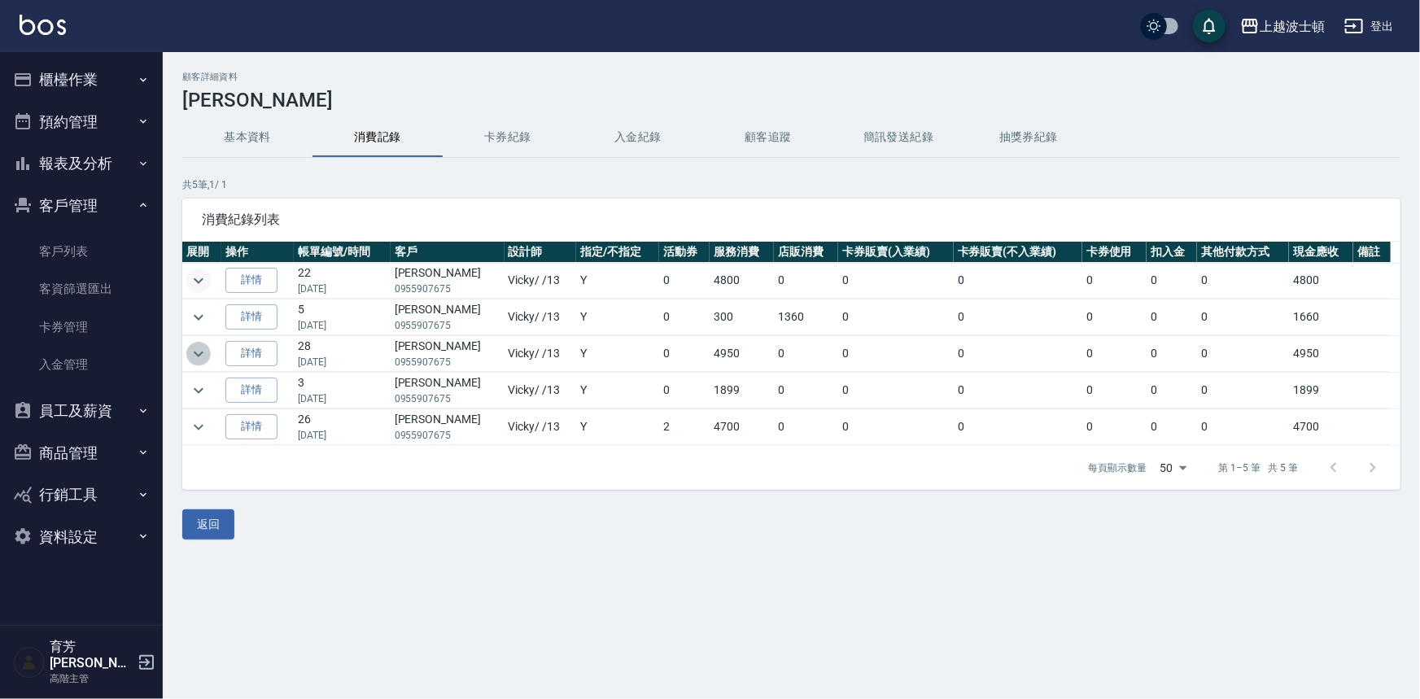
click at [201, 353] on icon "expand row" at bounding box center [199, 354] width 20 height 20
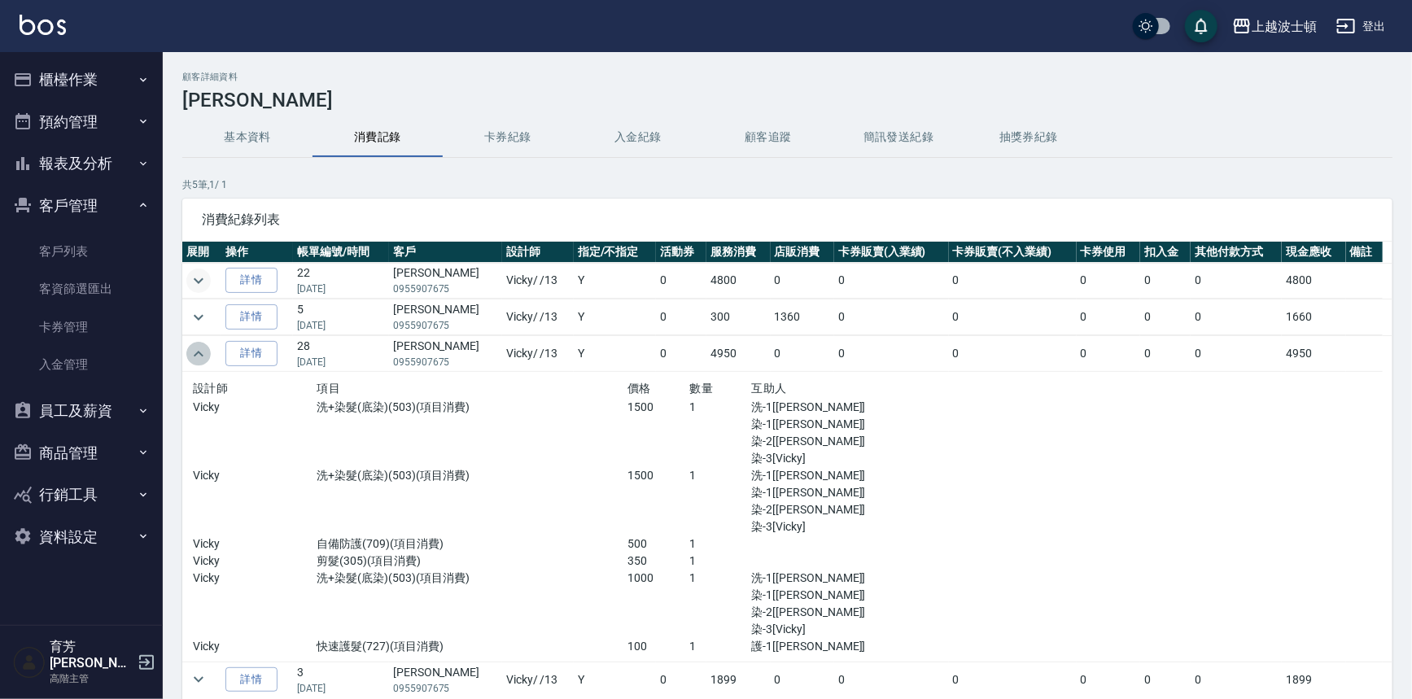
click at [201, 354] on icon "expand row" at bounding box center [199, 354] width 10 height 6
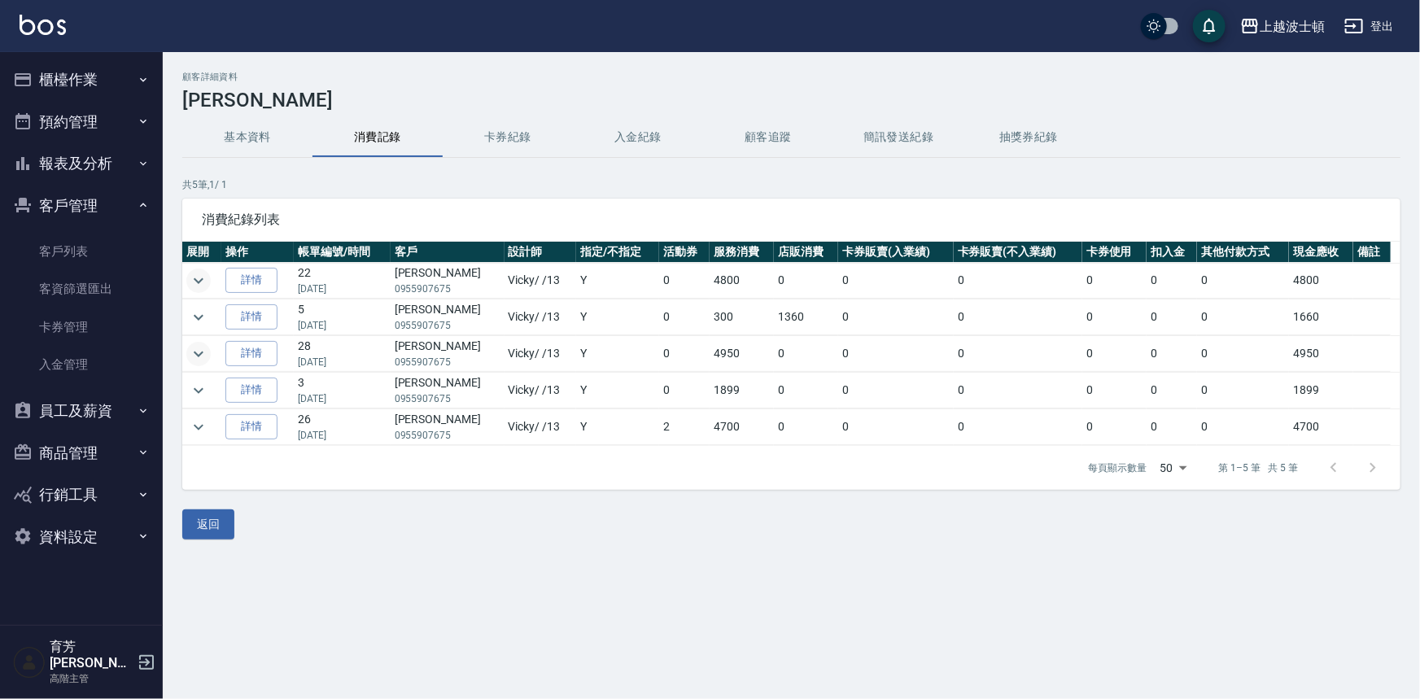
click at [201, 354] on icon "expand row" at bounding box center [199, 354] width 20 height 20
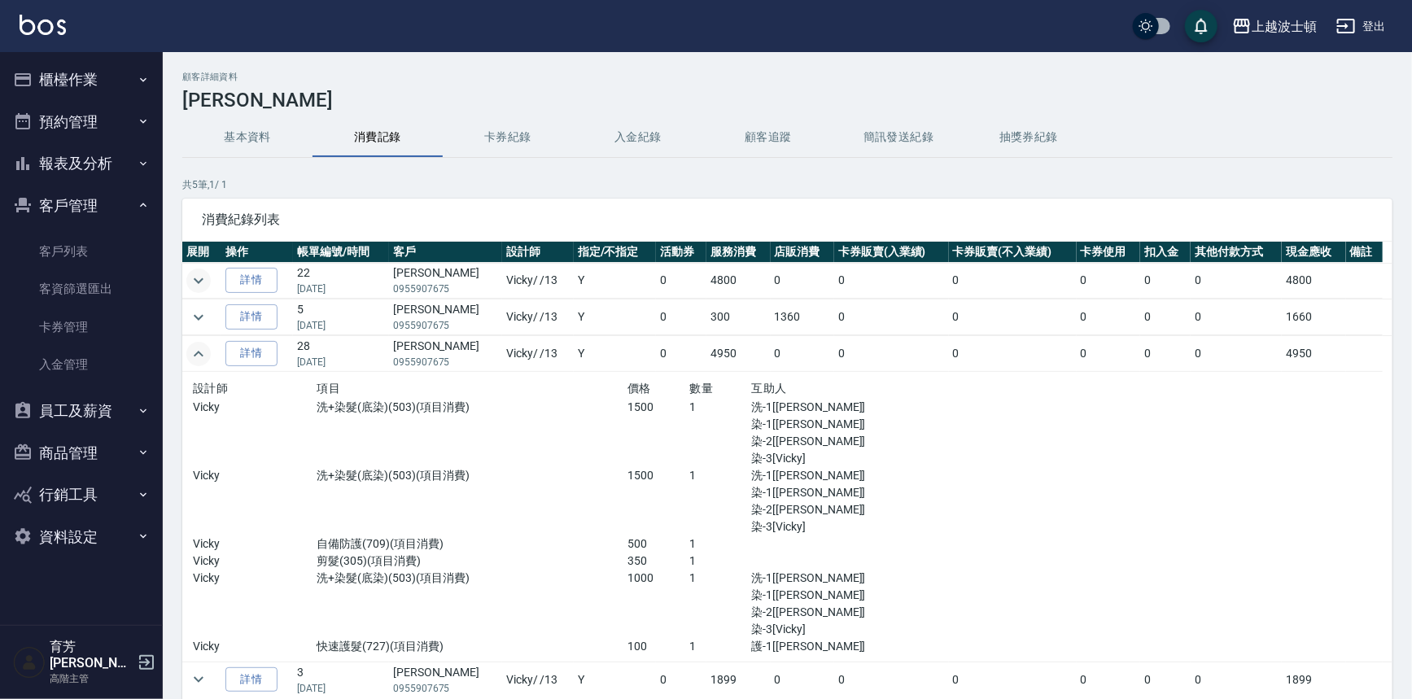
click at [201, 354] on icon "expand row" at bounding box center [199, 354] width 10 height 6
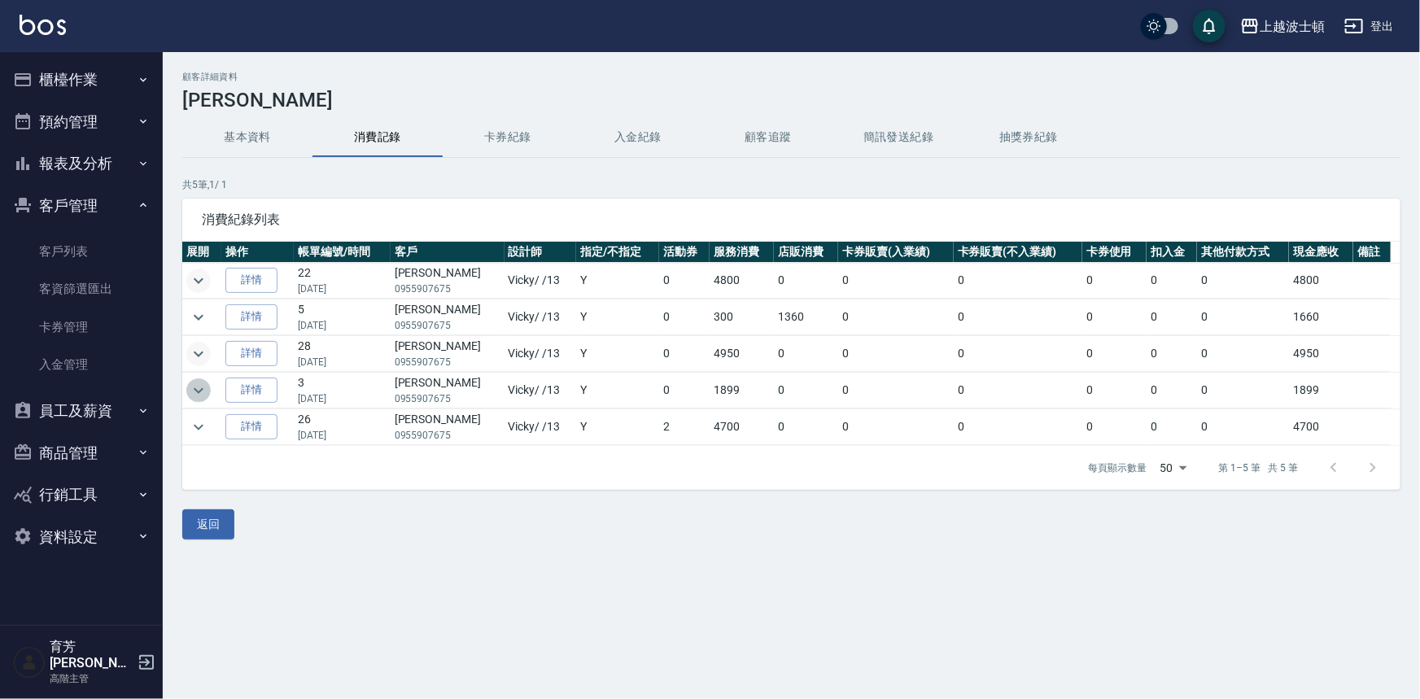
click at [199, 390] on icon "expand row" at bounding box center [199, 391] width 20 height 20
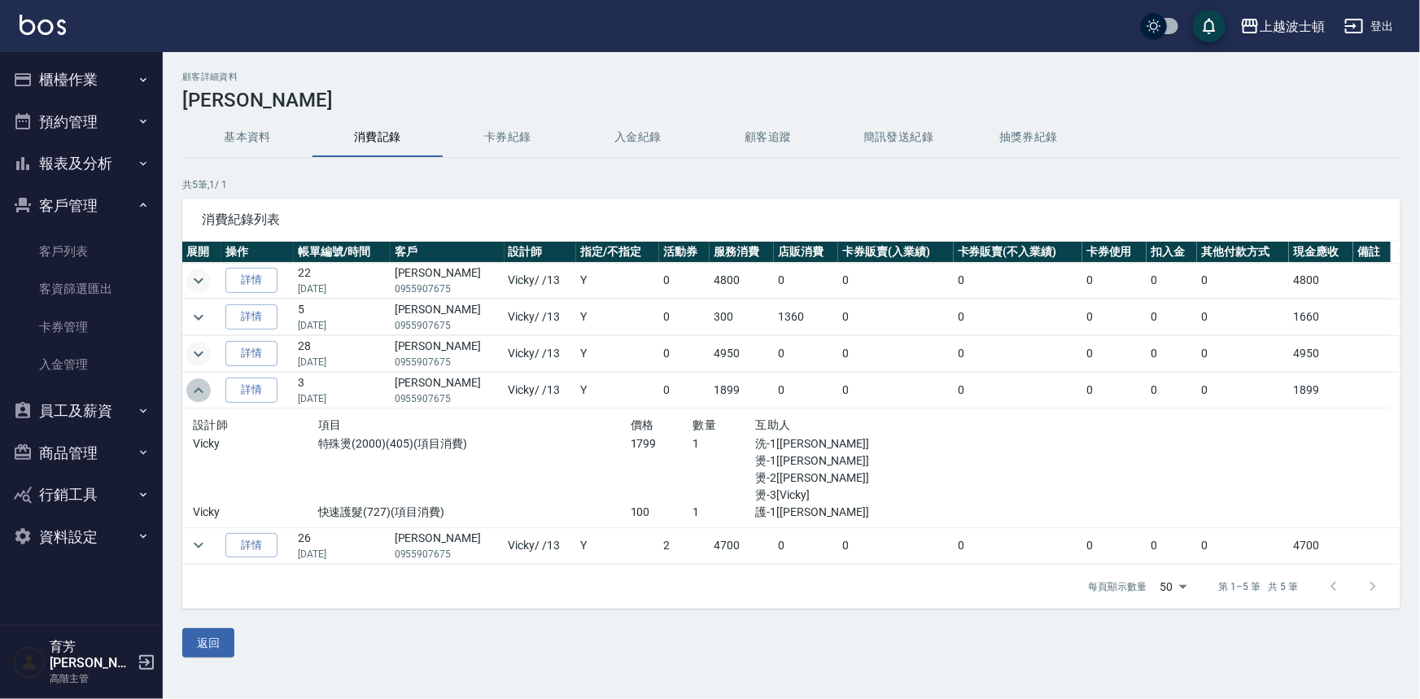
click at [199, 390] on icon "expand row" at bounding box center [199, 391] width 20 height 20
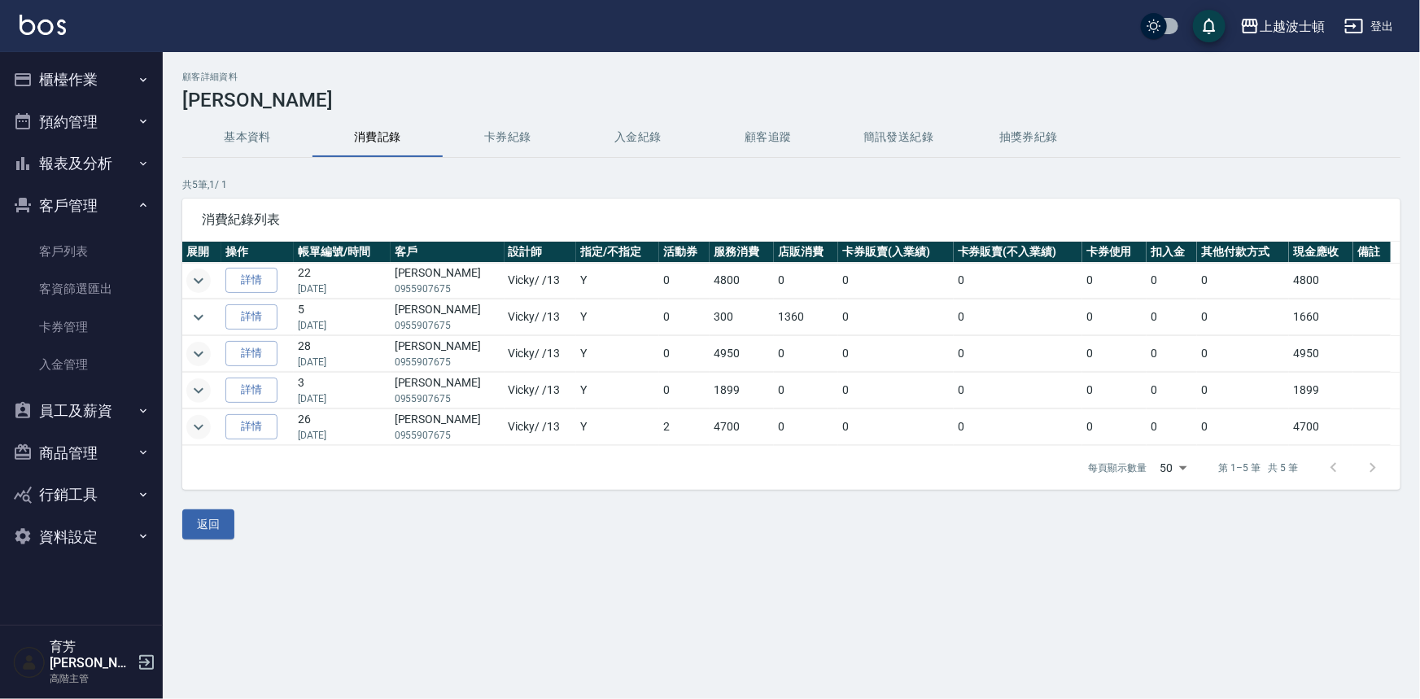
click at [190, 426] on icon "expand row" at bounding box center [199, 427] width 20 height 20
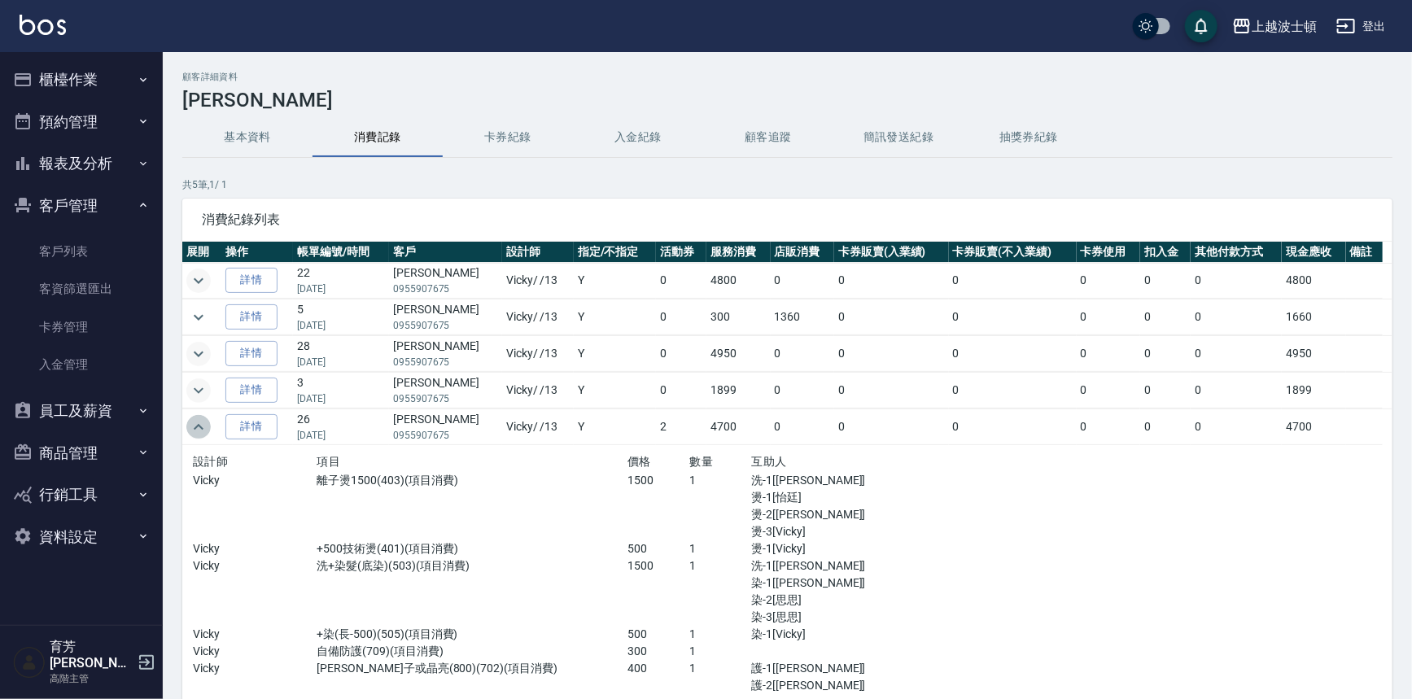
click at [190, 426] on icon "expand row" at bounding box center [199, 427] width 20 height 20
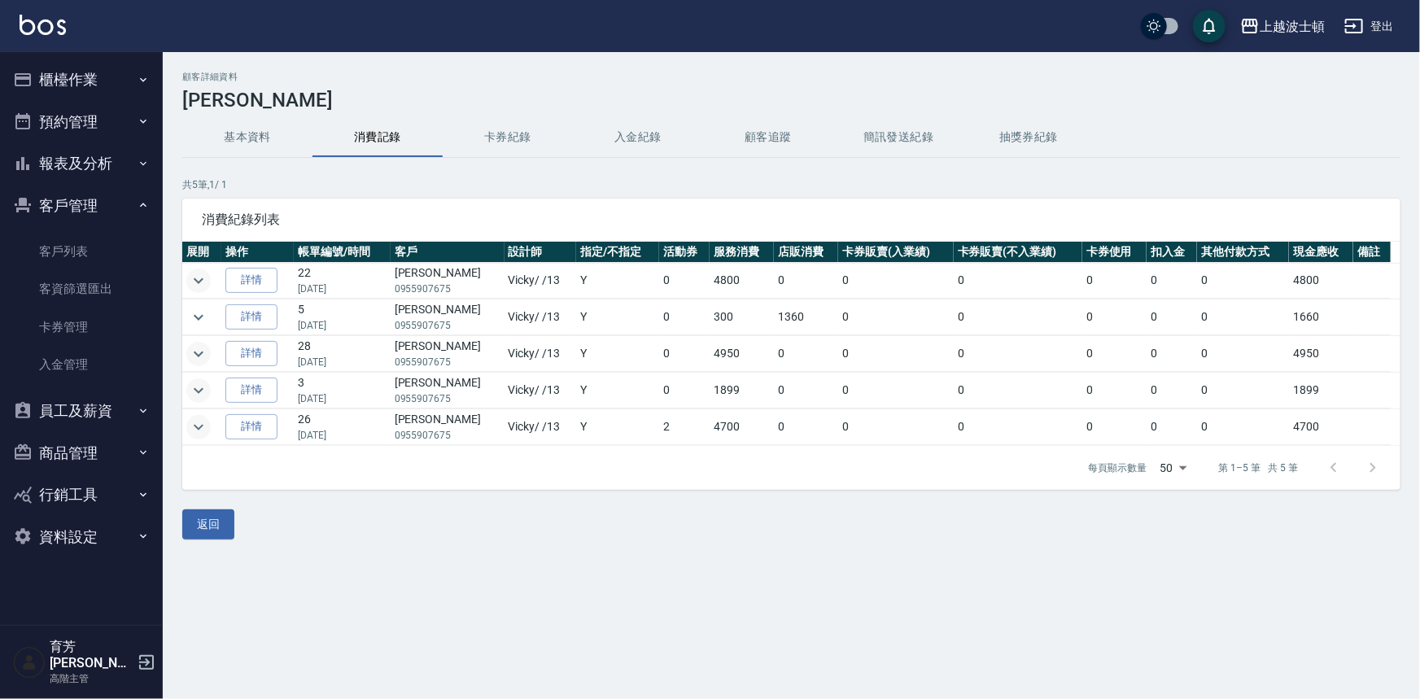
click at [208, 347] on button "expand row" at bounding box center [198, 354] width 24 height 24
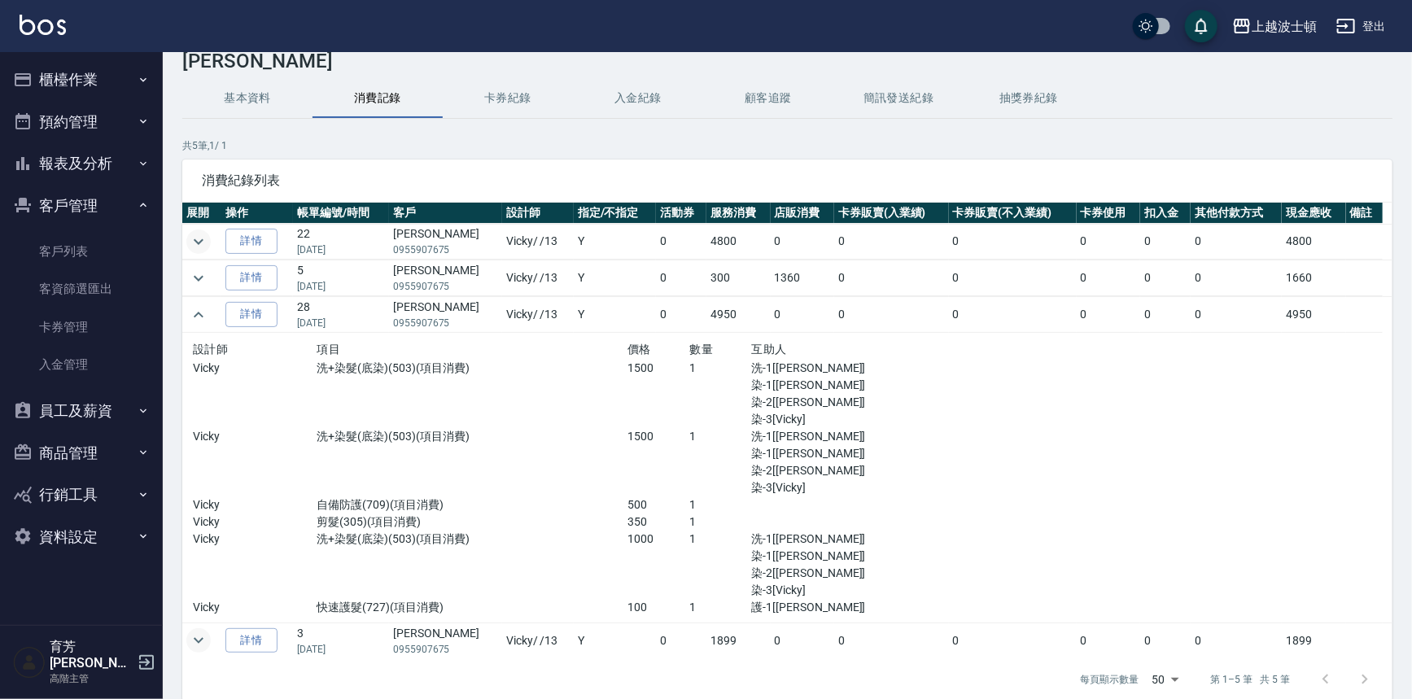
scroll to position [43, 0]
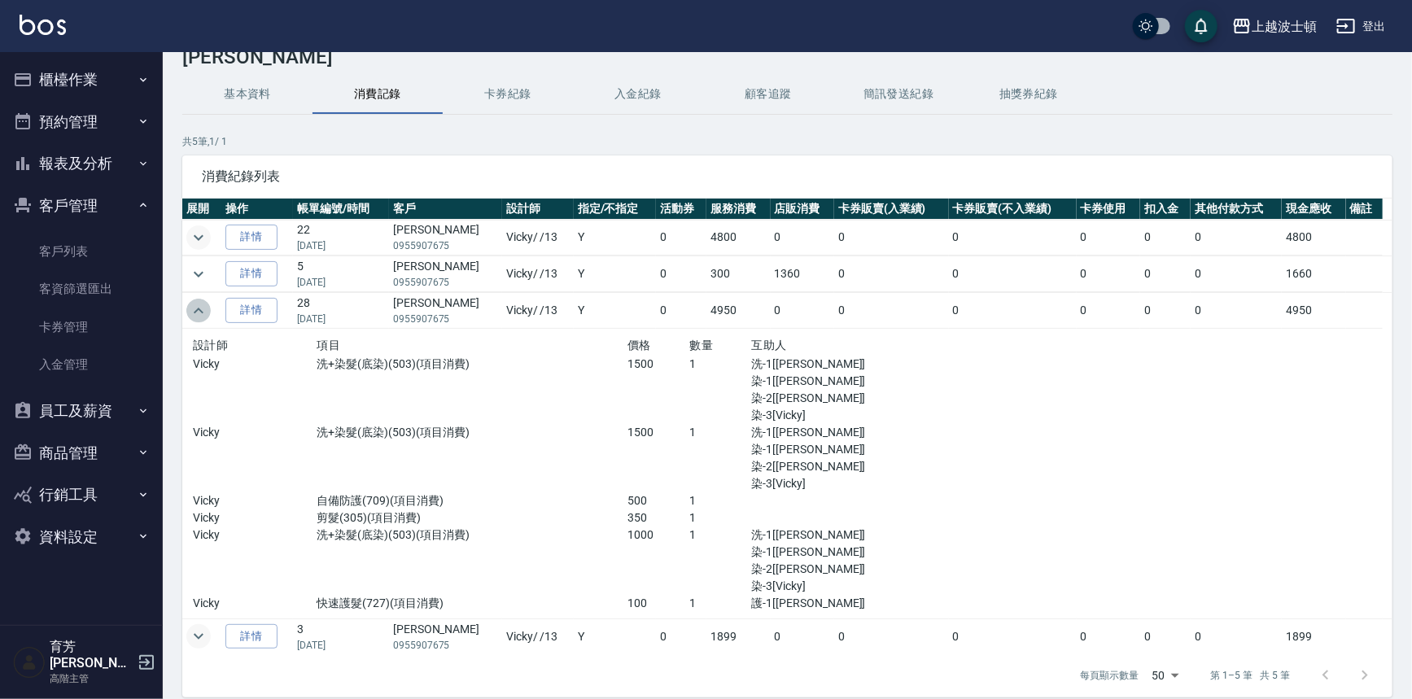
click at [202, 312] on icon "expand row" at bounding box center [199, 311] width 20 height 20
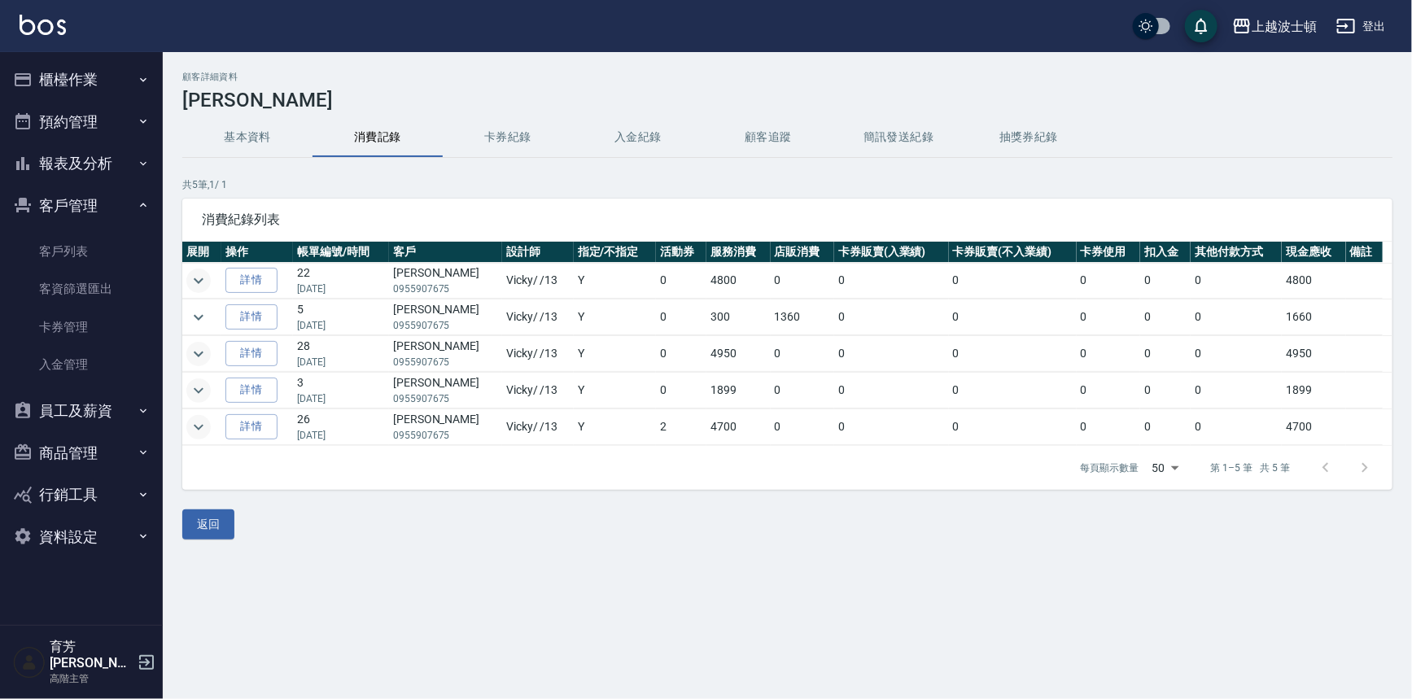
scroll to position [0, 0]
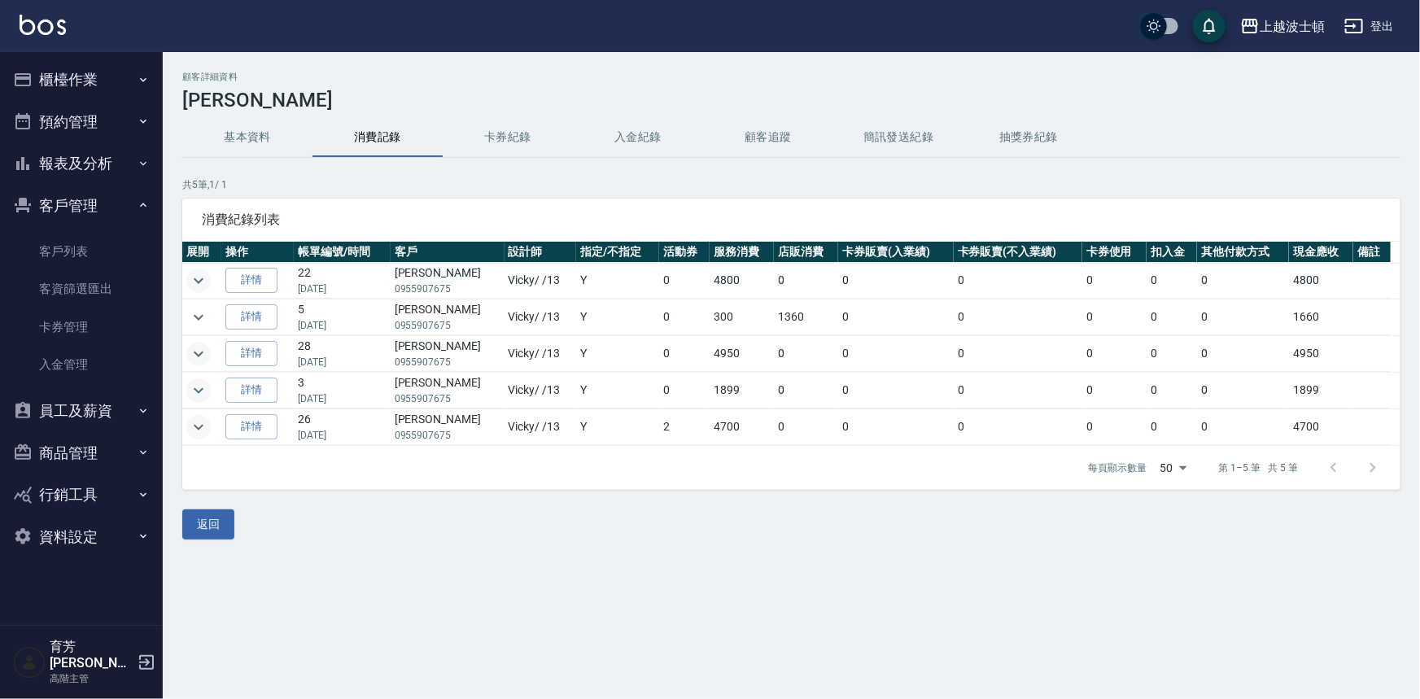
click at [195, 349] on icon "expand row" at bounding box center [199, 354] width 20 height 20
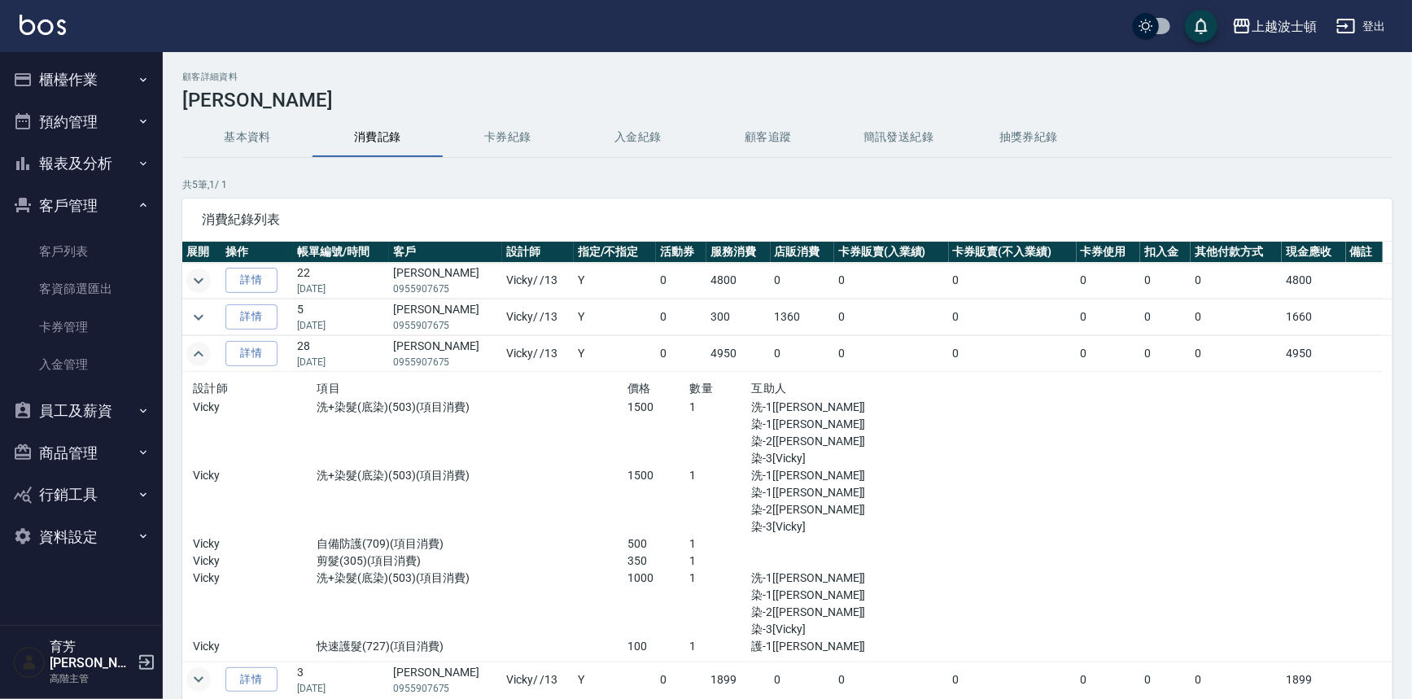
scroll to position [110, 0]
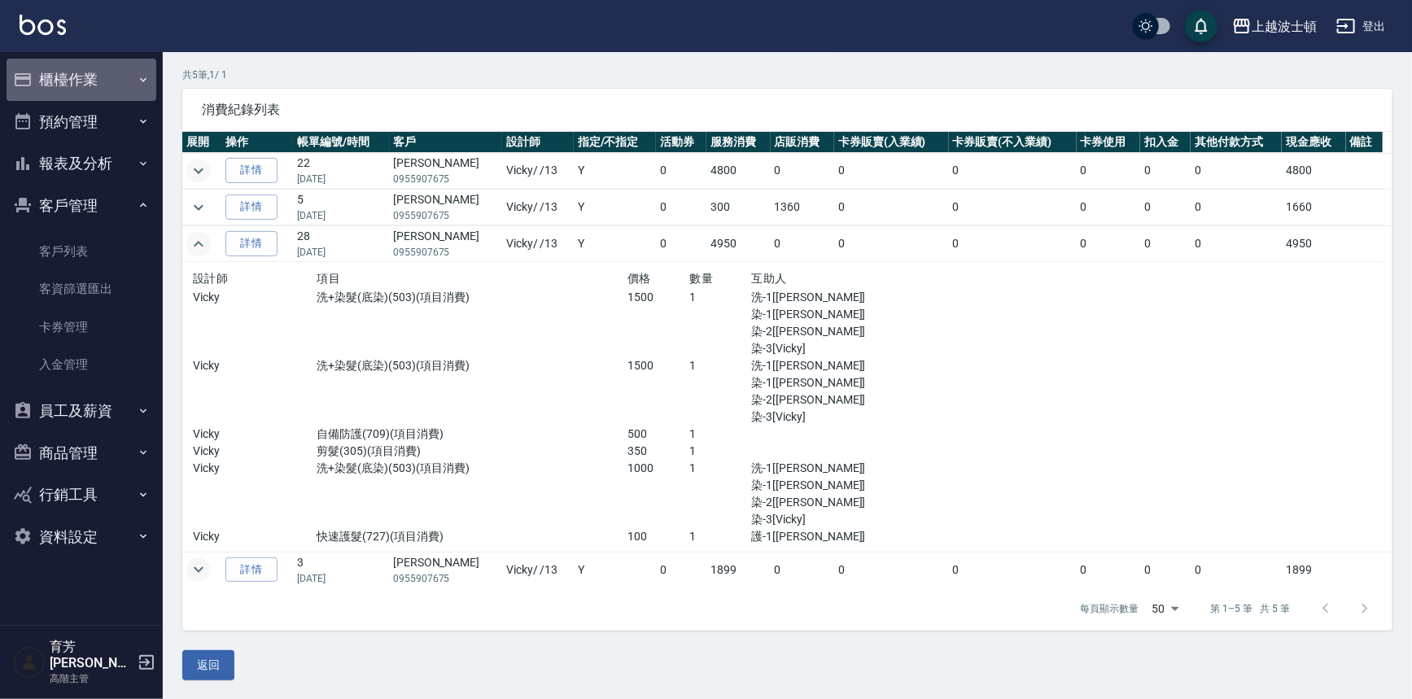
click at [56, 88] on button "櫃檯作業" at bounding box center [82, 80] width 150 height 42
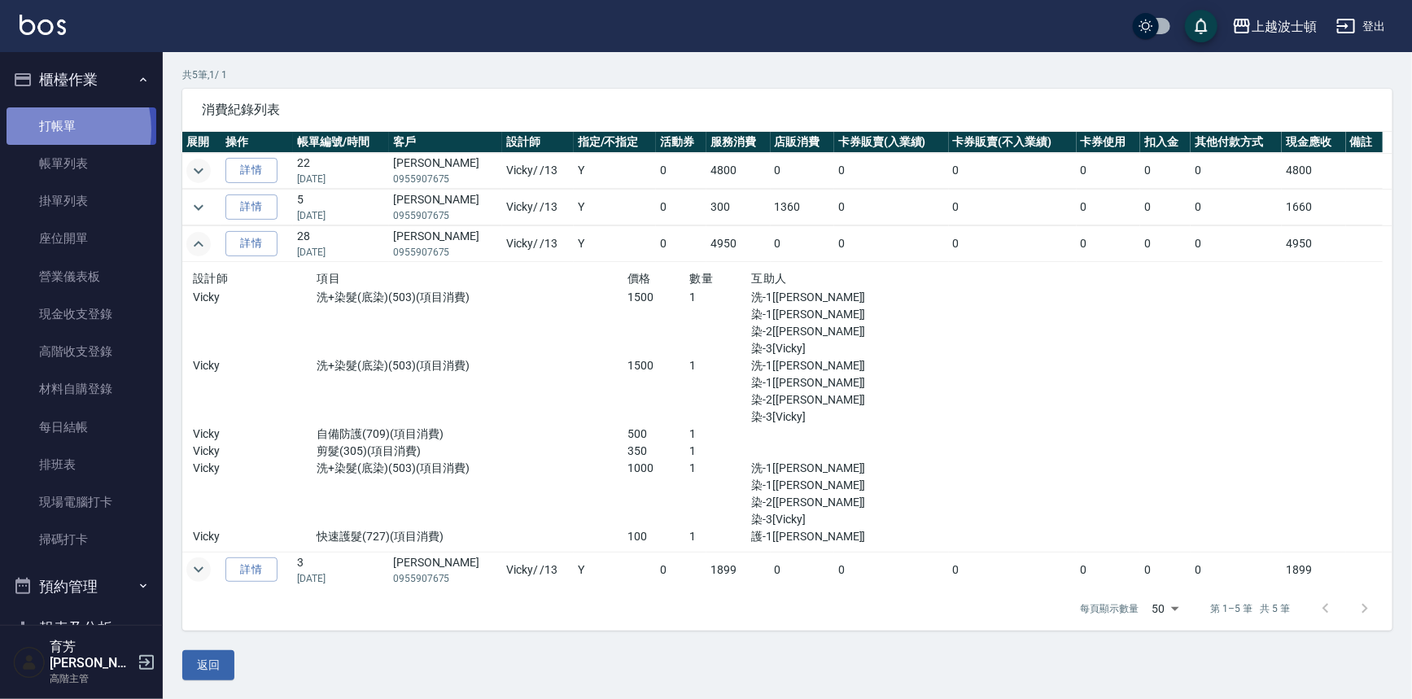
click at [47, 129] on link "打帳單" at bounding box center [82, 125] width 150 height 37
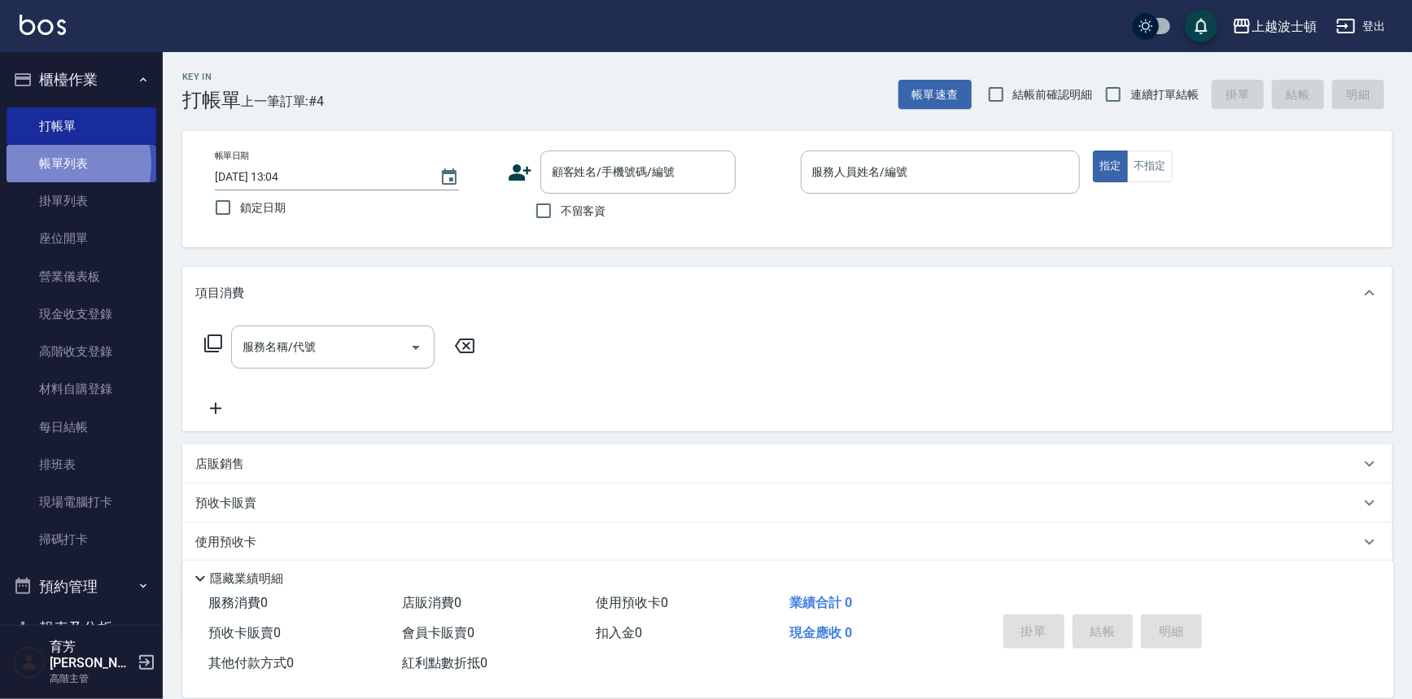
click at [56, 164] on link "帳單列表" at bounding box center [82, 163] width 150 height 37
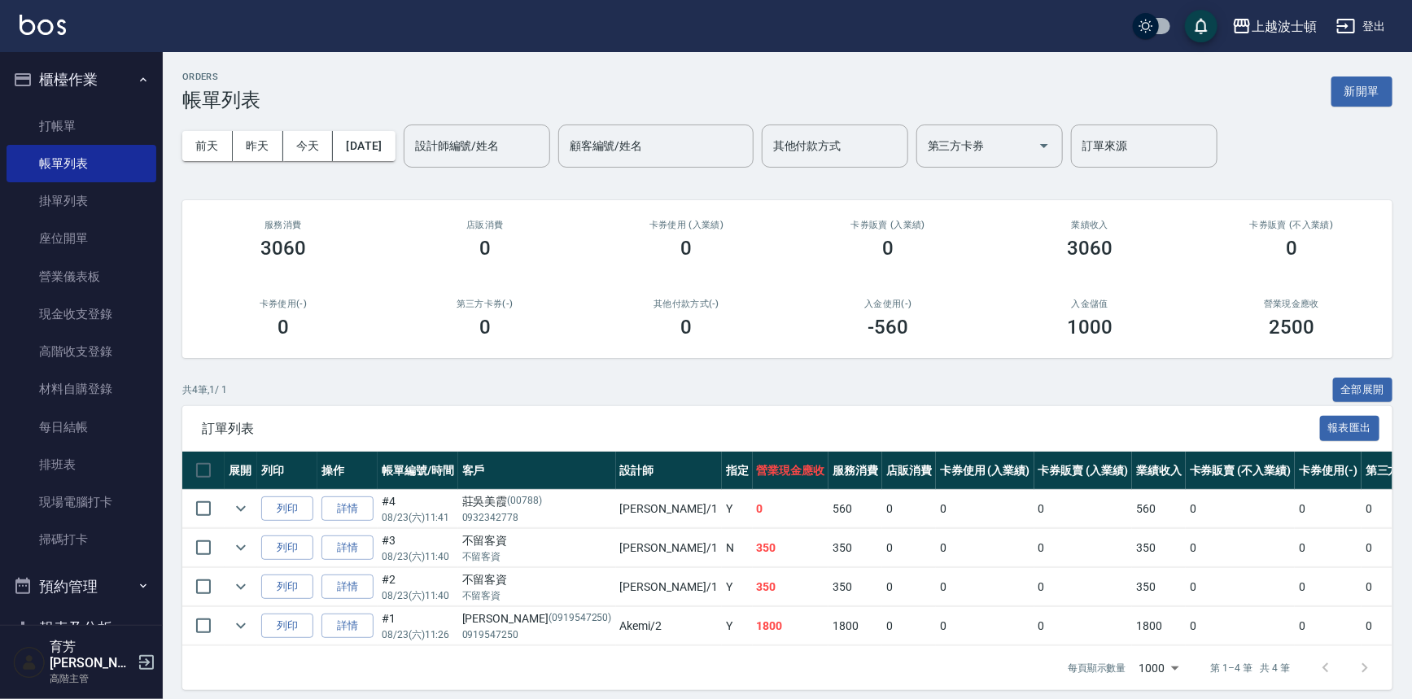
scroll to position [20, 0]
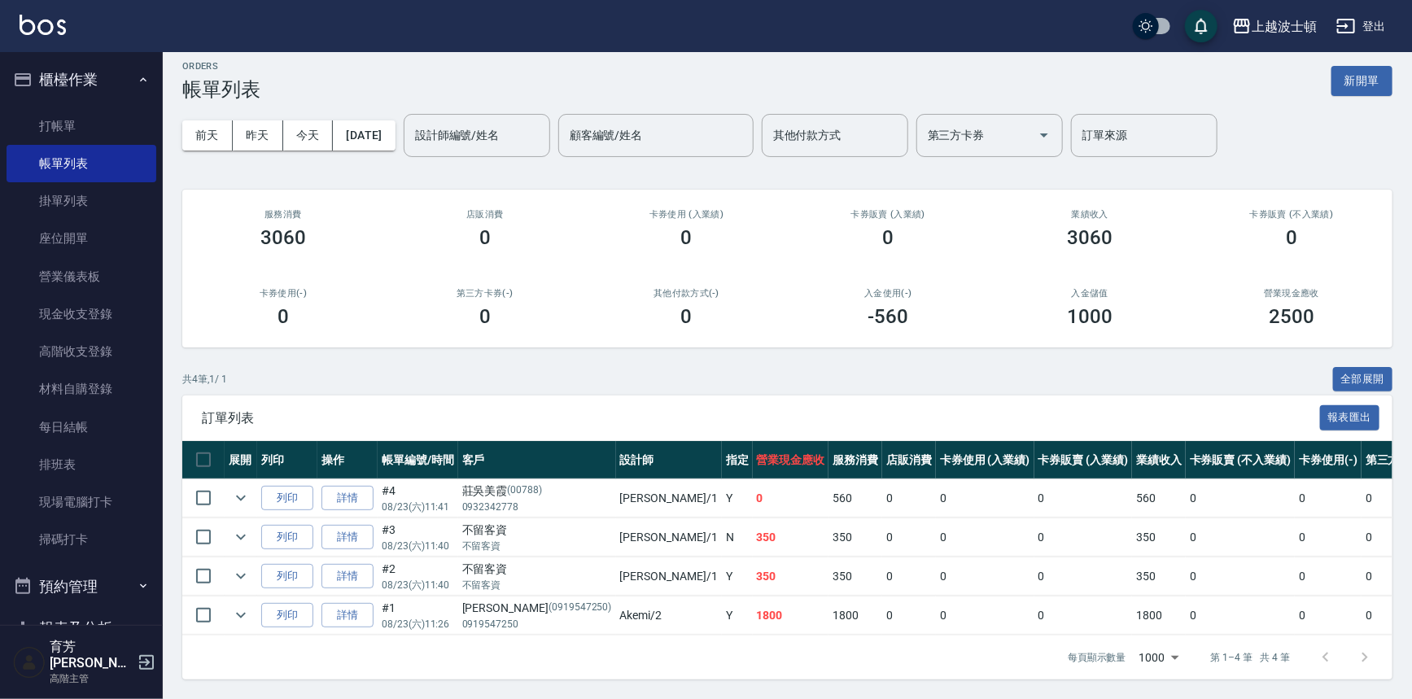
drag, startPoint x: 219, startPoint y: 545, endPoint x: 252, endPoint y: 626, distance: 87.2
click at [251, 624] on div "展開 列印 操作 帳單編號/時間 客戶 設計師 指定 營業現金應收 服務消費 店販消費 卡券使用 (入業績) 卡券販賣 (入業績) 業績收入 卡券販賣 (不入…" at bounding box center [787, 538] width 1210 height 195
click at [65, 130] on link "打帳單" at bounding box center [82, 125] width 150 height 37
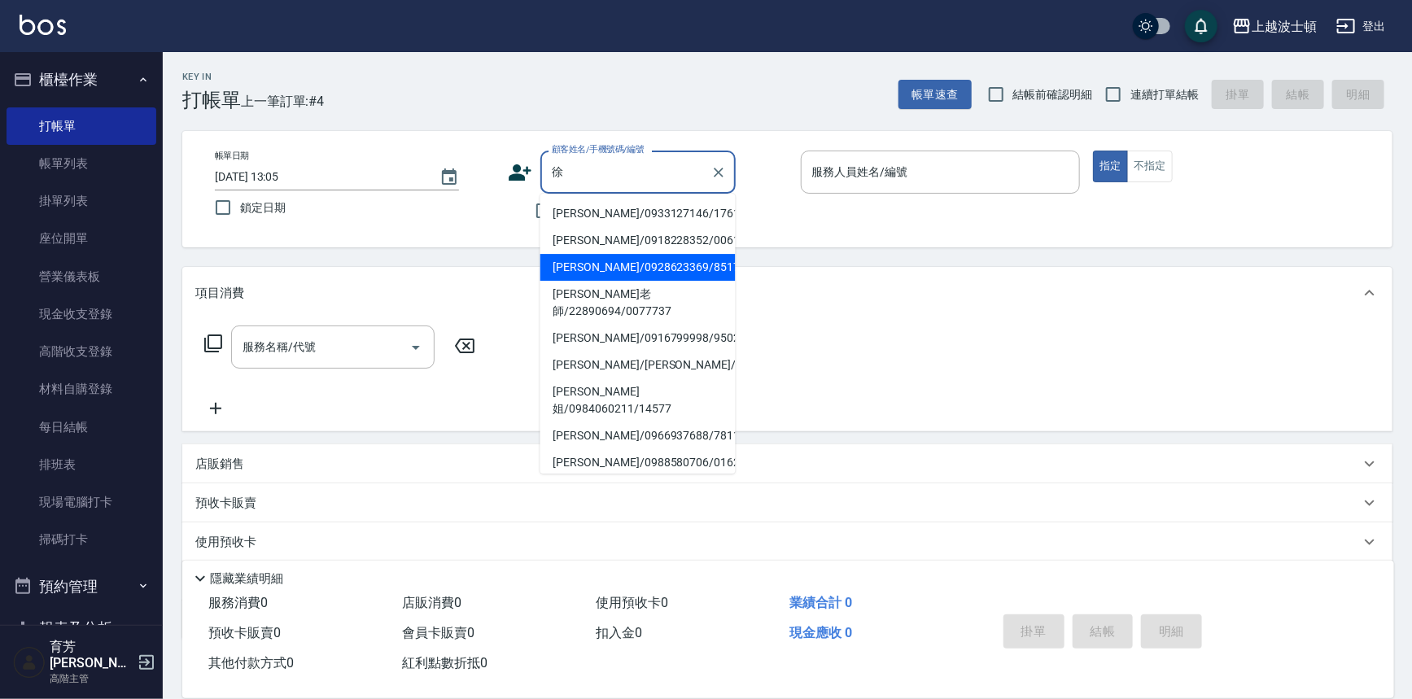
click at [586, 264] on li "徐巧芳/0928623369/851716" at bounding box center [637, 267] width 195 height 27
type input "徐巧芳/0928623369/851716"
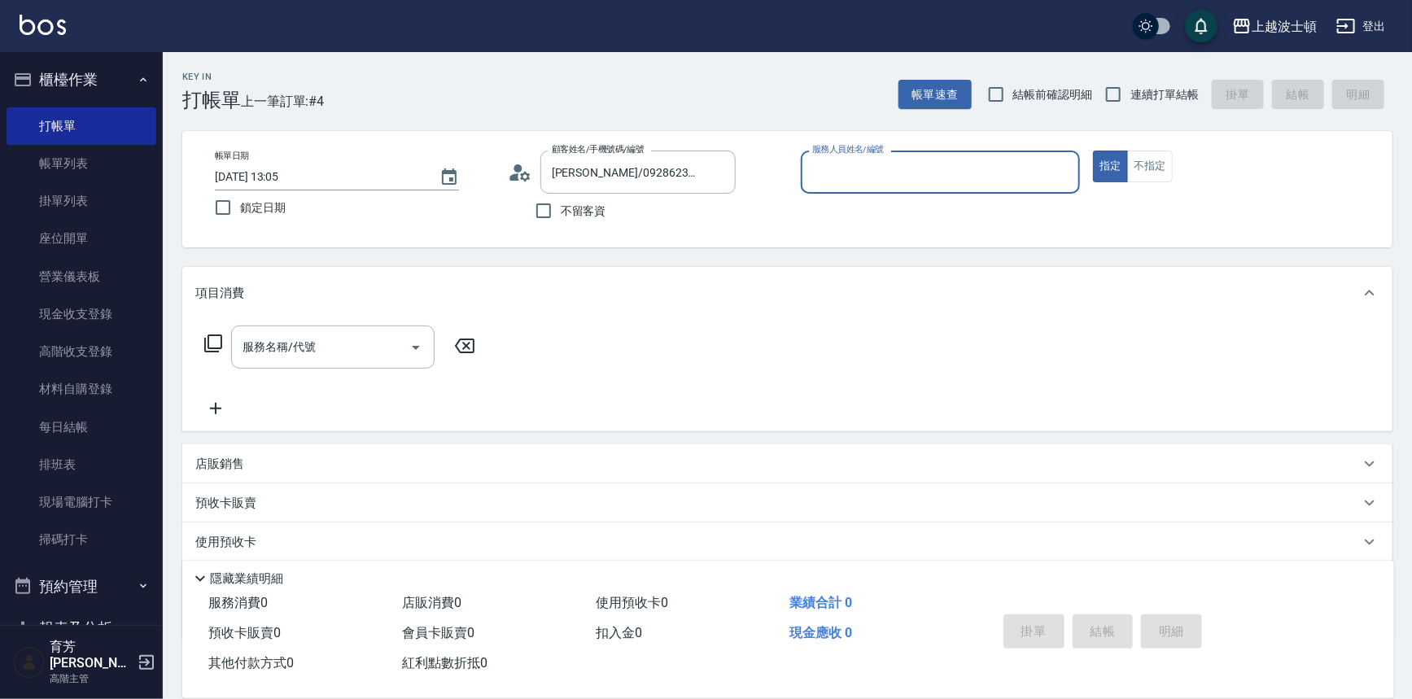
type input "Vicky-13"
click at [342, 357] on input "服務名稱/代號" at bounding box center [320, 347] width 164 height 28
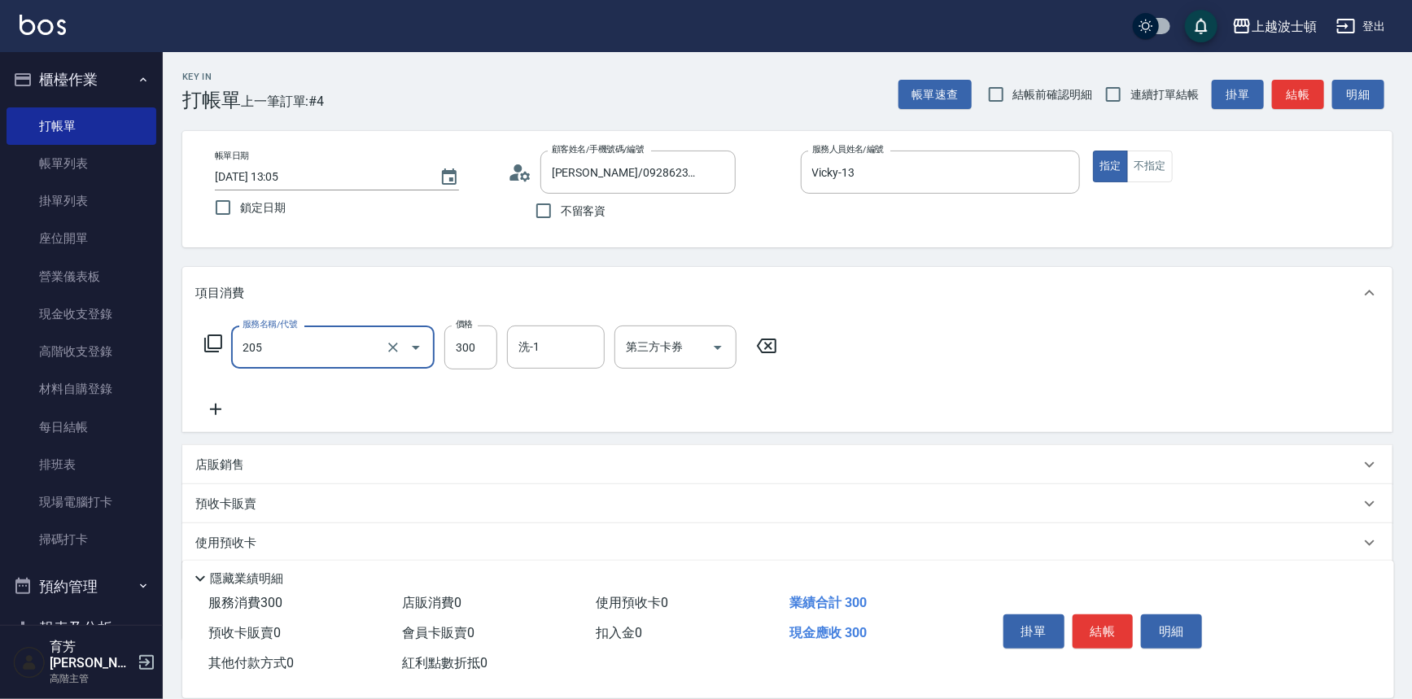
type input "洗髮(205)"
click at [222, 413] on icon at bounding box center [215, 410] width 41 height 20
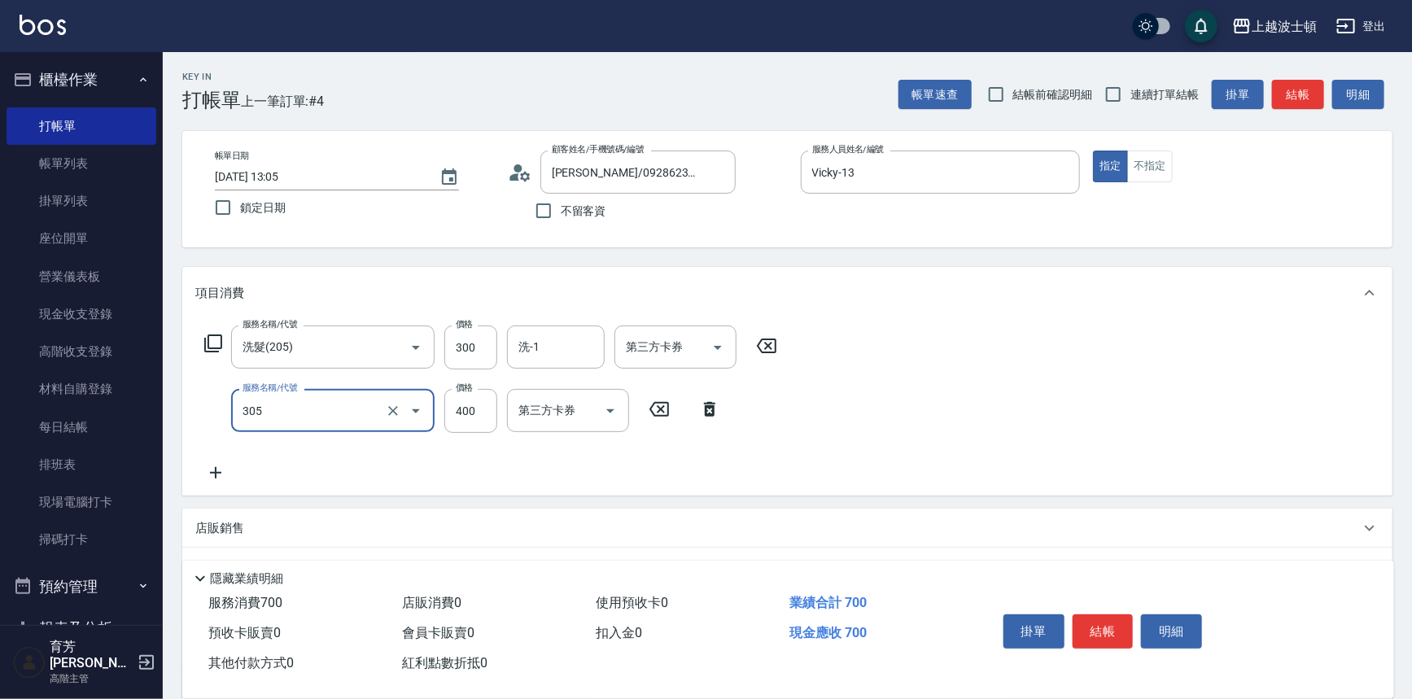
type input "剪髮(305)"
click at [212, 468] on icon at bounding box center [215, 473] width 41 height 20
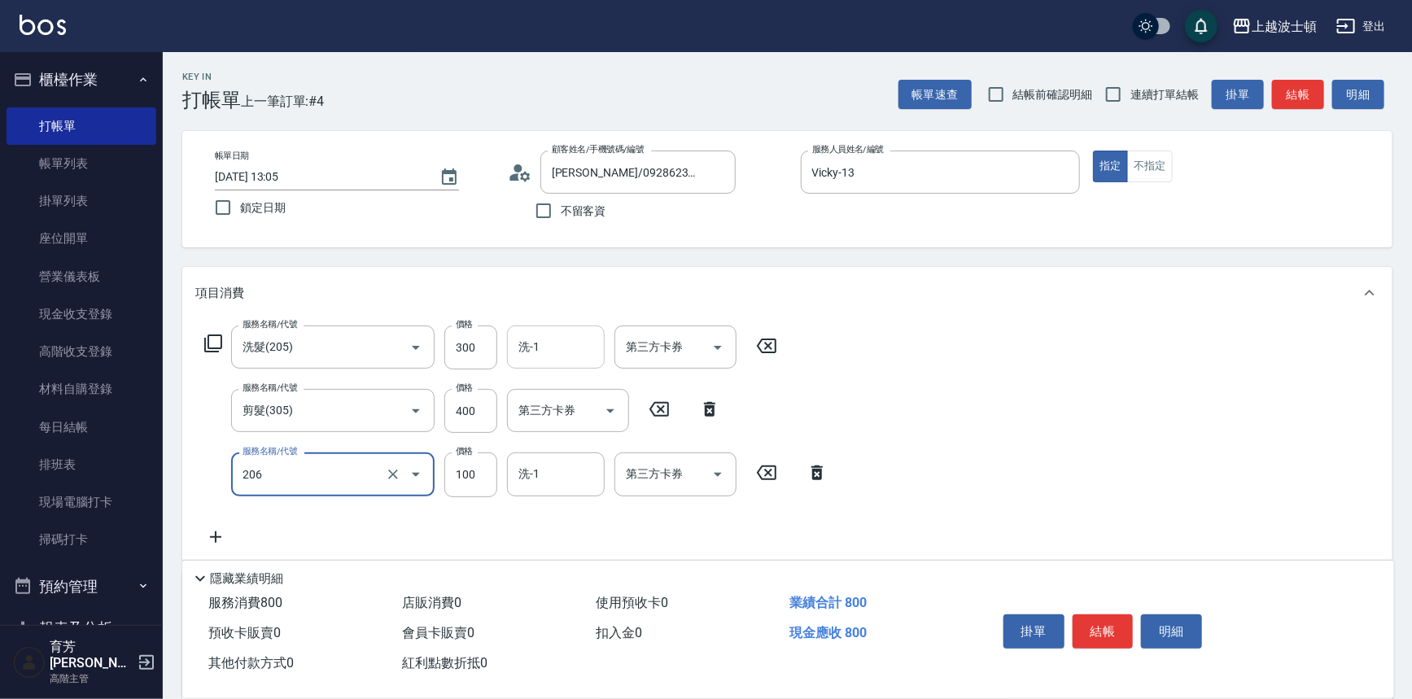
type input "洗髮加錢升等(206)"
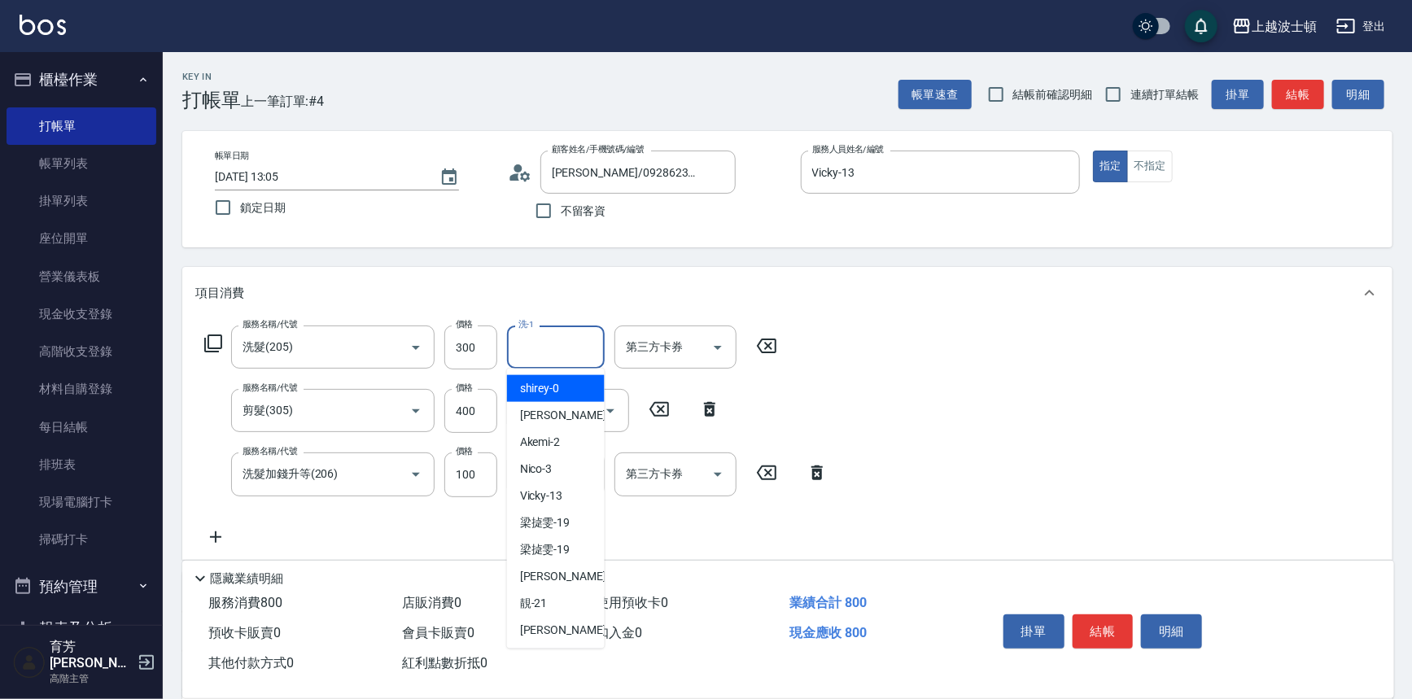
click at [549, 342] on input "洗-1" at bounding box center [555, 347] width 83 height 28
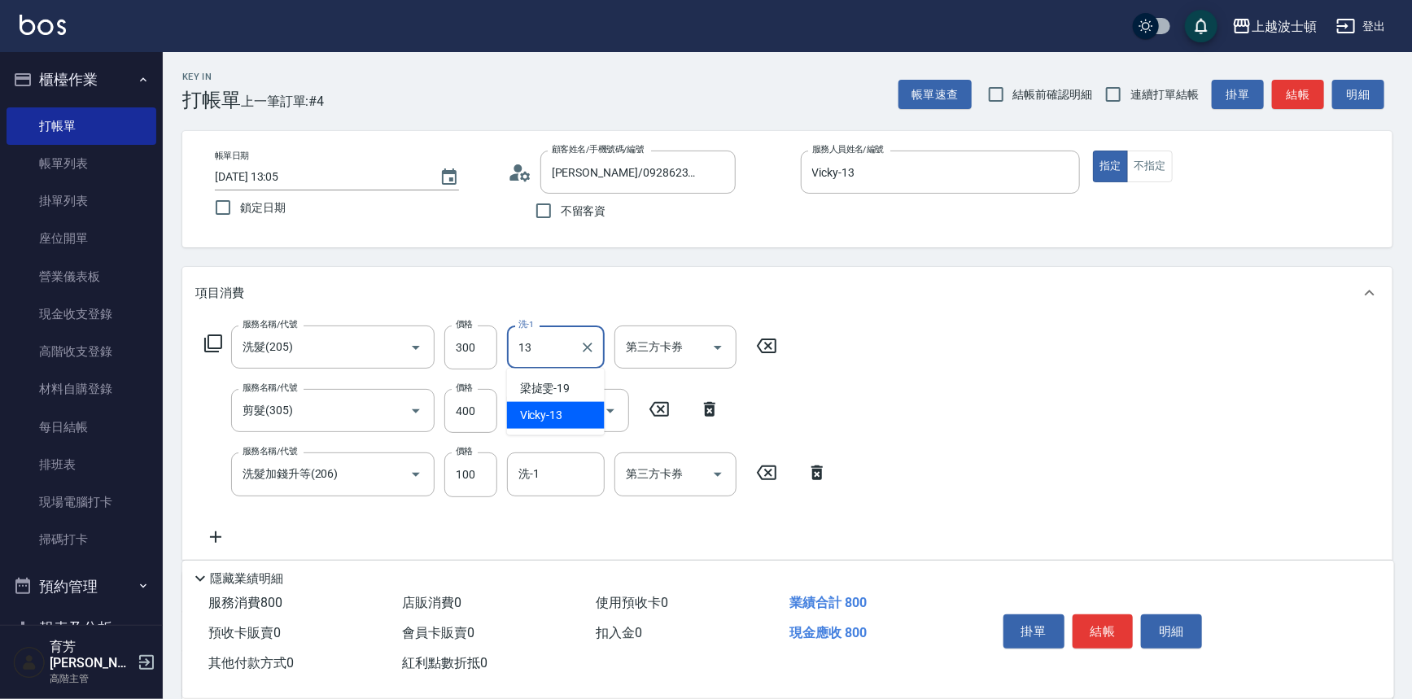
type input "Vicky-13"
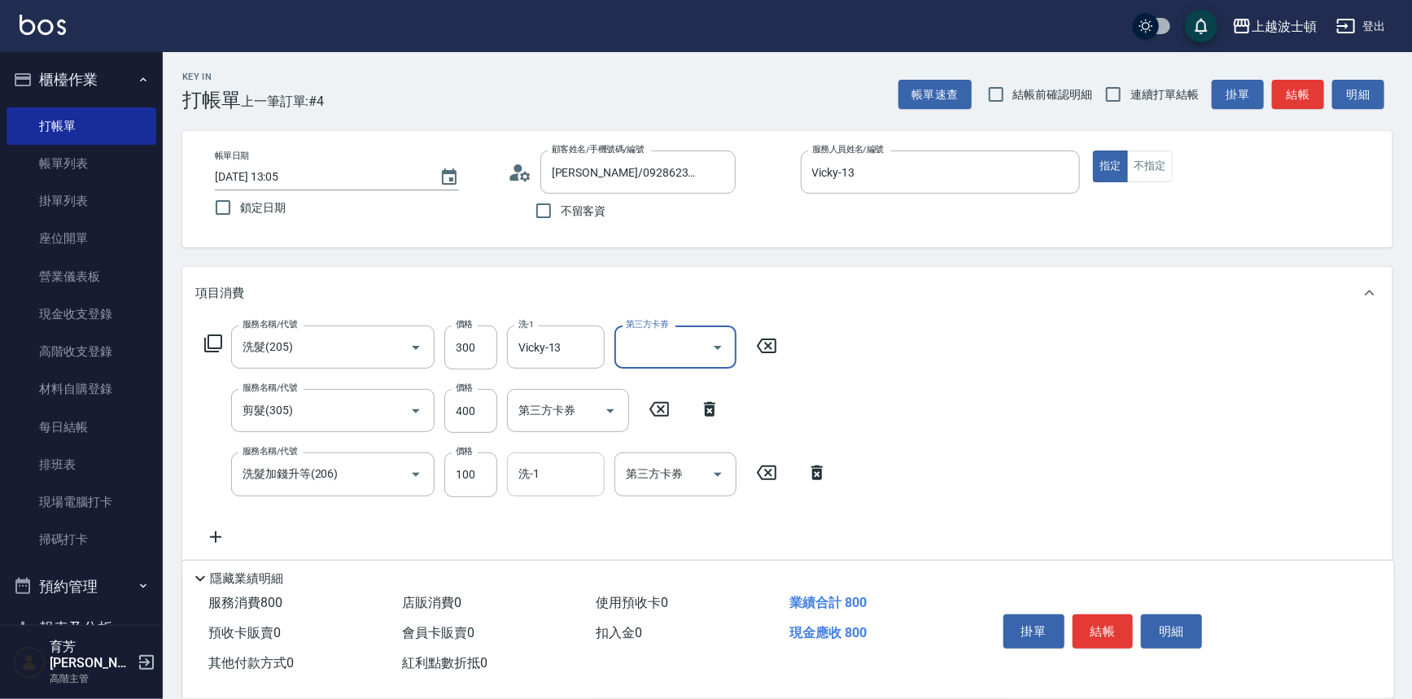
click at [537, 476] on input "洗-1" at bounding box center [555, 474] width 83 height 28
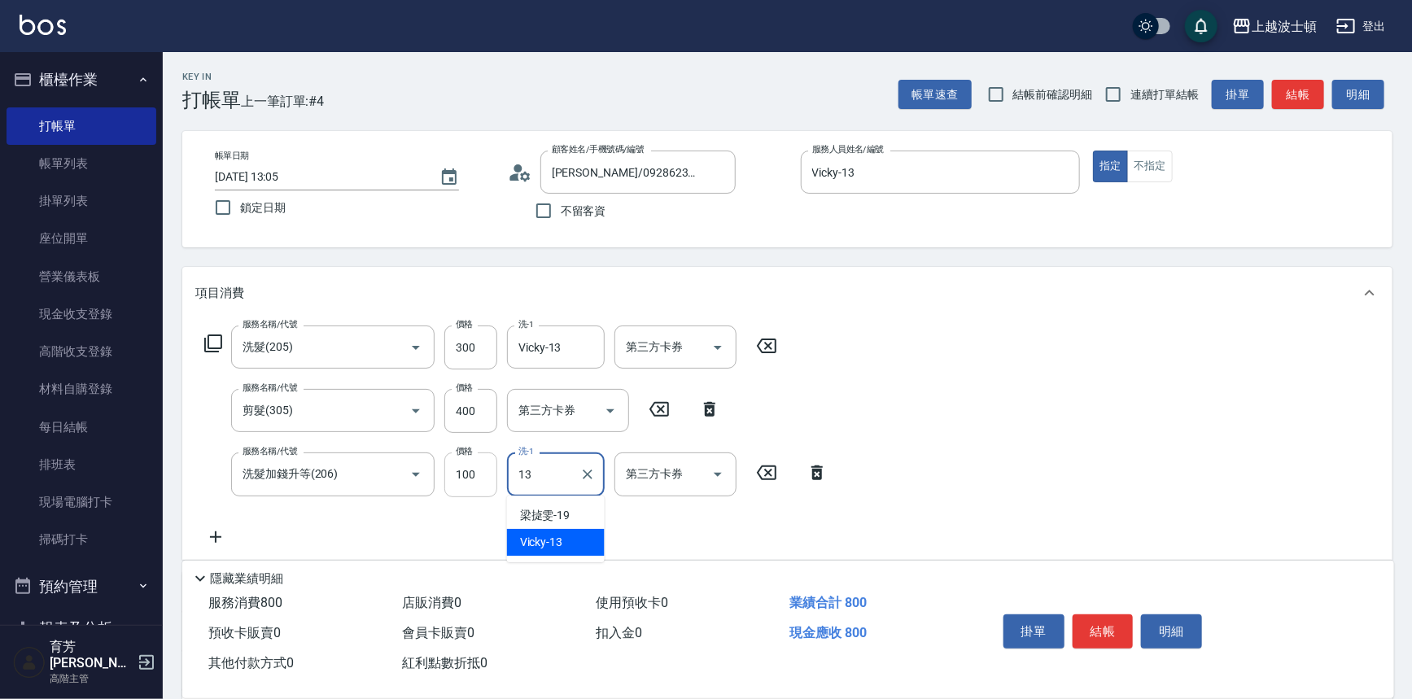
type input "Vicky-13"
click at [476, 416] on input "400" at bounding box center [470, 411] width 53 height 44
drag, startPoint x: 480, startPoint y: 477, endPoint x: 420, endPoint y: 493, distance: 62.4
click at [420, 493] on div "服務名稱/代號 洗髮加錢升等(206) 服務名稱/代號 價格 3 價格 洗-1 Vicky-13 洗-1 第三方卡券 第三方卡券" at bounding box center [516, 474] width 642 height 44
type input "100"
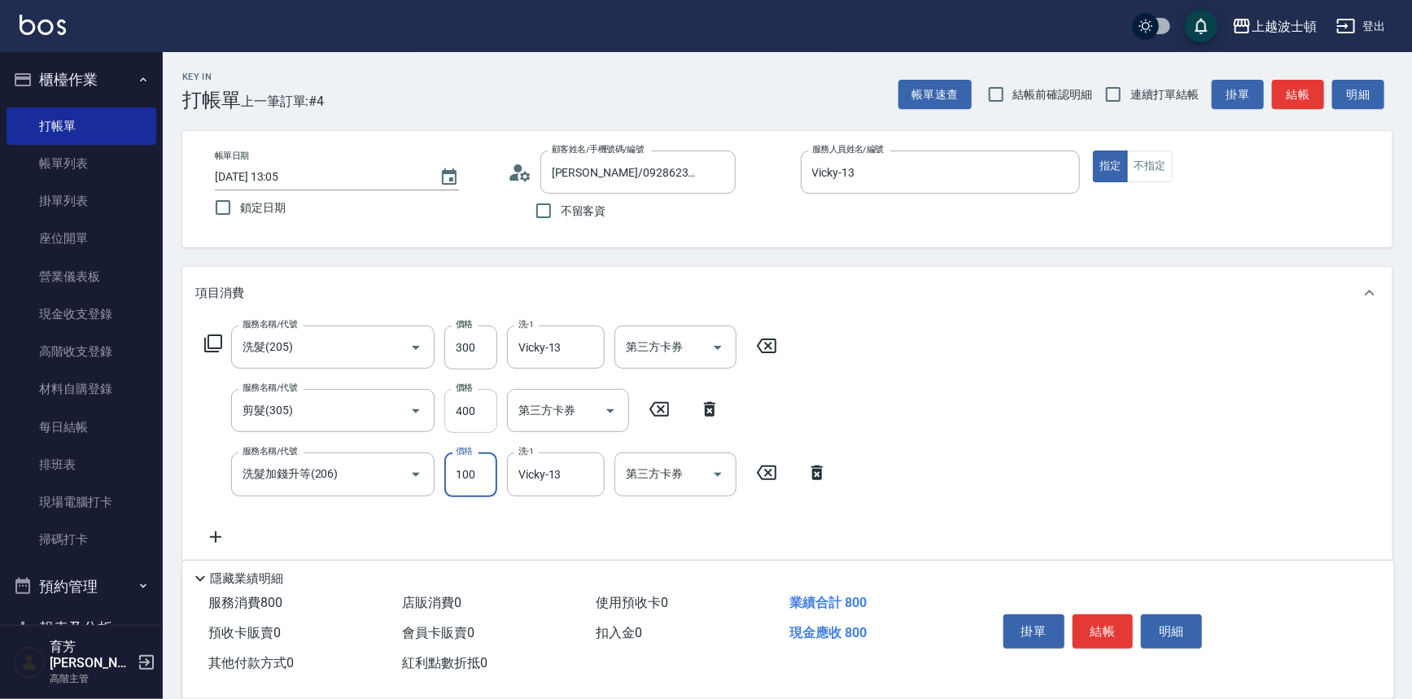
click at [478, 412] on input "400" at bounding box center [470, 411] width 53 height 44
type input "350"
click at [1099, 626] on button "結帳" at bounding box center [1103, 631] width 61 height 34
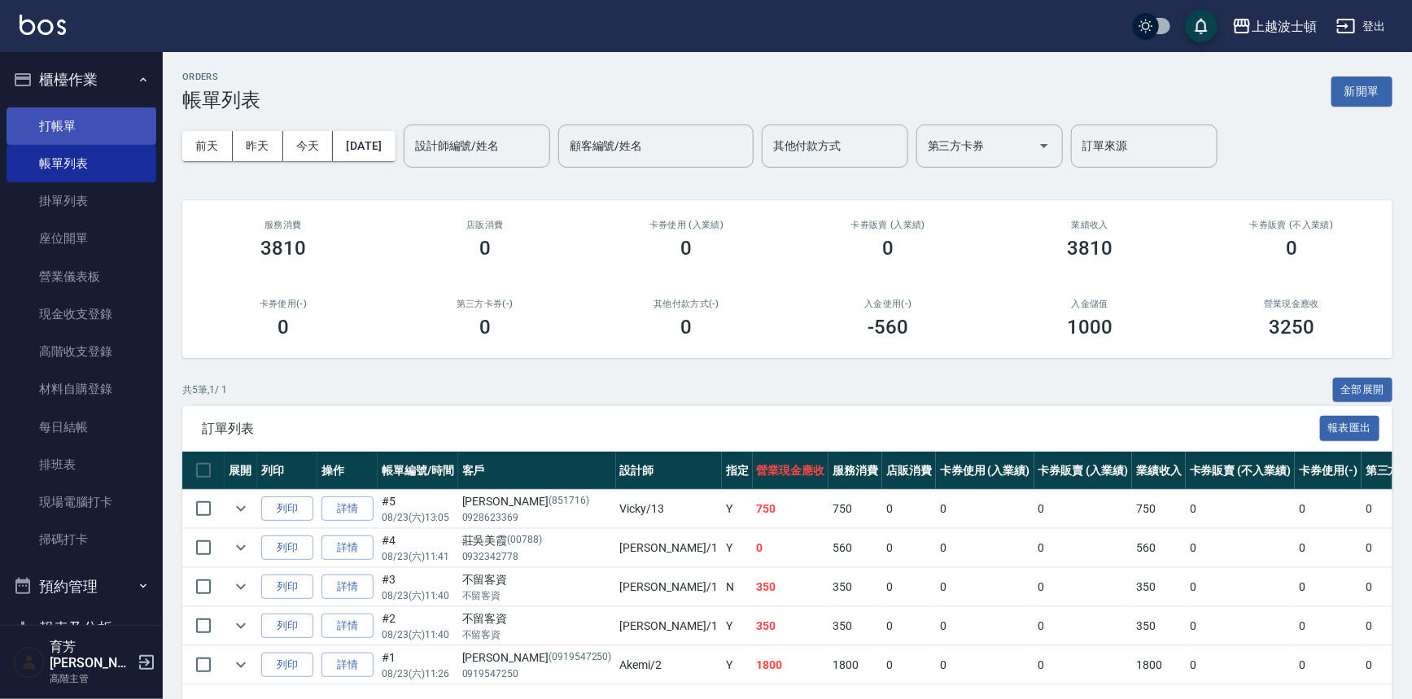
click at [55, 124] on link "打帳單" at bounding box center [82, 125] width 150 height 37
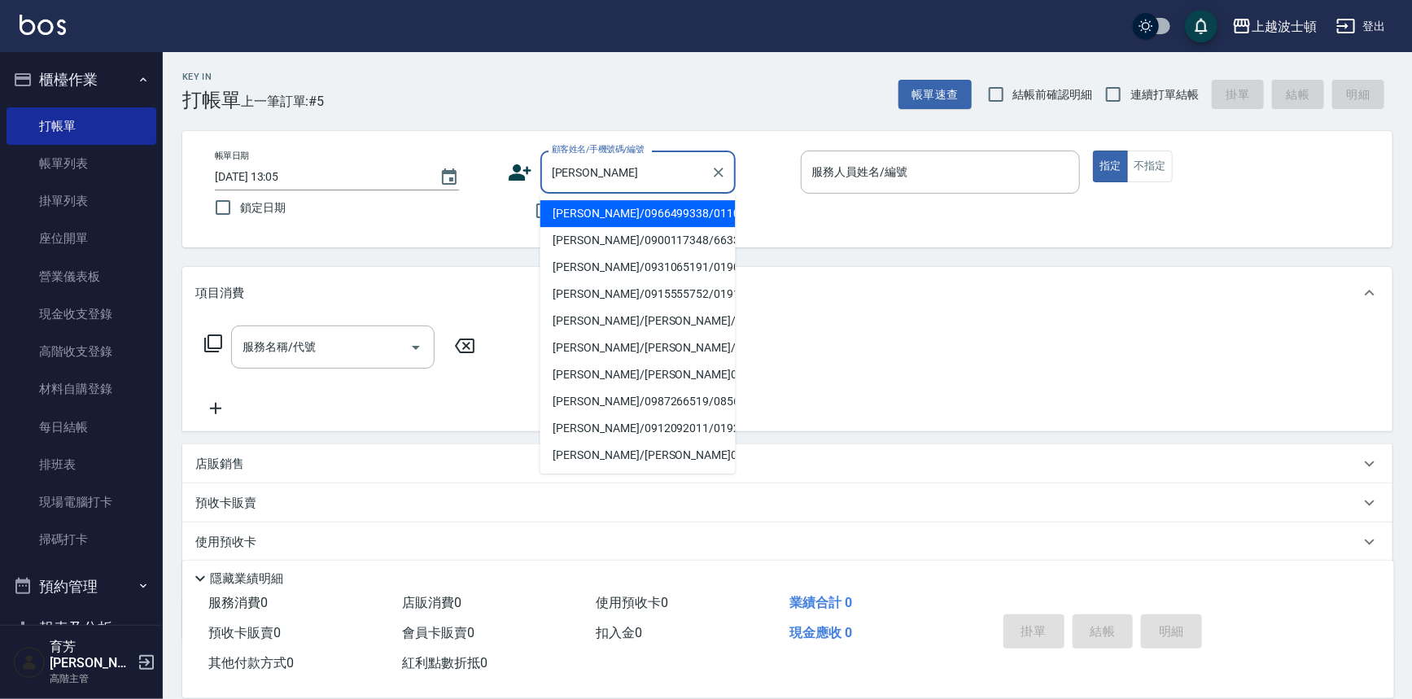
click at [579, 216] on li "陳慧娟/0966499338/0110319" at bounding box center [637, 213] width 195 height 27
type input "陳慧娟/0966499338/0110319"
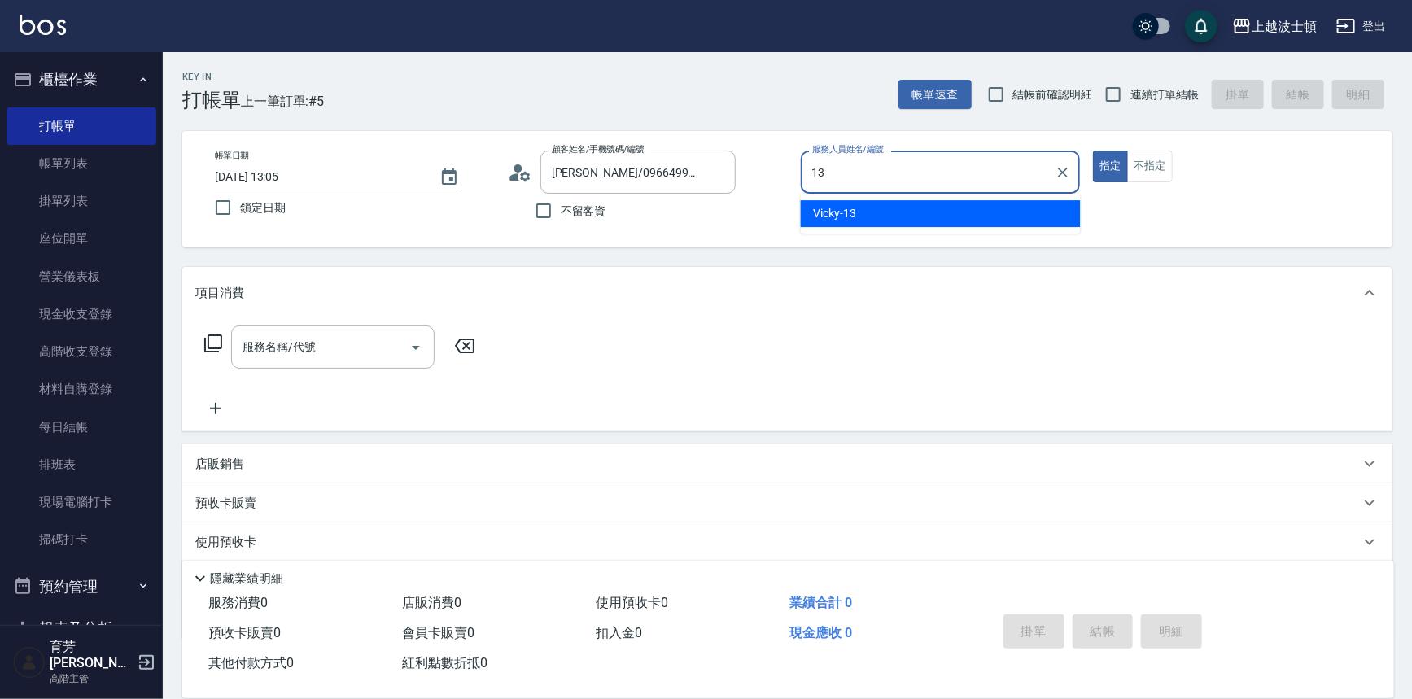
type input "Vicky-13"
type button "true"
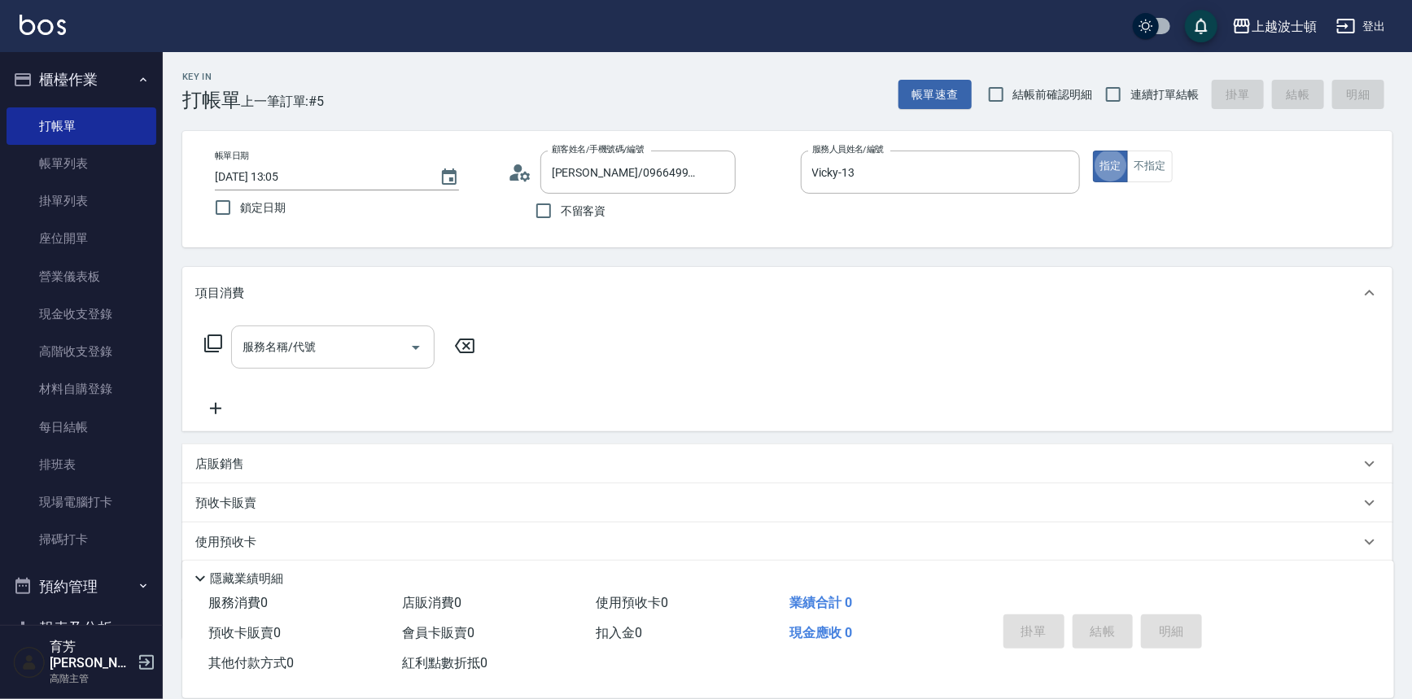
click at [348, 365] on div "服務名稱/代號" at bounding box center [332, 347] width 203 height 43
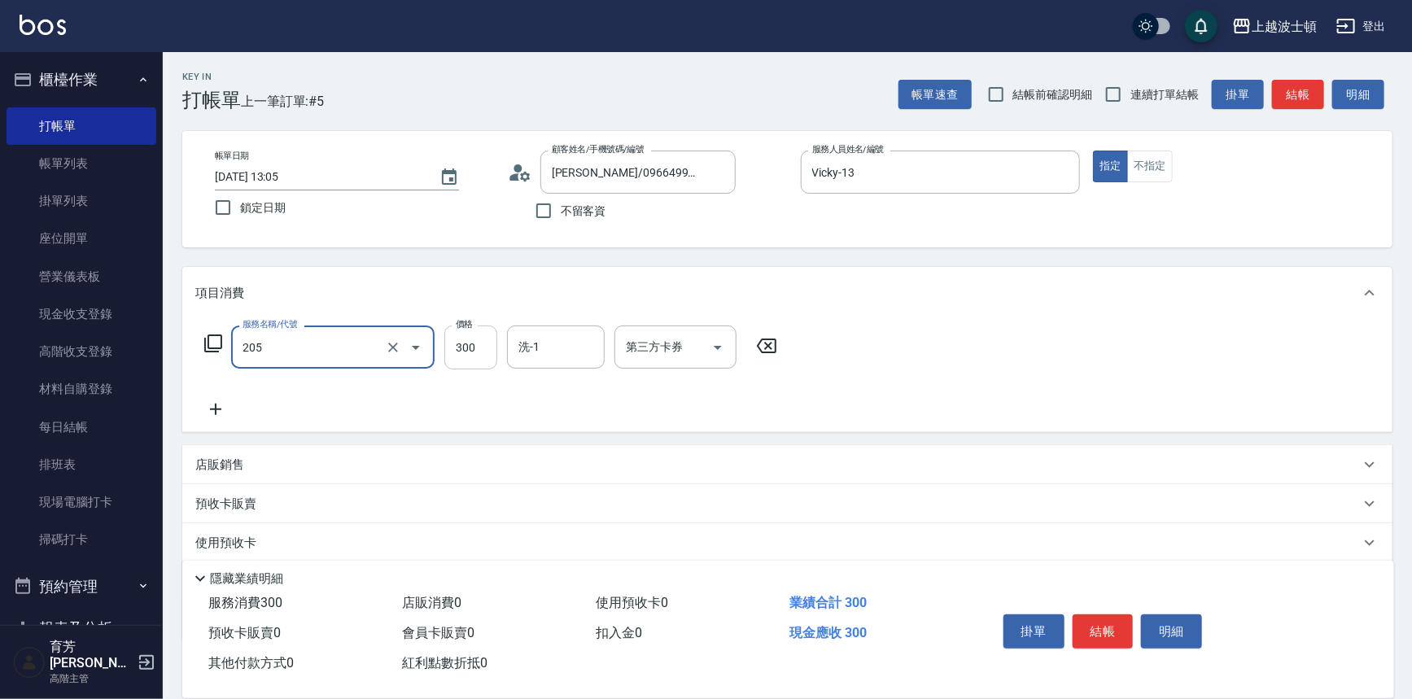
type input "洗髮(205)"
click at [465, 353] on input "300" at bounding box center [470, 348] width 53 height 44
type input "270"
click at [549, 342] on input "洗-1" at bounding box center [555, 347] width 83 height 28
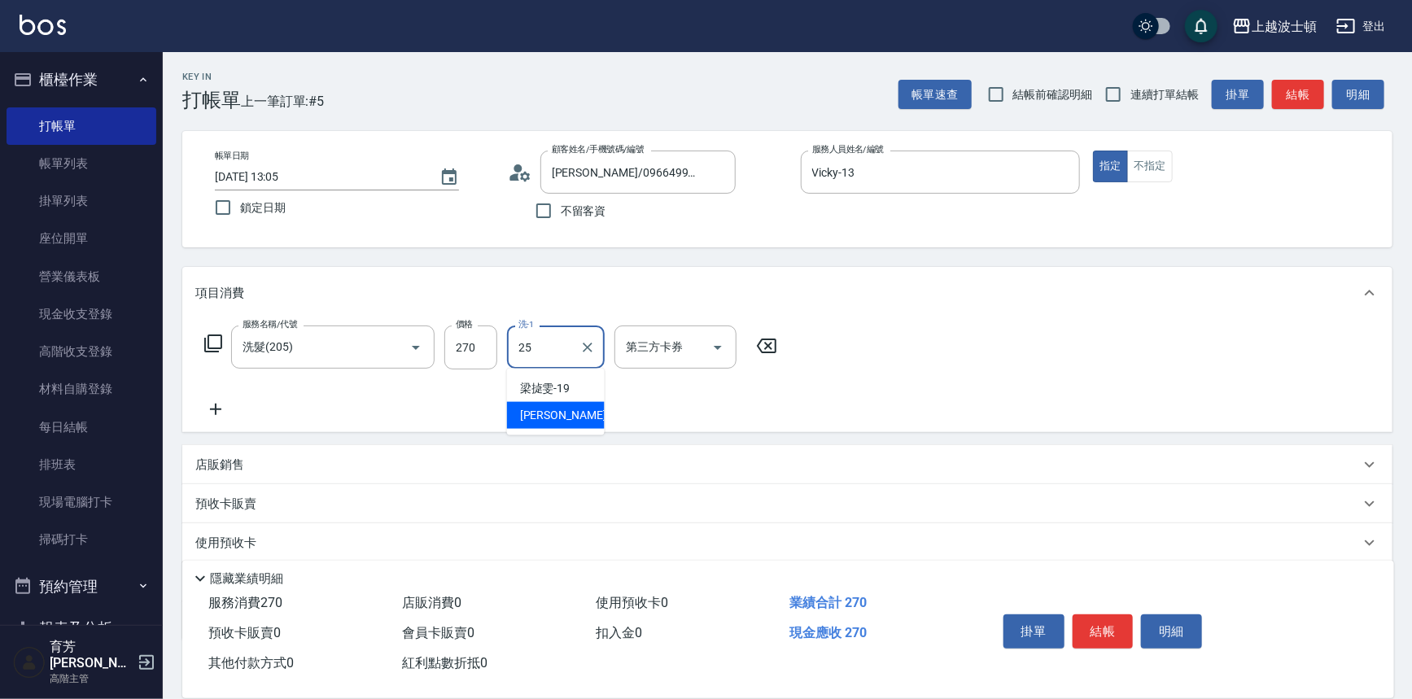
drag, startPoint x: 549, startPoint y: 342, endPoint x: 499, endPoint y: 369, distance: 56.8
click at [499, 369] on div "服務名稱/代號 洗髮(205) 服務名稱/代號 價格 270 價格 洗-1 25 洗-1 第三方卡券 第三方卡券" at bounding box center [491, 373] width 592 height 94
type input "巧莉-23"
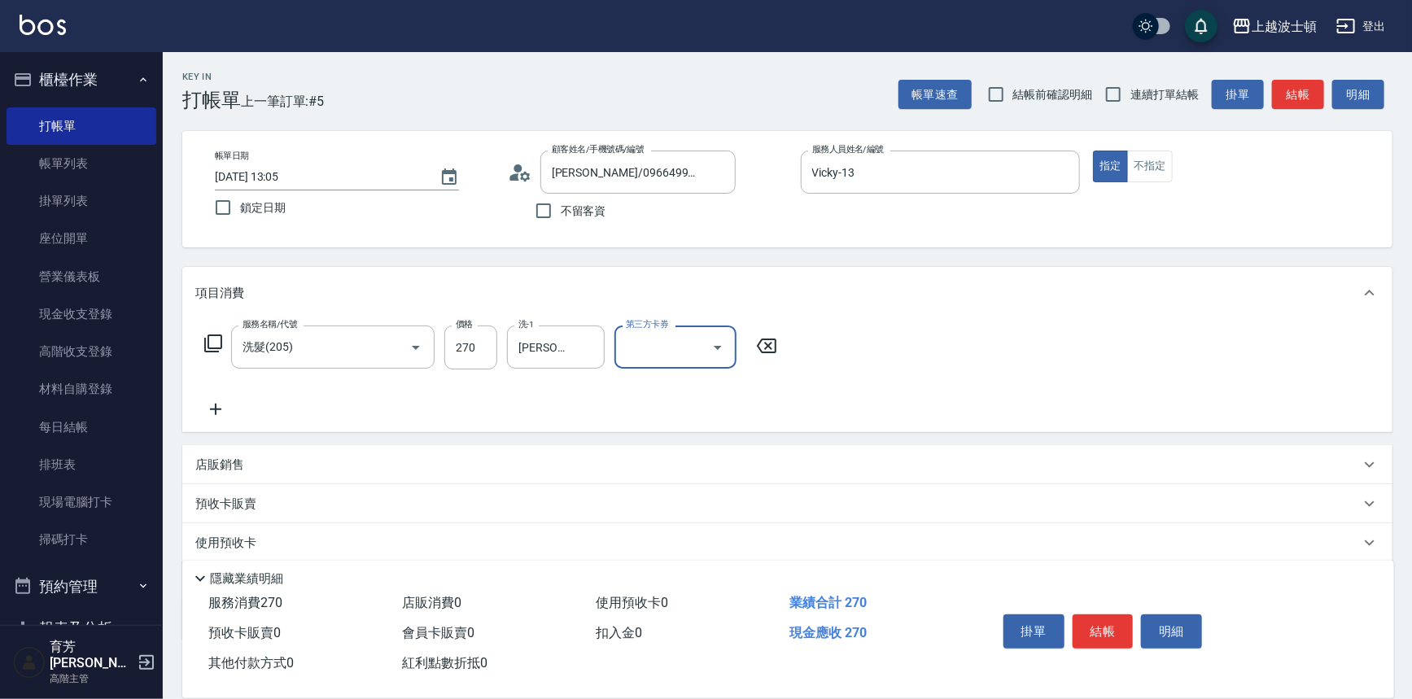
scroll to position [94, 0]
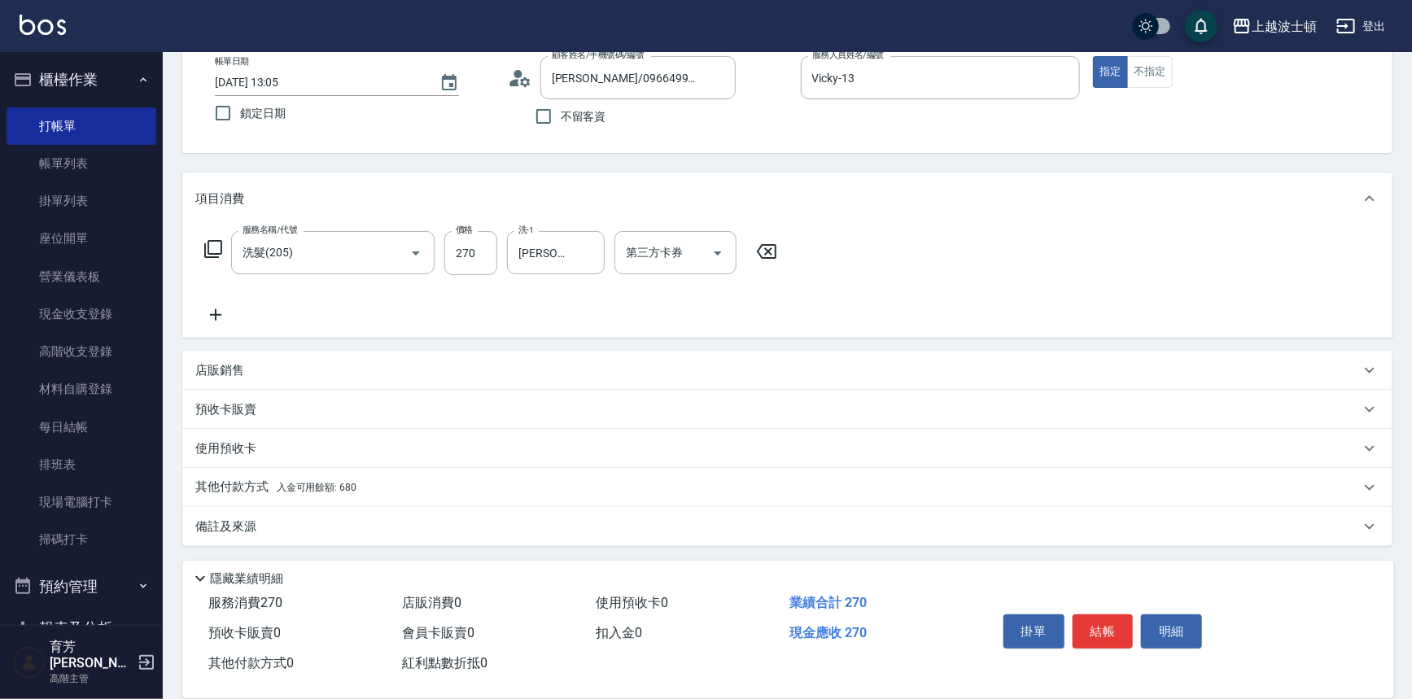
click at [234, 482] on p "其他付款方式 入金可用餘額: 680" at bounding box center [275, 488] width 161 height 18
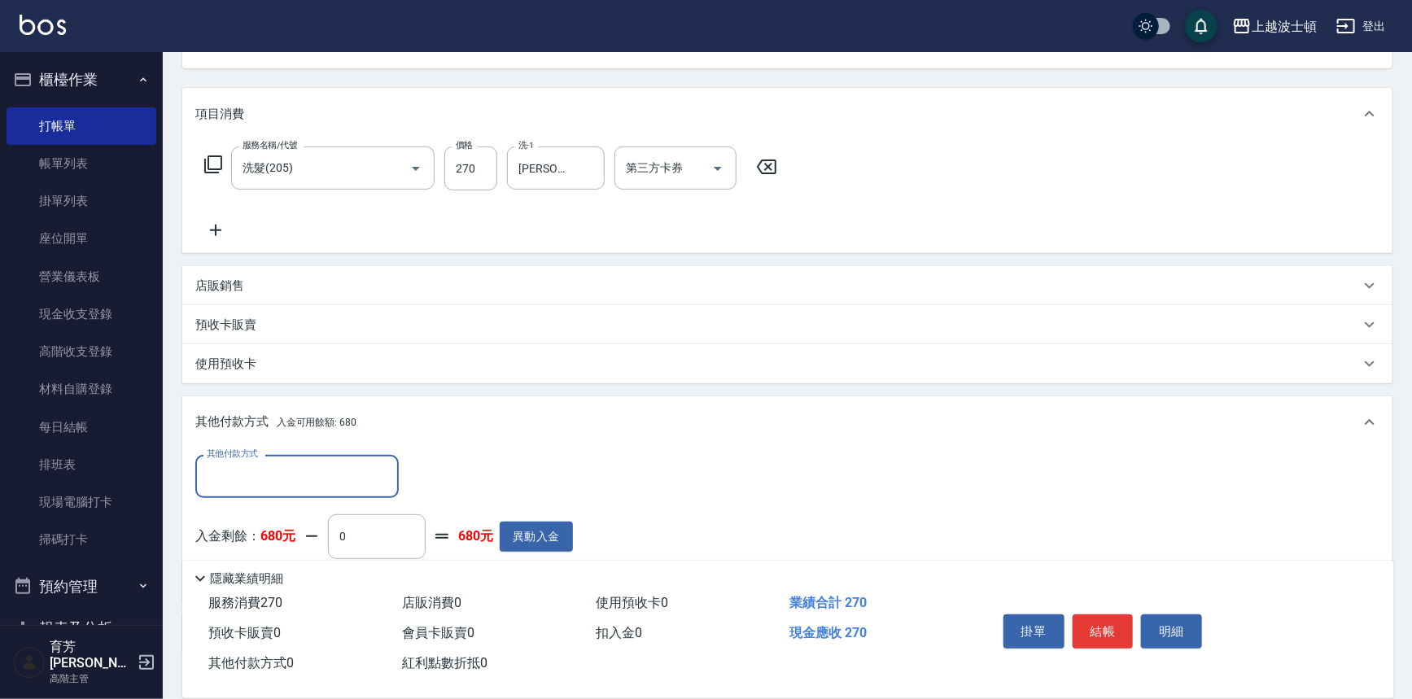
scroll to position [285, 0]
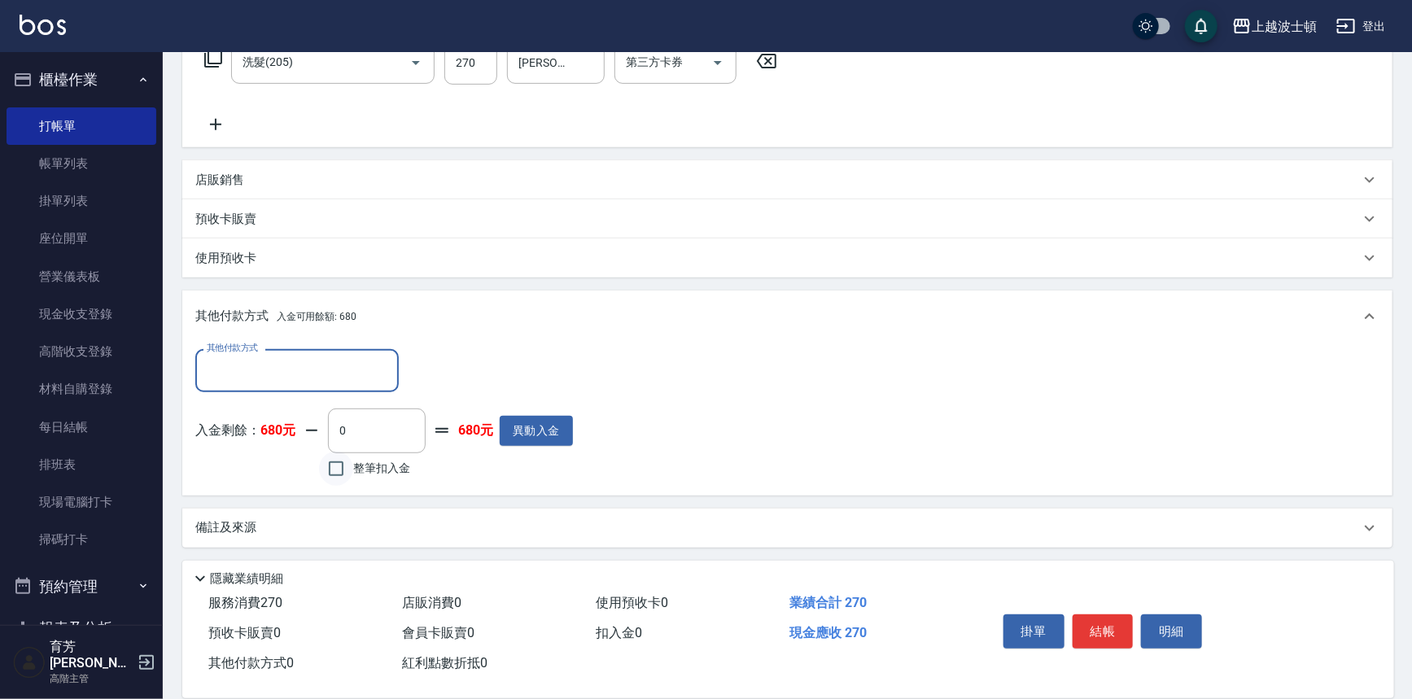
click at [349, 456] on input "整筆扣入金" at bounding box center [336, 469] width 34 height 34
checkbox input "true"
type input "270"
click at [1091, 621] on button "結帳" at bounding box center [1103, 631] width 61 height 34
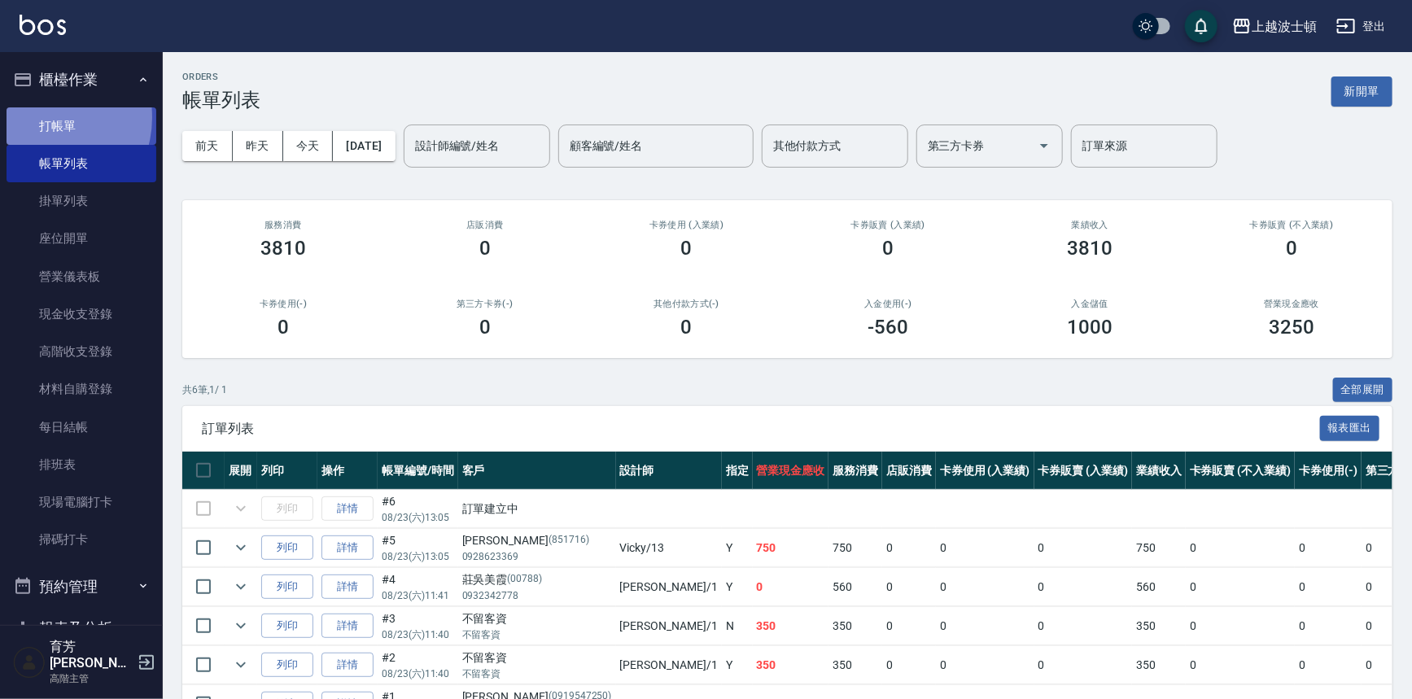
click at [43, 117] on link "打帳單" at bounding box center [82, 125] width 150 height 37
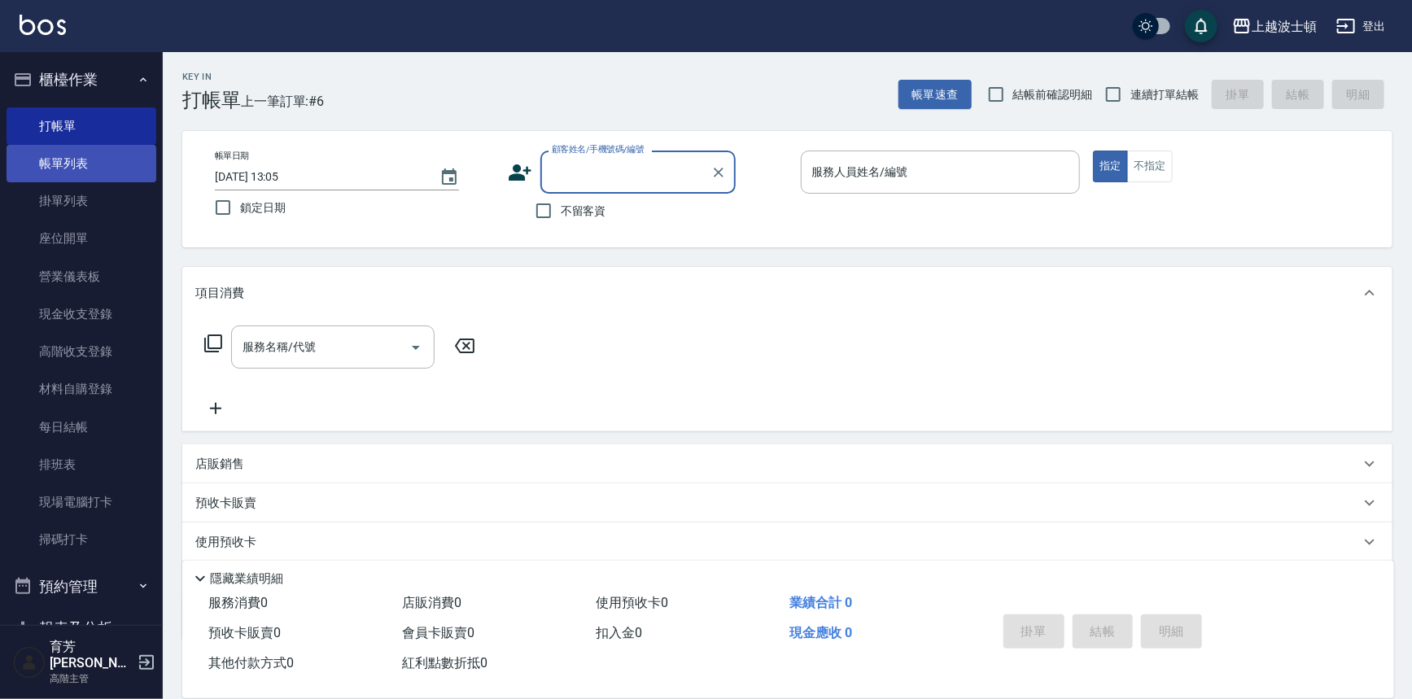
click at [82, 165] on link "帳單列表" at bounding box center [82, 163] width 150 height 37
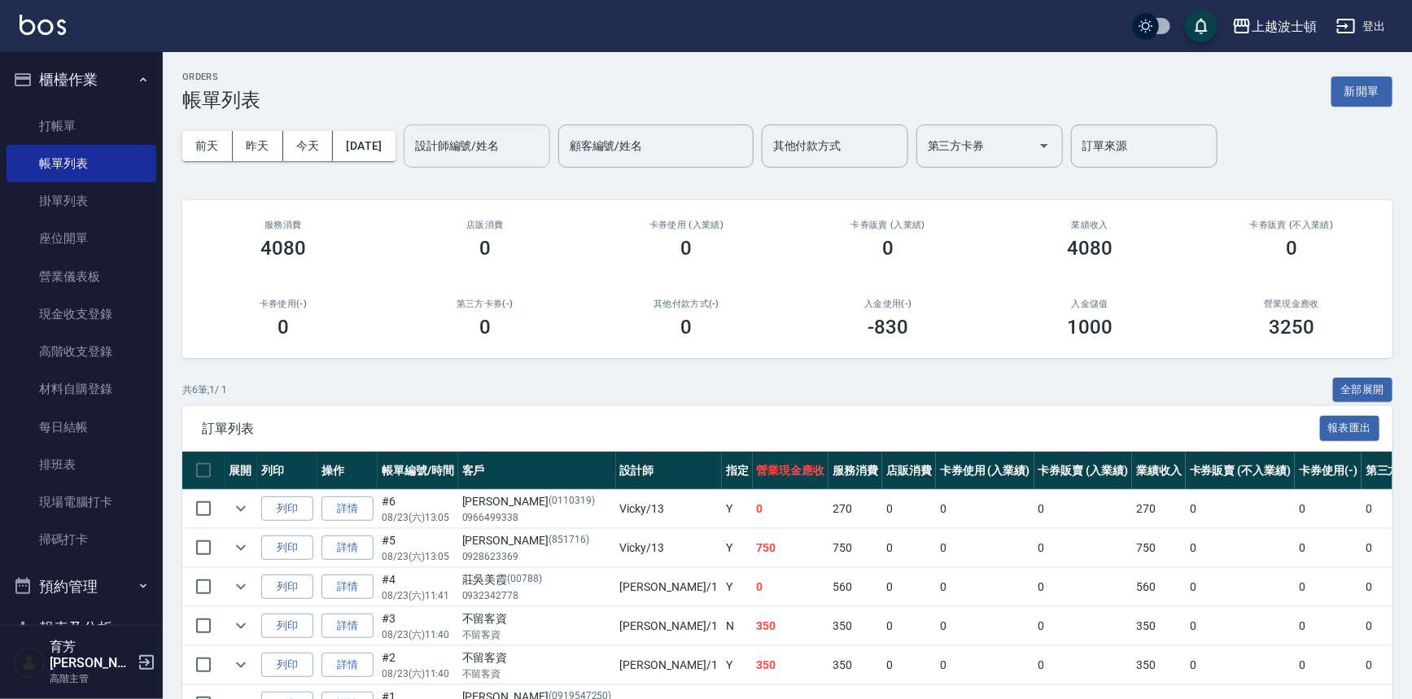
click at [514, 163] on div "設計師編號/姓名" at bounding box center [477, 146] width 146 height 43
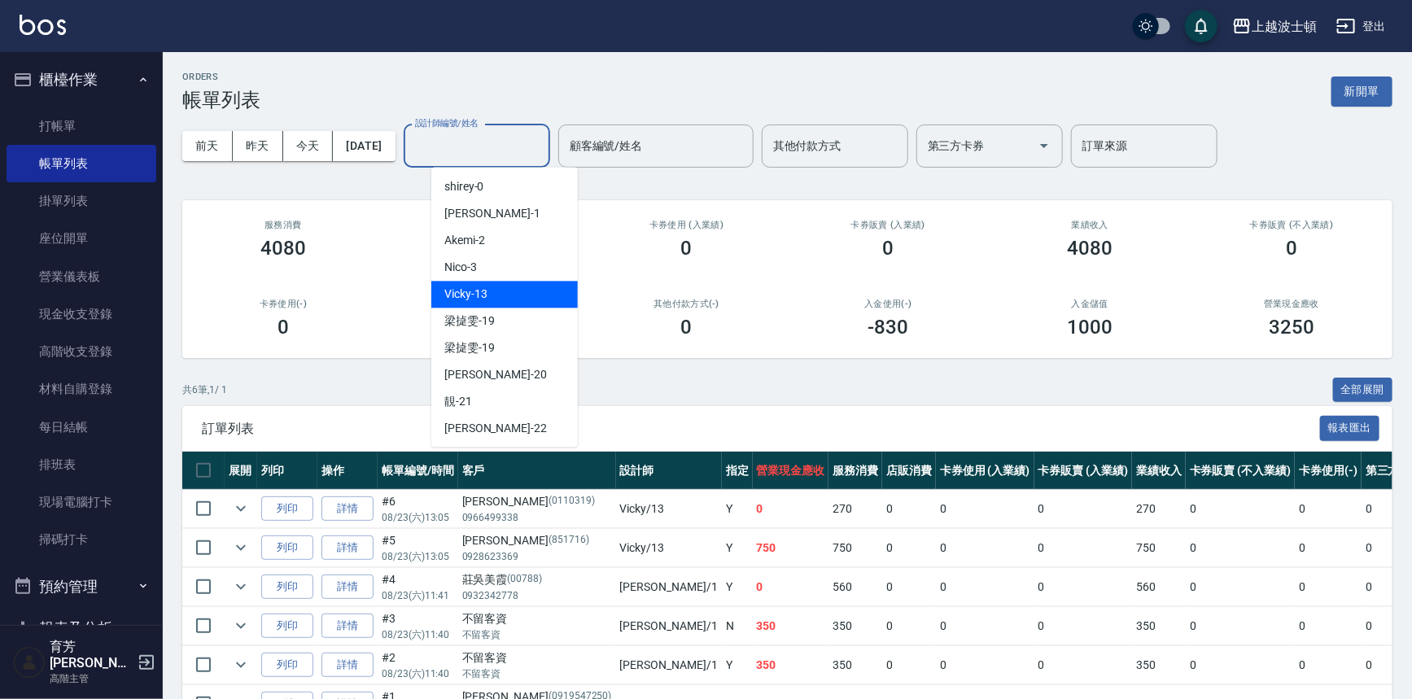
click at [511, 285] on div "Vicky -13" at bounding box center [504, 294] width 146 height 27
type input "Vicky-13"
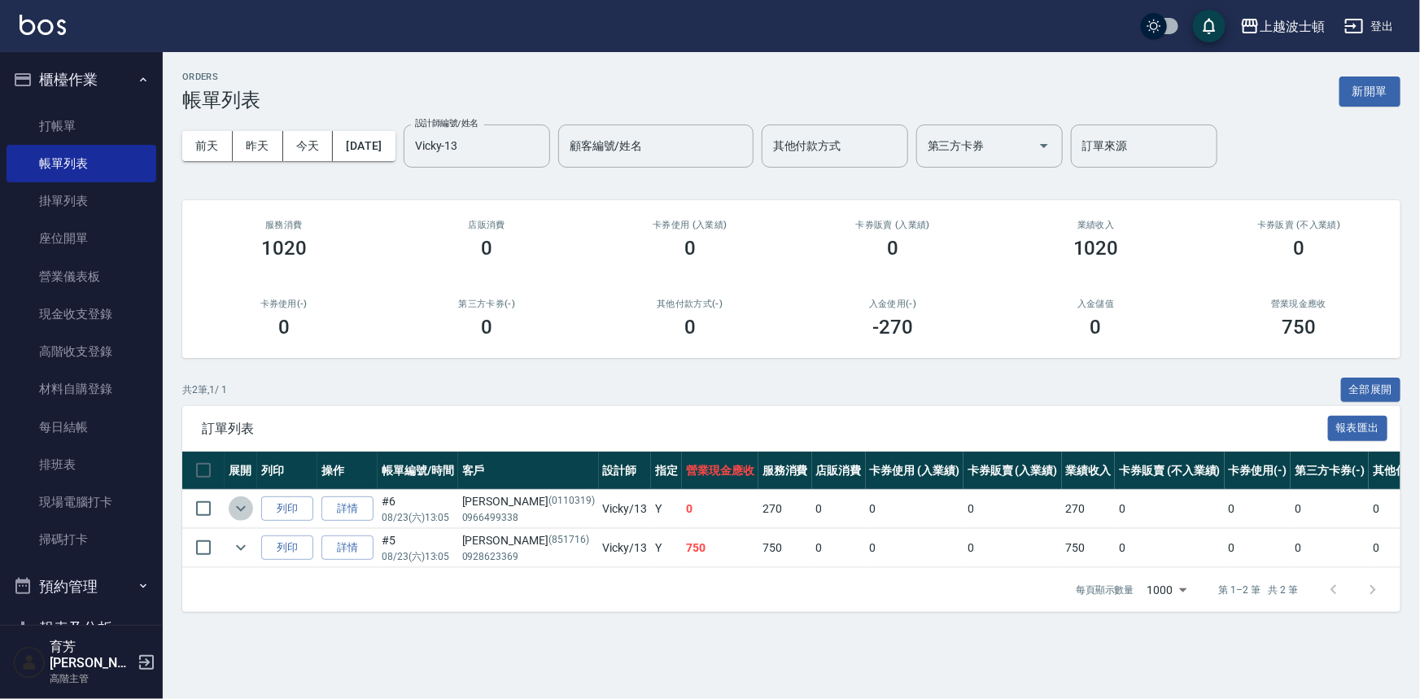
click at [242, 509] on icon "expand row" at bounding box center [241, 509] width 10 height 6
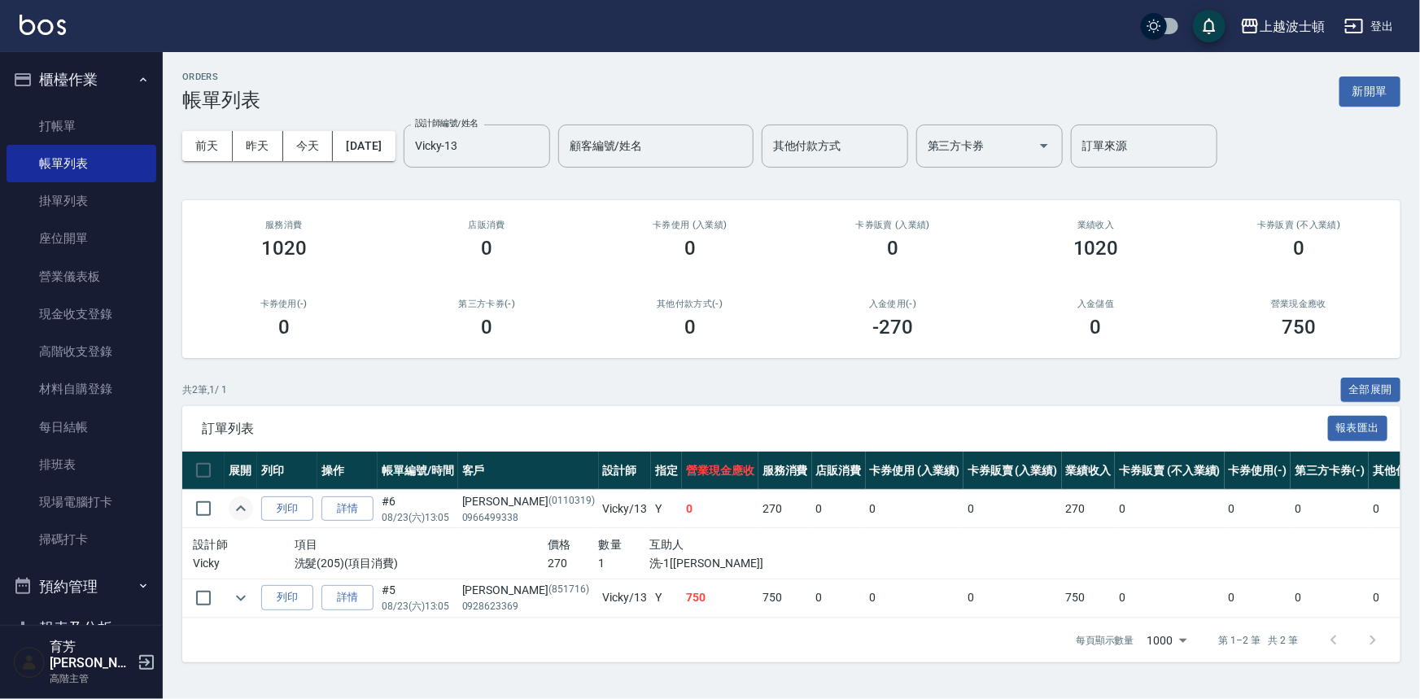
click at [240, 510] on icon "expand row" at bounding box center [241, 509] width 20 height 20
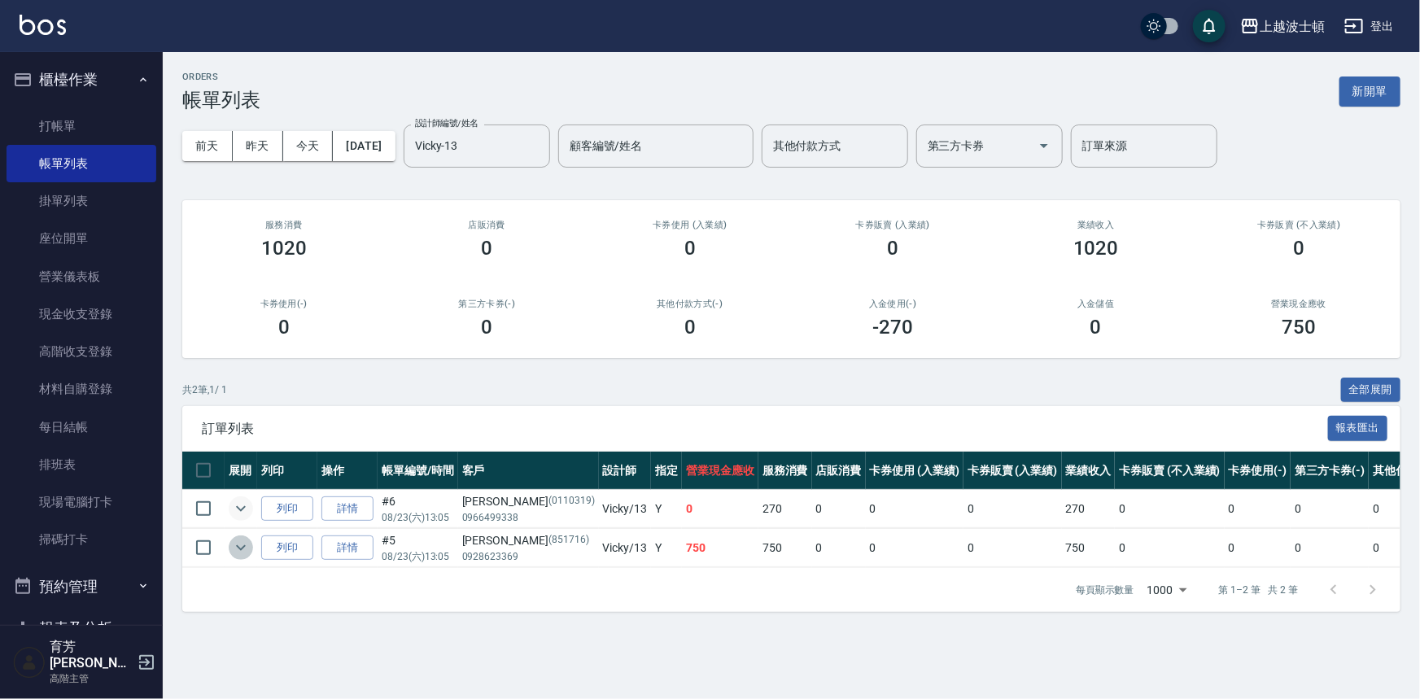
click at [231, 553] on icon "expand row" at bounding box center [241, 548] width 20 height 20
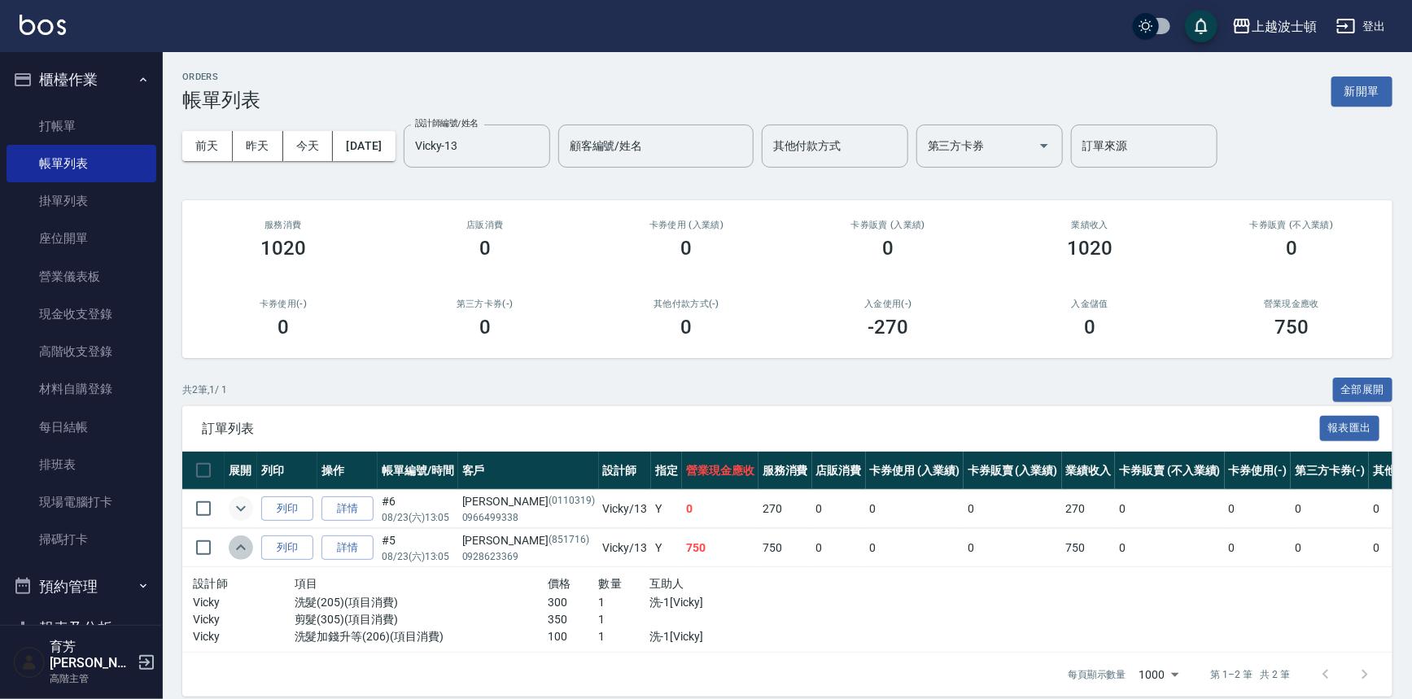
click at [231, 553] on icon "expand row" at bounding box center [241, 548] width 20 height 20
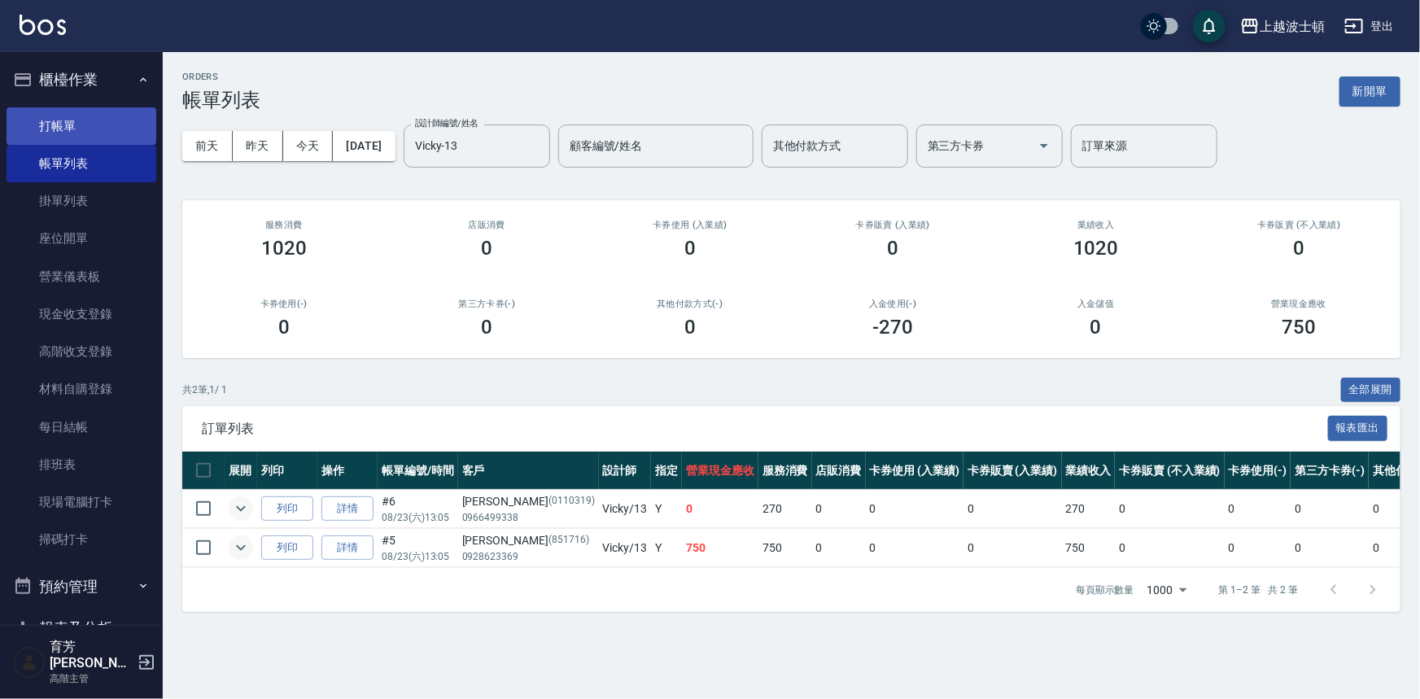
click at [39, 122] on link "打帳單" at bounding box center [82, 125] width 150 height 37
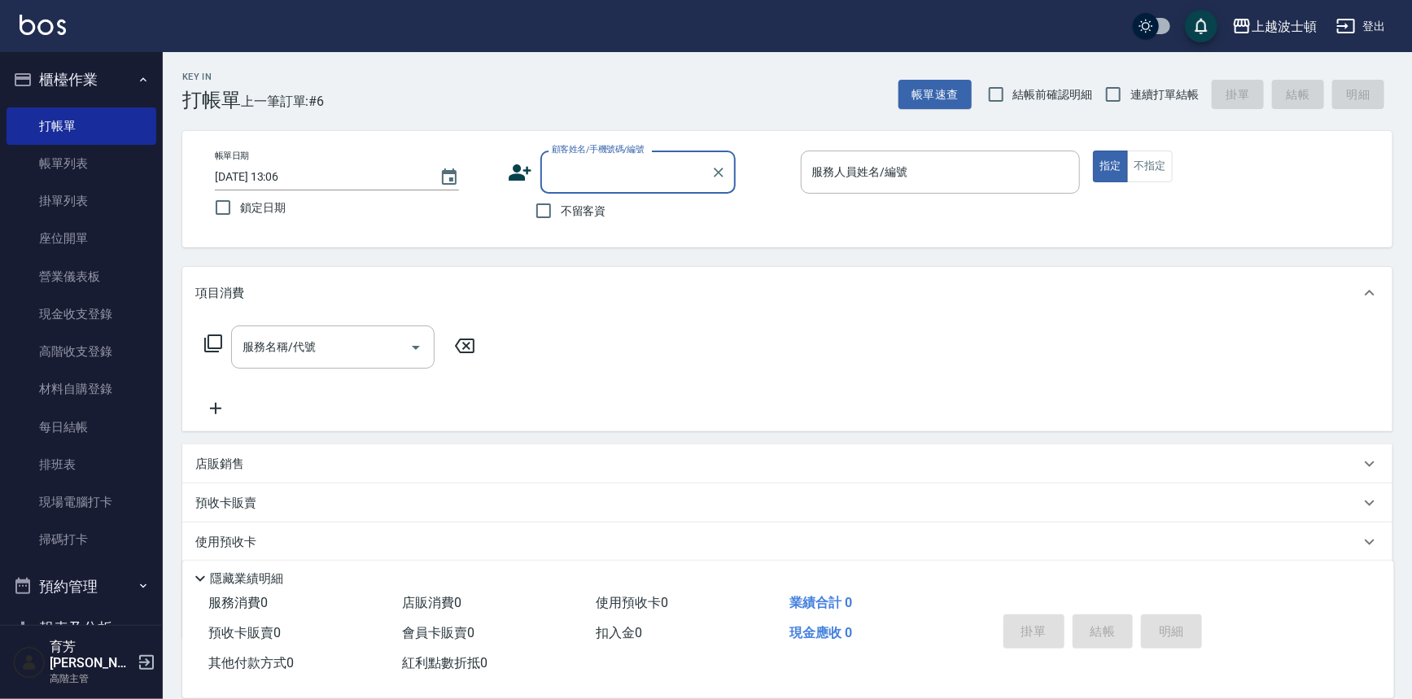
click at [605, 203] on span "不留客資" at bounding box center [584, 211] width 46 height 17
click at [561, 203] on input "不留客資" at bounding box center [544, 211] width 34 height 34
checkbox input "true"
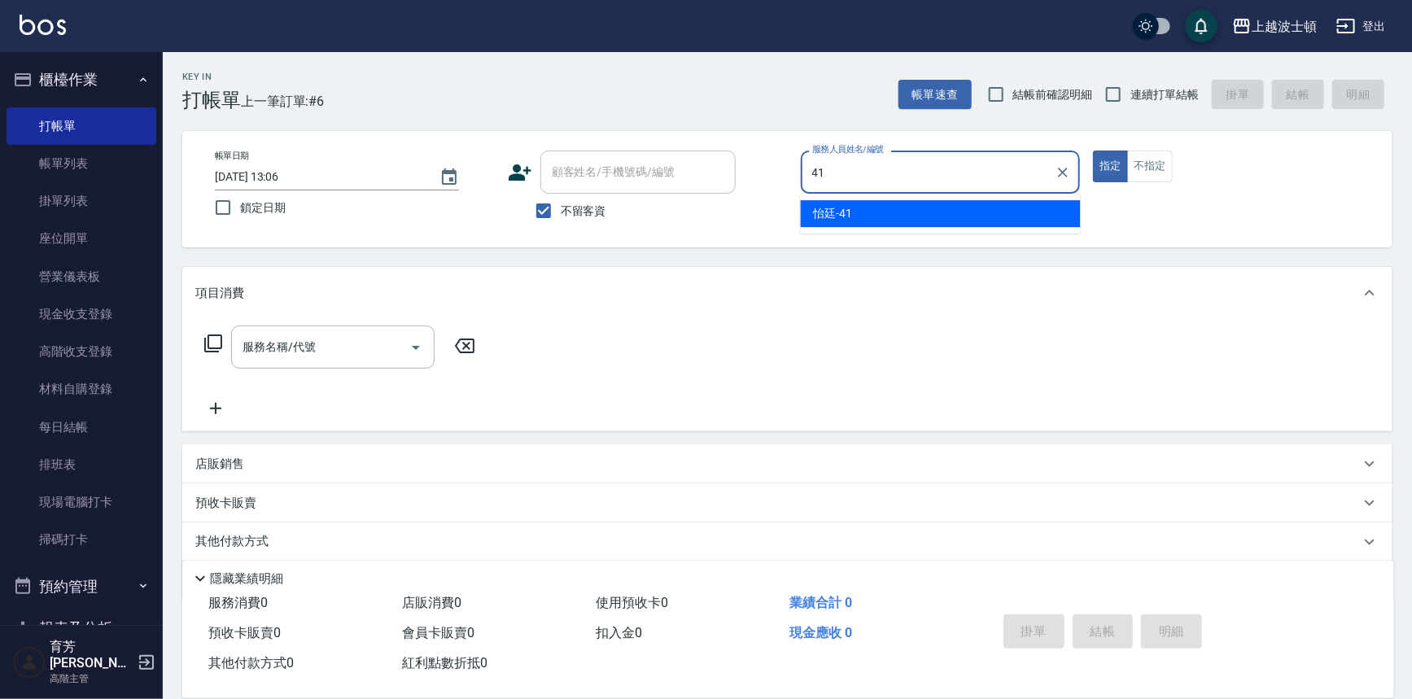
type input "怡廷-41"
type button "true"
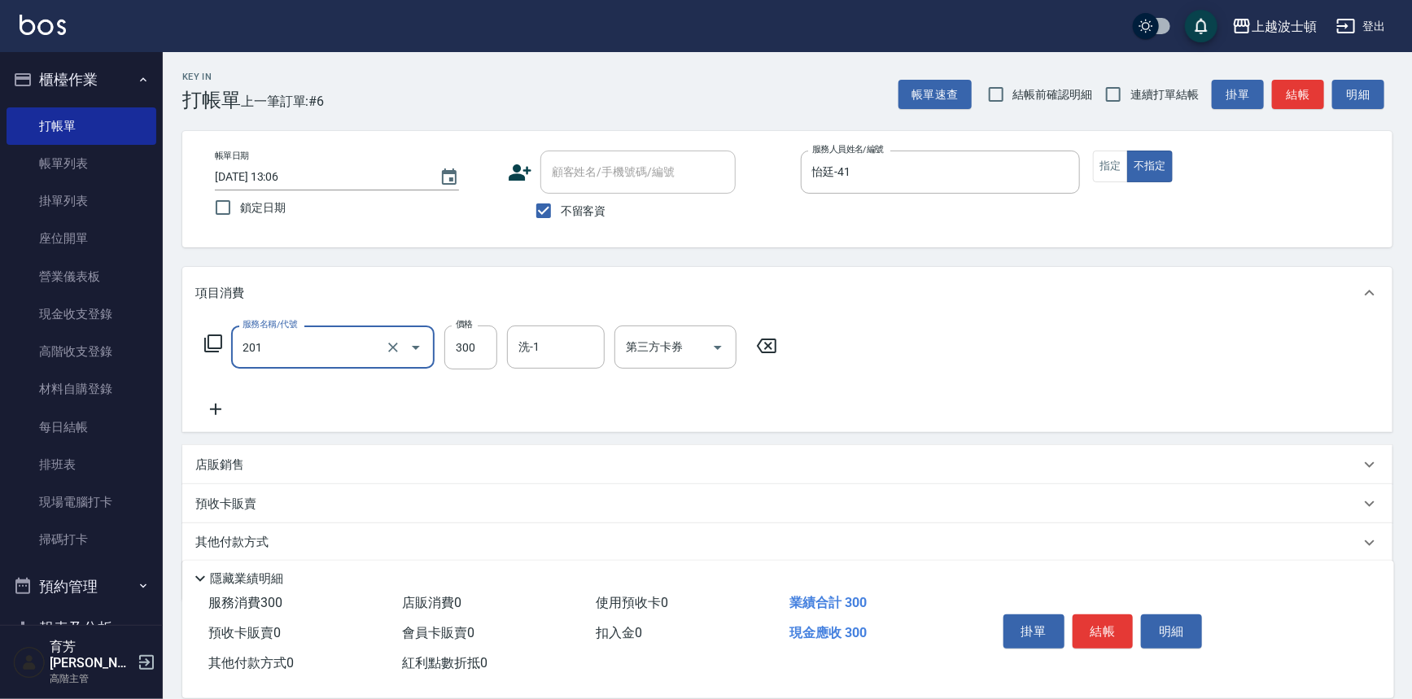
type input "洗髮(201)"
click at [483, 342] on input "41" at bounding box center [470, 348] width 53 height 44
type input "300"
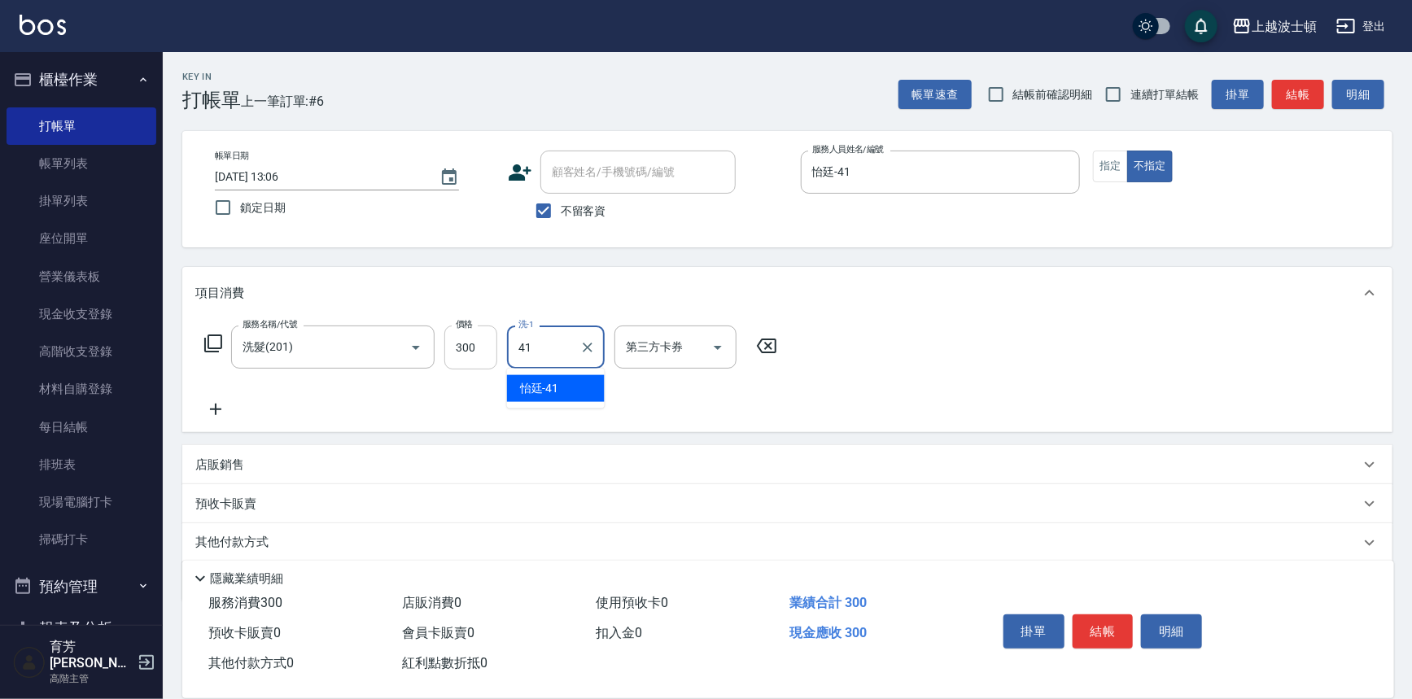
type input "怡廷-41"
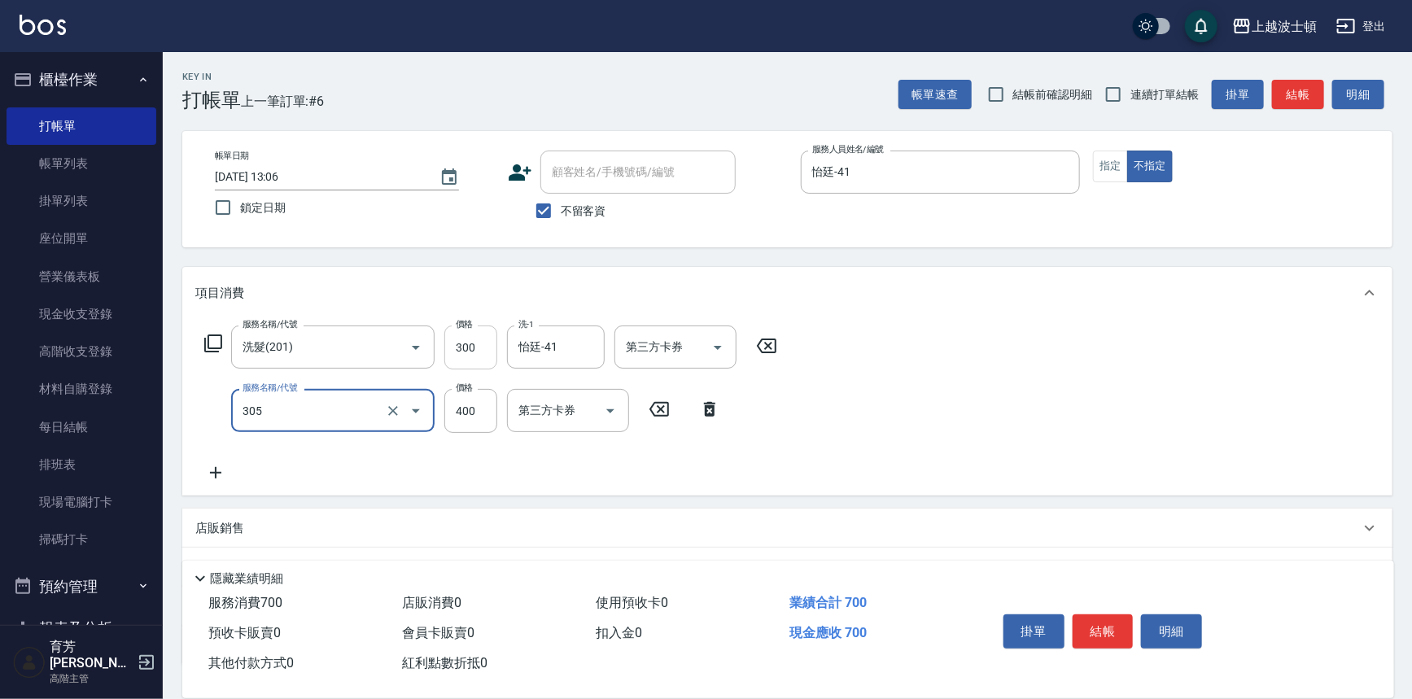
type input "剪髮(305)"
type input "350"
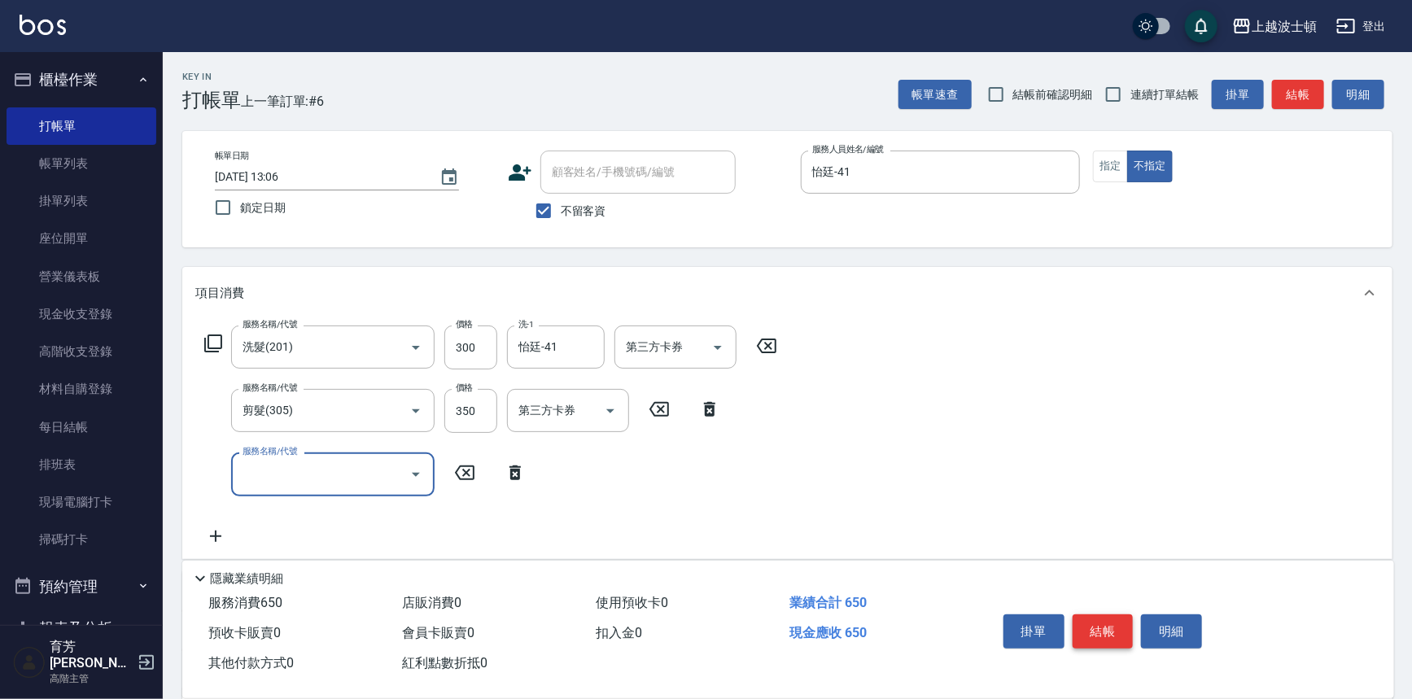
click at [1118, 614] on button "結帳" at bounding box center [1103, 631] width 61 height 34
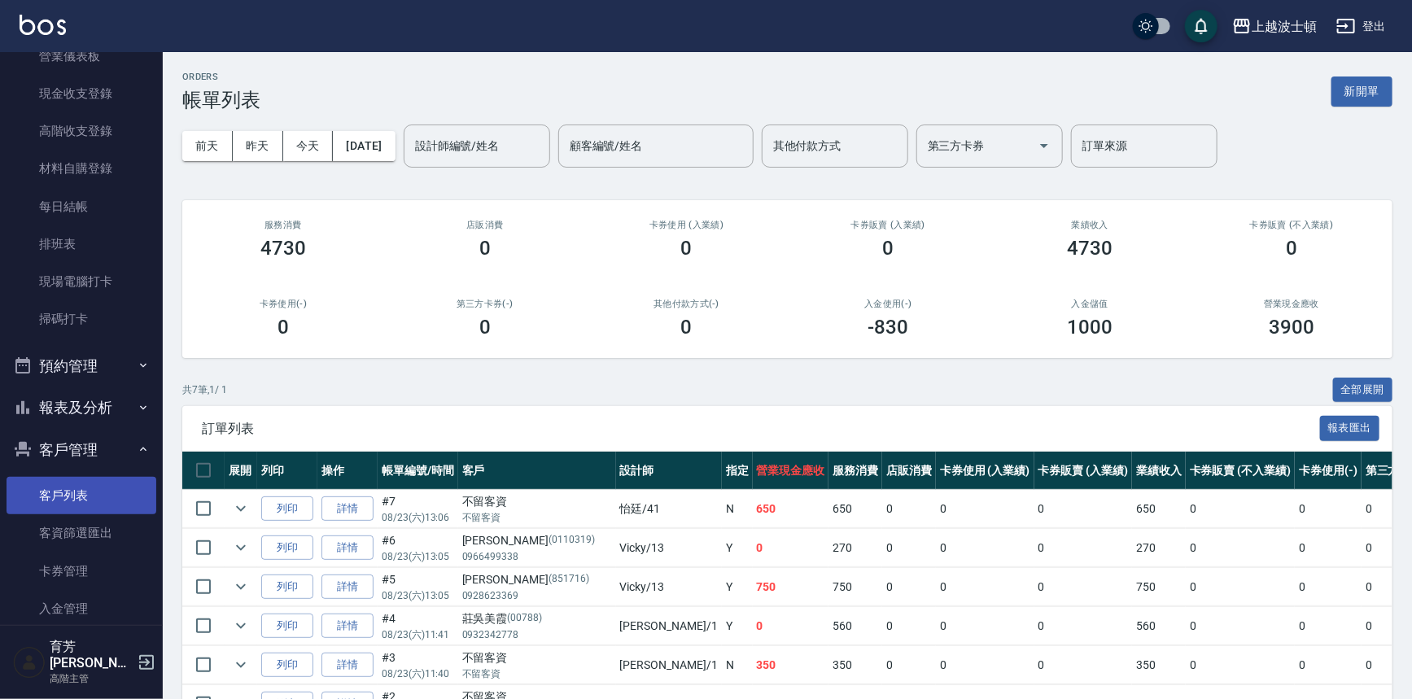
scroll to position [221, 0]
click at [107, 501] on link "客戶列表" at bounding box center [82, 494] width 150 height 37
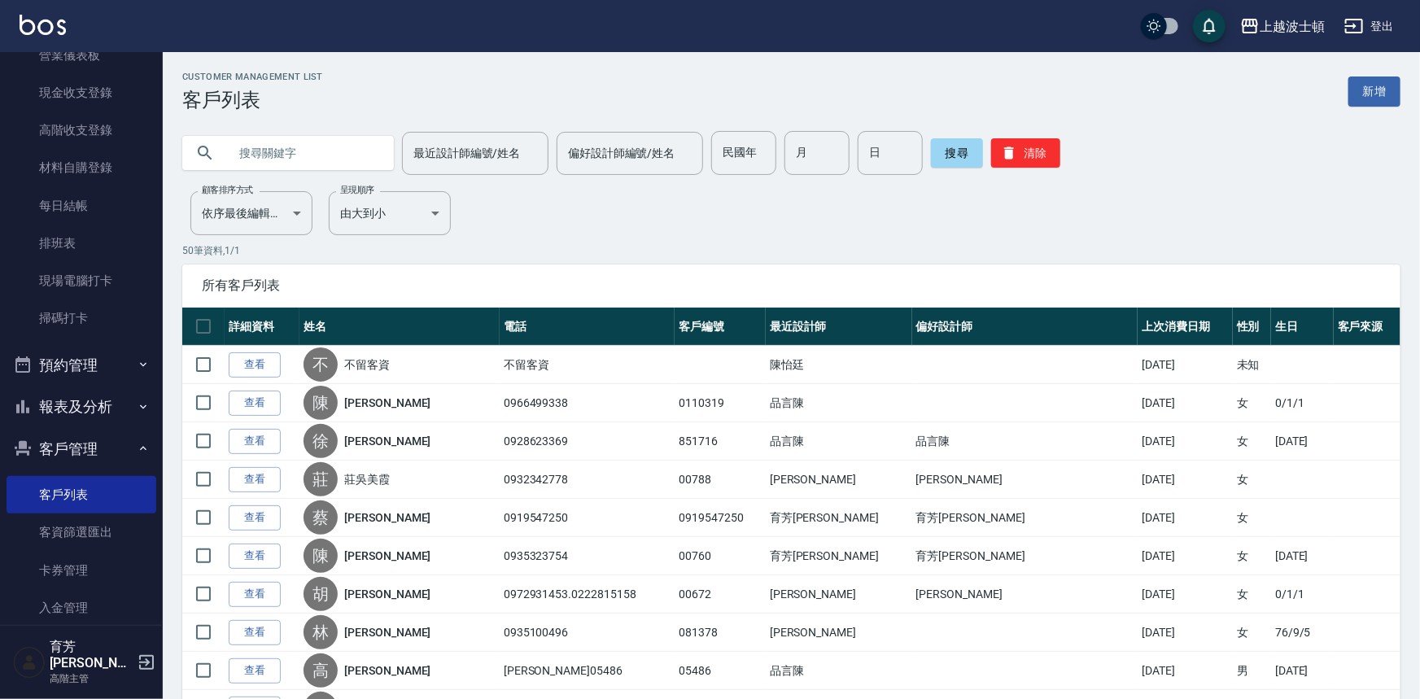
click at [280, 160] on input "text" at bounding box center [304, 153] width 153 height 44
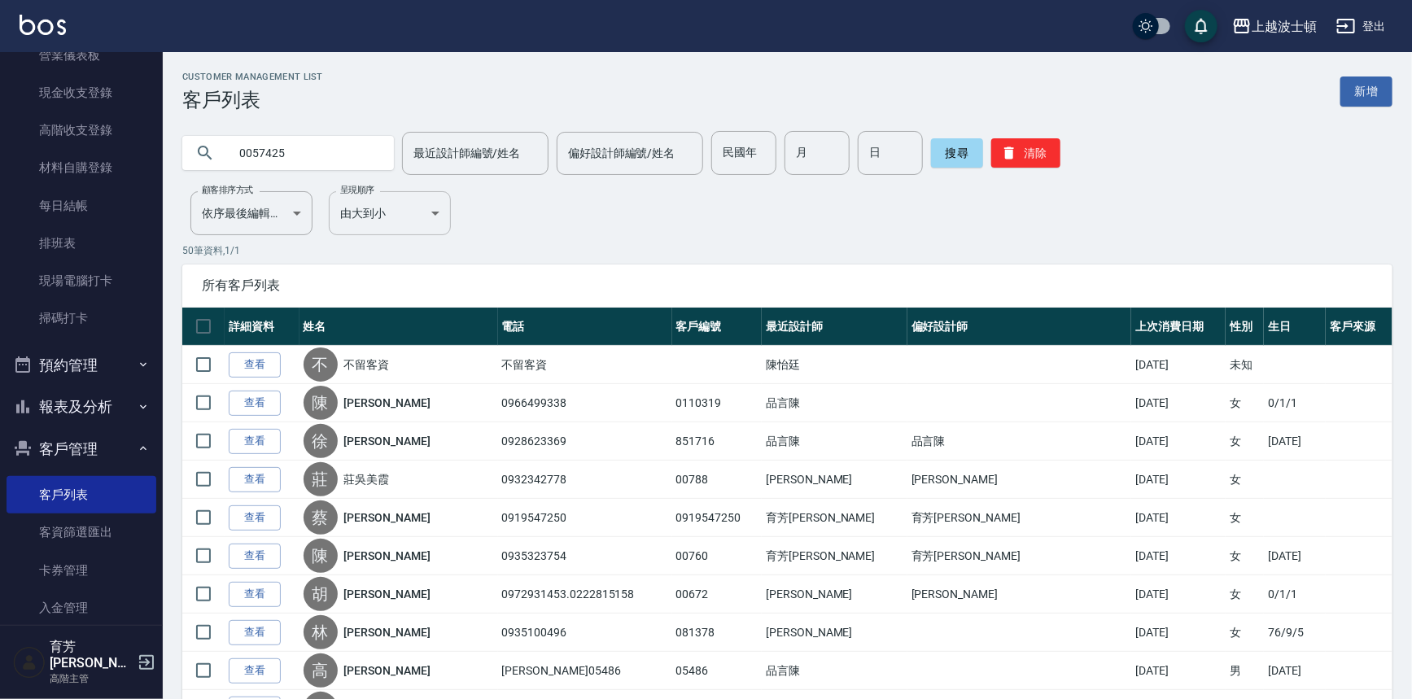
type input "0057425"
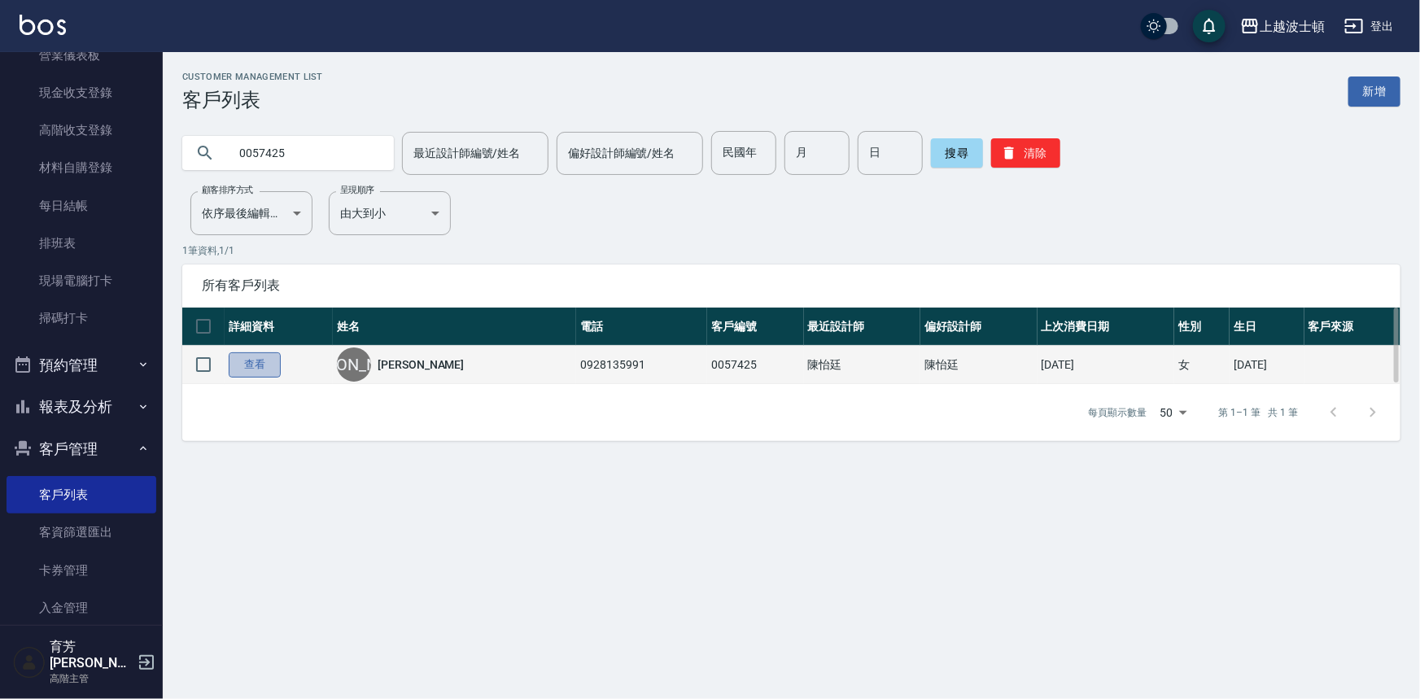
click at [271, 365] on link "查看" at bounding box center [255, 364] width 52 height 25
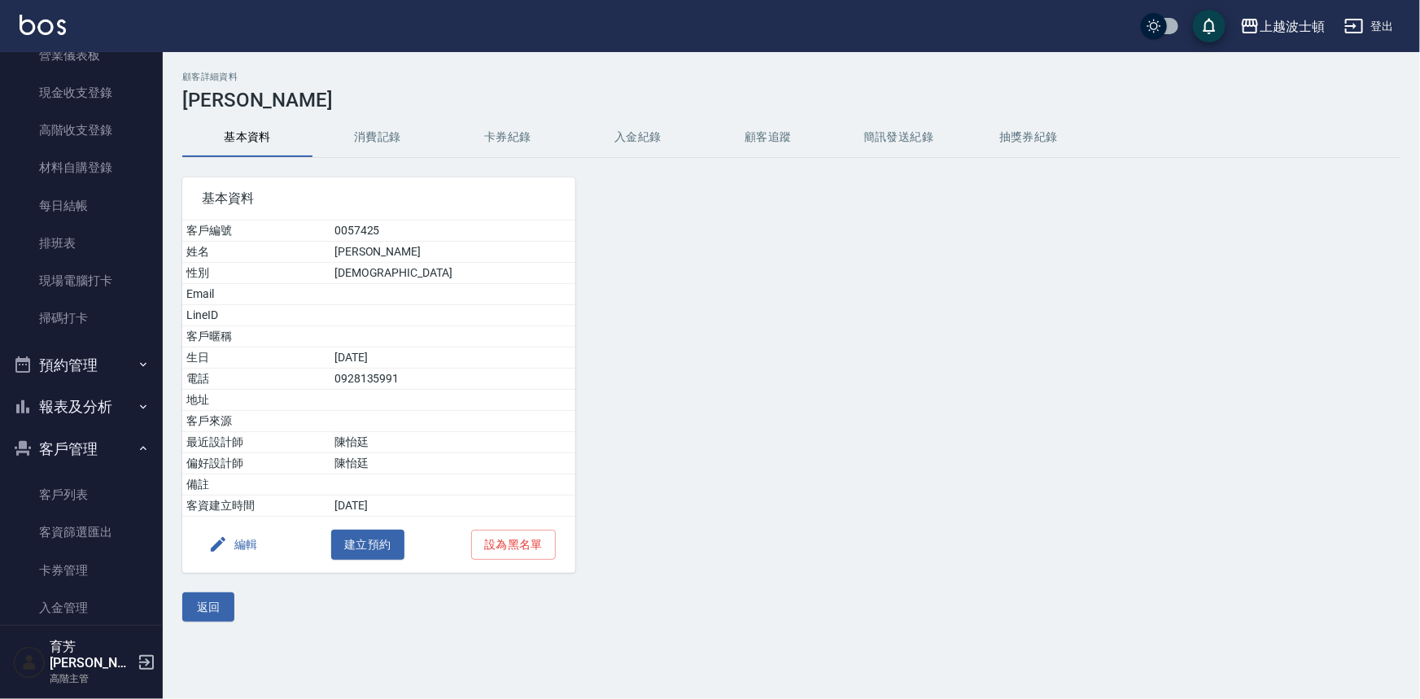
click at [411, 136] on button "消費記錄" at bounding box center [378, 137] width 130 height 39
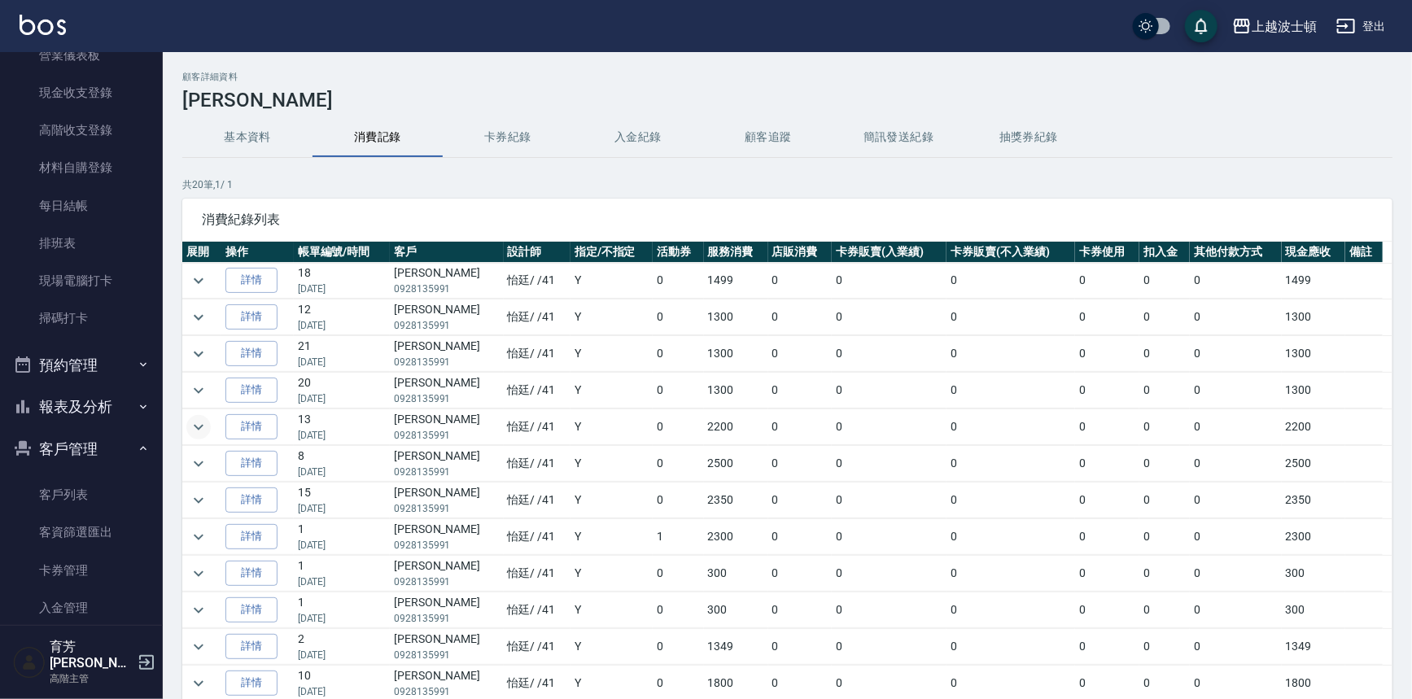
click at [197, 421] on icon "expand row" at bounding box center [199, 427] width 20 height 20
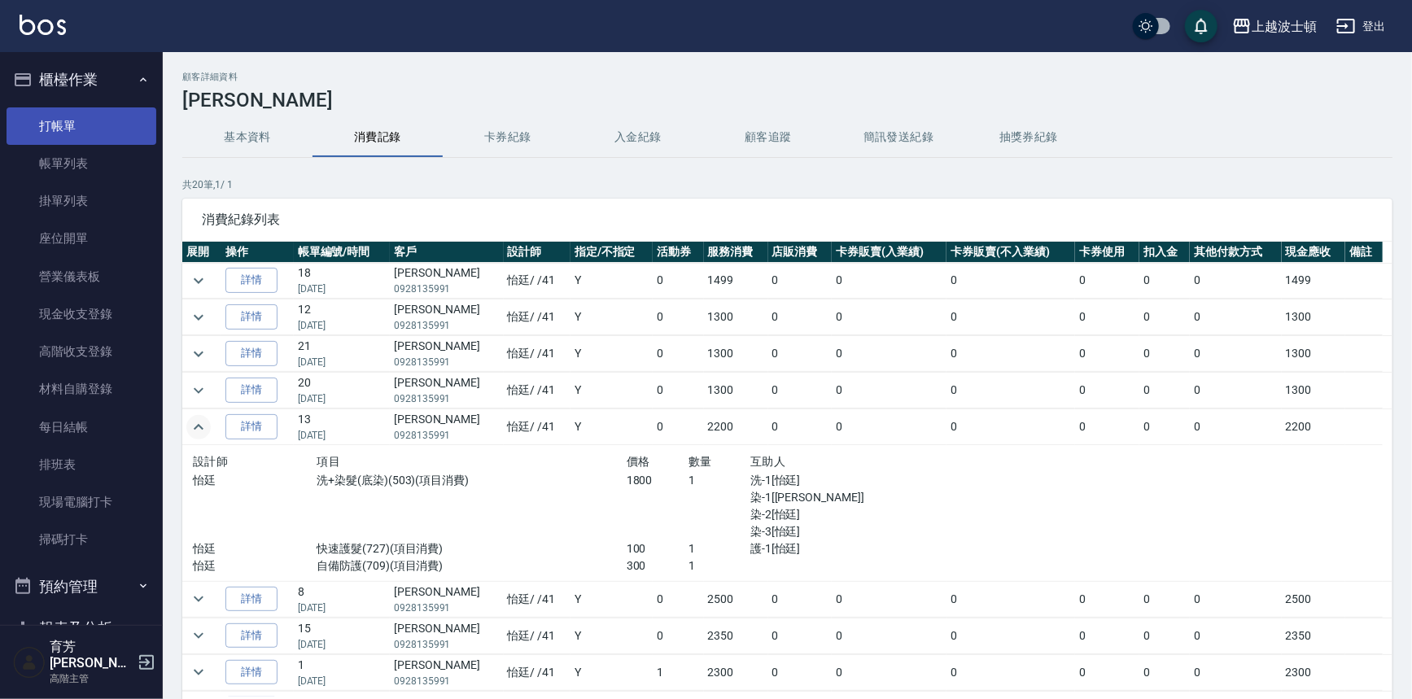
click at [19, 116] on link "打帳單" at bounding box center [82, 125] width 150 height 37
